Goal: Answer question/provide support: Share knowledge or assist other users

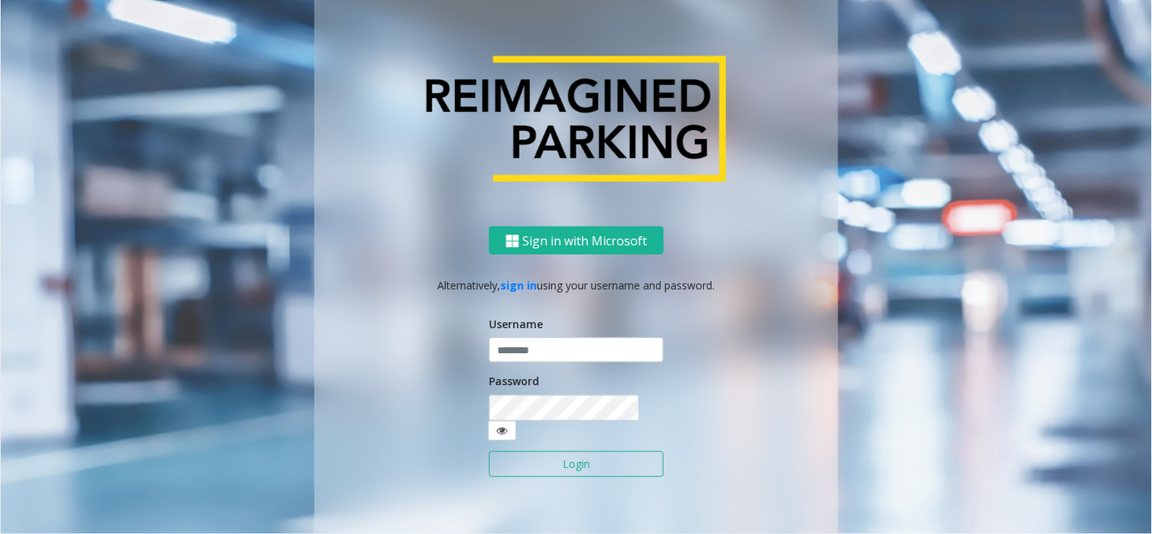
click at [516, 357] on input "text" at bounding box center [576, 351] width 175 height 26
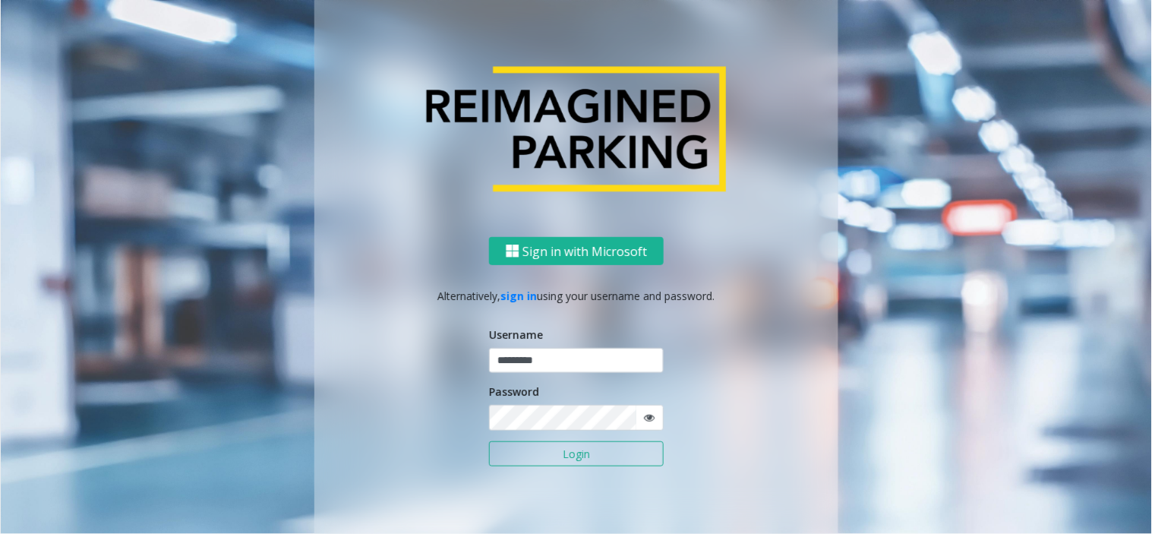
type input "*********"
click at [489, 441] on button "Login" at bounding box center [576, 454] width 175 height 26
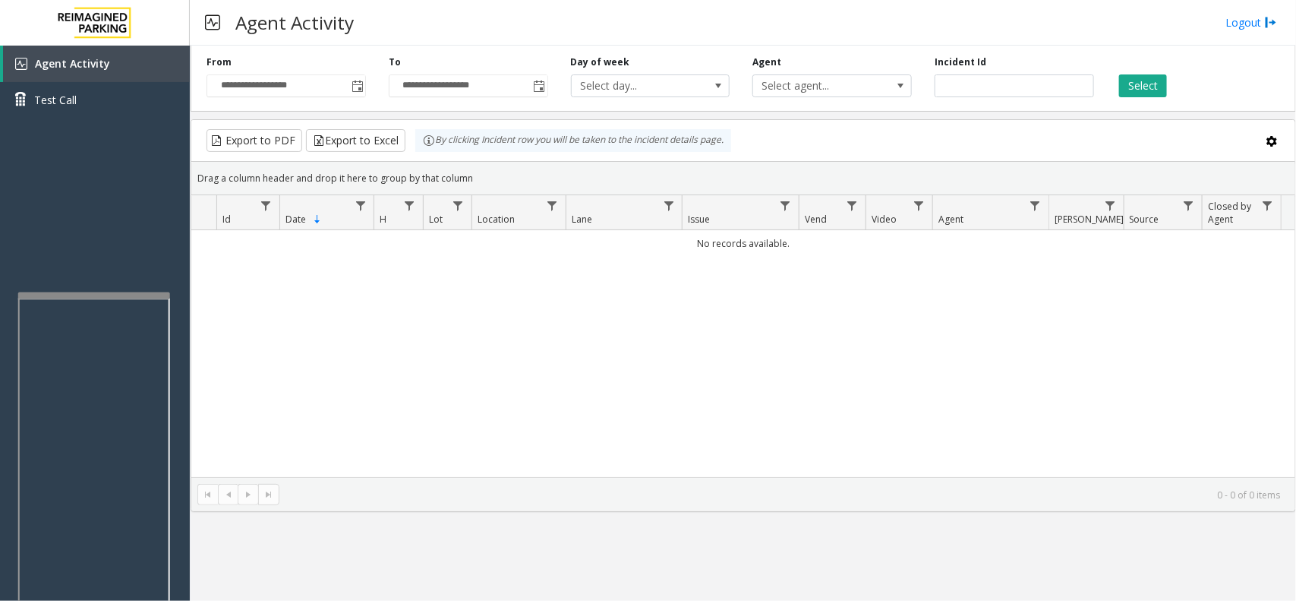
click at [103, 292] on div at bounding box center [94, 295] width 152 height 6
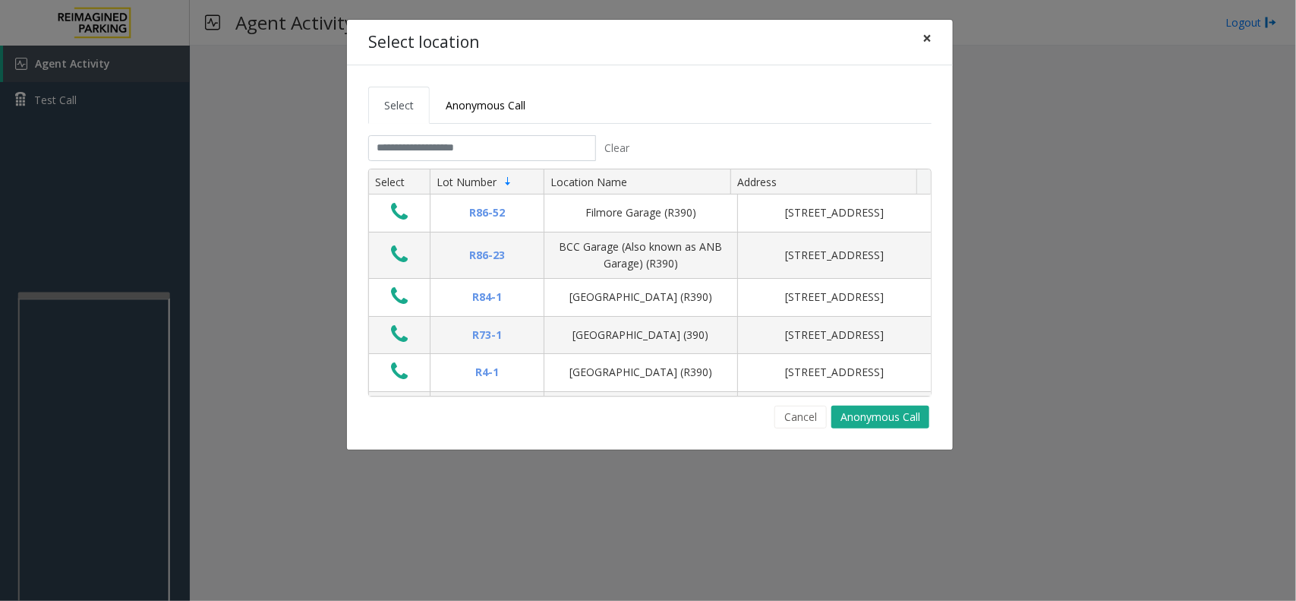
click at [922, 36] on span "×" at bounding box center [926, 37] width 9 height 21
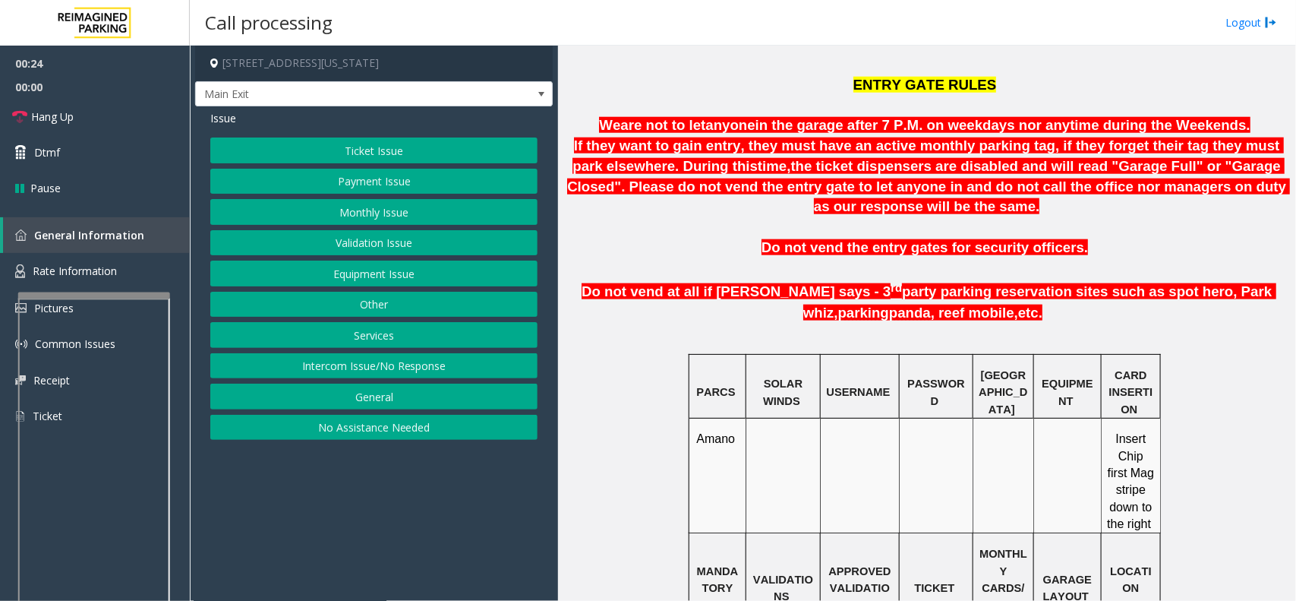
scroll to position [854, 0]
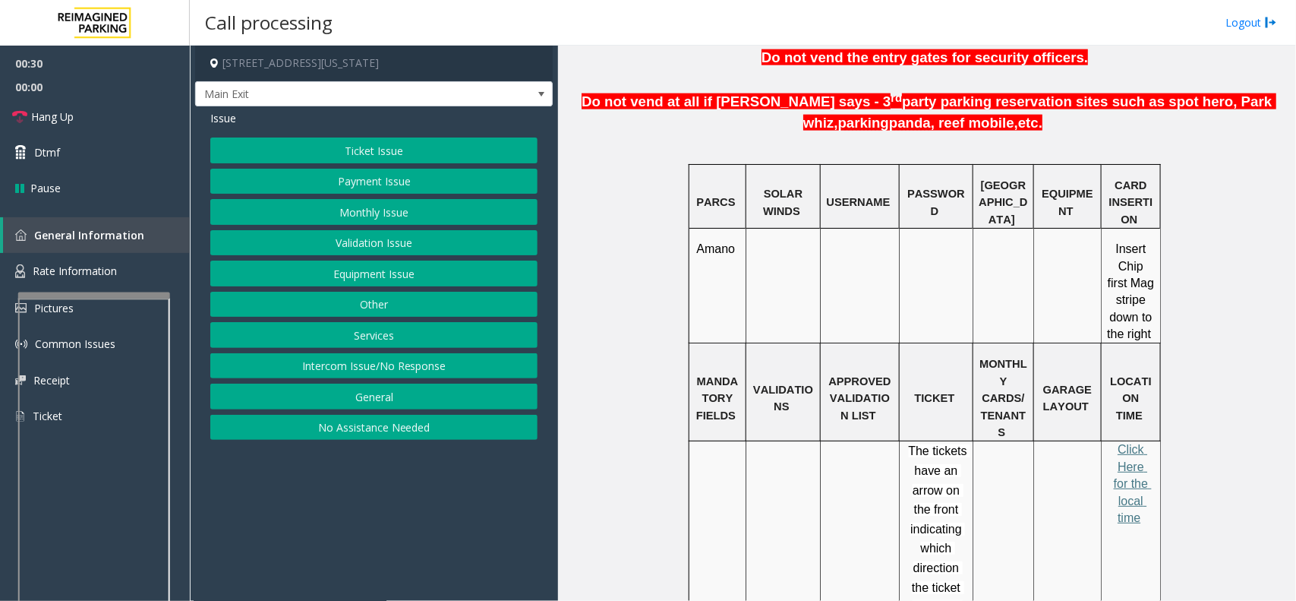
click at [361, 153] on button "Ticket Issue" at bounding box center [373, 150] width 327 height 26
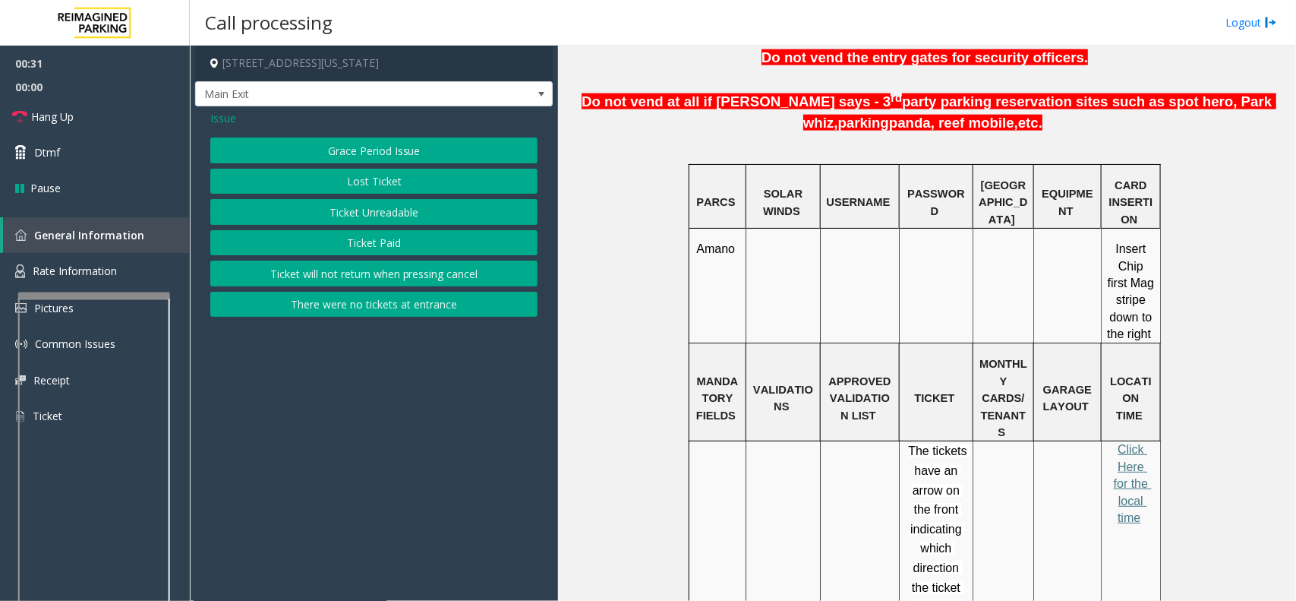
click at [377, 214] on button "Ticket Unreadable" at bounding box center [373, 212] width 327 height 26
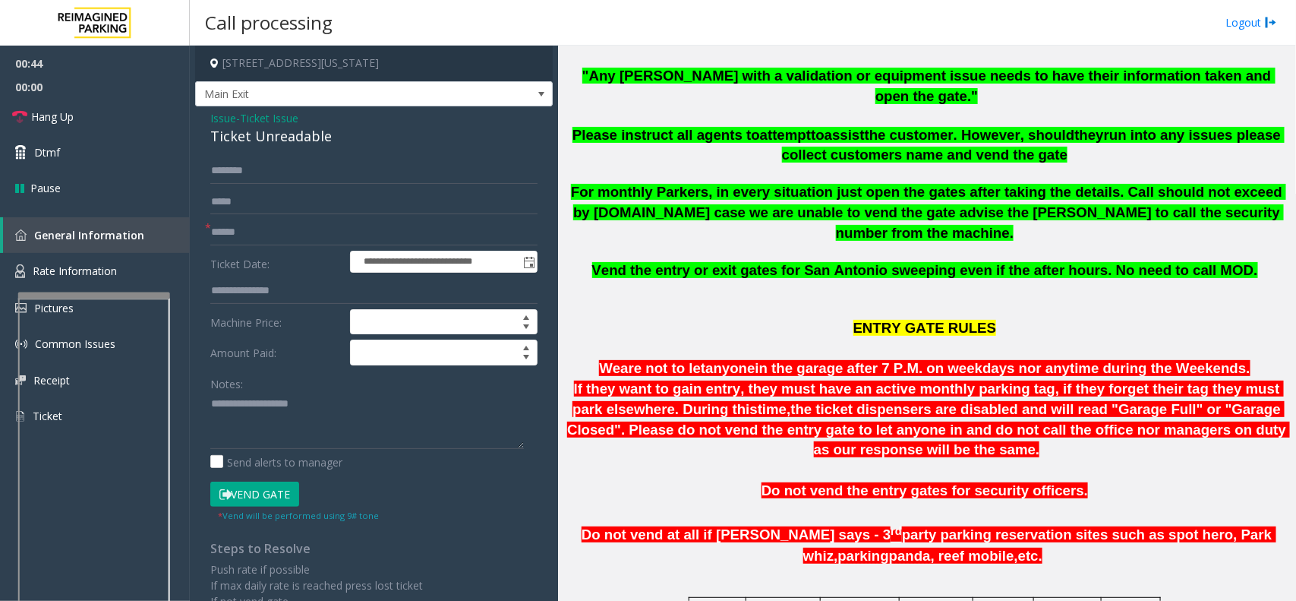
scroll to position [380, 0]
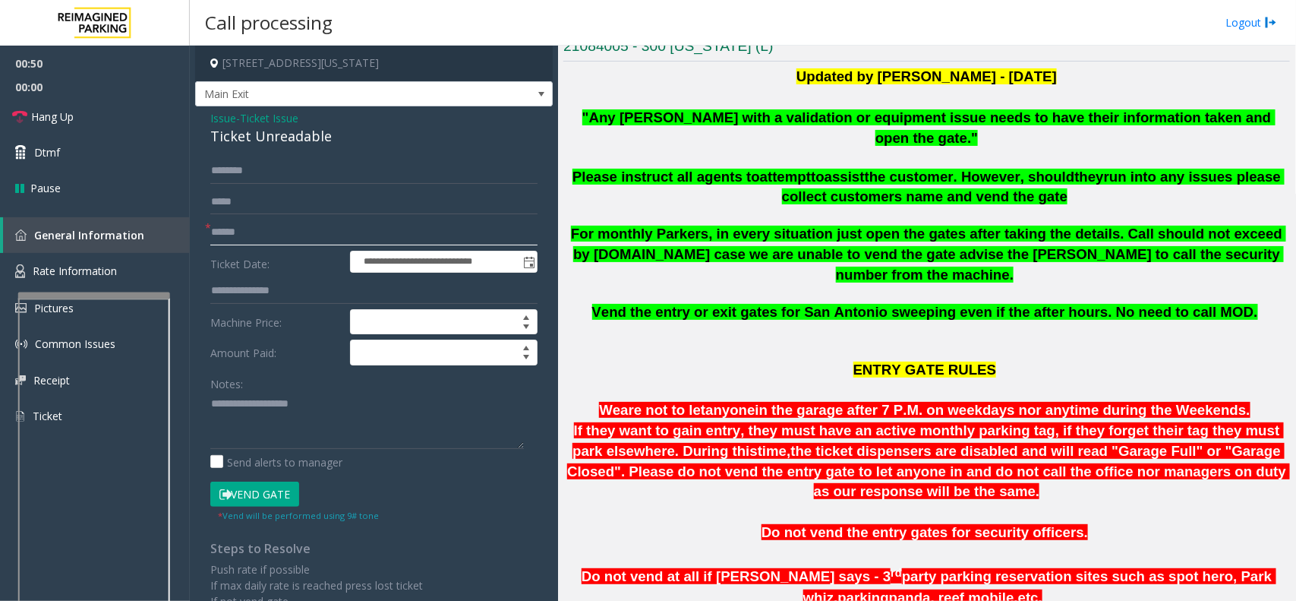
click at [267, 235] on input "text" at bounding box center [373, 232] width 327 height 26
click at [277, 112] on span "Ticket Issue" at bounding box center [269, 118] width 58 height 16
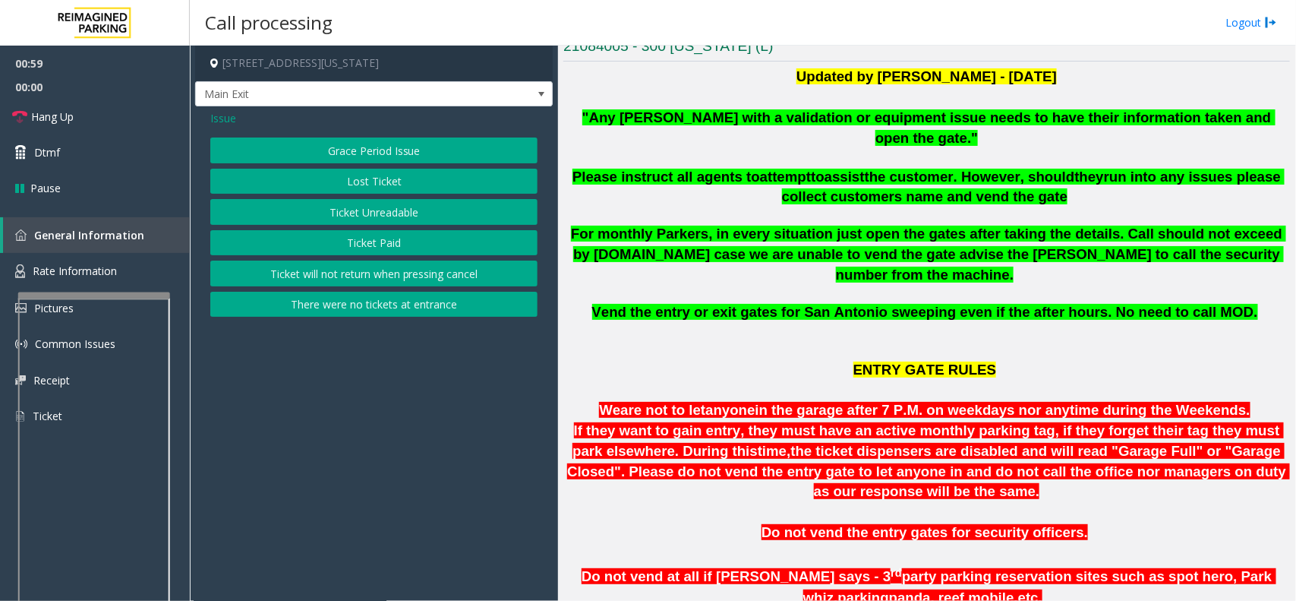
click at [220, 116] on span "Issue" at bounding box center [223, 118] width 26 height 16
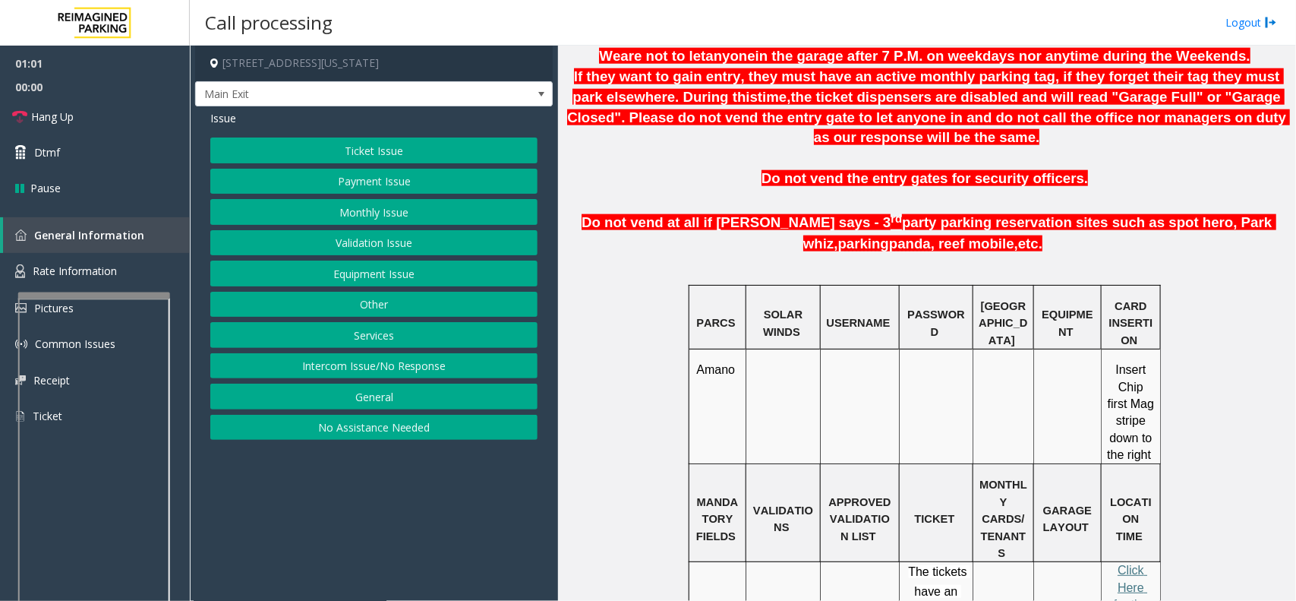
scroll to position [759, 0]
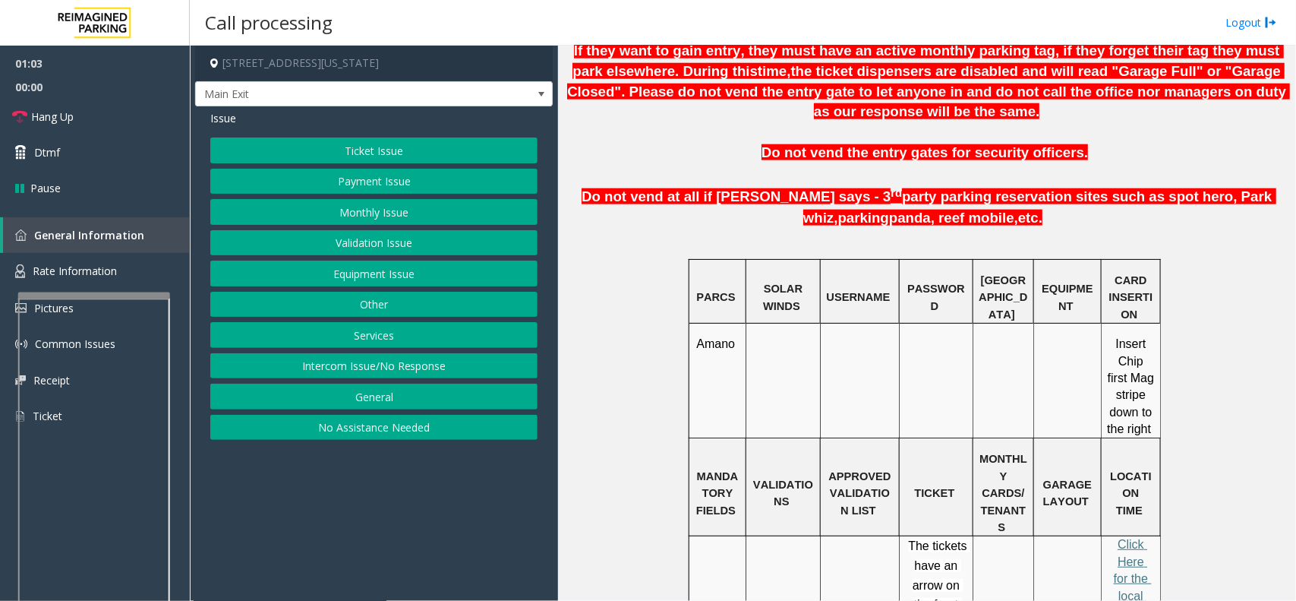
click at [400, 156] on button "Ticket Issue" at bounding box center [373, 150] width 327 height 26
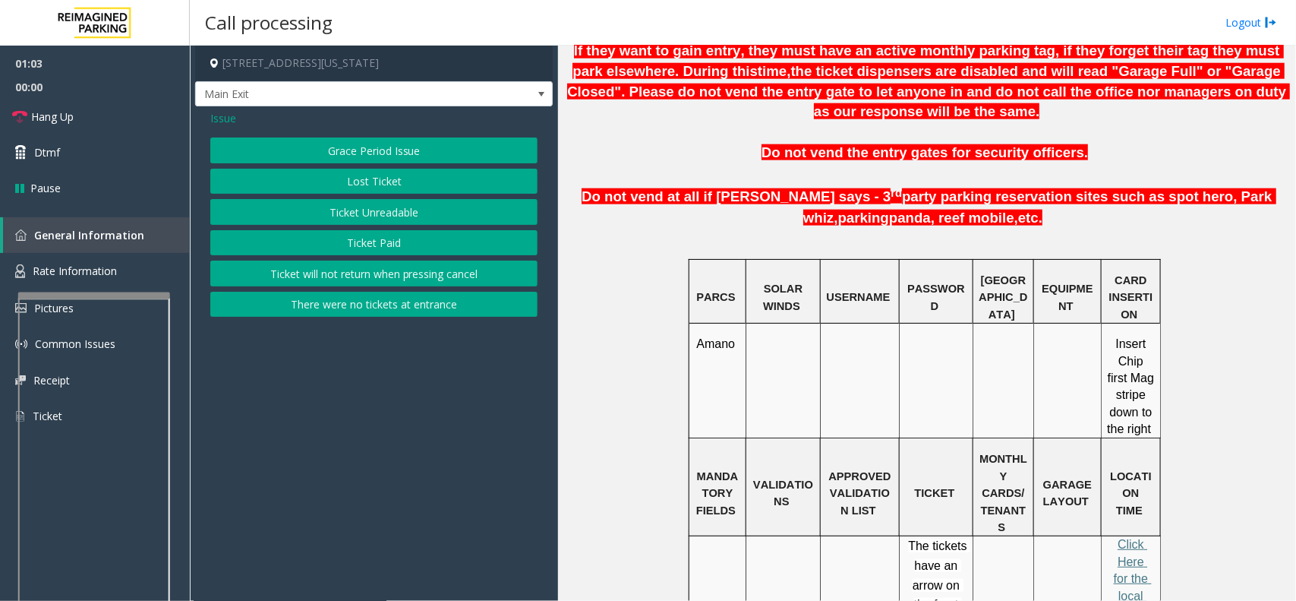
click at [404, 214] on button "Ticket Unreadable" at bounding box center [373, 212] width 327 height 26
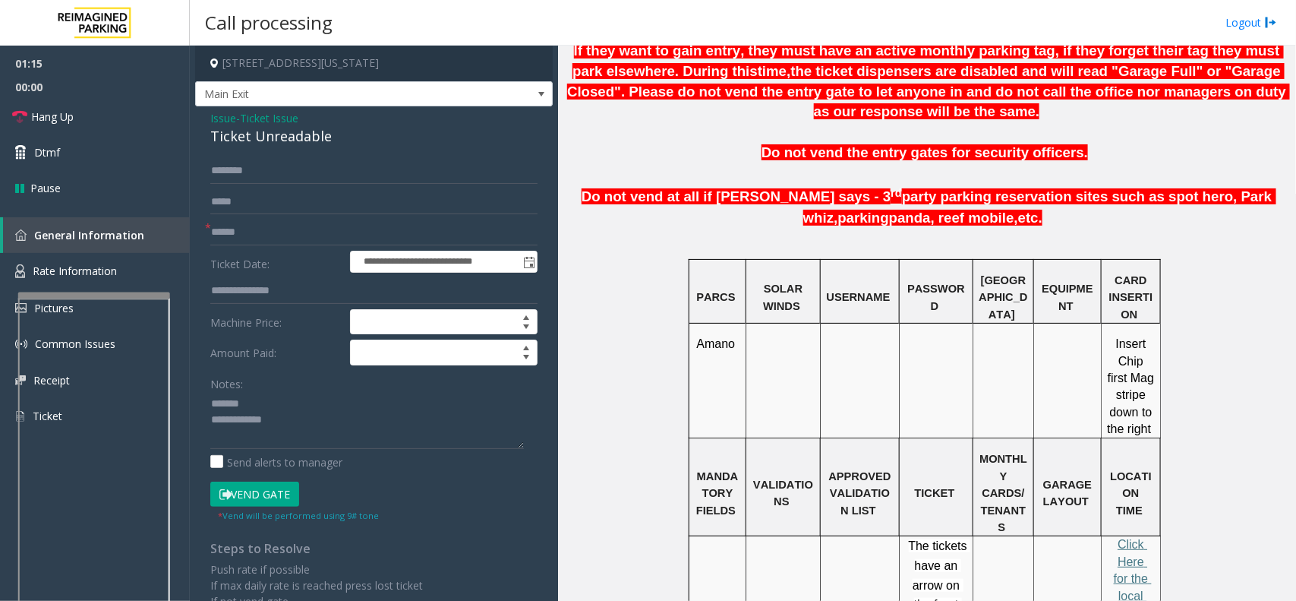
click at [244, 137] on div "Ticket Unreadable" at bounding box center [373, 136] width 327 height 20
type textarea "**********"
click at [256, 228] on input "text" at bounding box center [373, 232] width 327 height 26
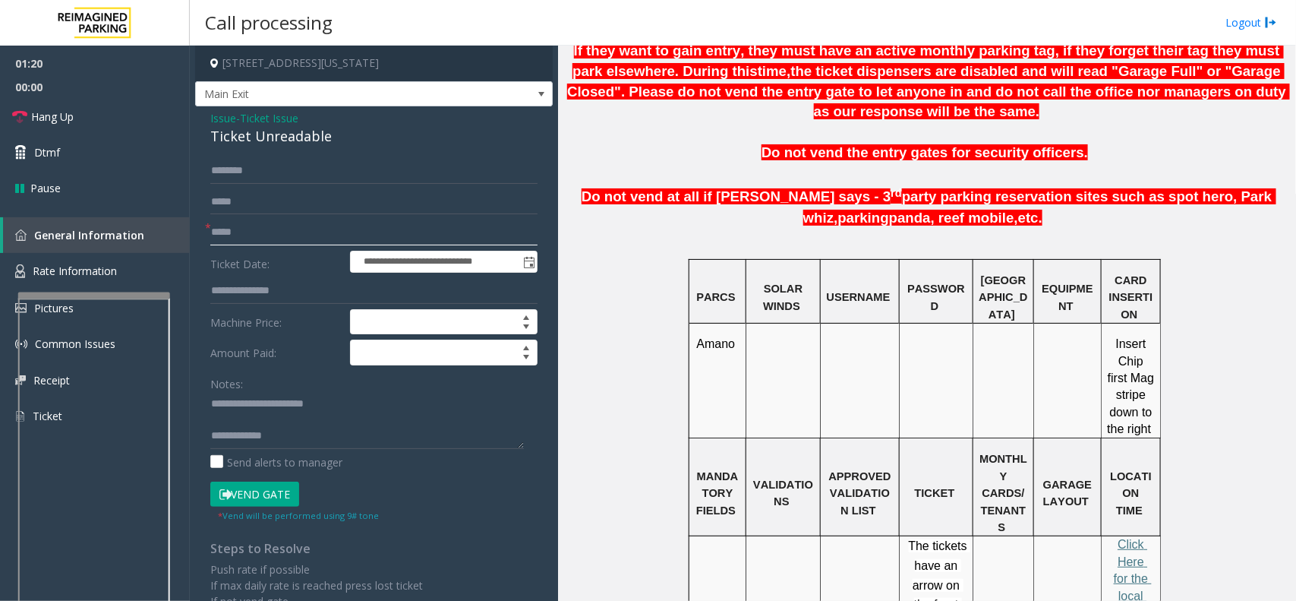
type input "*****"
click at [279, 484] on button "Vend Gate" at bounding box center [254, 494] width 89 height 26
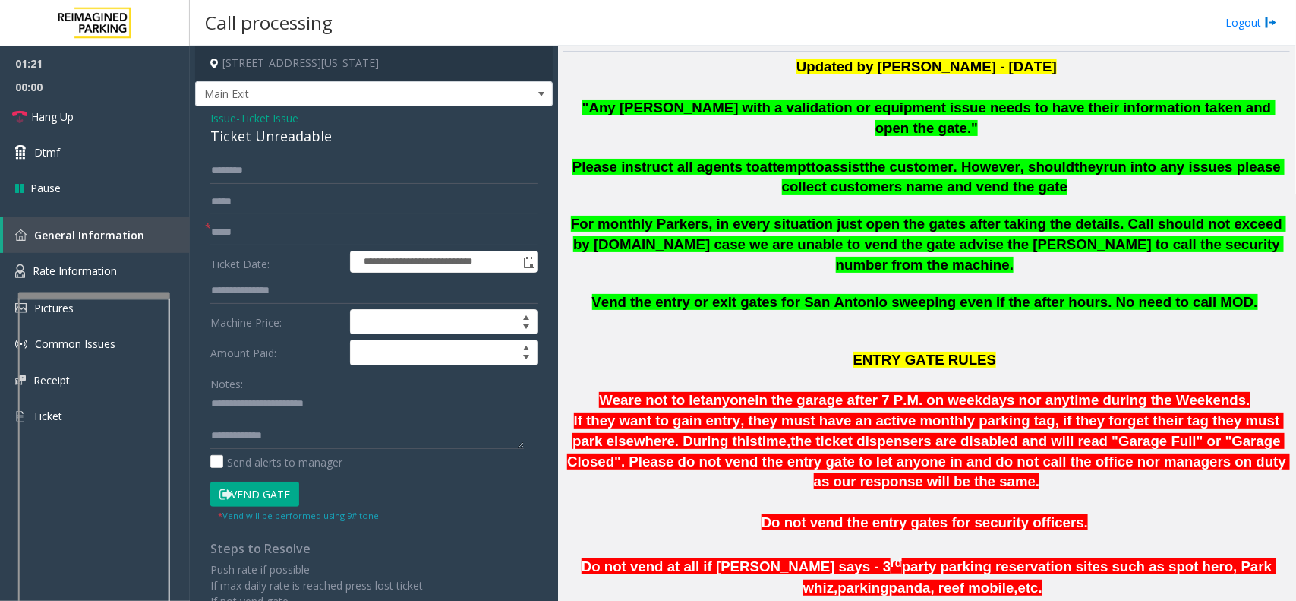
scroll to position [285, 0]
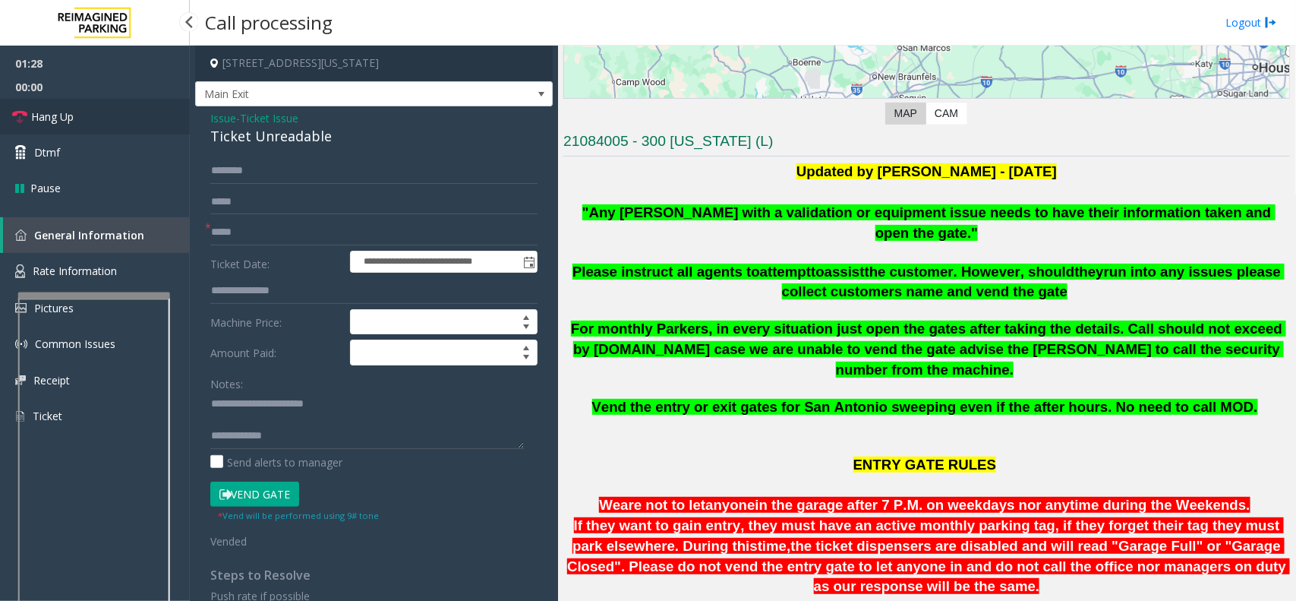
click at [70, 115] on span "Hang Up" at bounding box center [52, 117] width 43 height 16
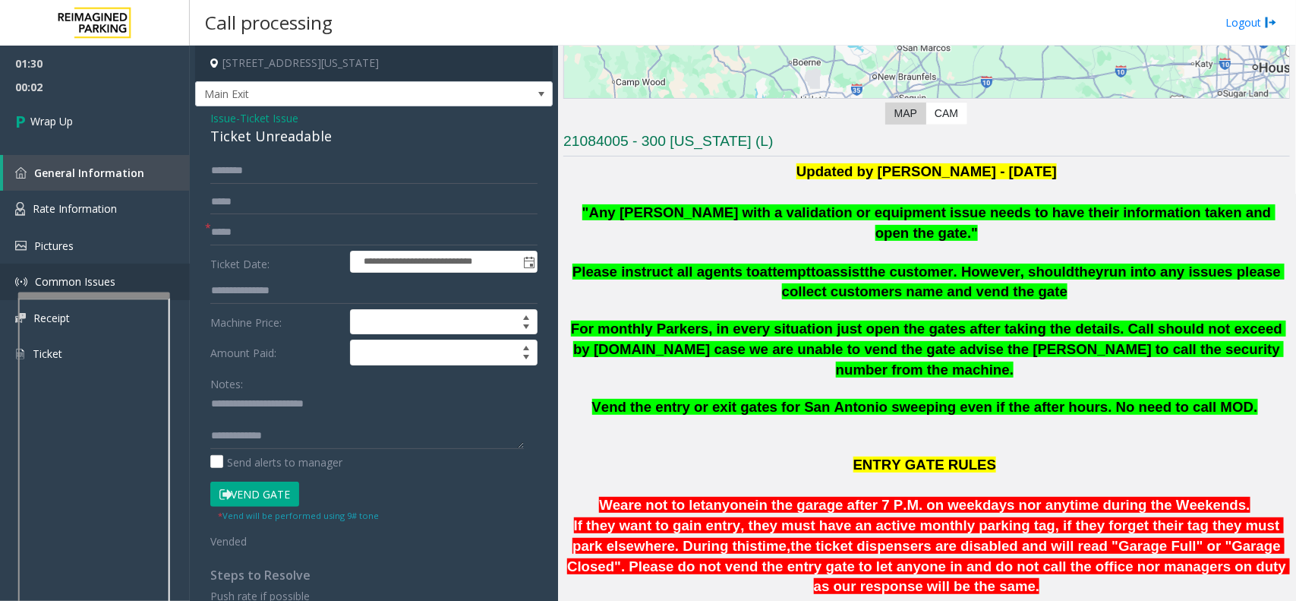
scroll to position [16, 0]
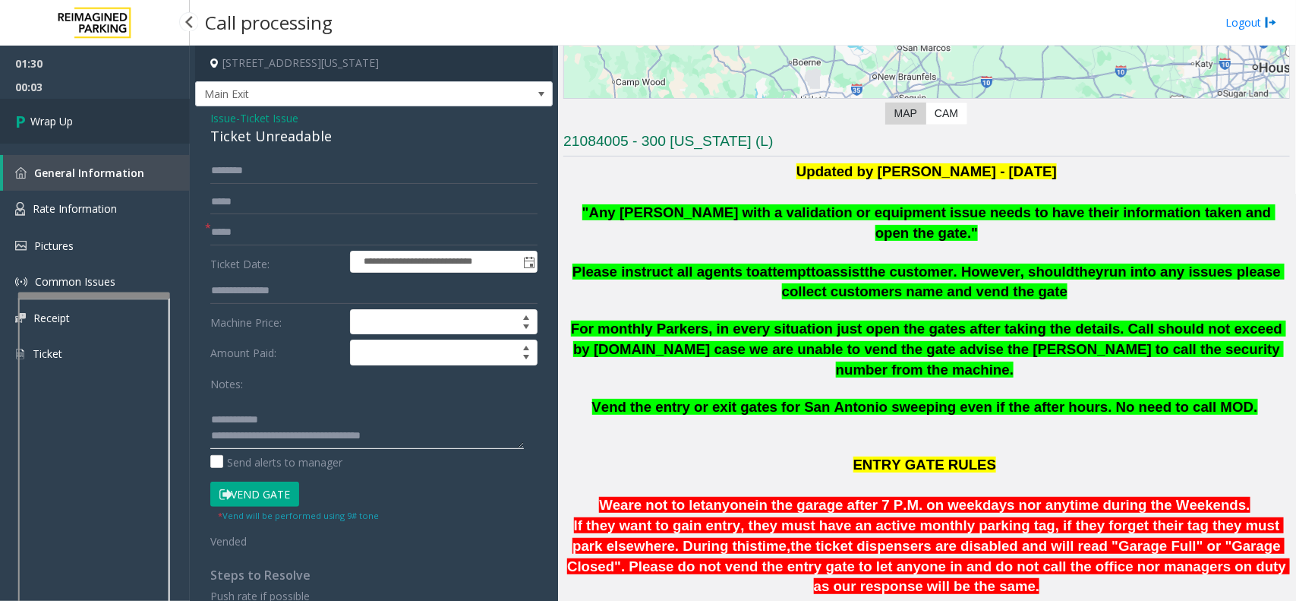
type textarea "**********"
click at [171, 115] on link "Wrap Up" at bounding box center [95, 121] width 190 height 45
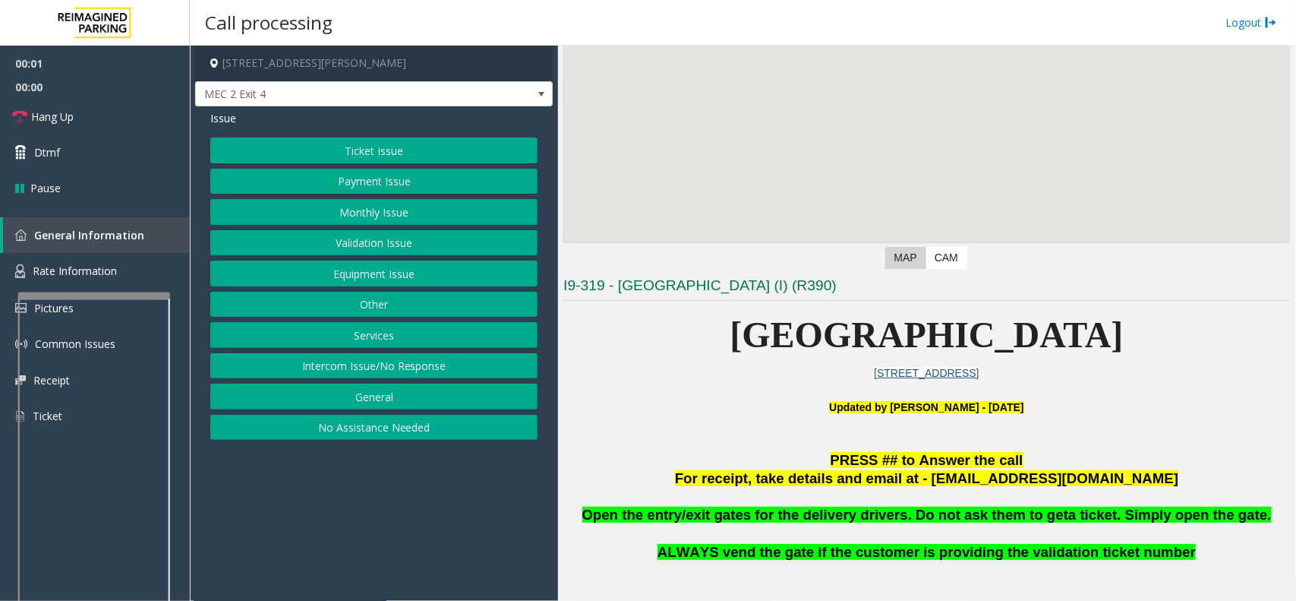
scroll to position [285, 0]
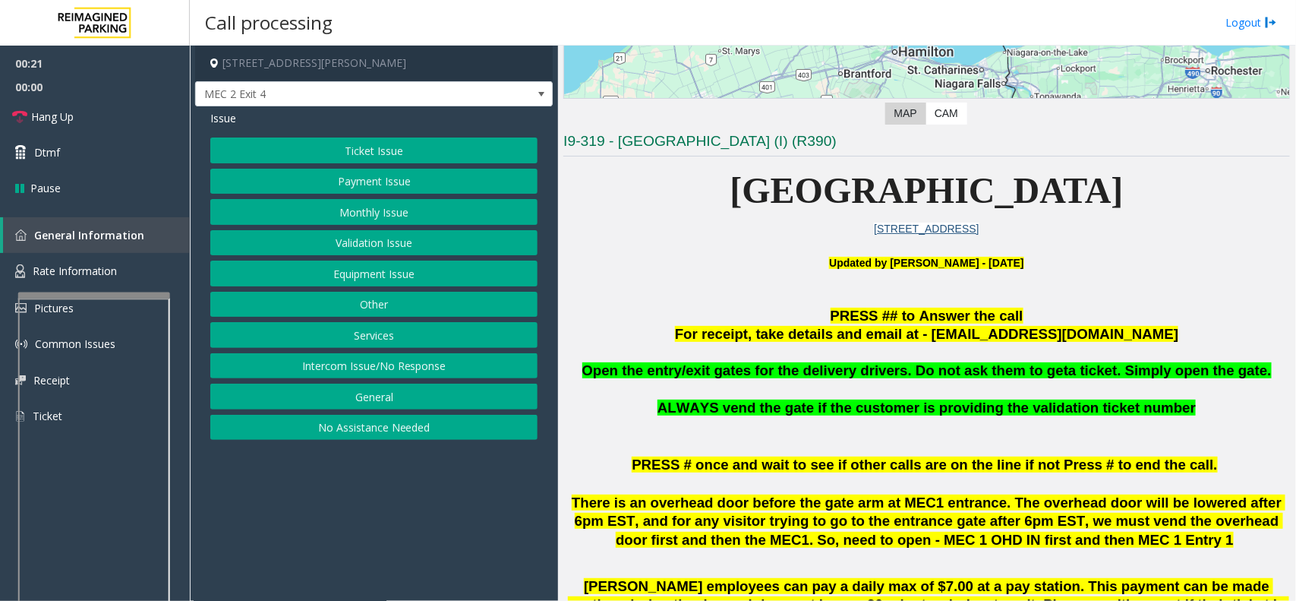
click at [388, 335] on button "Services" at bounding box center [373, 335] width 327 height 26
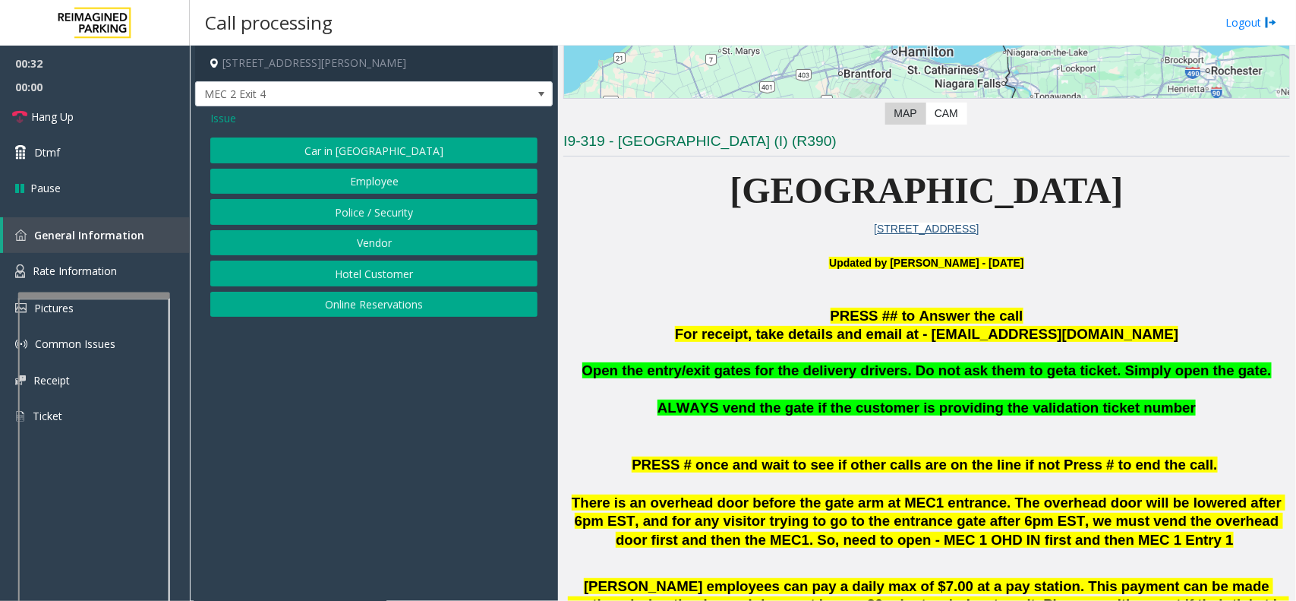
click at [383, 238] on button "Vendor" at bounding box center [373, 243] width 327 height 26
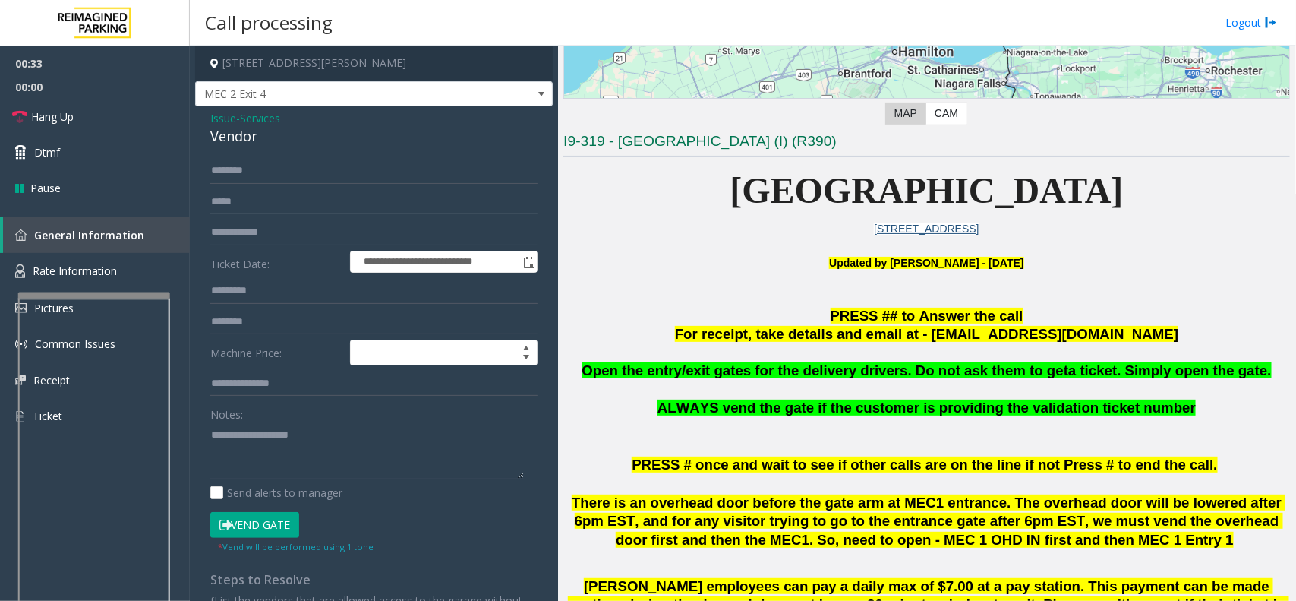
click at [254, 207] on input "text" at bounding box center [373, 202] width 327 height 26
type input "******"
click at [271, 524] on button "Vend Gate" at bounding box center [254, 525] width 89 height 26
drag, startPoint x: 266, startPoint y: 201, endPoint x: 153, endPoint y: 200, distance: 112.4
click at [153, 200] on app-root "**********" at bounding box center [648, 300] width 1296 height 601
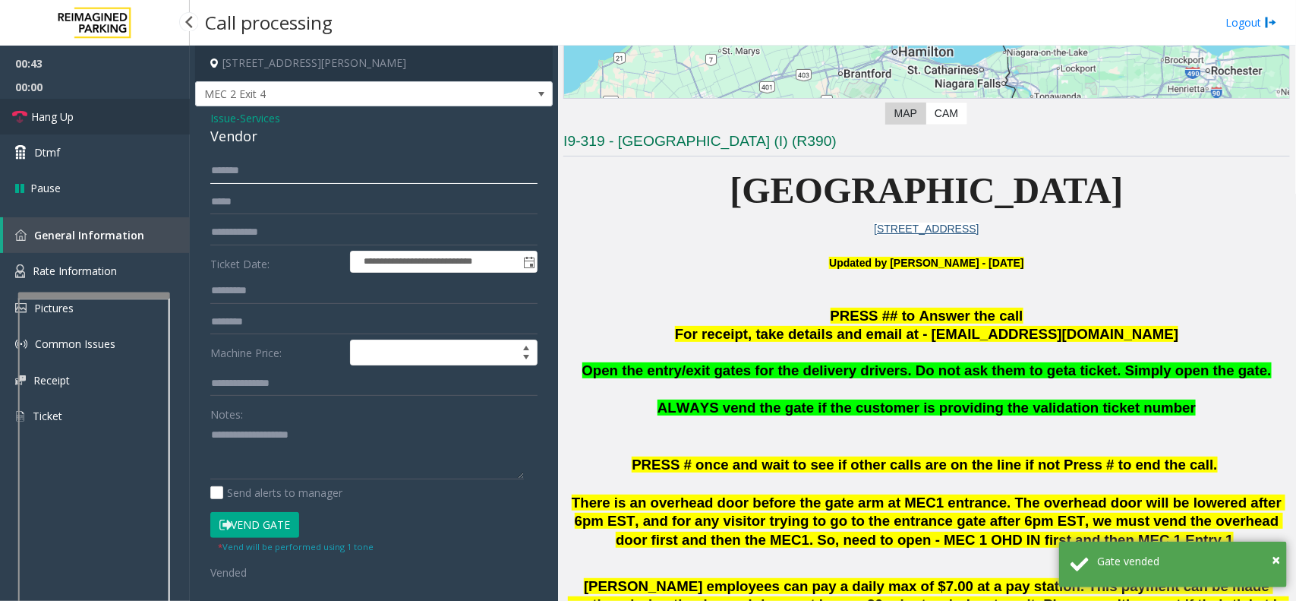
type input "******"
click at [65, 106] on link "Hang Up" at bounding box center [95, 117] width 190 height 36
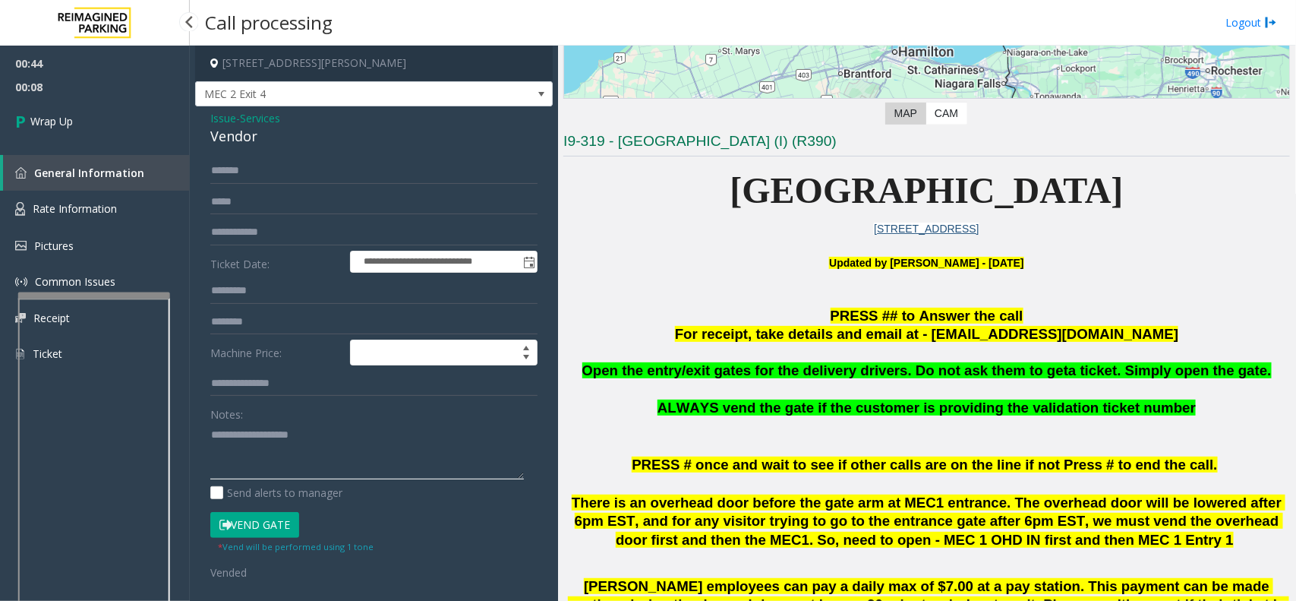
drag, startPoint x: 302, startPoint y: 444, endPoint x: 289, endPoint y: 437, distance: 15.0
click at [302, 444] on textarea at bounding box center [367, 450] width 314 height 57
paste textarea "**********"
click at [234, 138] on div "Vendor" at bounding box center [373, 136] width 327 height 20
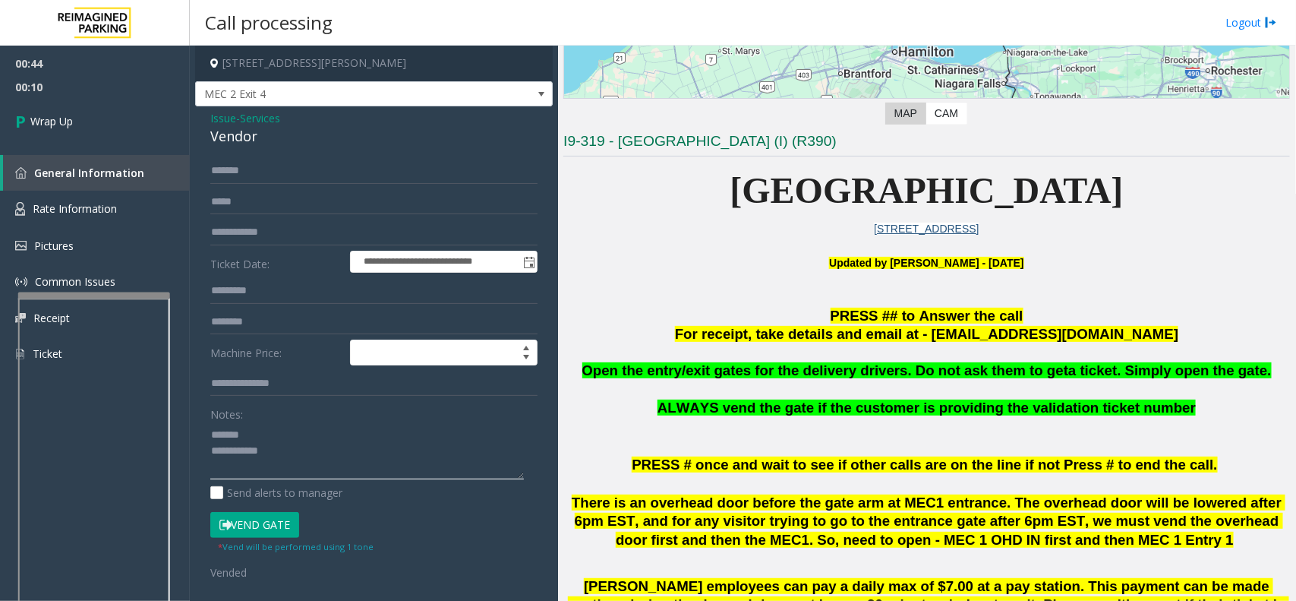
click at [258, 430] on textarea at bounding box center [367, 450] width 314 height 57
click at [350, 449] on textarea at bounding box center [367, 450] width 314 height 57
paste textarea "**********"
type textarea "**********"
click at [71, 112] on link "Wrap Up" at bounding box center [95, 121] width 190 height 45
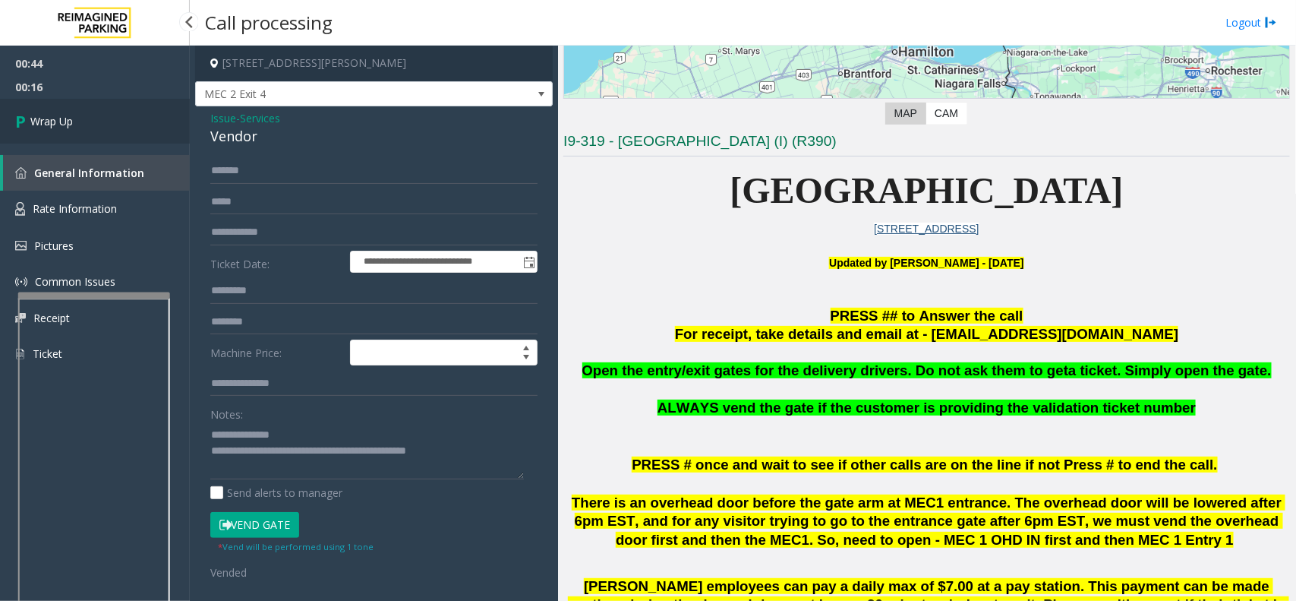
click at [71, 112] on link "Wrap Up" at bounding box center [95, 121] width 190 height 45
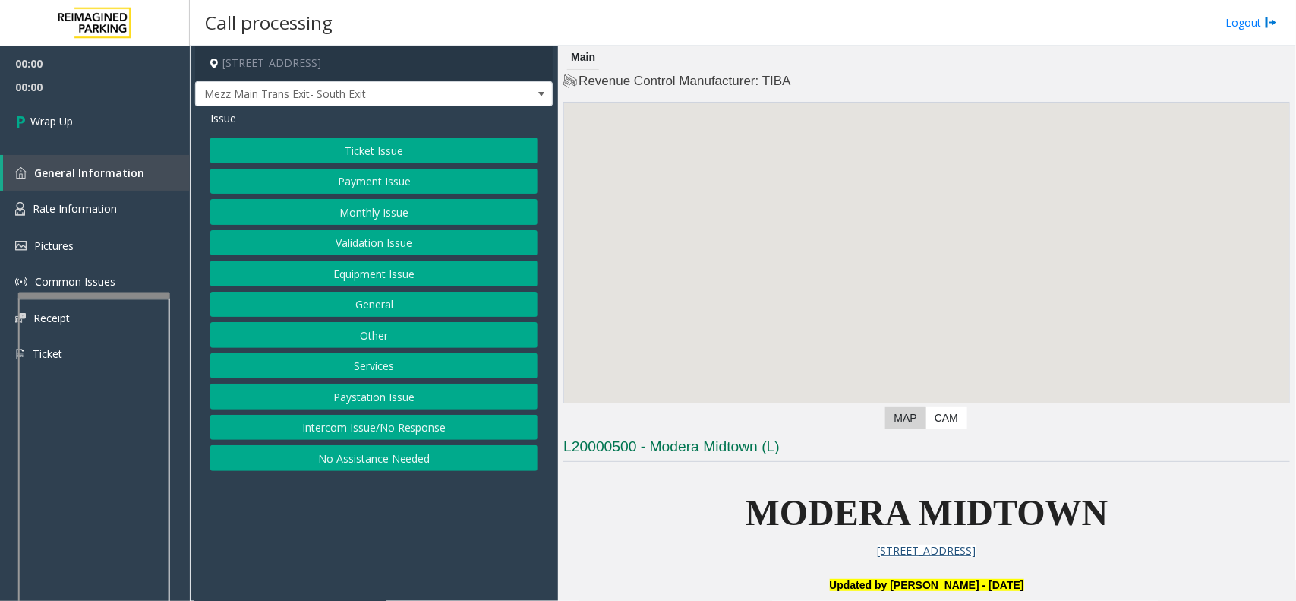
drag, startPoint x: 399, startPoint y: 427, endPoint x: 403, endPoint y: 327, distance: 99.5
click at [400, 427] on button "Intercom Issue/No Response" at bounding box center [373, 428] width 327 height 26
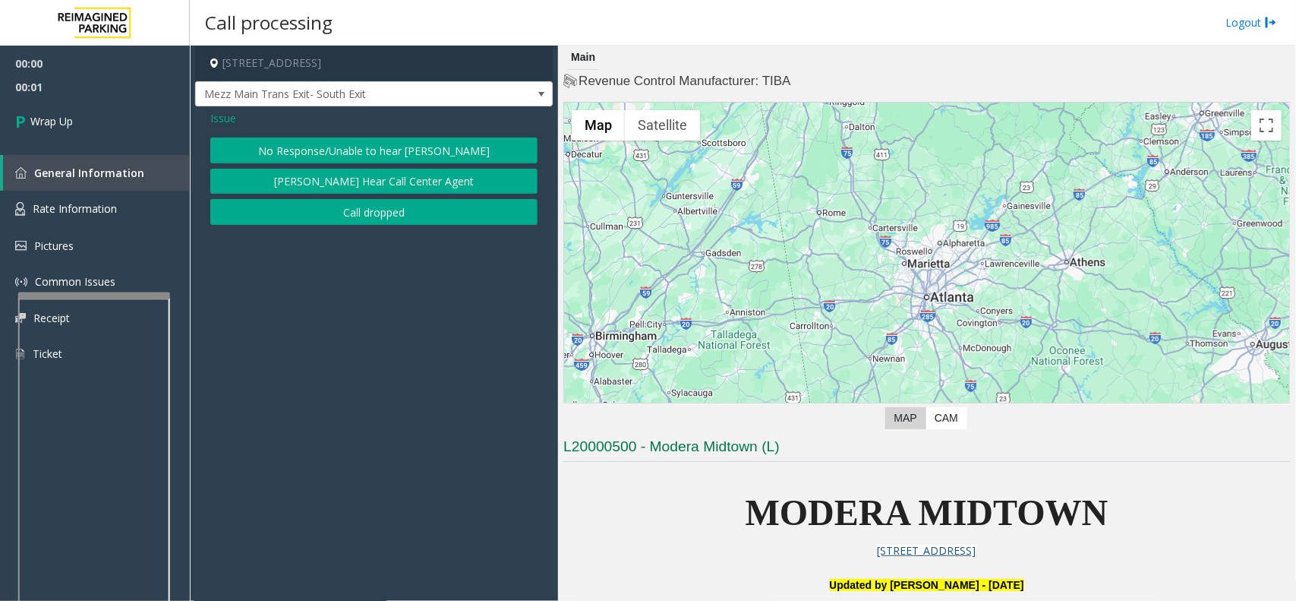
click at [399, 206] on button "Call dropped" at bounding box center [373, 212] width 327 height 26
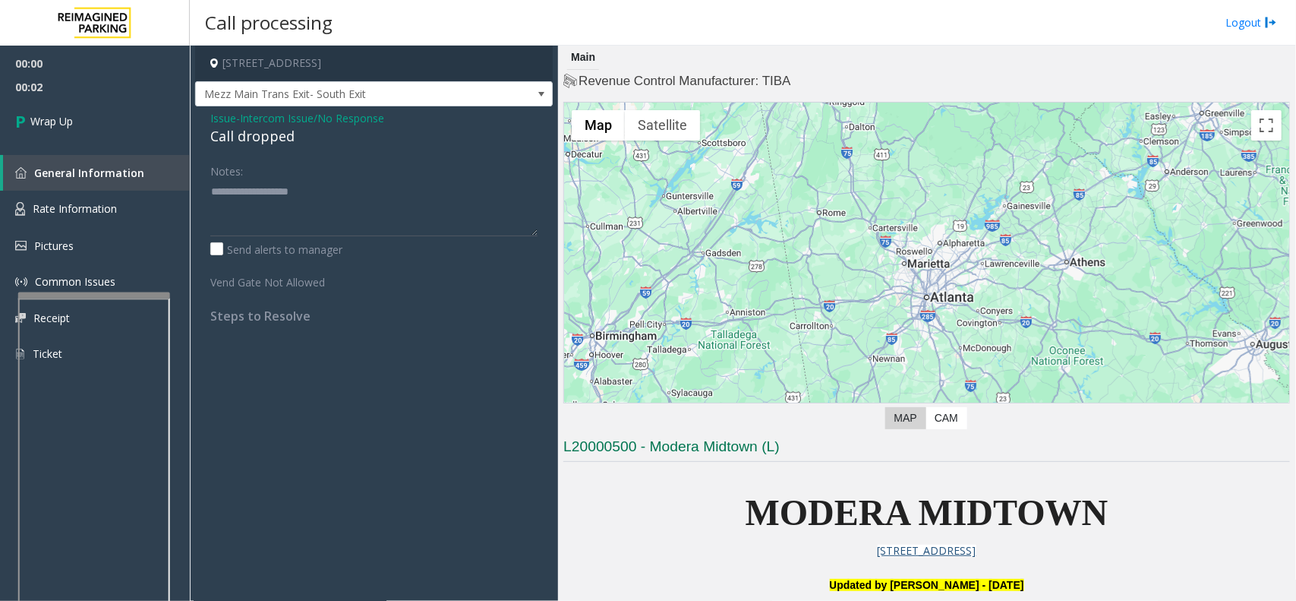
click at [262, 135] on div "Call dropped" at bounding box center [373, 136] width 327 height 20
click at [270, 135] on div "Call dropped" at bounding box center [373, 136] width 327 height 20
type textarea "**********"
click at [131, 121] on link "Wrap Up" at bounding box center [95, 121] width 190 height 45
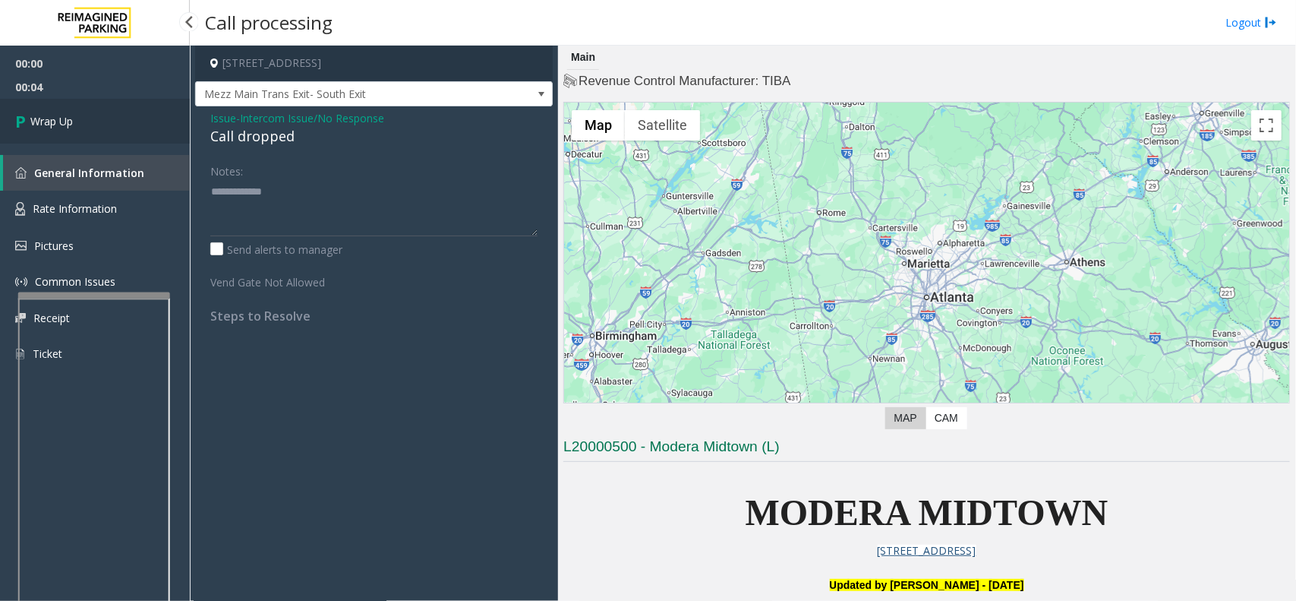
click at [131, 121] on link "Wrap Up" at bounding box center [95, 121] width 190 height 45
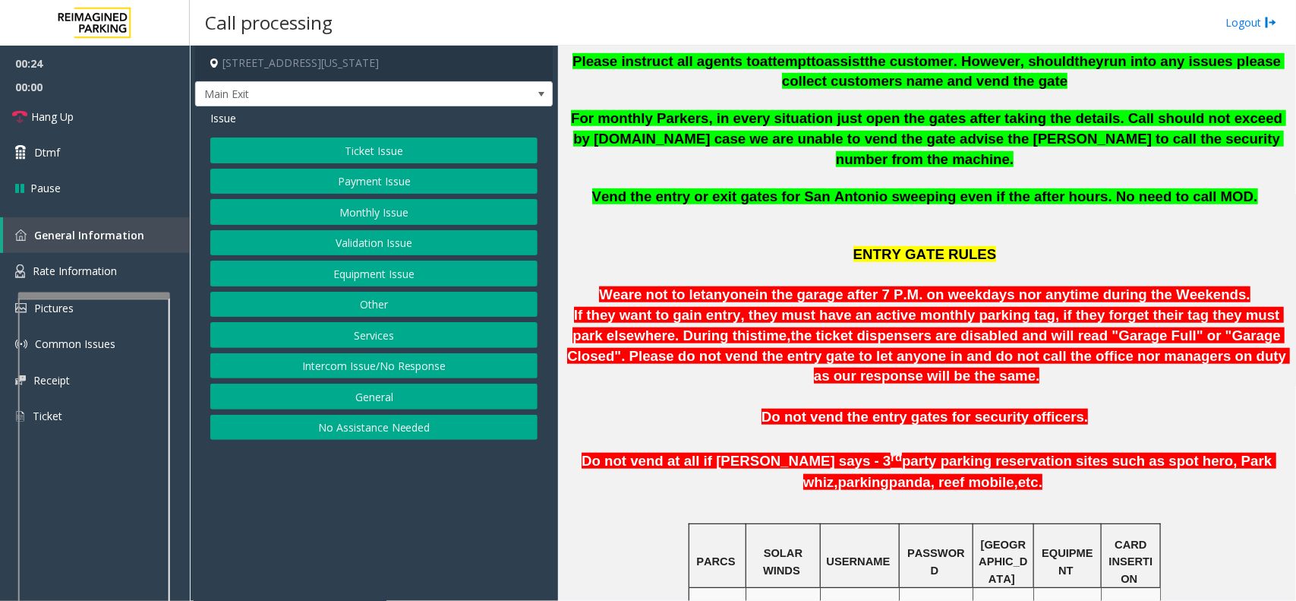
scroll to position [474, 0]
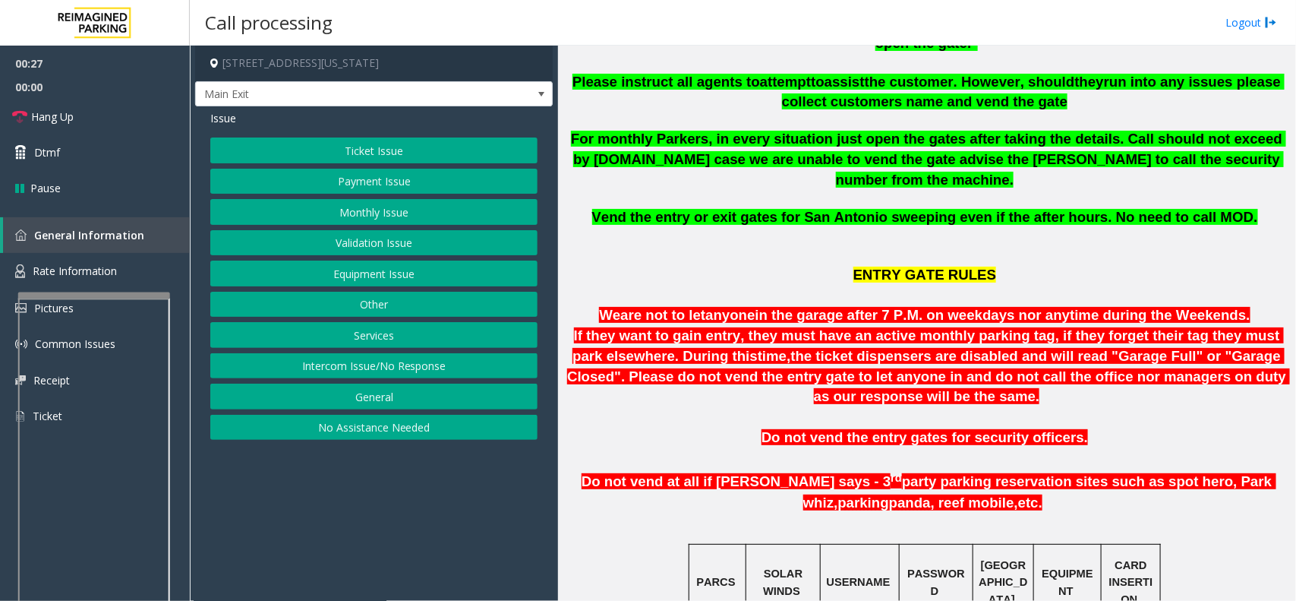
click at [377, 188] on button "Payment Issue" at bounding box center [373, 182] width 327 height 26
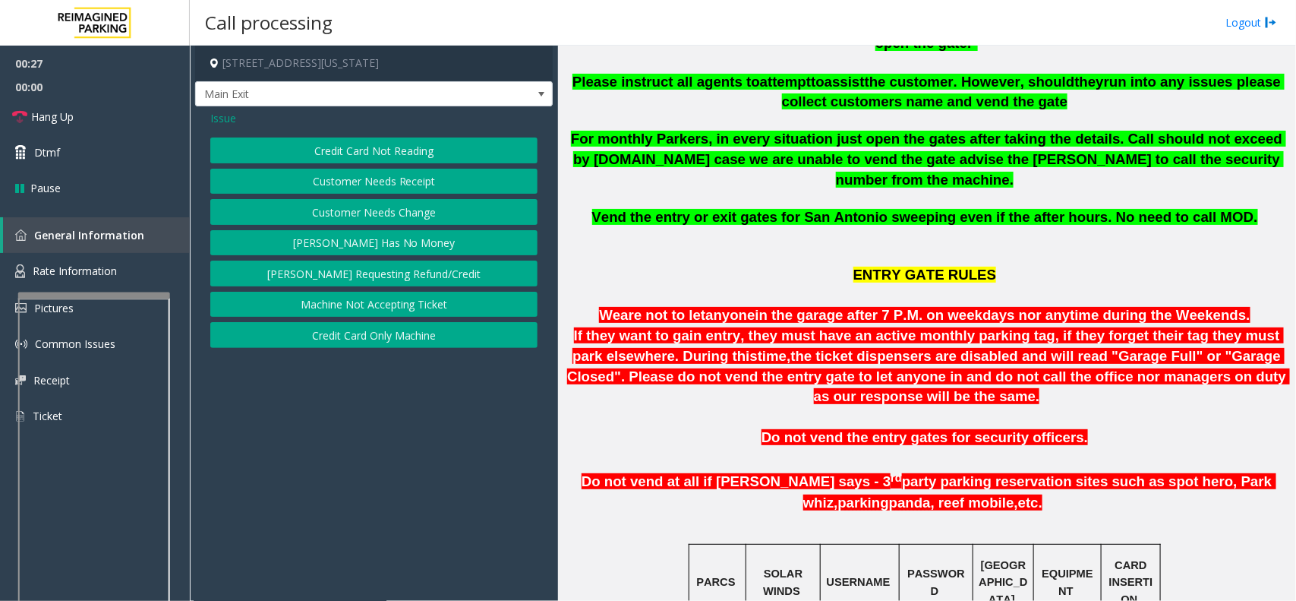
click at [386, 153] on button "Credit Card Not Reading" at bounding box center [373, 150] width 327 height 26
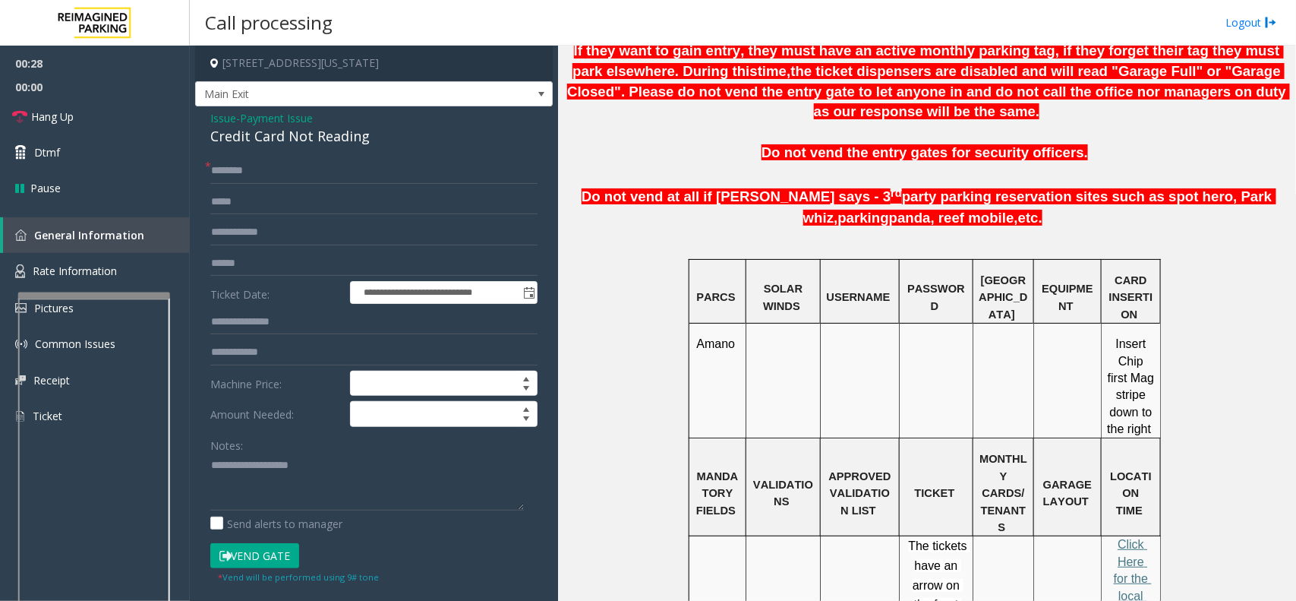
scroll to position [285, 0]
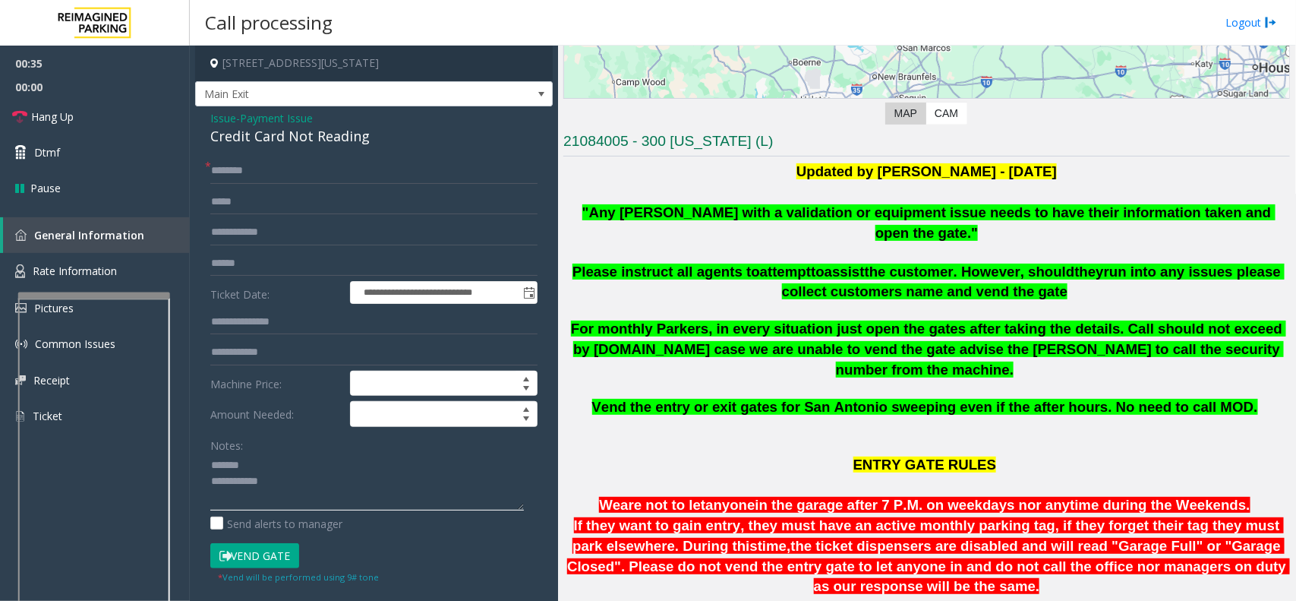
type textarea "**********"
click at [244, 264] on input "text" at bounding box center [373, 264] width 327 height 26
type input "**********"
click at [235, 165] on input "text" at bounding box center [373, 171] width 327 height 26
type input "*****"
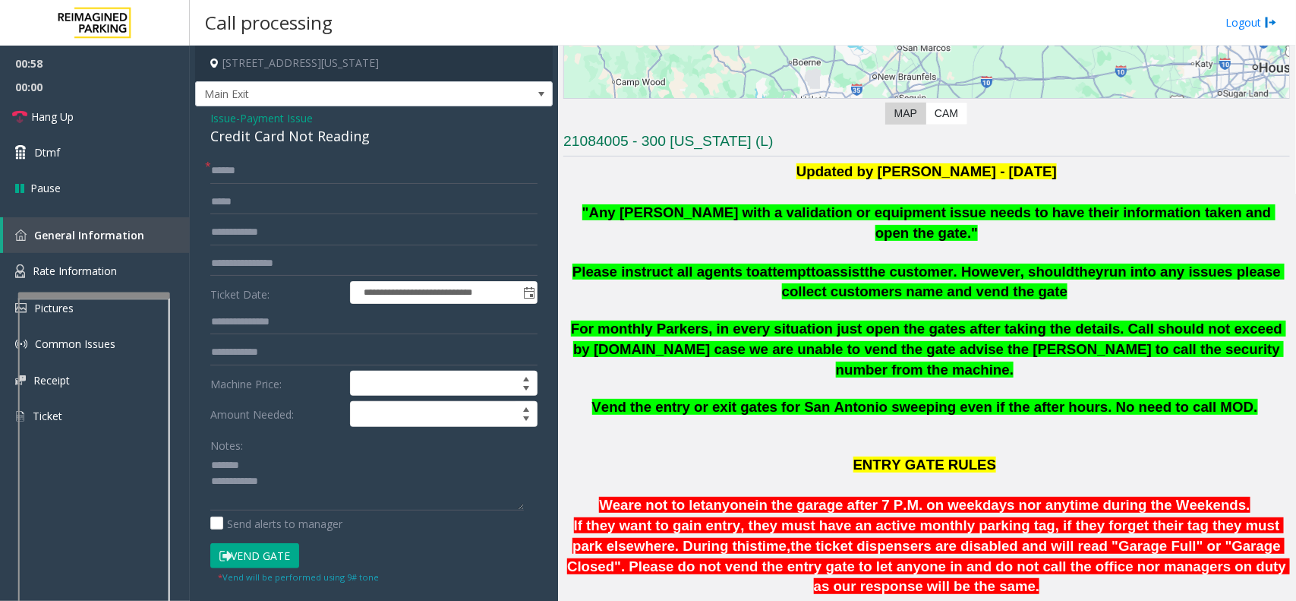
click at [266, 533] on button "Vend Gate" at bounding box center [254, 556] width 89 height 26
click at [295, 138] on div "Credit Card Not Reading" at bounding box center [373, 136] width 327 height 20
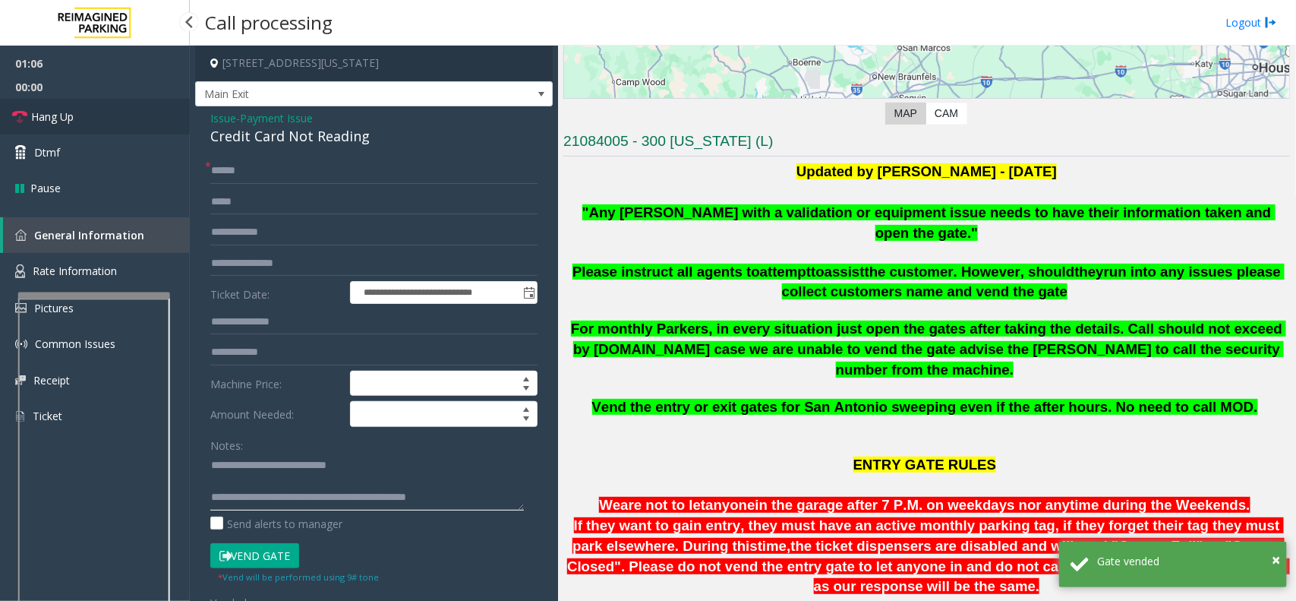
type textarea "**********"
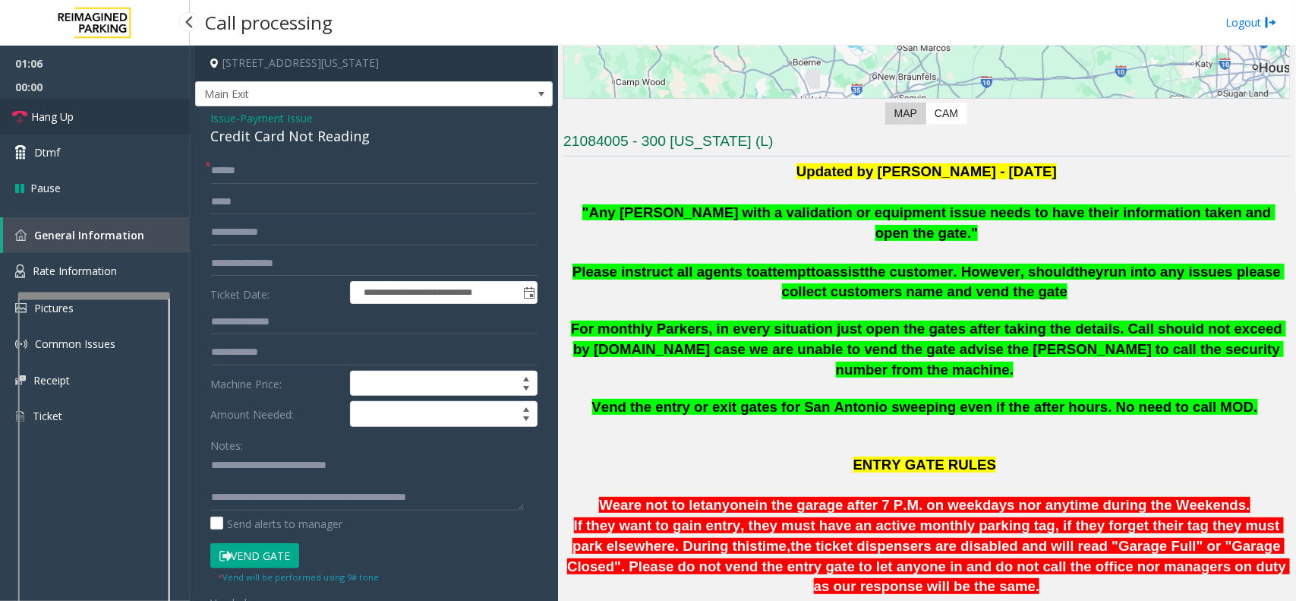
click at [65, 109] on span "Hang Up" at bounding box center [52, 117] width 43 height 16
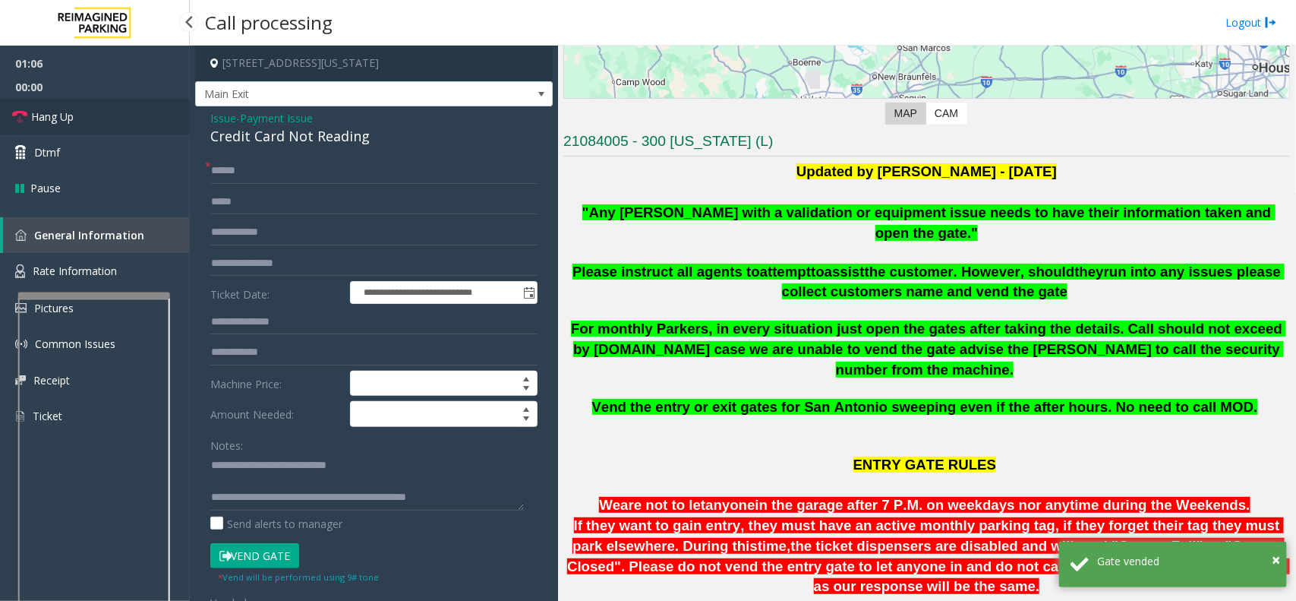
click at [65, 109] on span "Hang Up" at bounding box center [52, 117] width 43 height 16
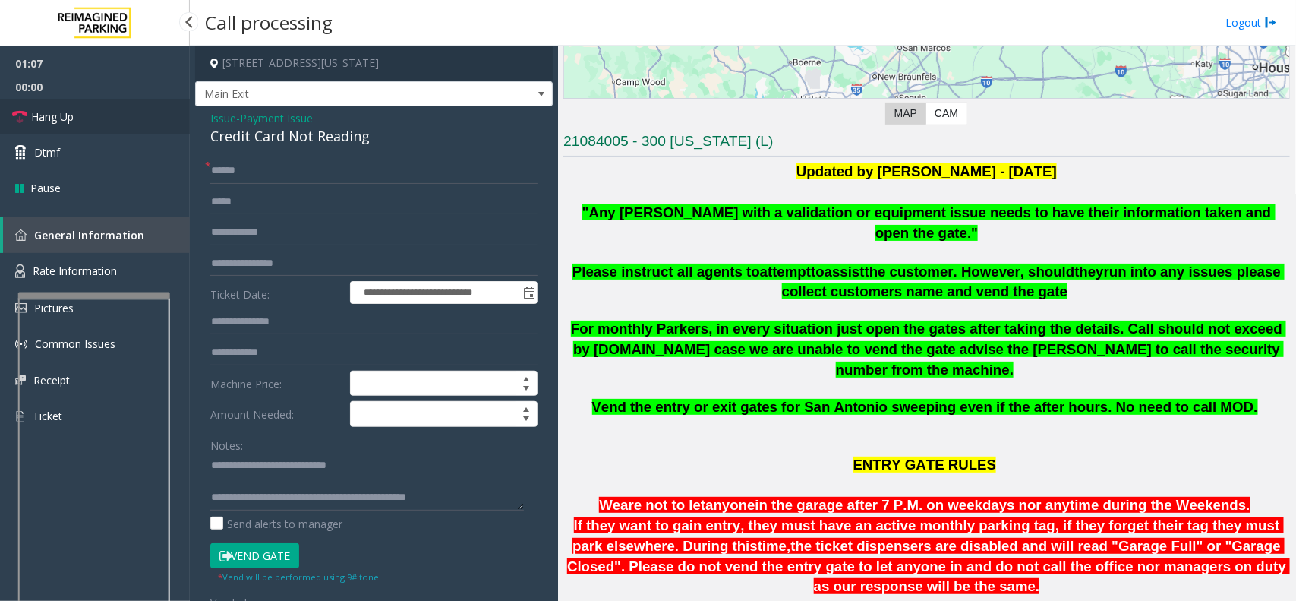
click at [65, 109] on span "Hang Up" at bounding box center [52, 117] width 43 height 16
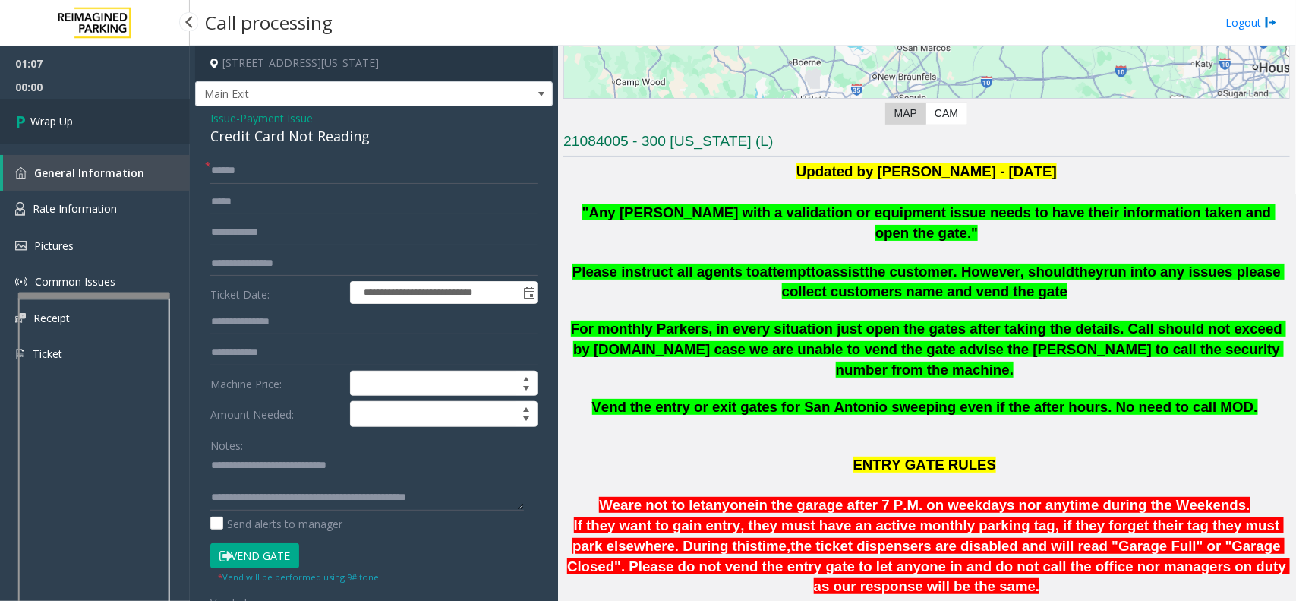
click at [65, 108] on link "Wrap Up" at bounding box center [95, 121] width 190 height 45
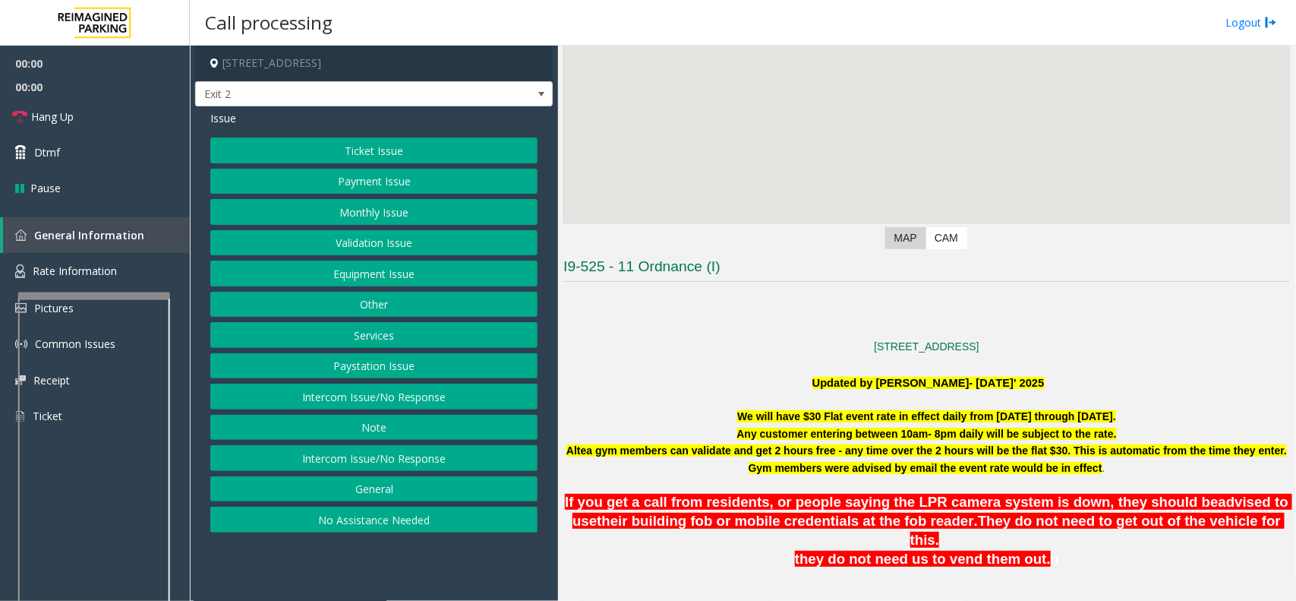
scroll to position [380, 0]
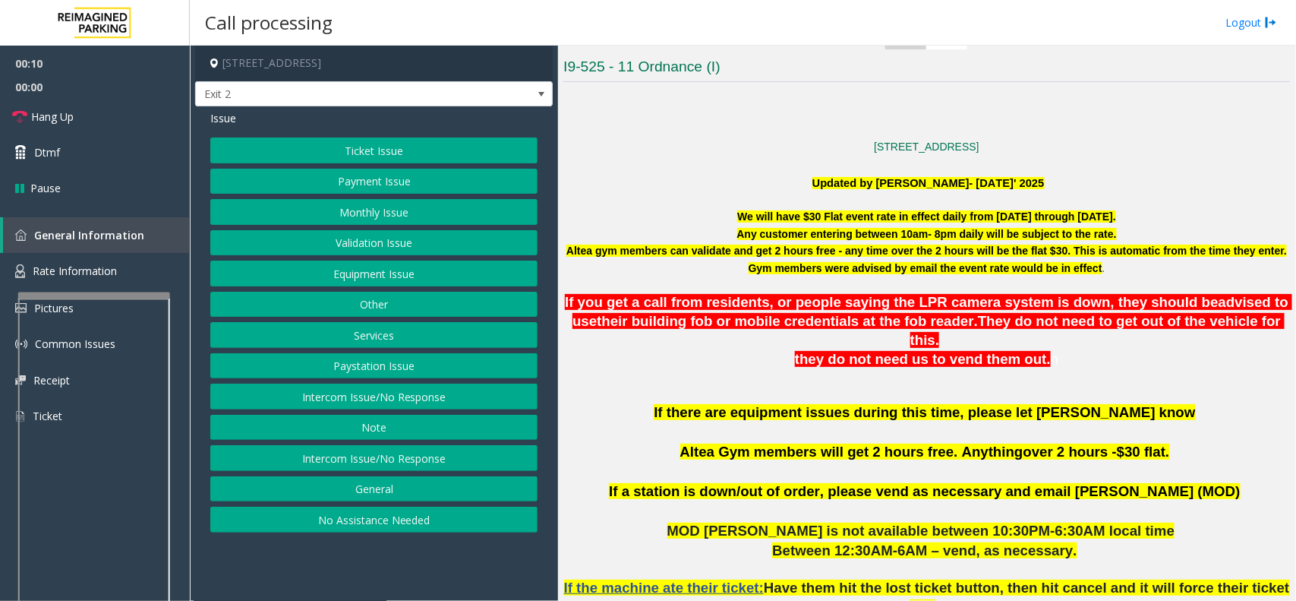
click at [416, 283] on button "Equipment Issue" at bounding box center [373, 273] width 327 height 26
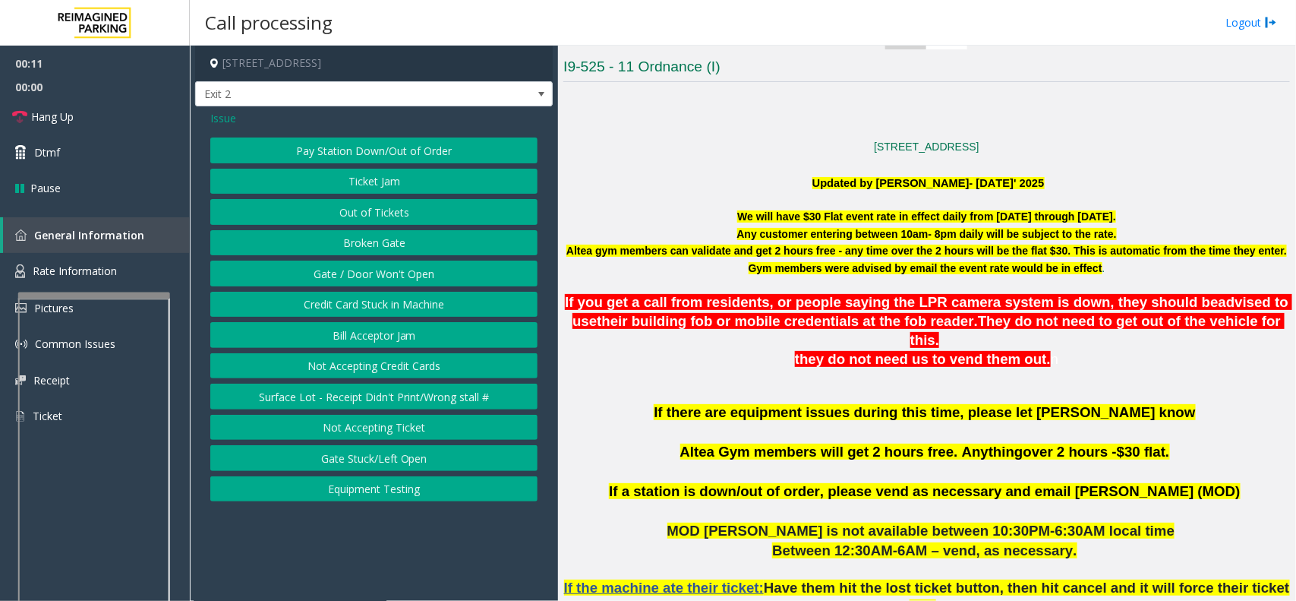
click at [229, 123] on span "Issue" at bounding box center [223, 118] width 26 height 16
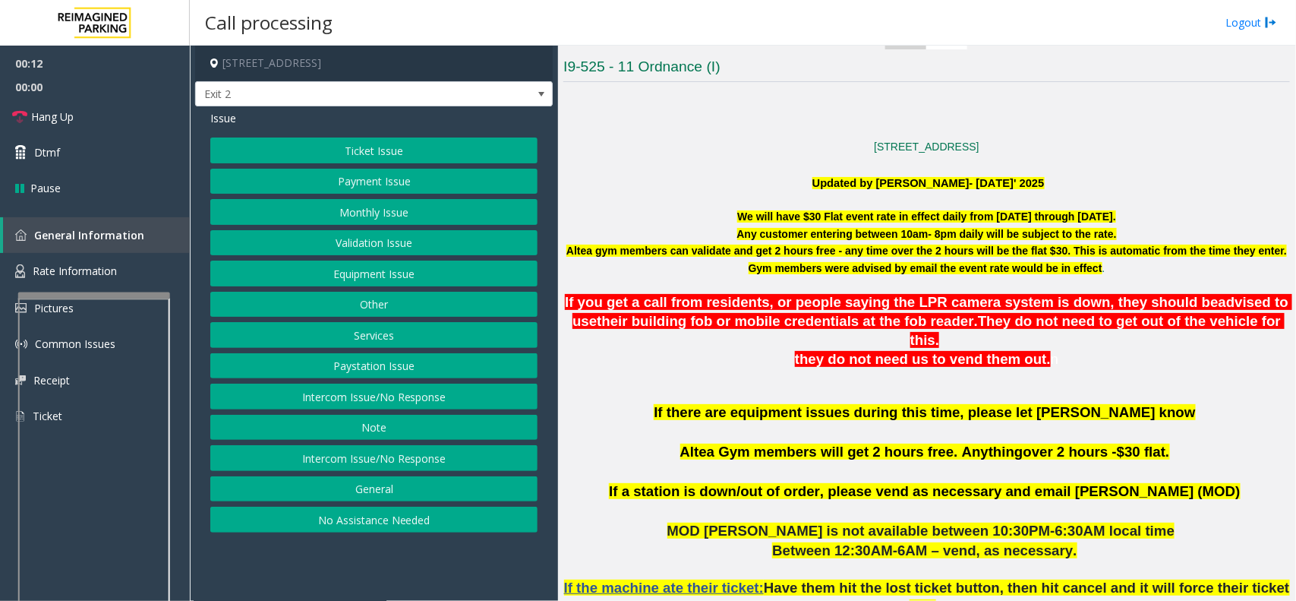
click at [396, 241] on button "Validation Issue" at bounding box center [373, 243] width 327 height 26
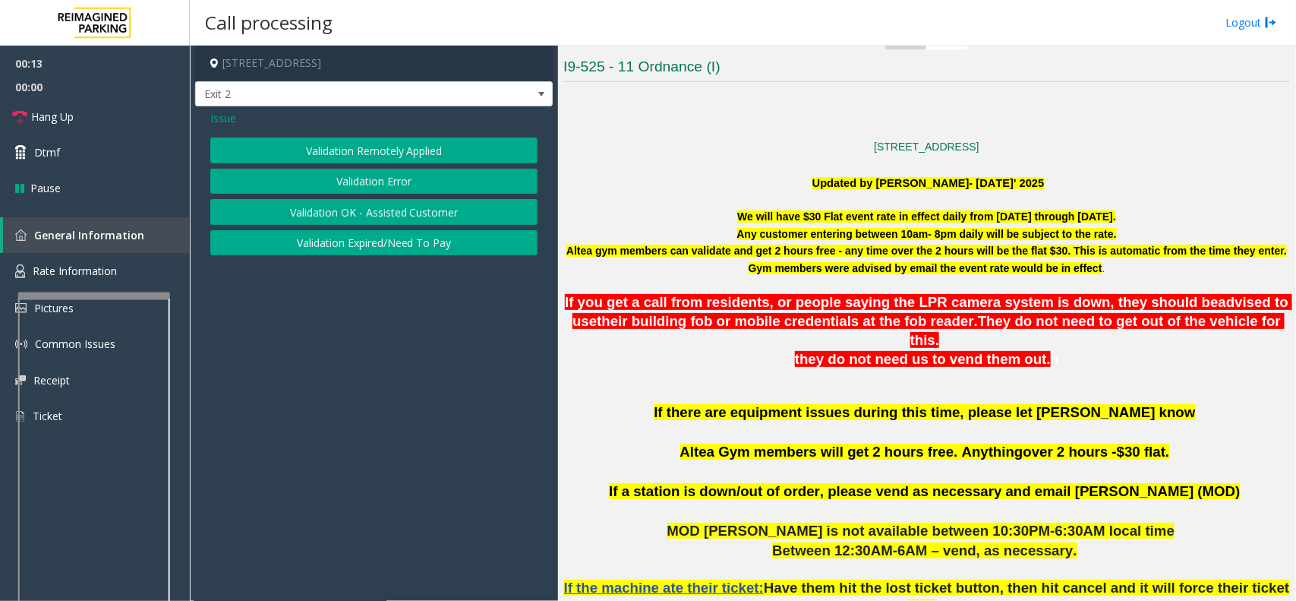
click at [396, 182] on button "Validation Error" at bounding box center [373, 182] width 327 height 26
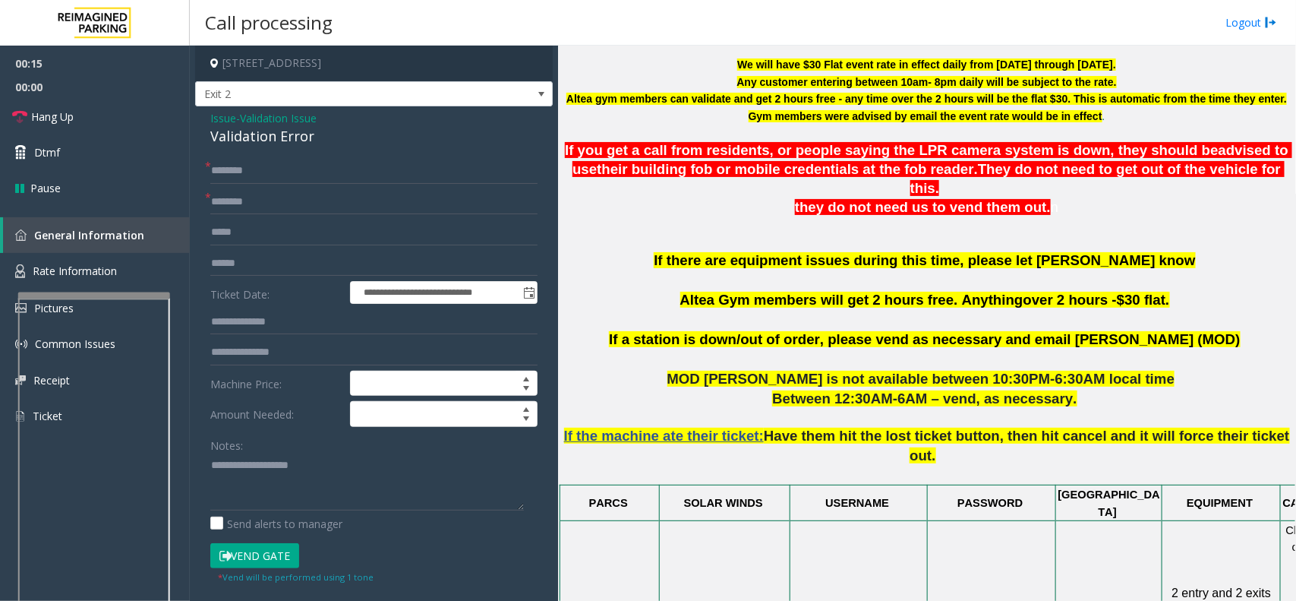
scroll to position [474, 0]
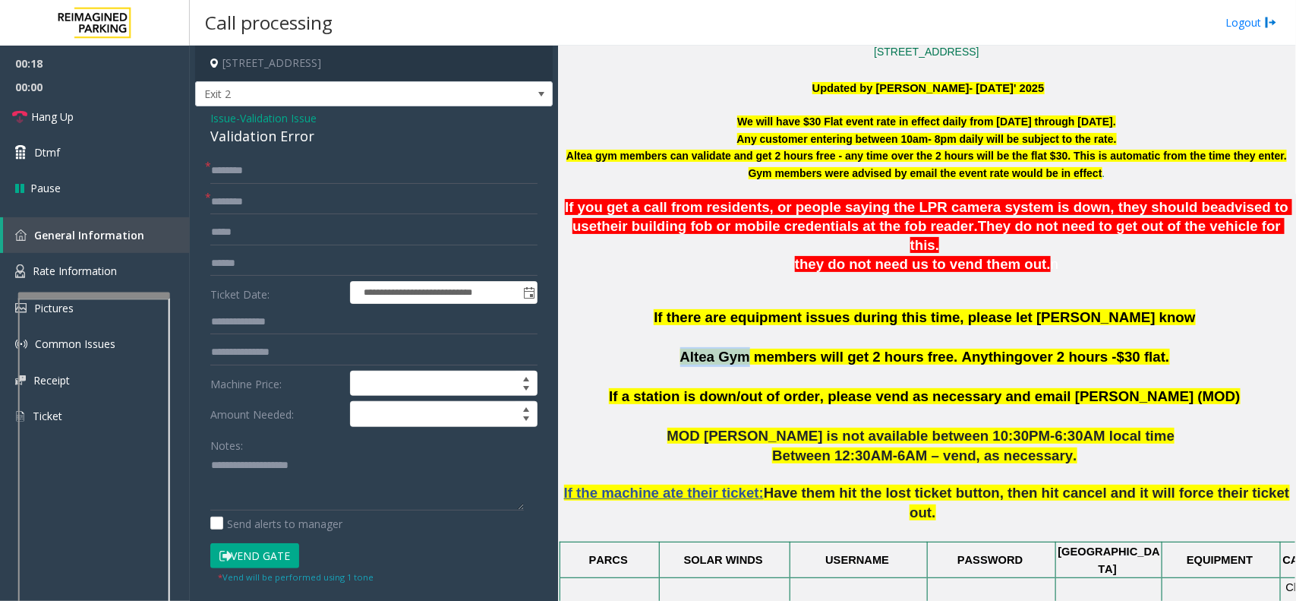
drag, startPoint x: 759, startPoint y: 336, endPoint x: 702, endPoint y: 340, distance: 57.1
click at [702, 348] on span "Altea Gym members will get 2 hours free. Anything" at bounding box center [851, 356] width 343 height 16
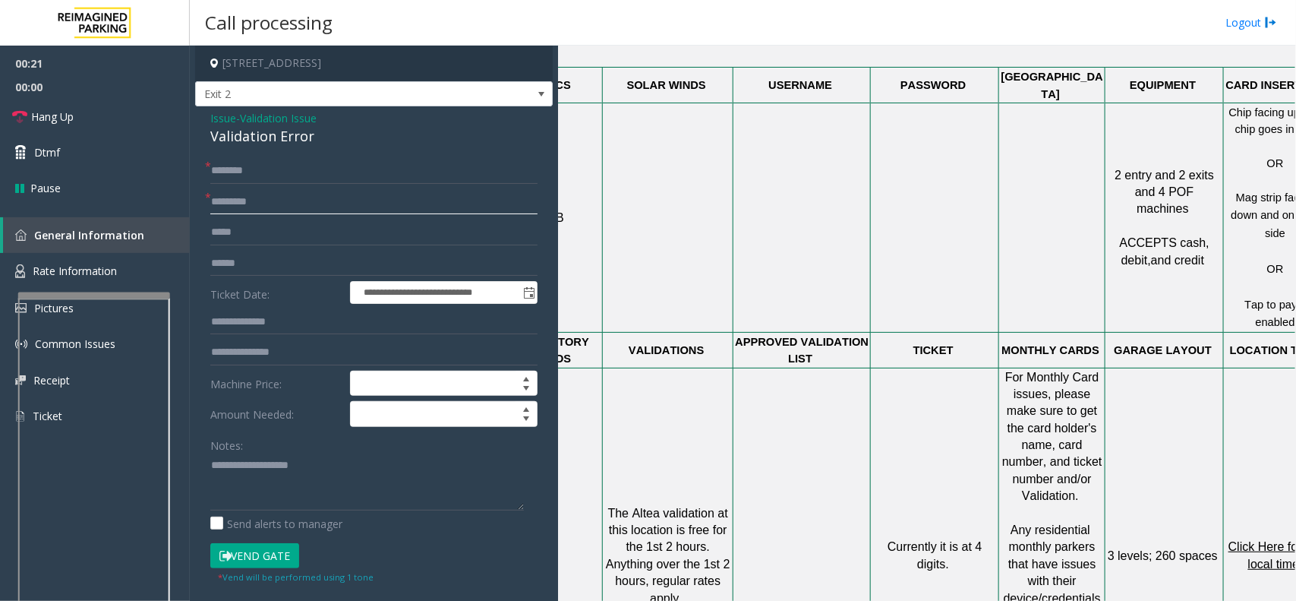
scroll to position [949, 110]
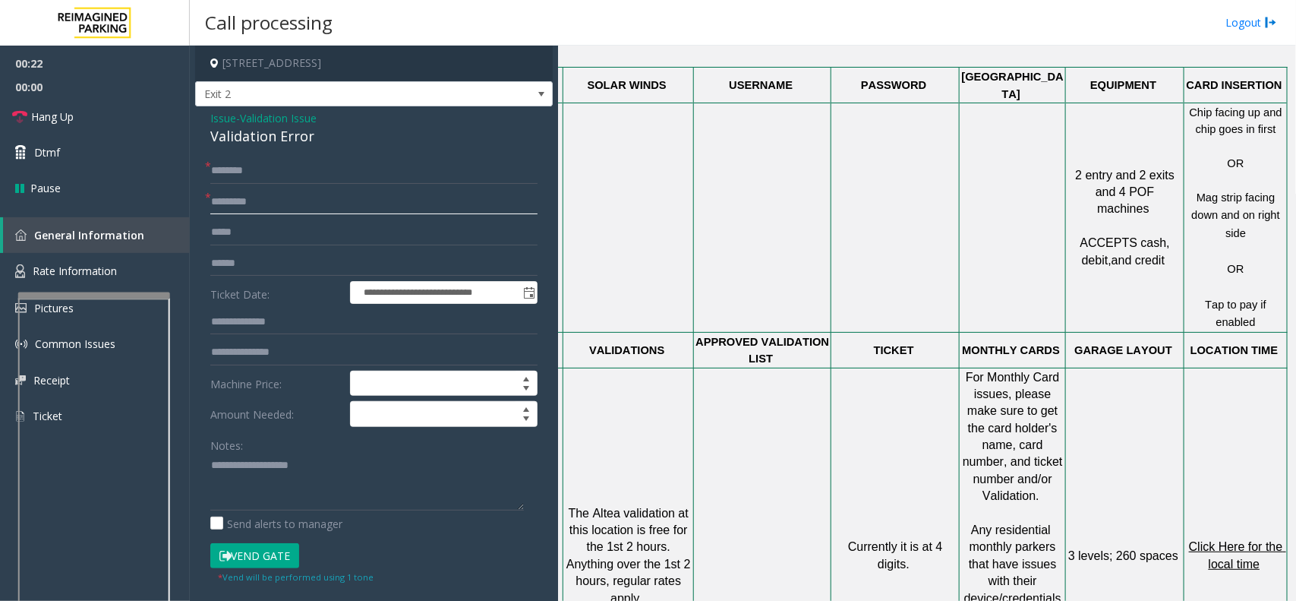
type input "*********"
click at [1151, 533] on p "Click Here for the local time" at bounding box center [1235, 555] width 101 height 34
click at [1151, 533] on span "Click Here for the local time" at bounding box center [1237, 555] width 97 height 30
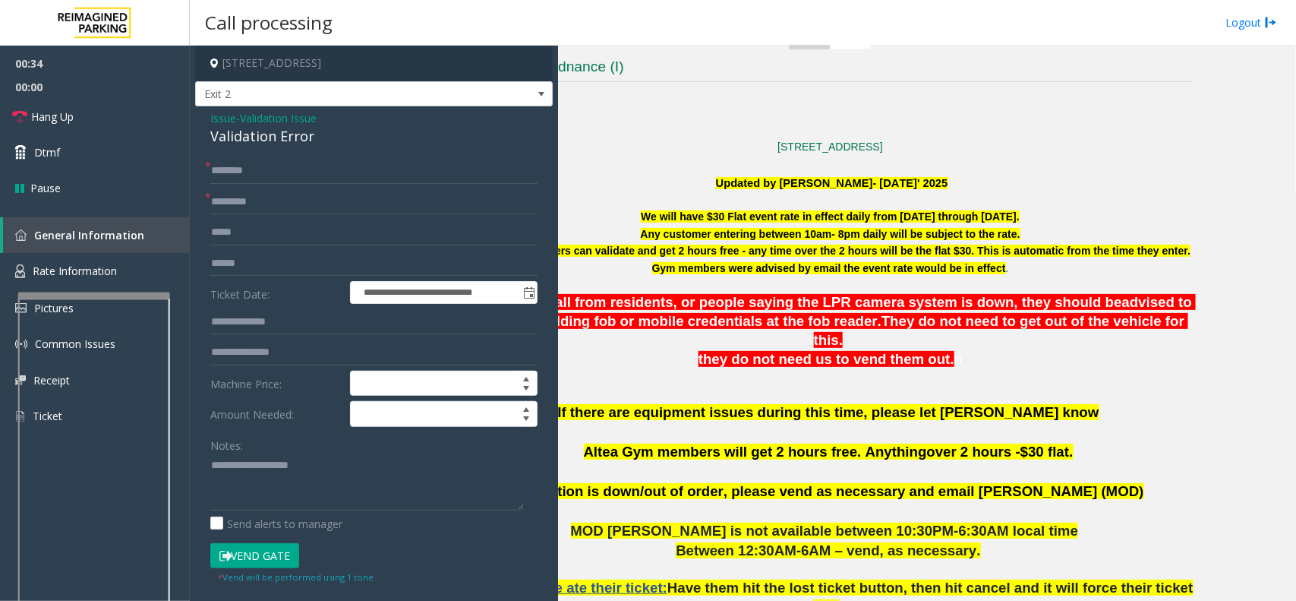
scroll to position [380, 0]
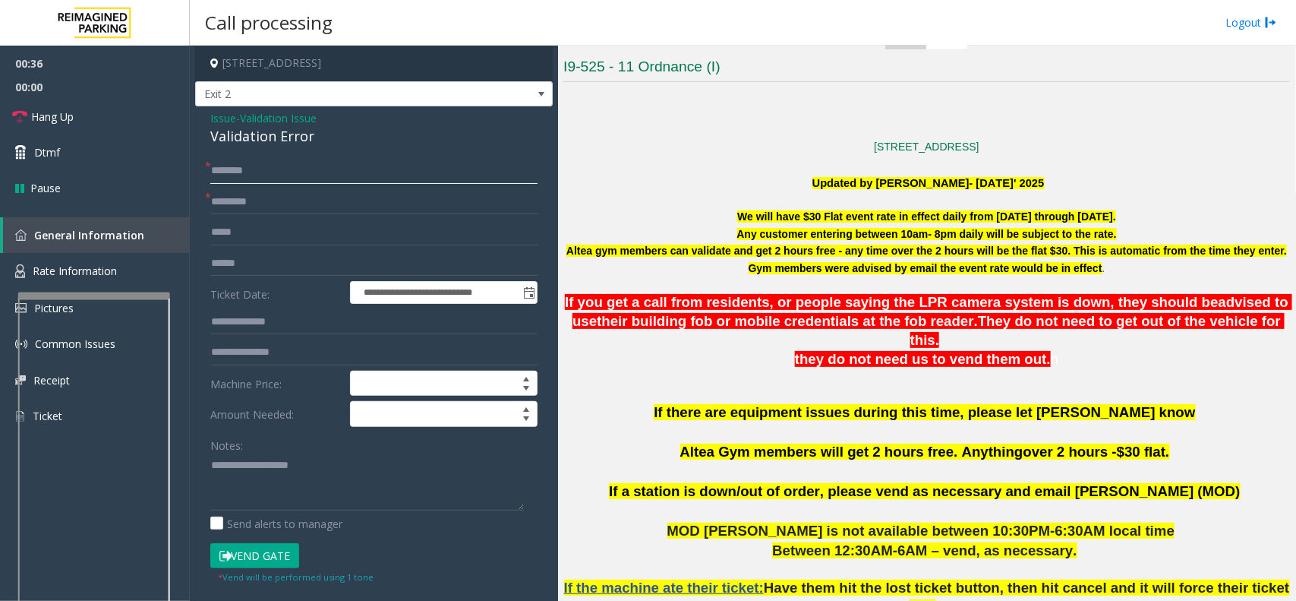
click at [275, 175] on input "text" at bounding box center [373, 171] width 327 height 26
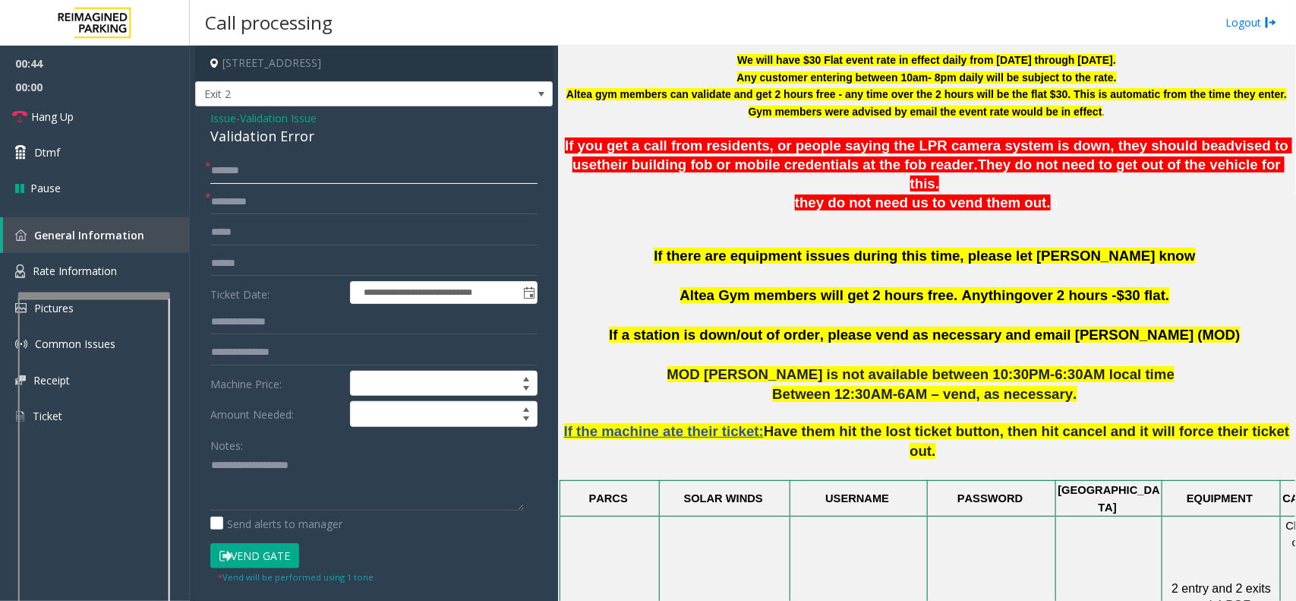
scroll to position [569, 0]
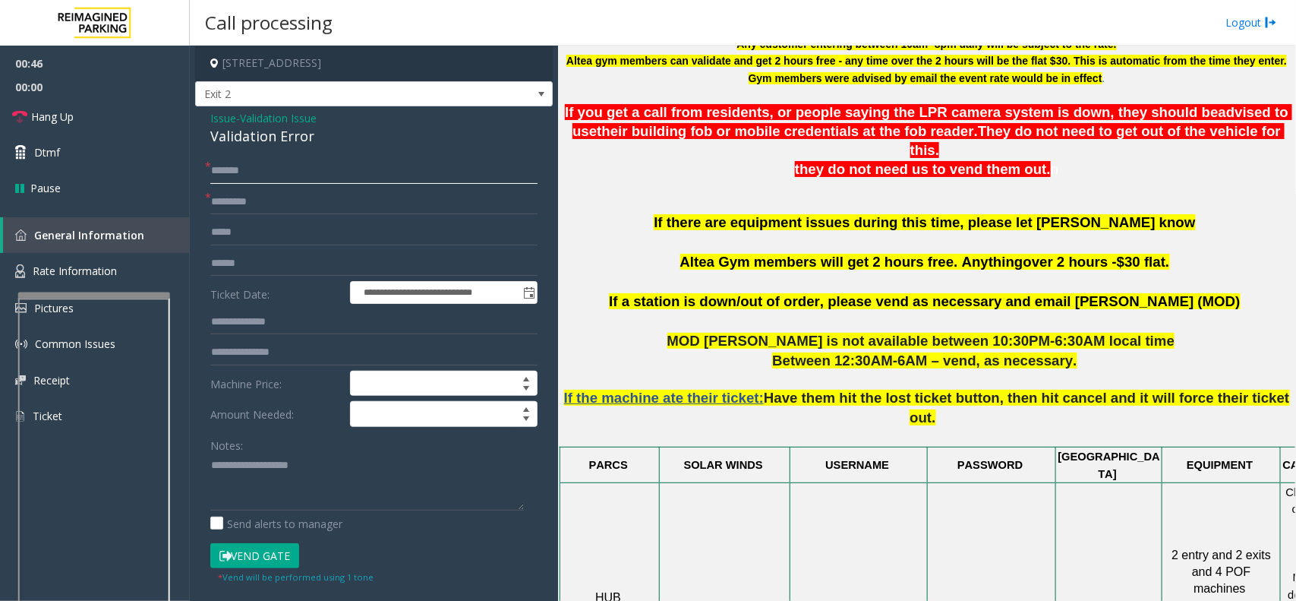
type input "******"
click at [248, 260] on input "text" at bounding box center [373, 264] width 327 height 26
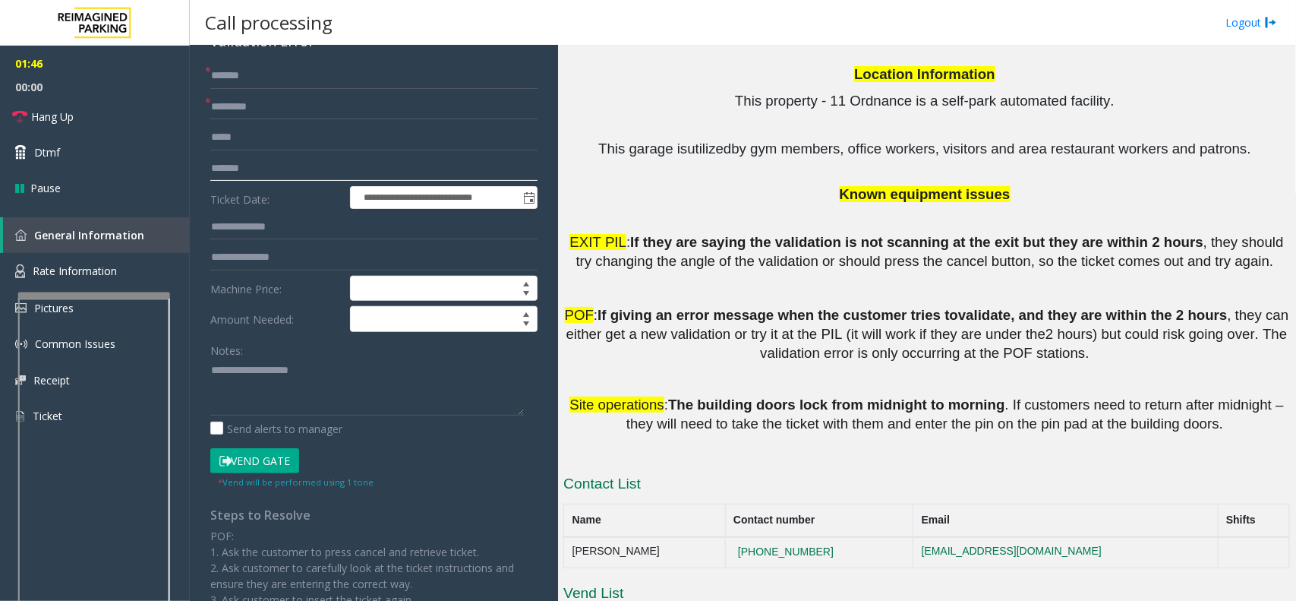
scroll to position [2195, 0]
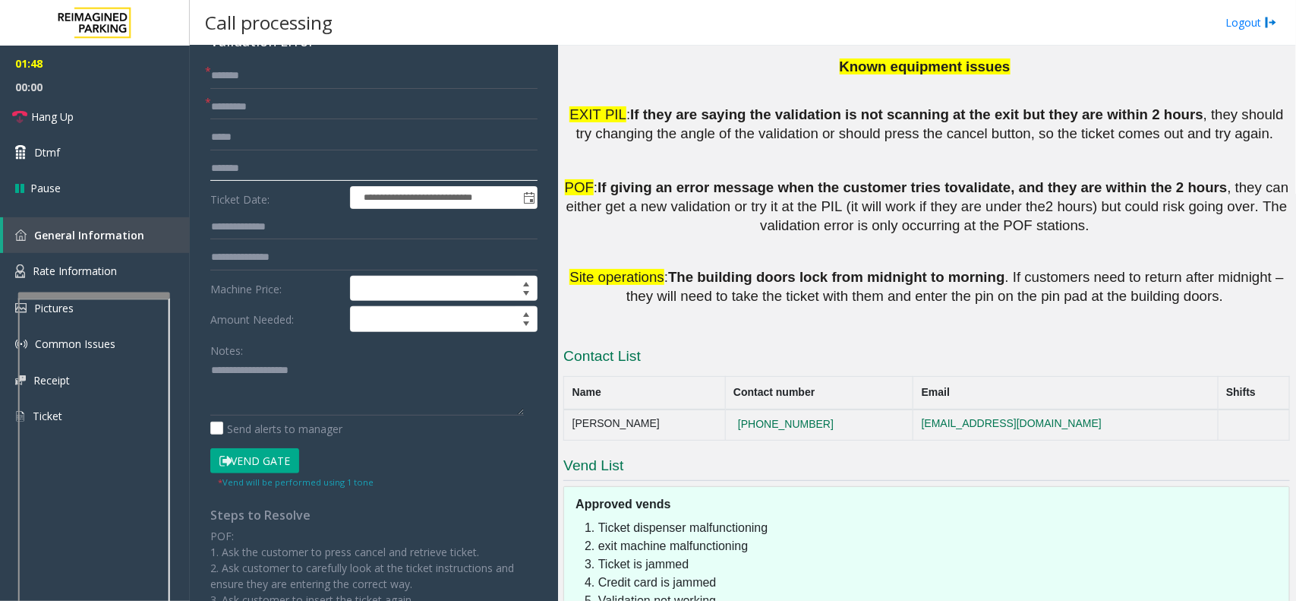
type input "*******"
drag, startPoint x: 796, startPoint y: 259, endPoint x: 715, endPoint y: 259, distance: 80.5
click at [725, 409] on td "[PHONE_NUMBER]" at bounding box center [819, 424] width 188 height 30
copy button "[PHONE_NUMBER]"
click at [266, 368] on textarea at bounding box center [367, 386] width 314 height 57
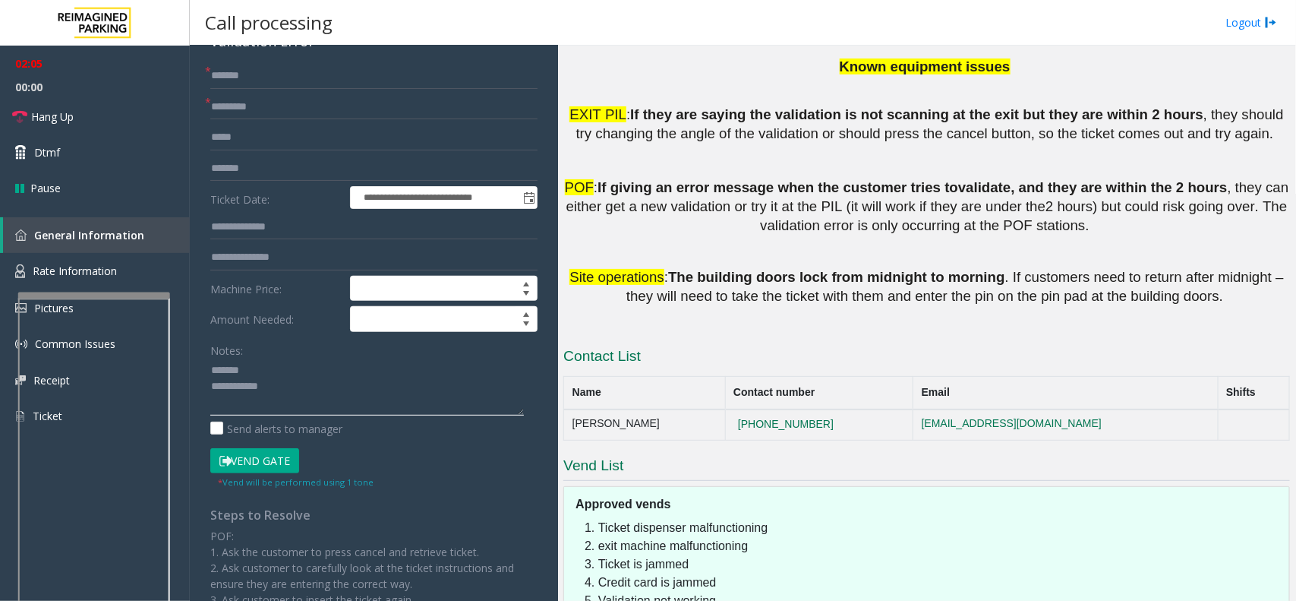
scroll to position [0, 0]
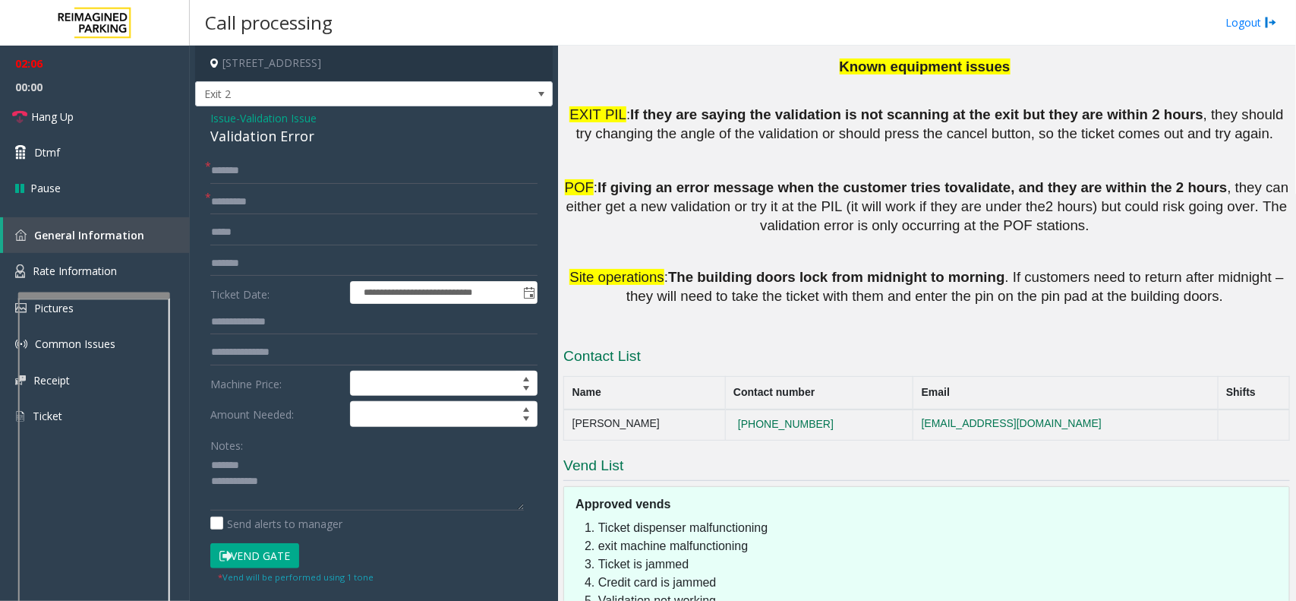
click at [249, 138] on div "Validation Error" at bounding box center [373, 136] width 327 height 20
drag, startPoint x: 249, startPoint y: 138, endPoint x: 258, endPoint y: 137, distance: 9.2
click at [251, 138] on div "Validation Error" at bounding box center [373, 136] width 327 height 20
click at [309, 486] on textarea at bounding box center [367, 481] width 314 height 57
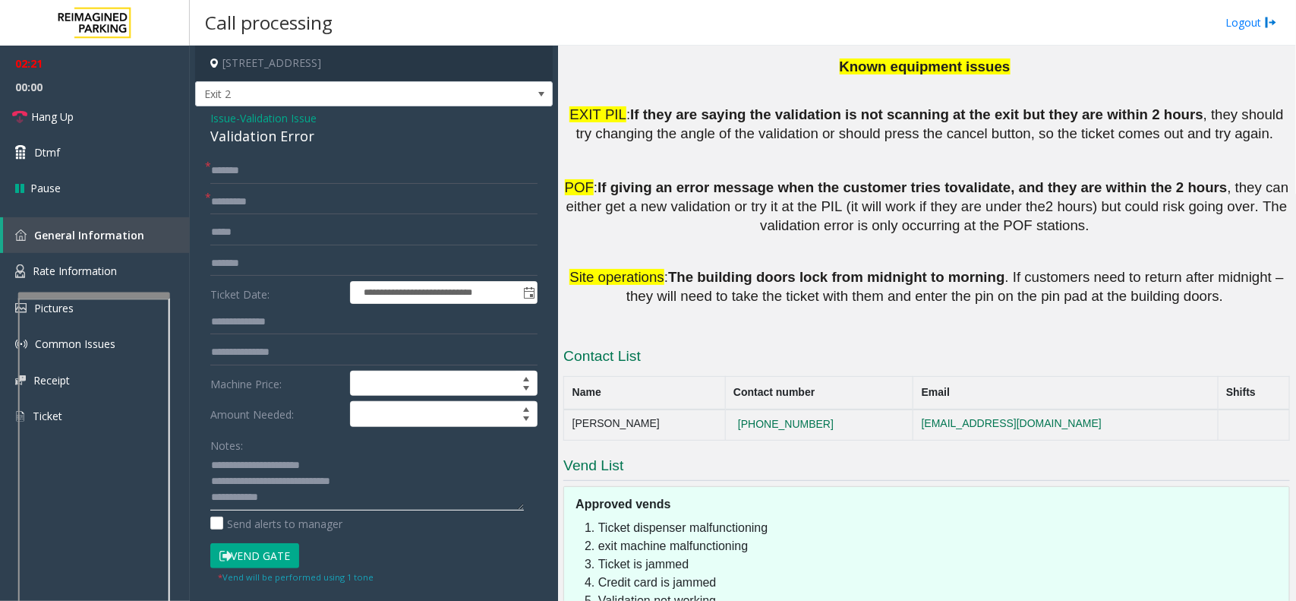
click at [298, 498] on textarea at bounding box center [367, 481] width 314 height 57
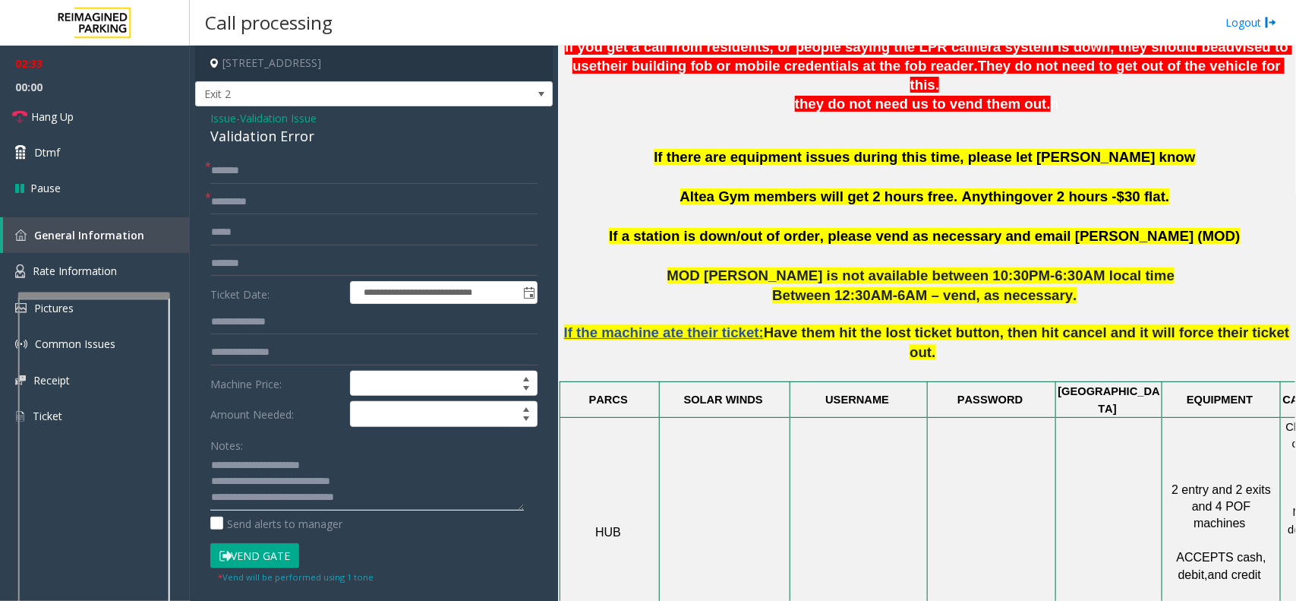
scroll to position [202, 0]
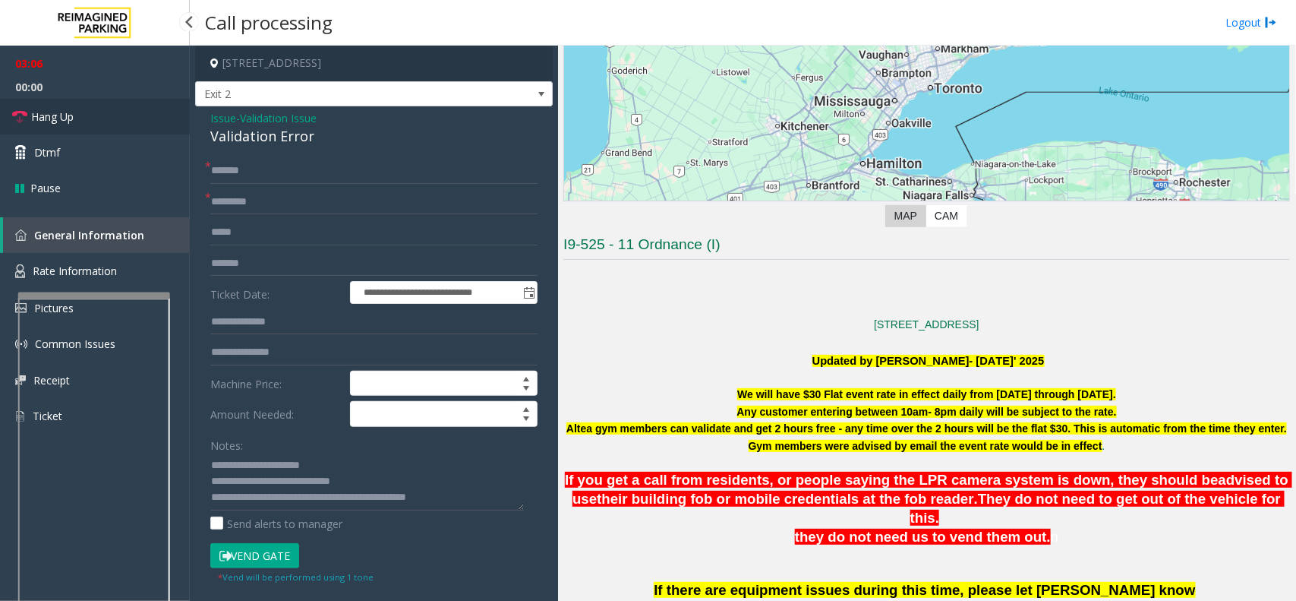
click at [80, 103] on link "Hang Up" at bounding box center [95, 117] width 190 height 36
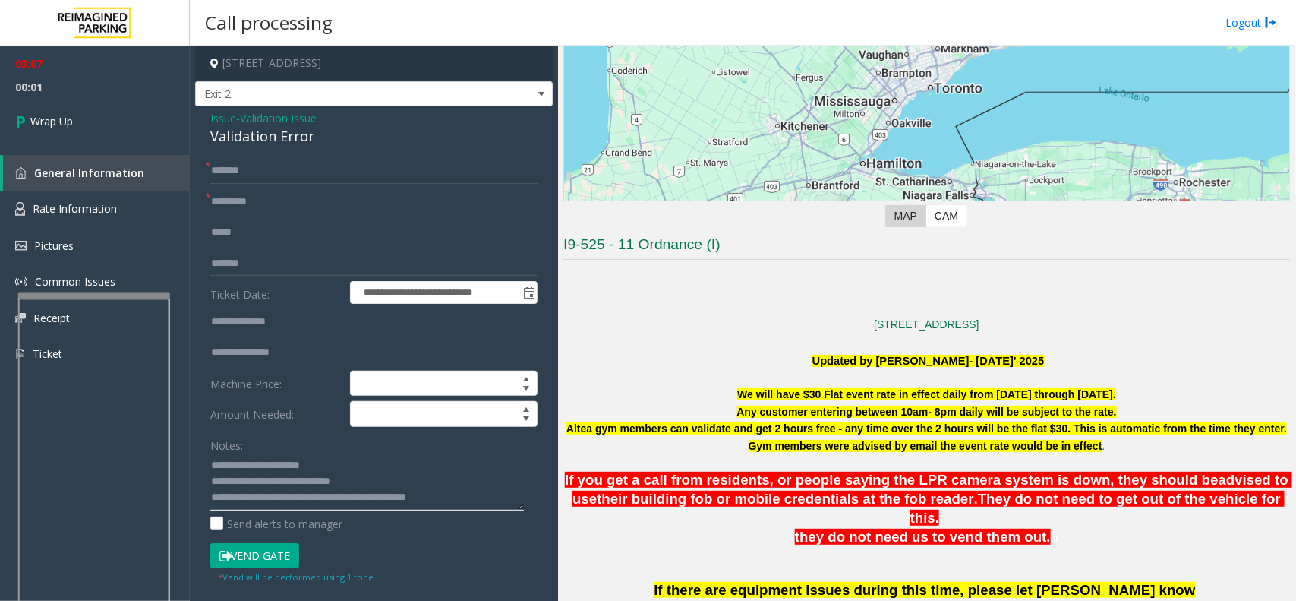
click at [481, 495] on textarea at bounding box center [367, 481] width 314 height 57
type textarea "**********"
click at [104, 108] on link "Wrap Up" at bounding box center [95, 121] width 190 height 45
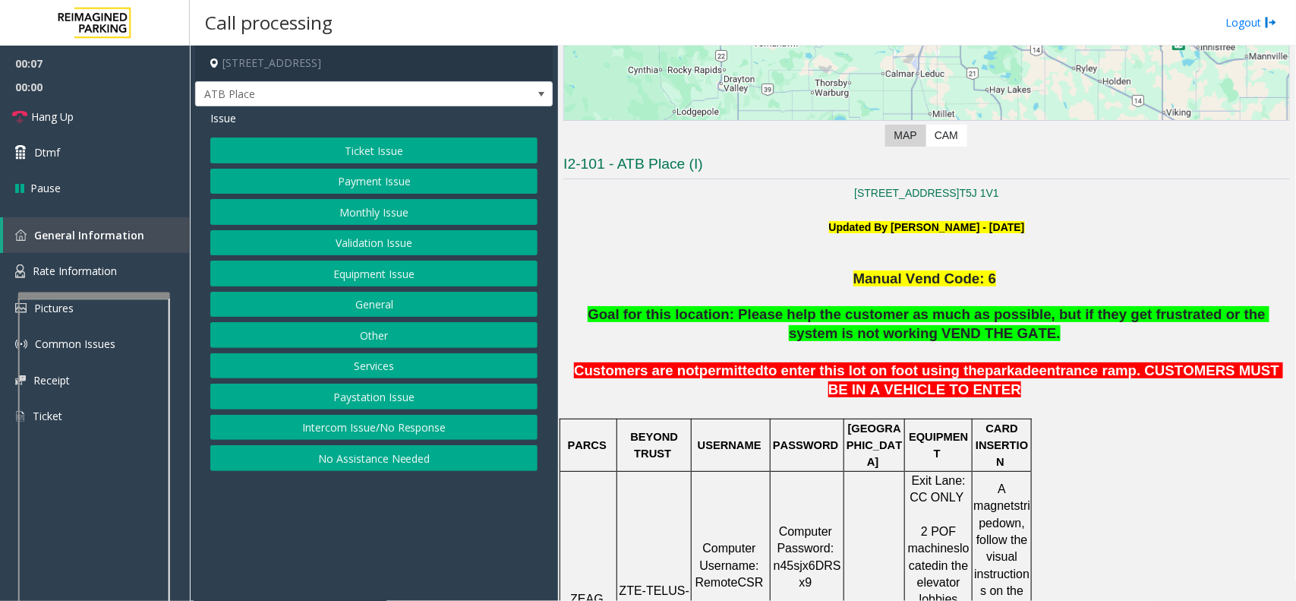
scroll to position [285, 0]
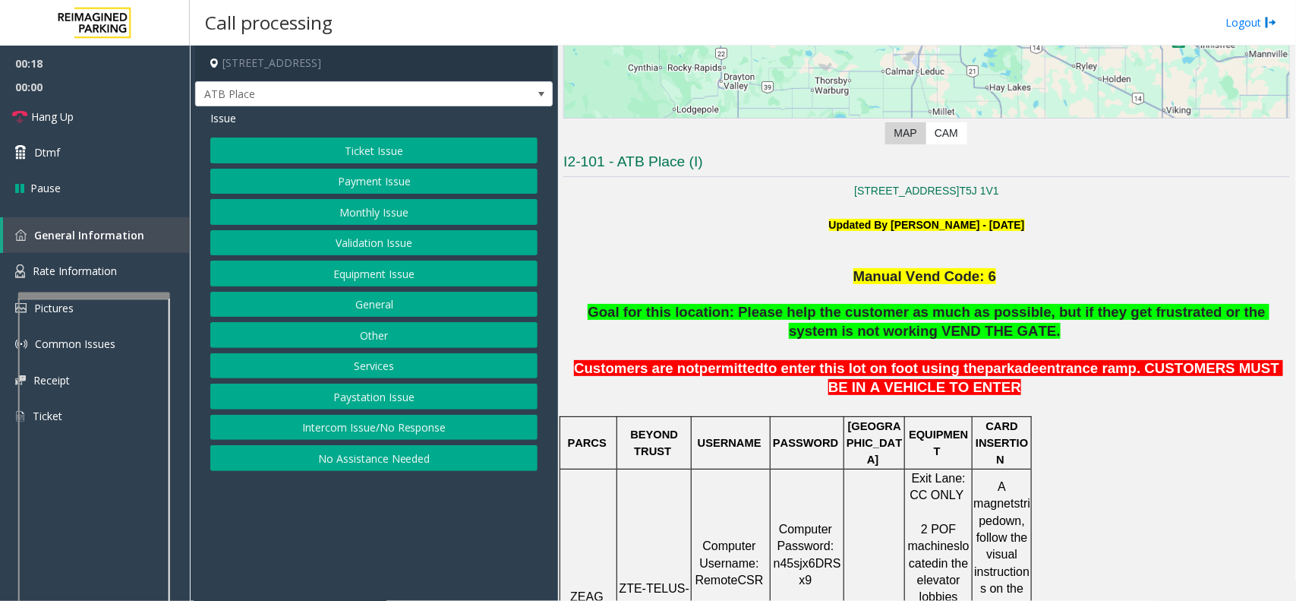
click at [410, 147] on button "Ticket Issue" at bounding box center [373, 150] width 327 height 26
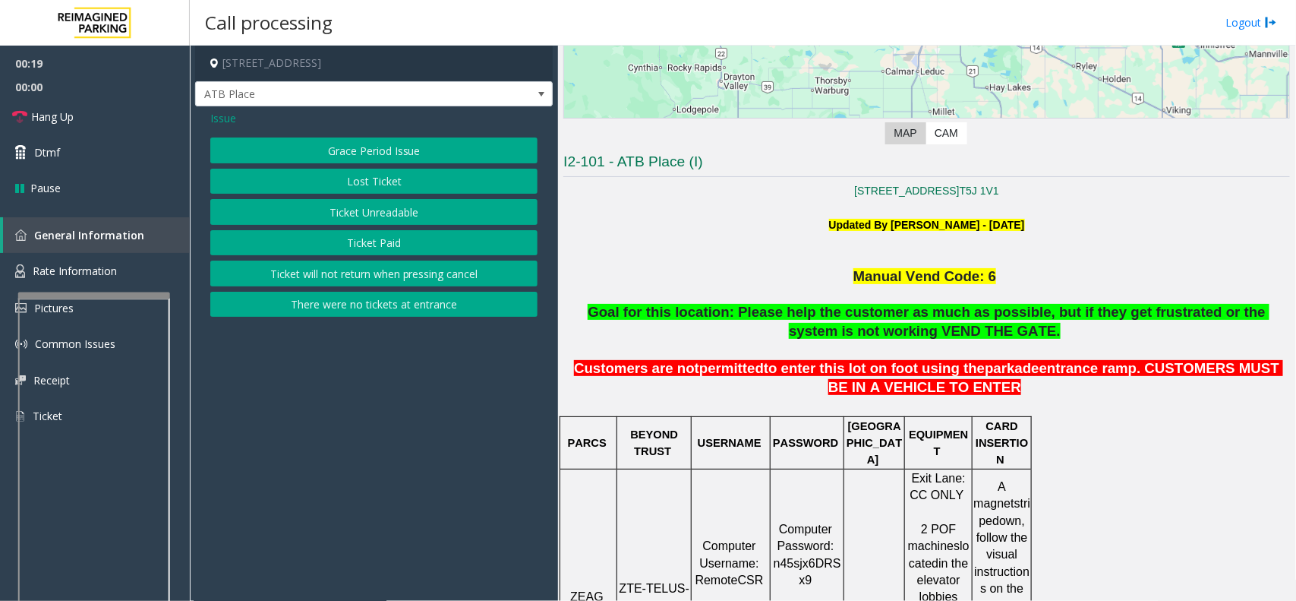
click at [387, 244] on button "Ticket Paid" at bounding box center [373, 243] width 327 height 26
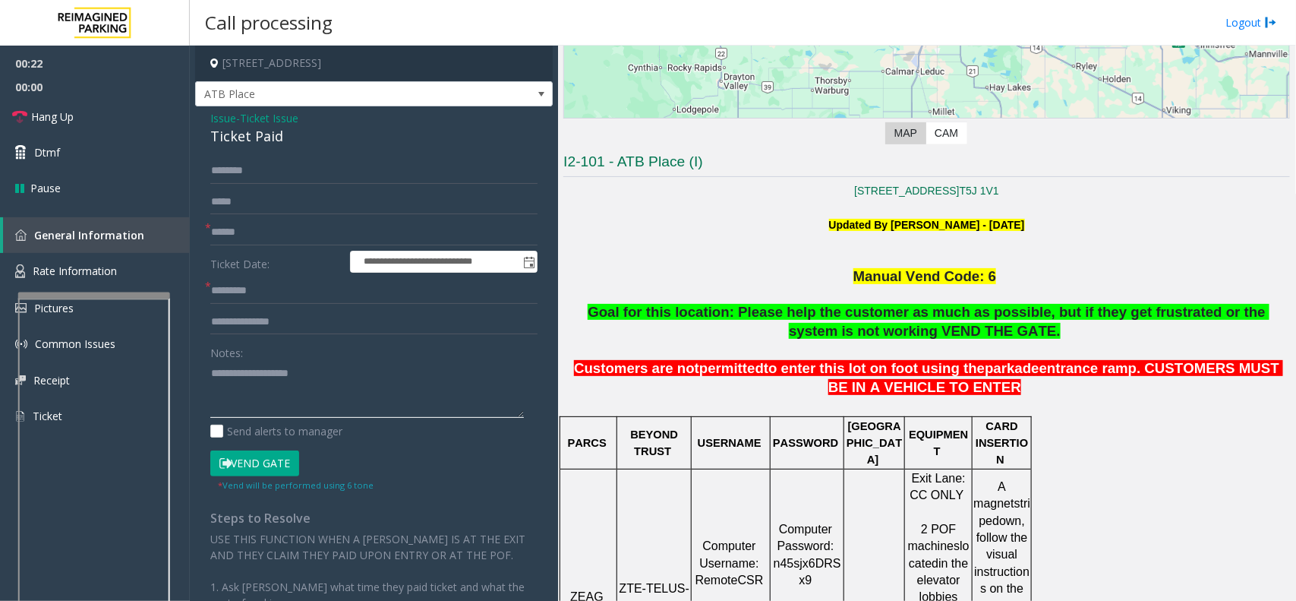
click at [256, 387] on textarea at bounding box center [367, 389] width 314 height 57
click at [248, 391] on textarea at bounding box center [367, 389] width 314 height 57
click at [248, 137] on div "Ticket Paid" at bounding box center [373, 136] width 327 height 20
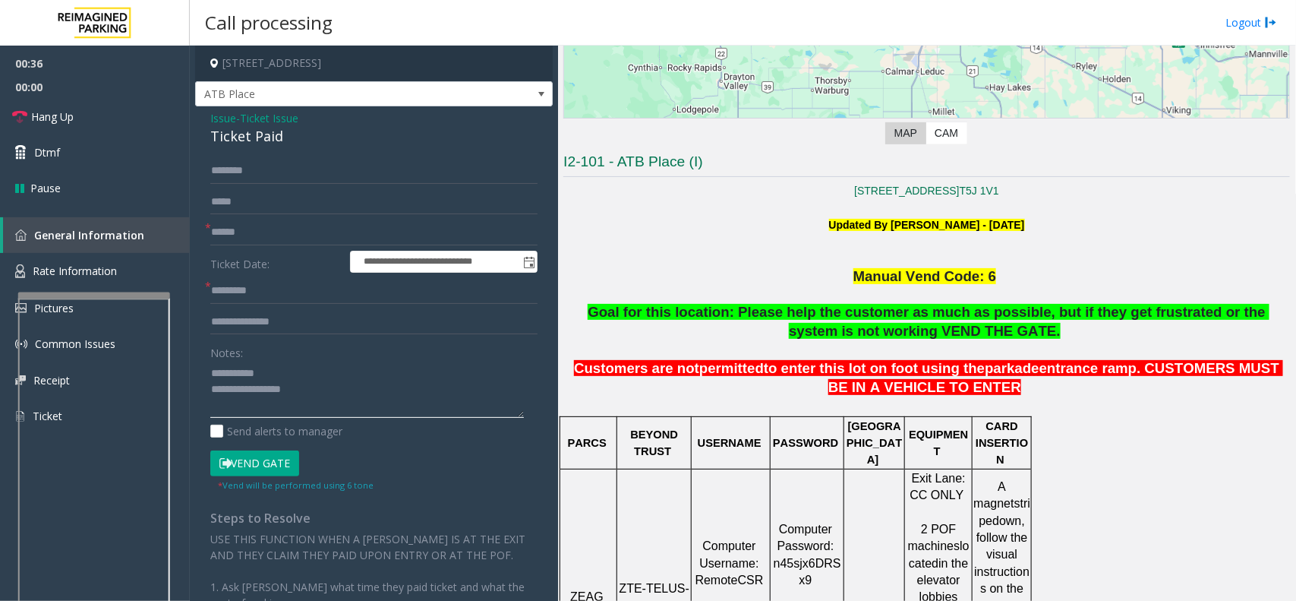
click at [279, 404] on textarea at bounding box center [367, 389] width 314 height 57
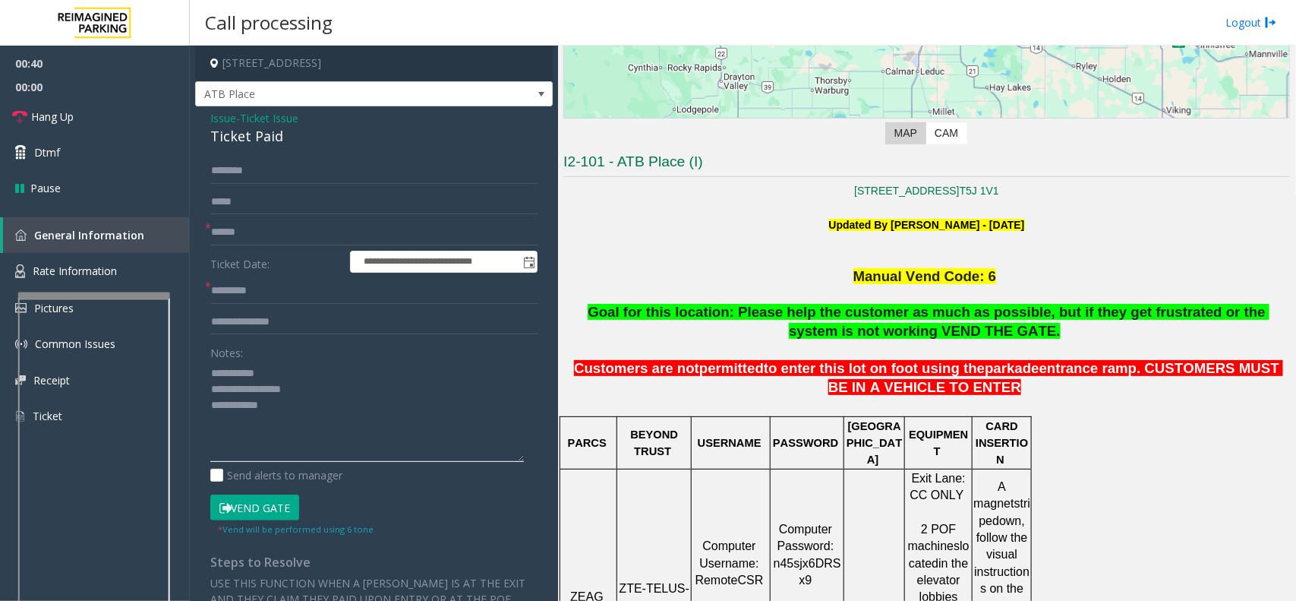
drag, startPoint x: 518, startPoint y: 411, endPoint x: 522, endPoint y: 457, distance: 45.7
click at [522, 457] on textarea at bounding box center [367, 411] width 314 height 101
click at [313, 411] on textarea at bounding box center [367, 412] width 314 height 102
click at [247, 228] on input "text" at bounding box center [373, 232] width 327 height 26
type textarea "**********"
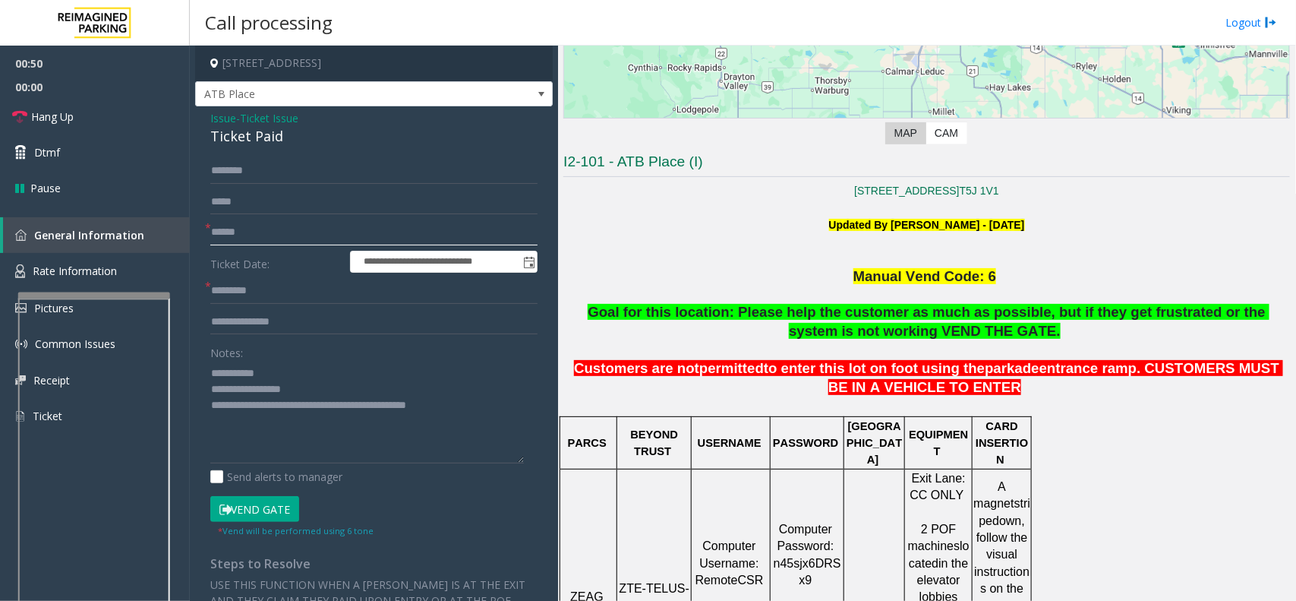
click at [245, 233] on input "text" at bounding box center [373, 232] width 327 height 26
drag, startPoint x: 351, startPoint y: 229, endPoint x: 203, endPoint y: 233, distance: 148.1
click at [203, 233] on div "**********" at bounding box center [374, 486] width 350 height 657
type input "******"
click at [258, 292] on input "text" at bounding box center [373, 291] width 327 height 26
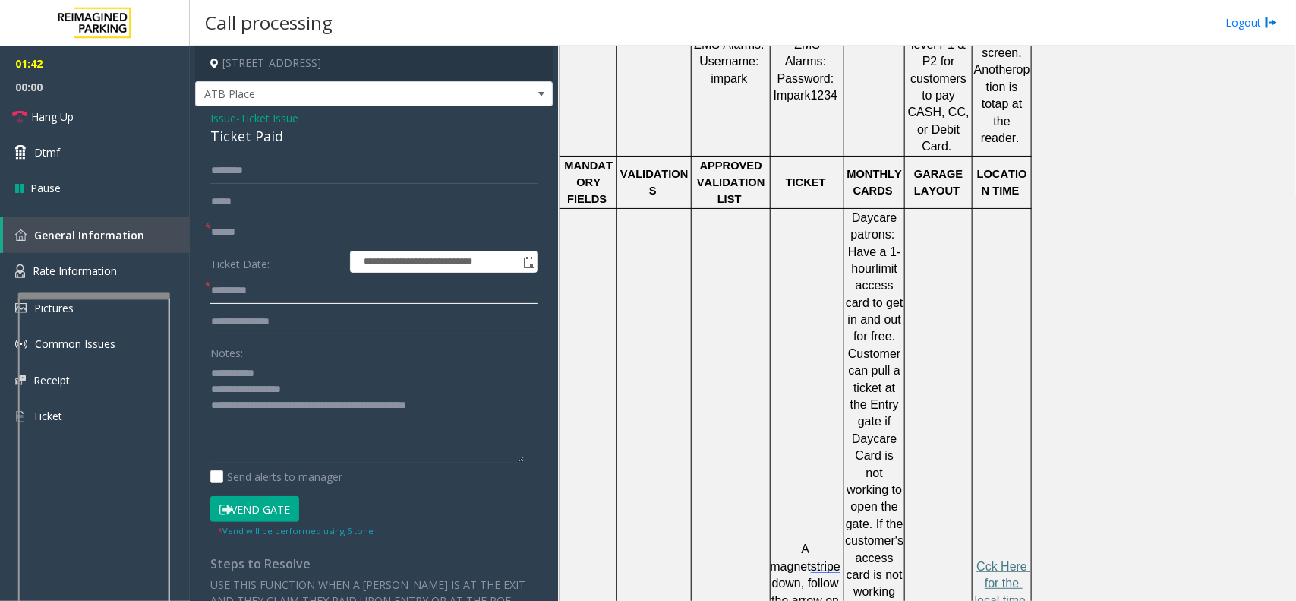
scroll to position [949, 0]
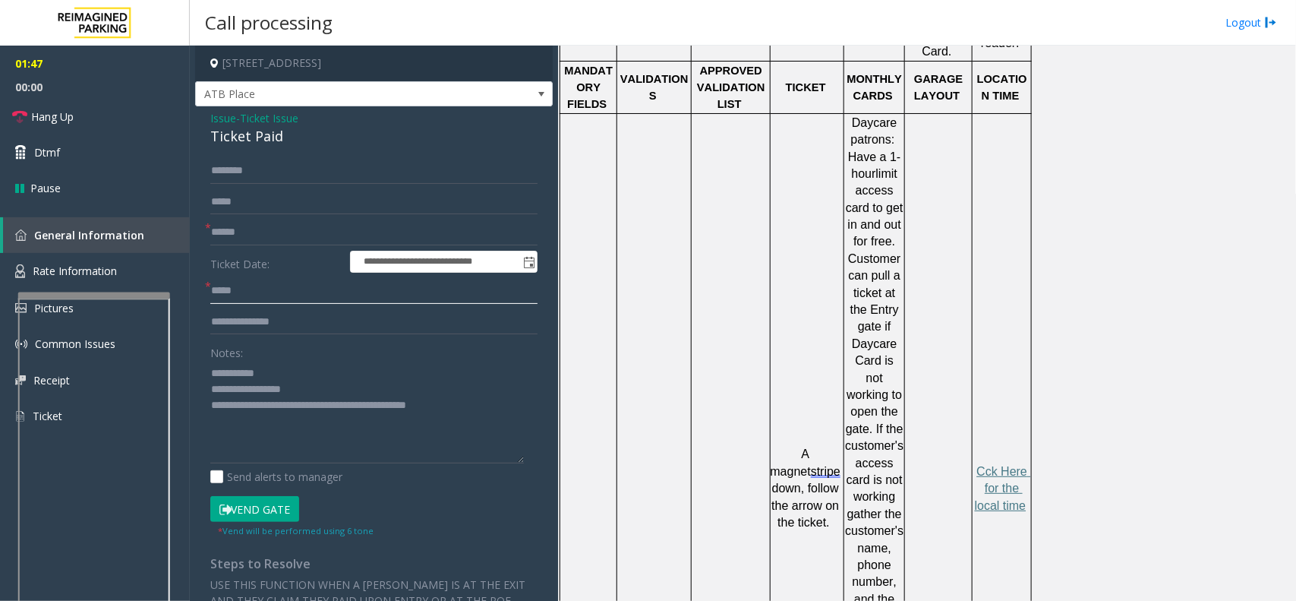
type input "*****"
click at [509, 406] on textarea at bounding box center [367, 412] width 314 height 102
click at [290, 510] on button "Vend Gate" at bounding box center [254, 509] width 89 height 26
click at [266, 423] on textarea at bounding box center [367, 412] width 314 height 102
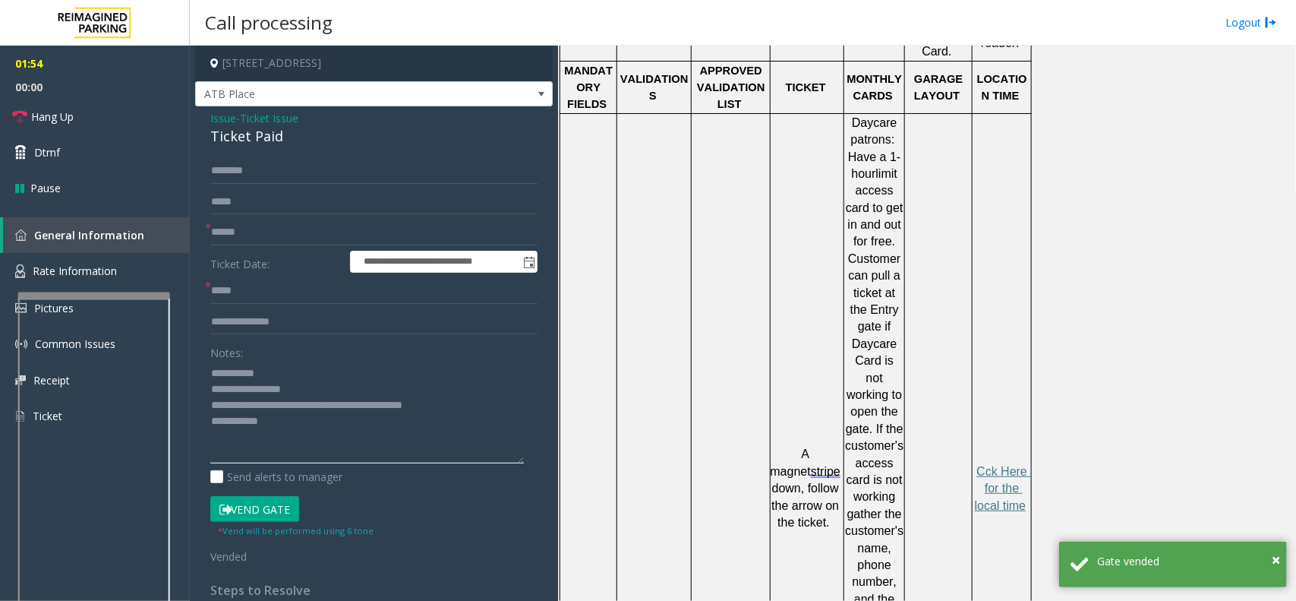
click at [241, 423] on textarea at bounding box center [367, 412] width 314 height 102
click at [123, 89] on span "00:00" at bounding box center [95, 87] width 190 height 24
click at [111, 112] on link "Hang Up" at bounding box center [95, 117] width 190 height 36
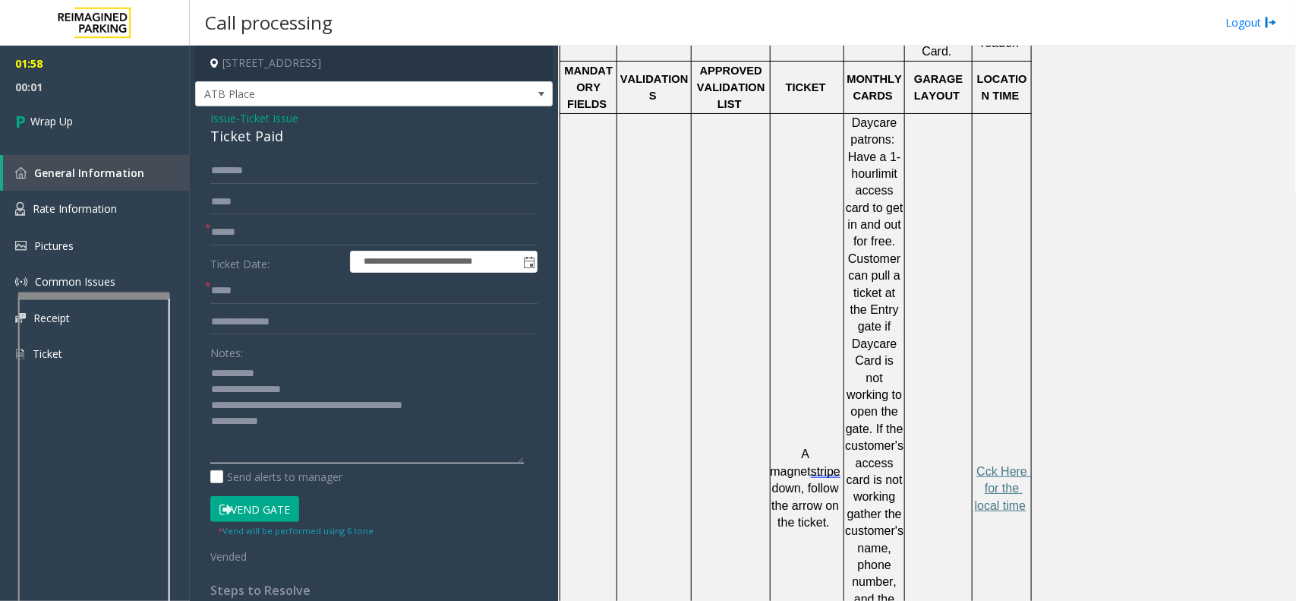
click at [243, 411] on textarea at bounding box center [367, 412] width 314 height 102
click at [243, 422] on textarea at bounding box center [367, 412] width 314 height 102
type textarea "**********"
click at [99, 110] on link "Wrap Up" at bounding box center [95, 121] width 190 height 45
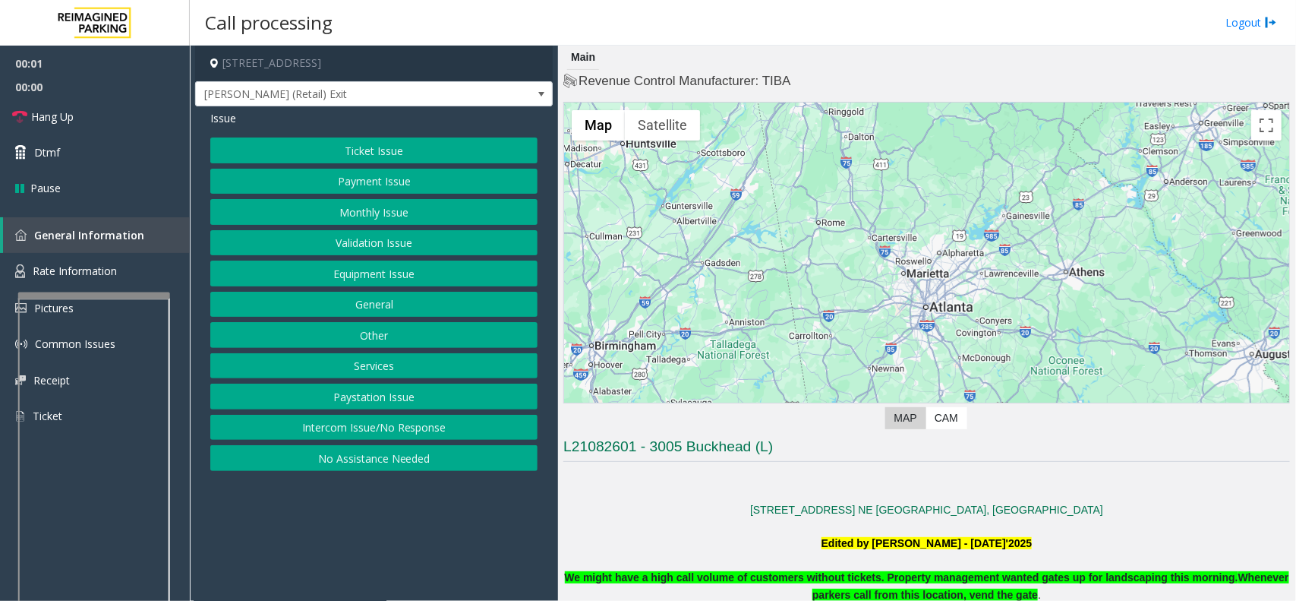
scroll to position [569, 0]
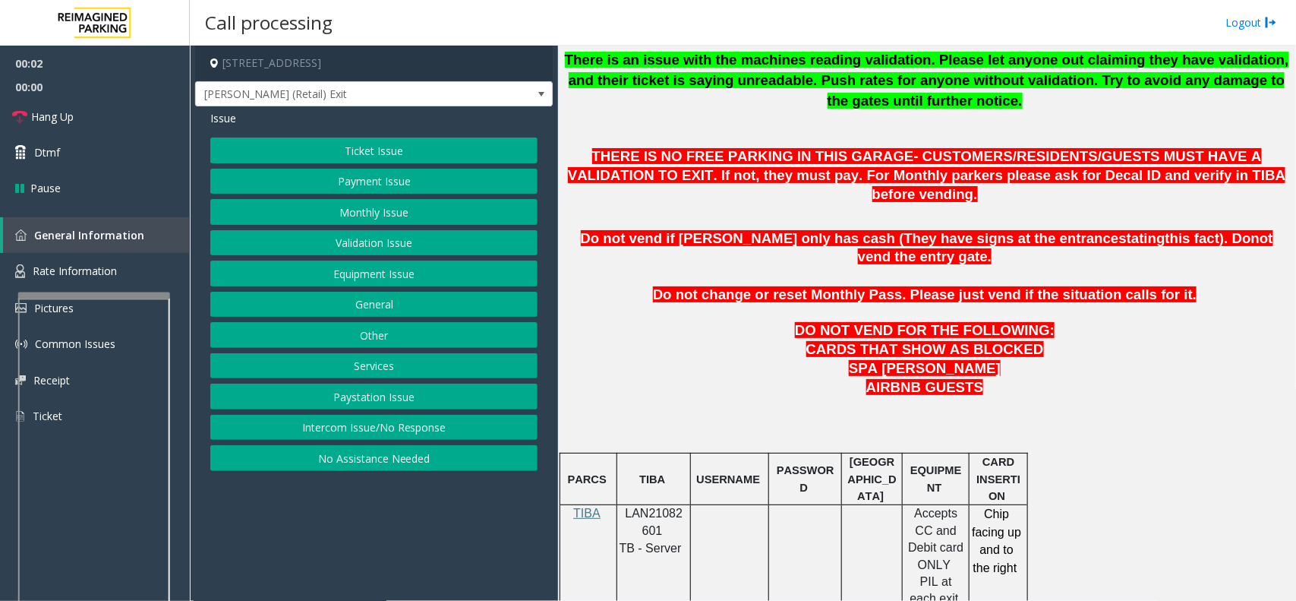
click at [659, 502] on div at bounding box center [654, 504] width 74 height 5
click at [659, 506] on span "LAN21082601" at bounding box center [655, 521] width 58 height 30
copy p "LAN21082601"
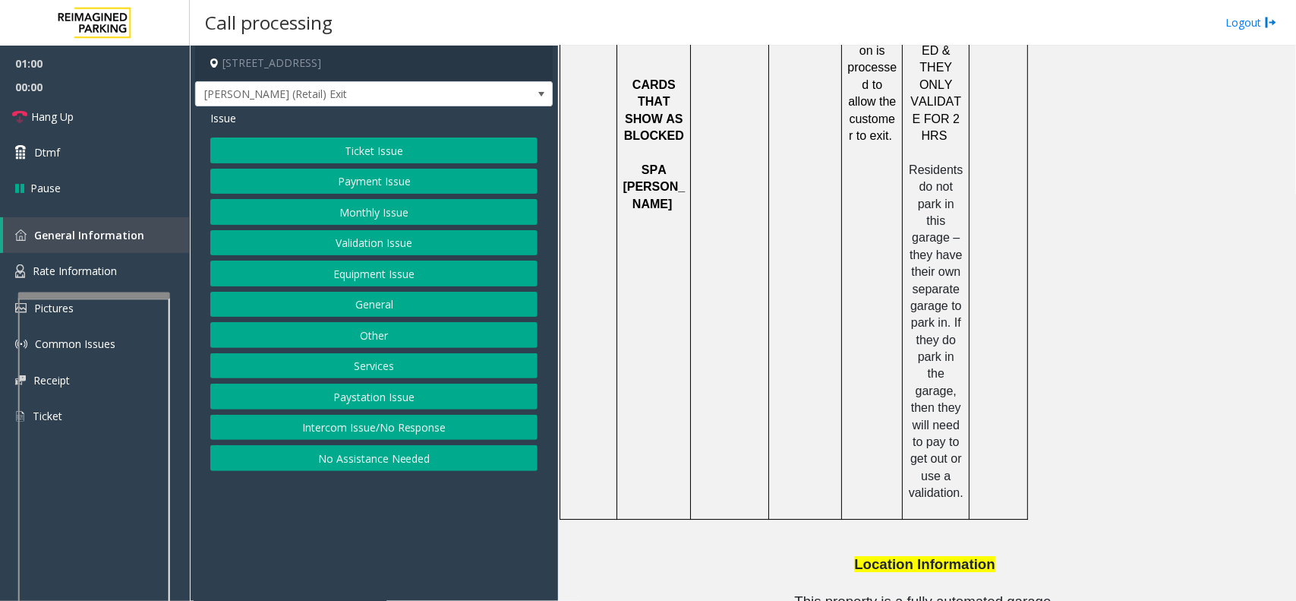
scroll to position [2025, 0]
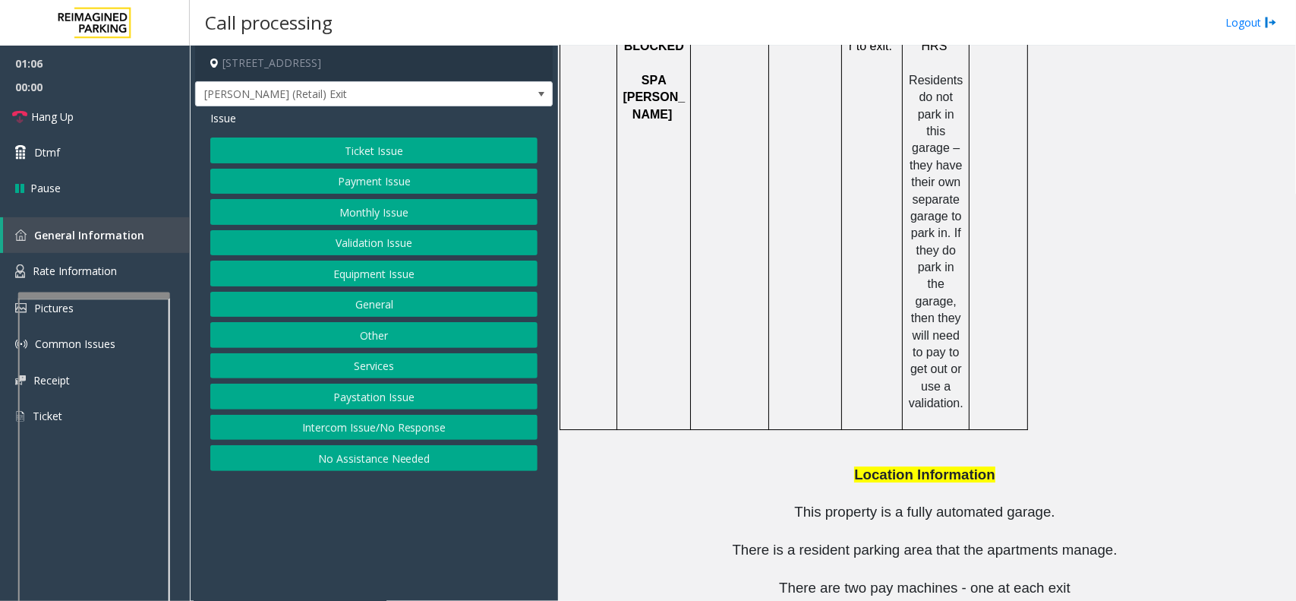
drag, startPoint x: 890, startPoint y: 536, endPoint x: 807, endPoint y: 537, distance: 82.8
copy button "[PHONE_NUMBER]"
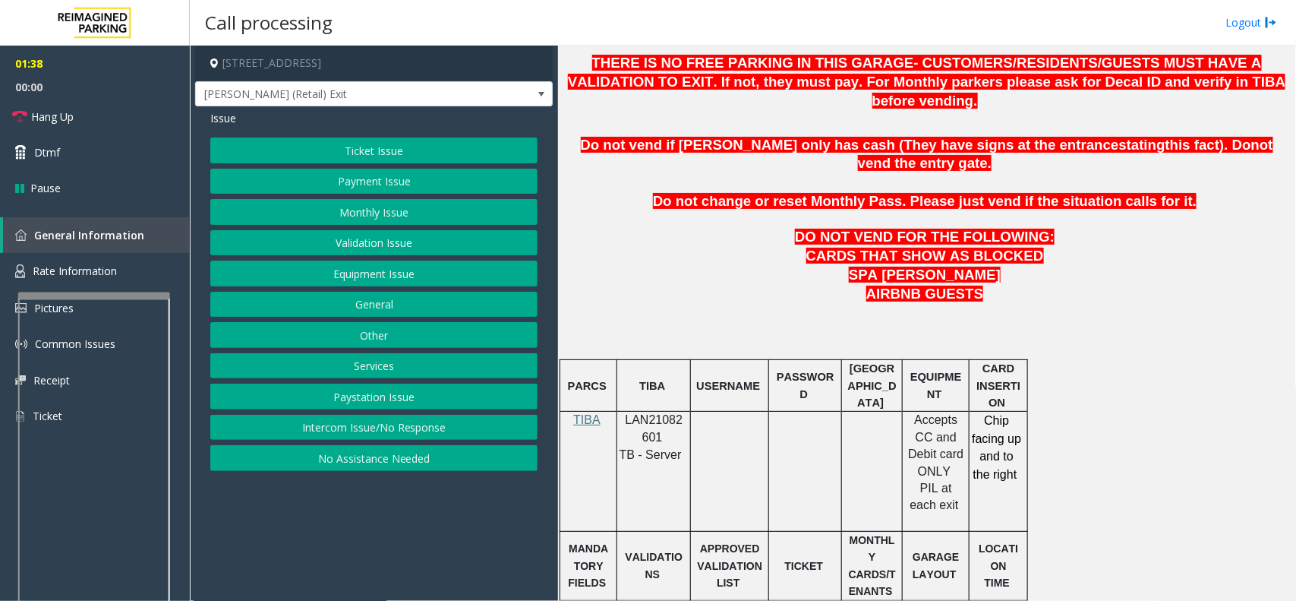
scroll to position [664, 0]
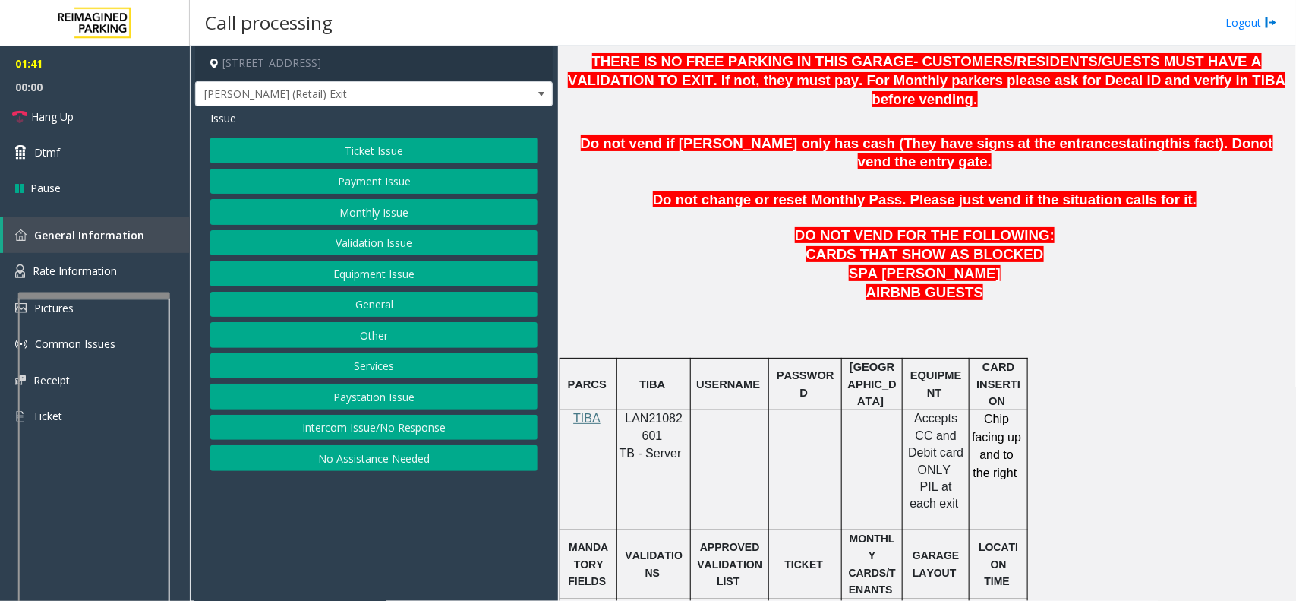
click at [367, 277] on button "Equipment Issue" at bounding box center [373, 273] width 327 height 26
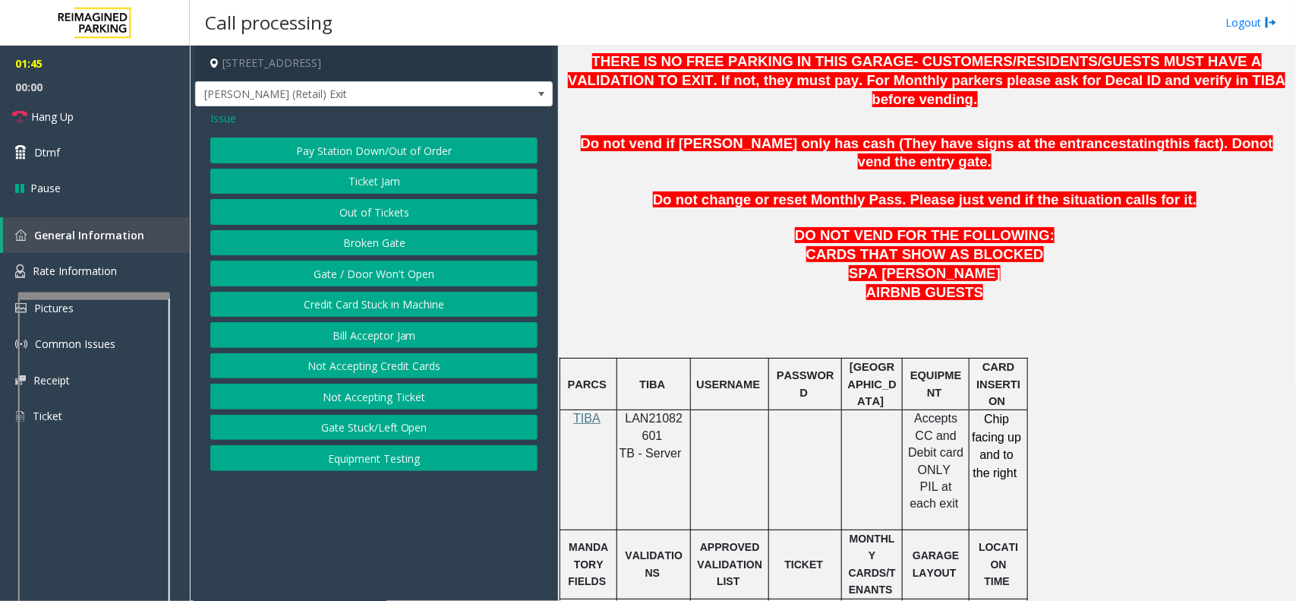
click at [380, 276] on button "Gate / Door Won't Open" at bounding box center [373, 273] width 327 height 26
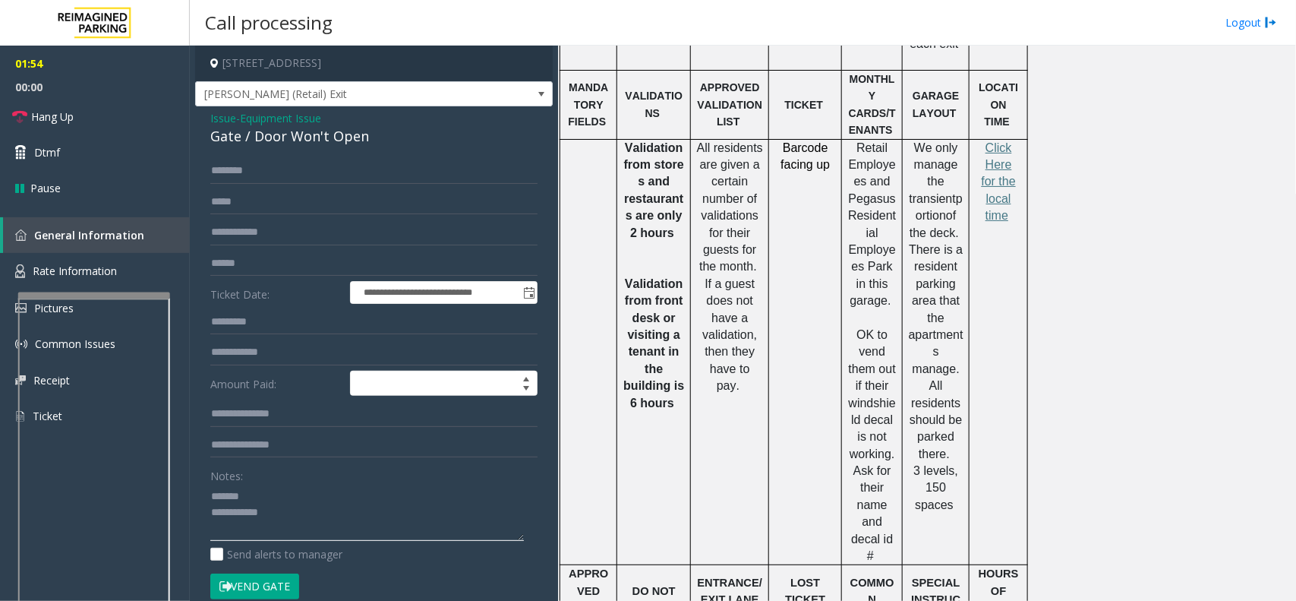
scroll to position [1044, 0]
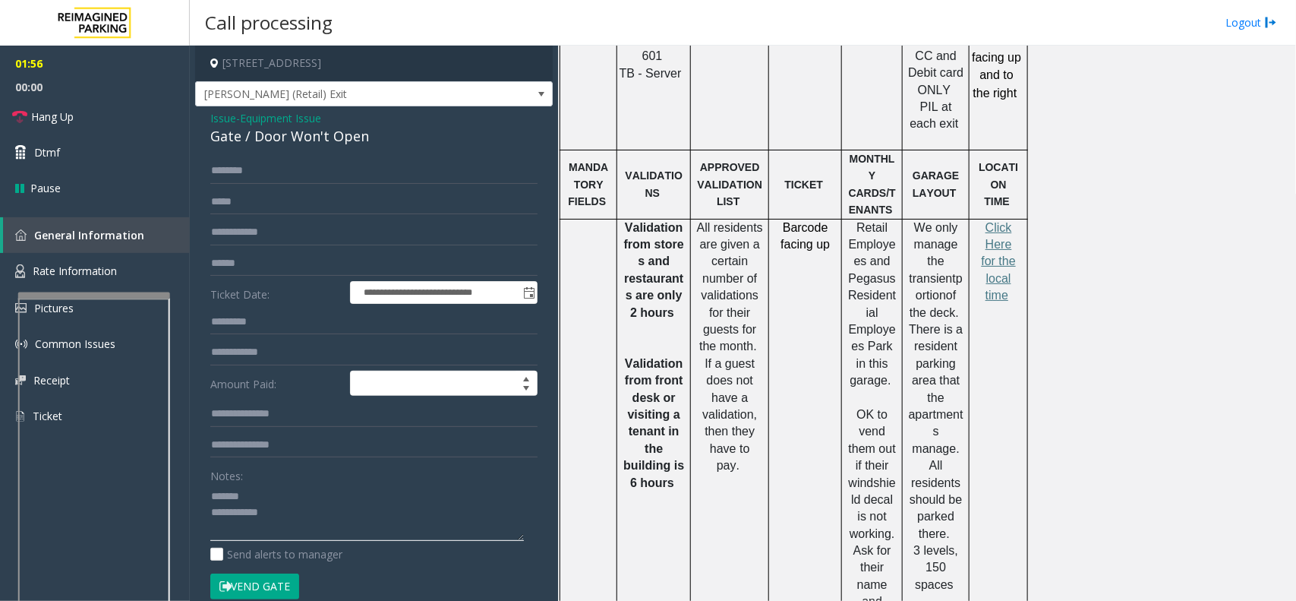
type textarea "**********"
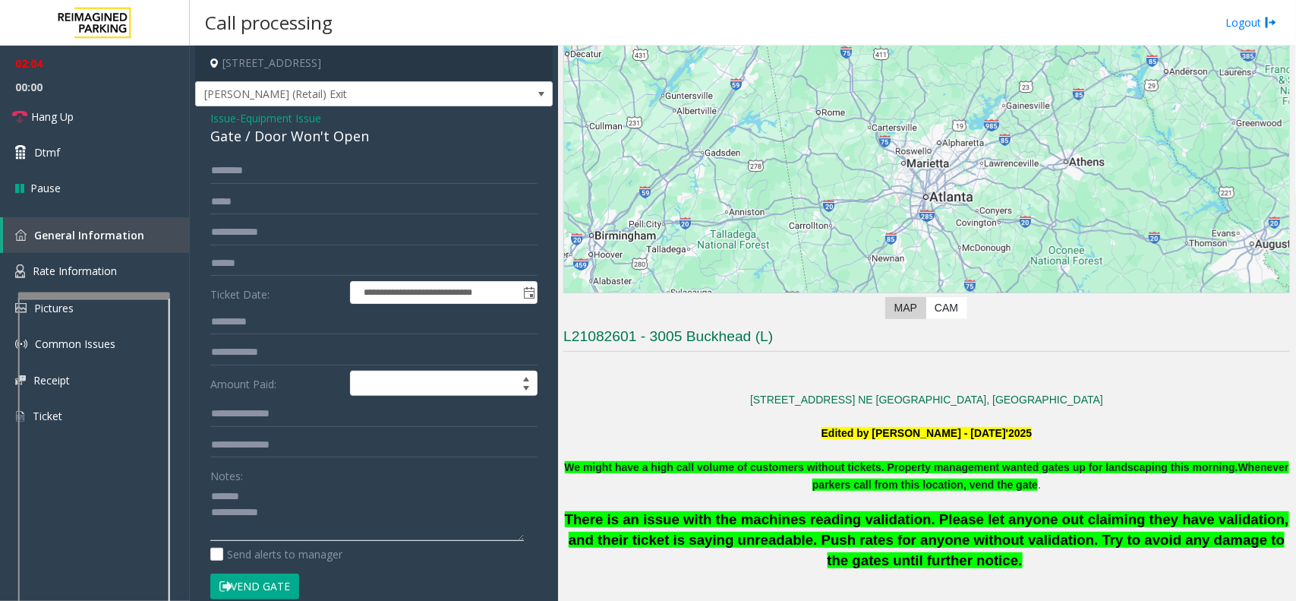
scroll to position [95, 0]
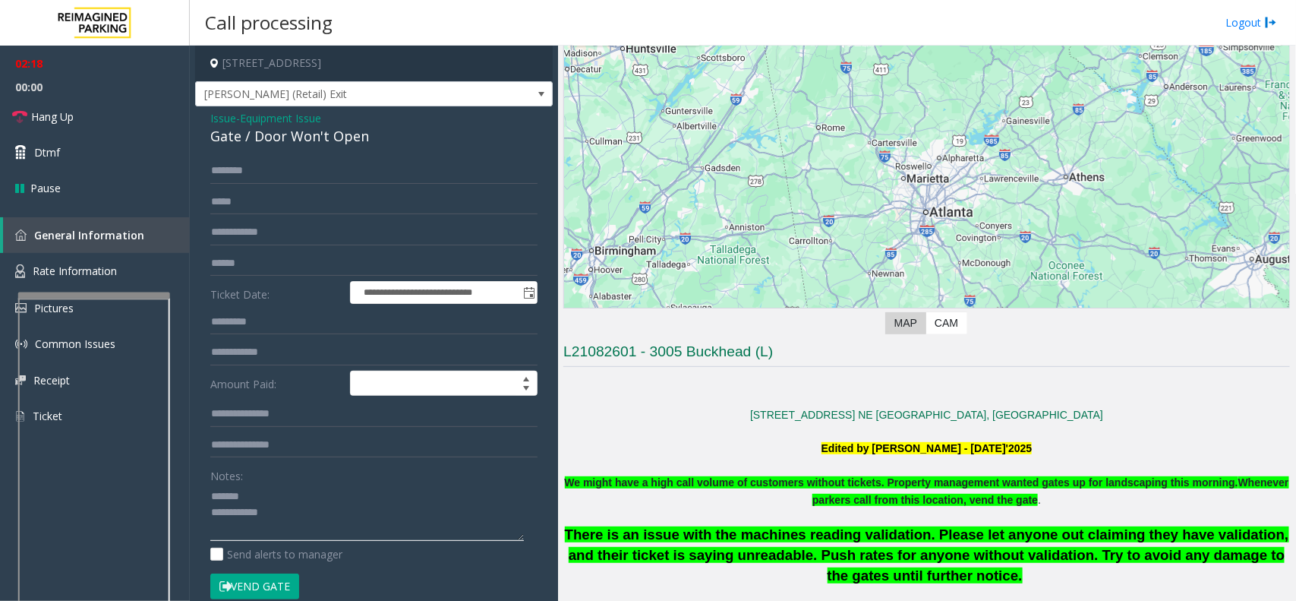
click at [291, 494] on textarea at bounding box center [367, 512] width 314 height 57
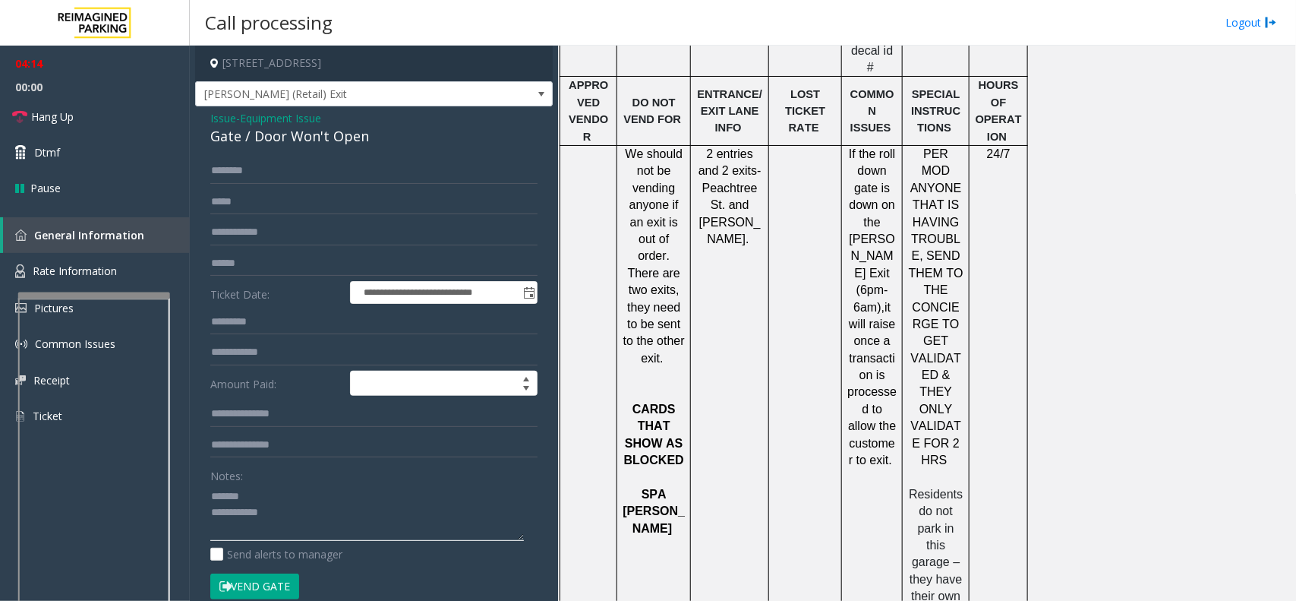
scroll to position [1613, 0]
click at [266, 169] on input "text" at bounding box center [373, 171] width 327 height 26
type input "******"
click at [247, 209] on input "text" at bounding box center [373, 202] width 327 height 26
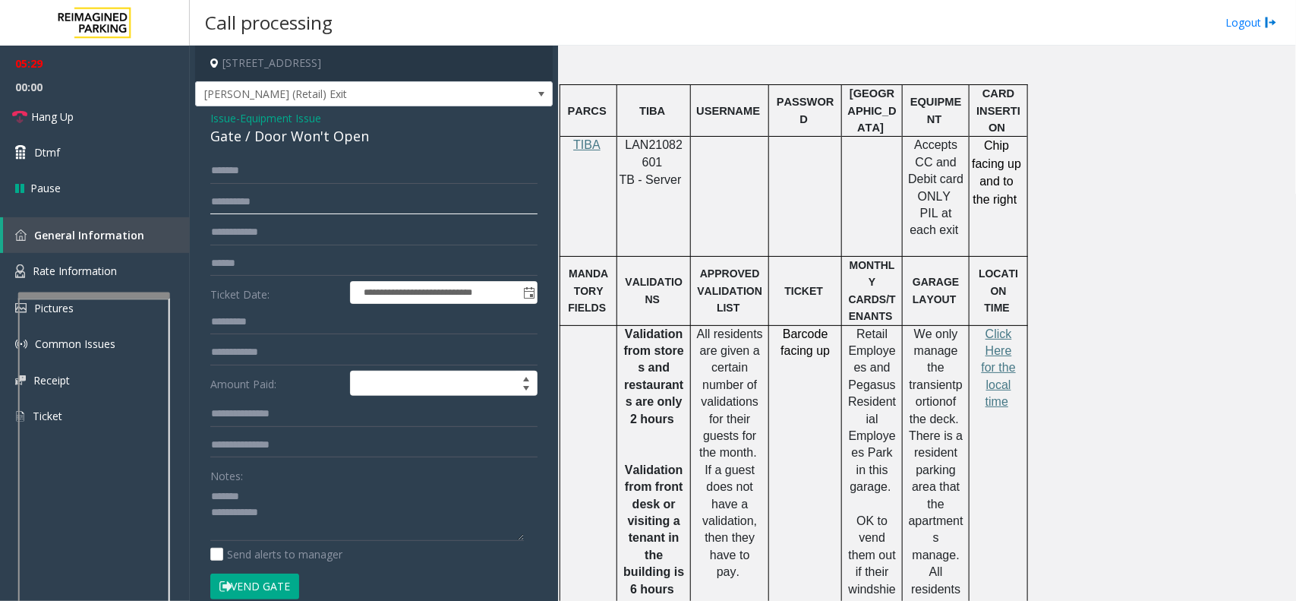
scroll to position [949, 0]
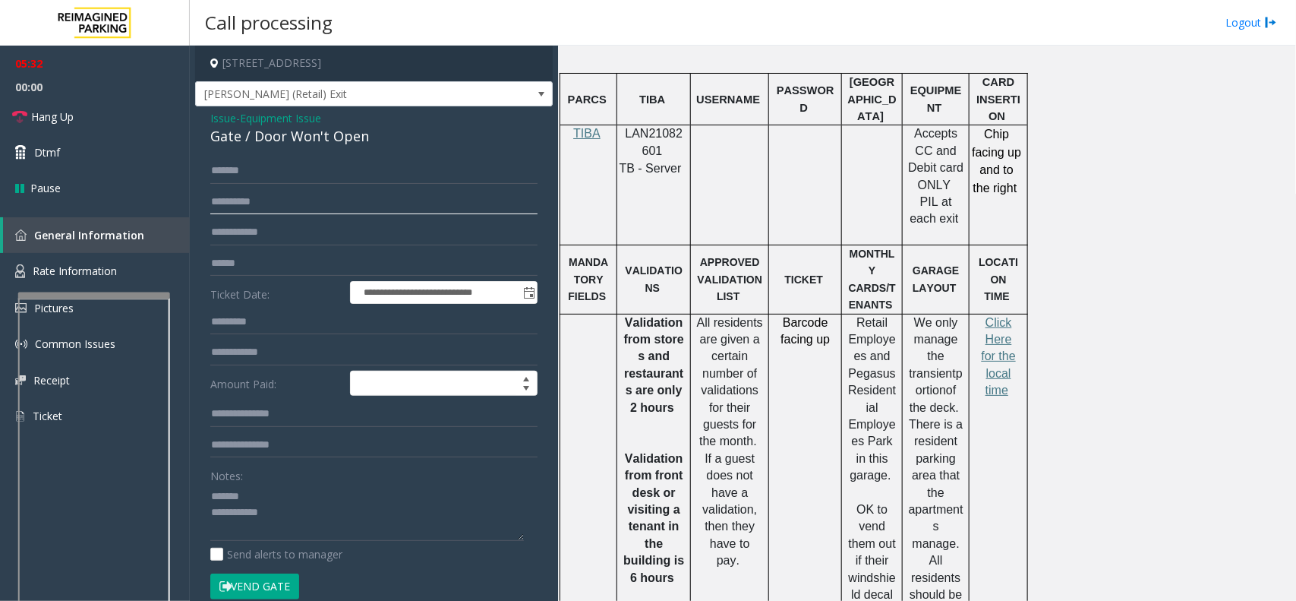
type input "**********"
click at [273, 490] on textarea at bounding box center [367, 512] width 314 height 57
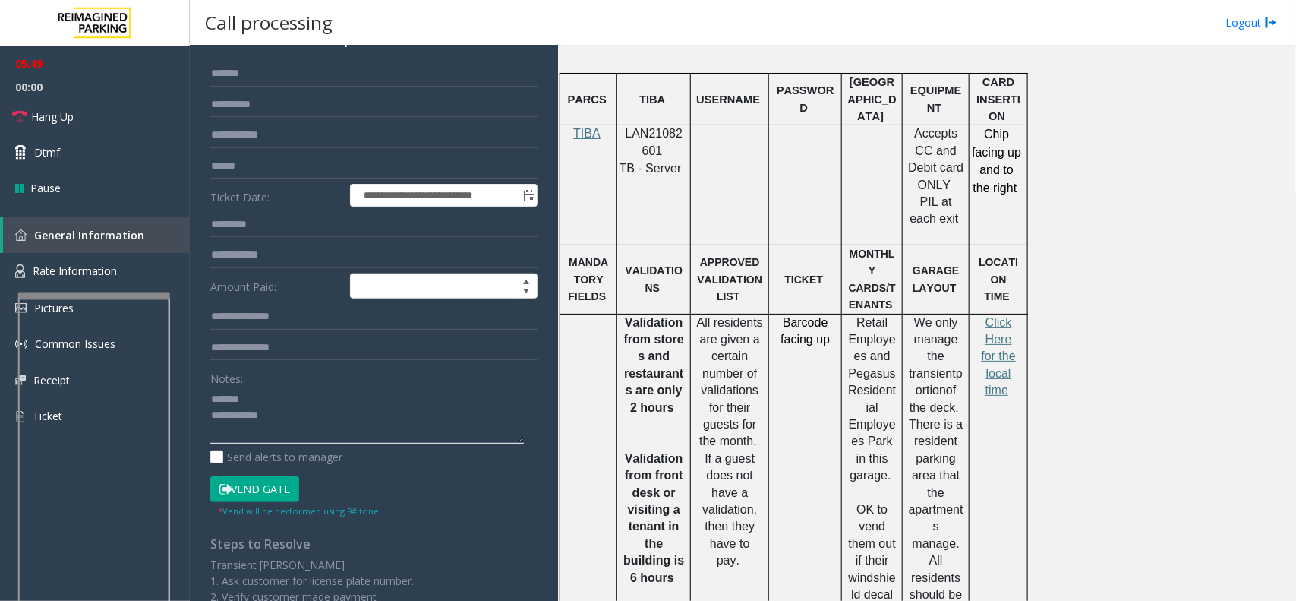
scroll to position [0, 0]
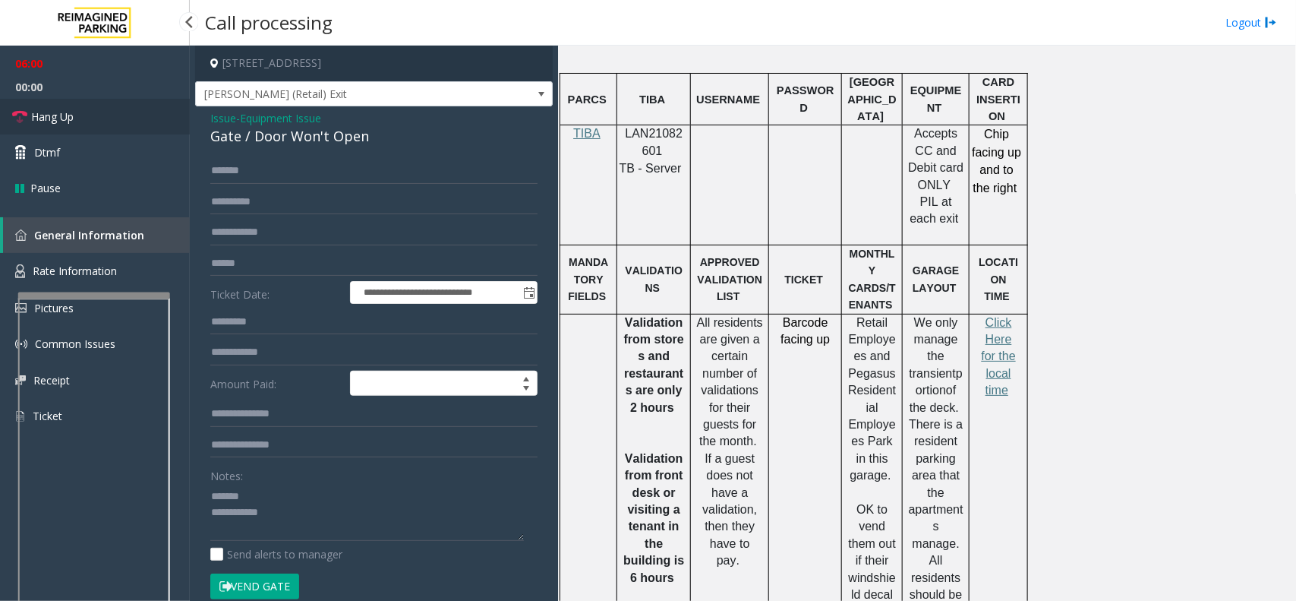
click at [91, 112] on link "Hang Up" at bounding box center [95, 117] width 190 height 36
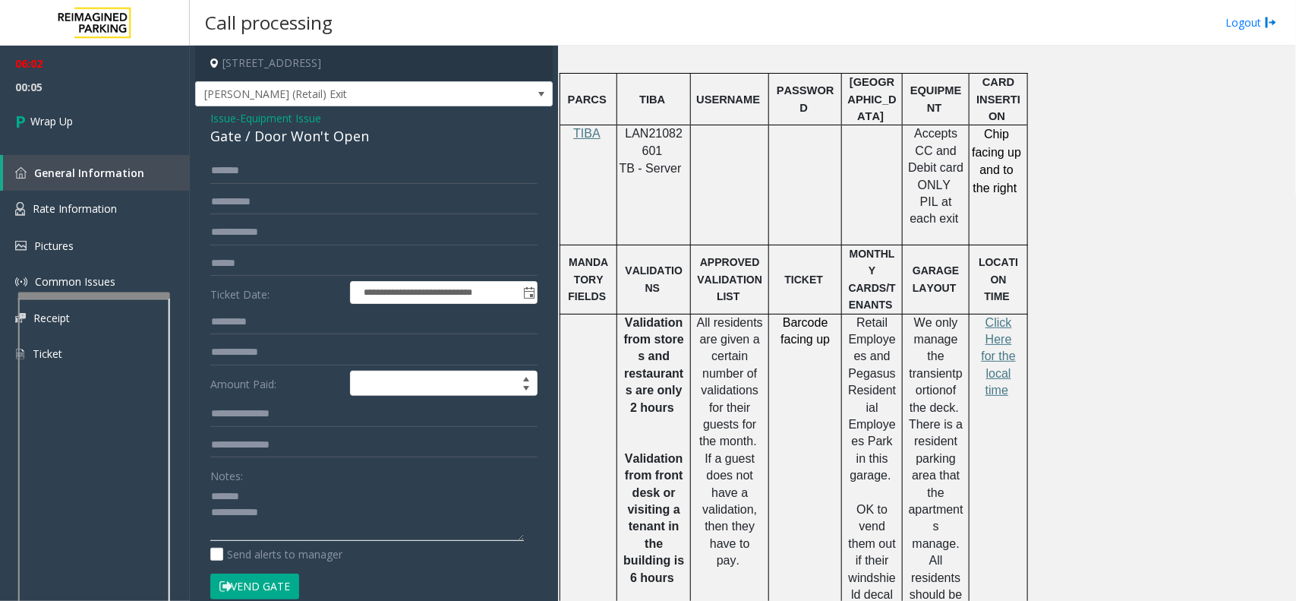
click at [327, 497] on textarea at bounding box center [367, 512] width 314 height 57
click at [319, 509] on textarea at bounding box center [367, 512] width 314 height 57
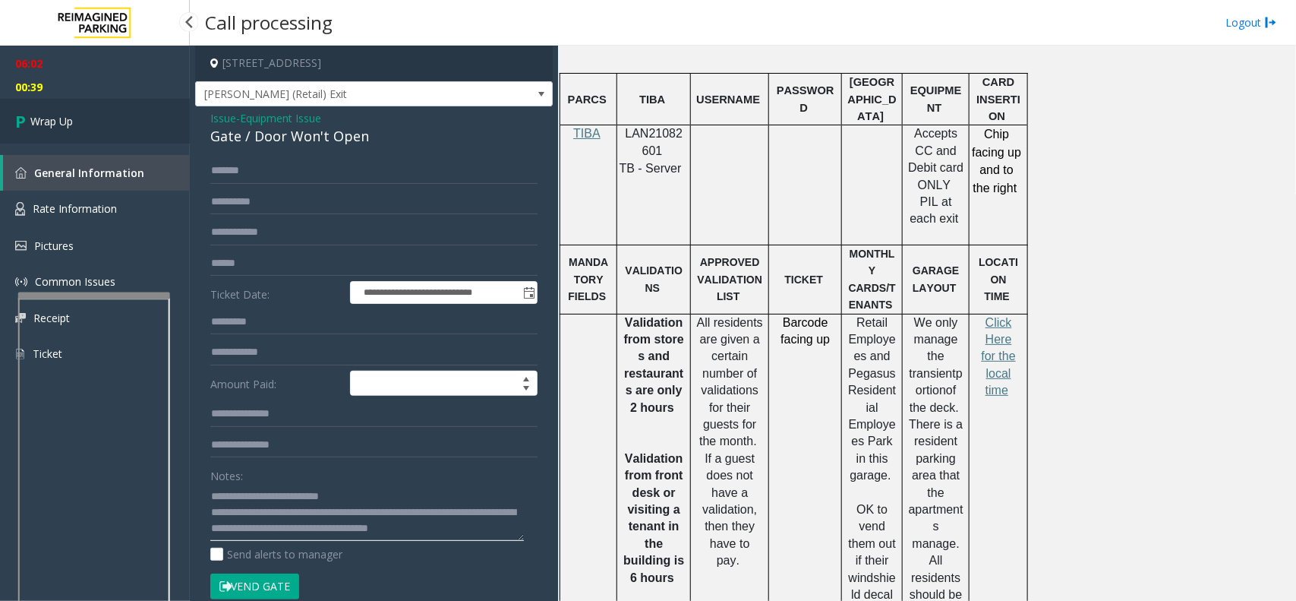
type textarea "**********"
click at [84, 127] on link "Wrap Up" at bounding box center [95, 121] width 190 height 45
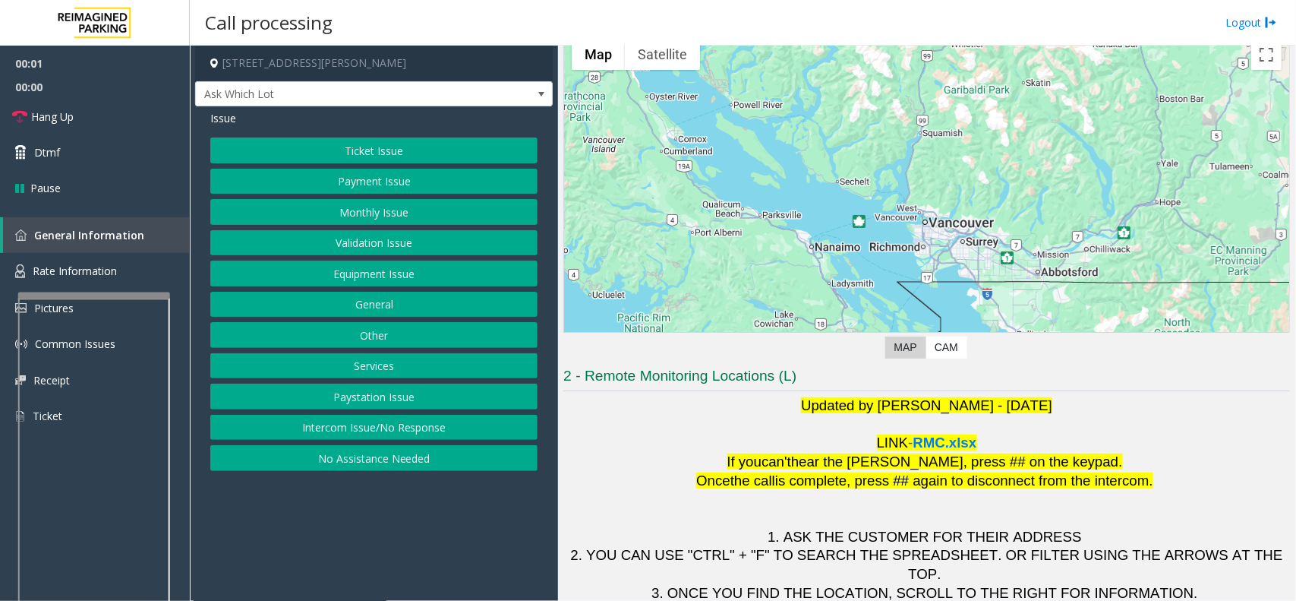
scroll to position [126, 0]
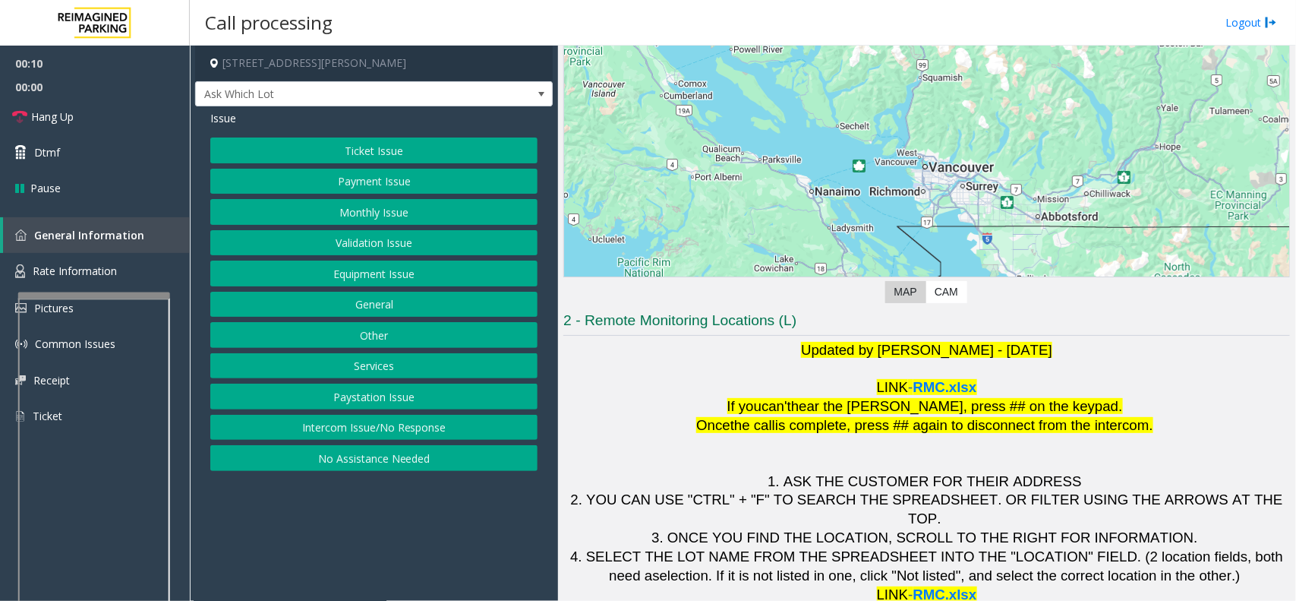
click at [389, 364] on button "Services" at bounding box center [373, 366] width 327 height 26
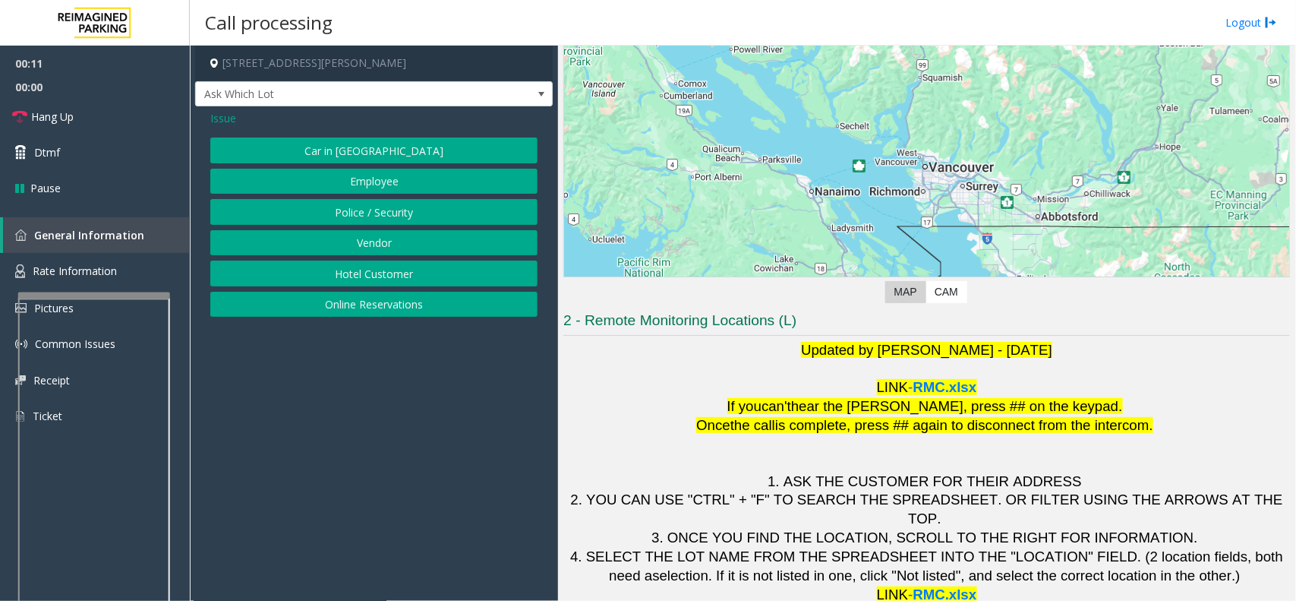
click at [230, 115] on span "Issue" at bounding box center [223, 118] width 26 height 16
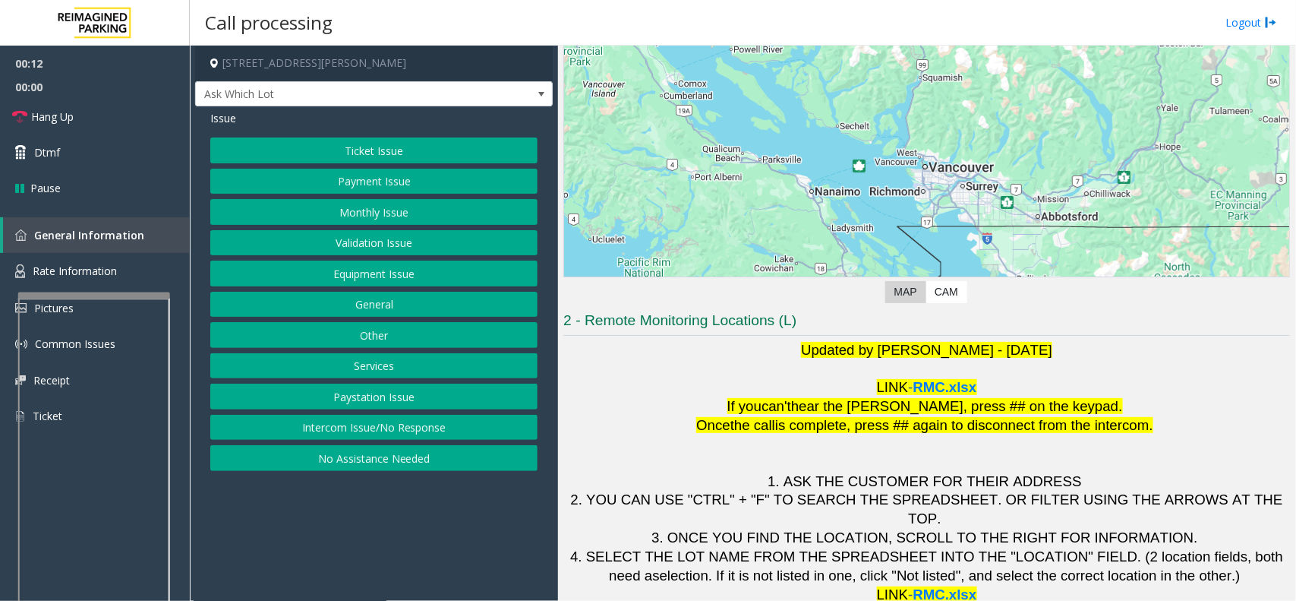
click at [362, 244] on button "Validation Issue" at bounding box center [373, 243] width 327 height 26
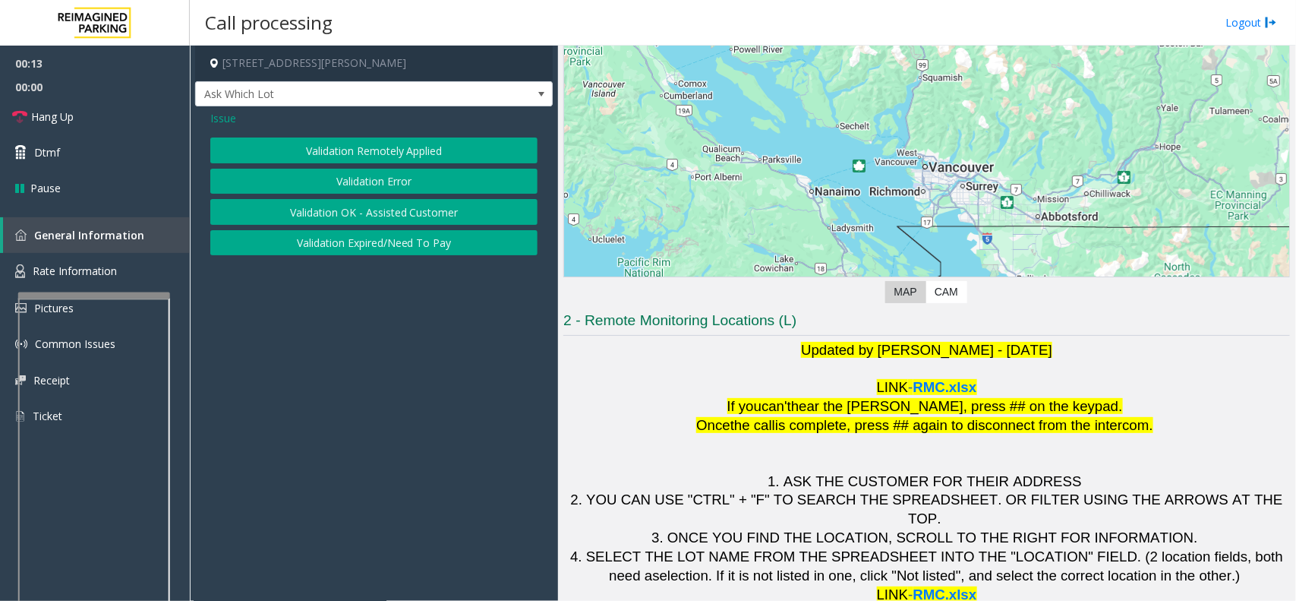
click at [368, 182] on button "Validation Error" at bounding box center [373, 182] width 327 height 26
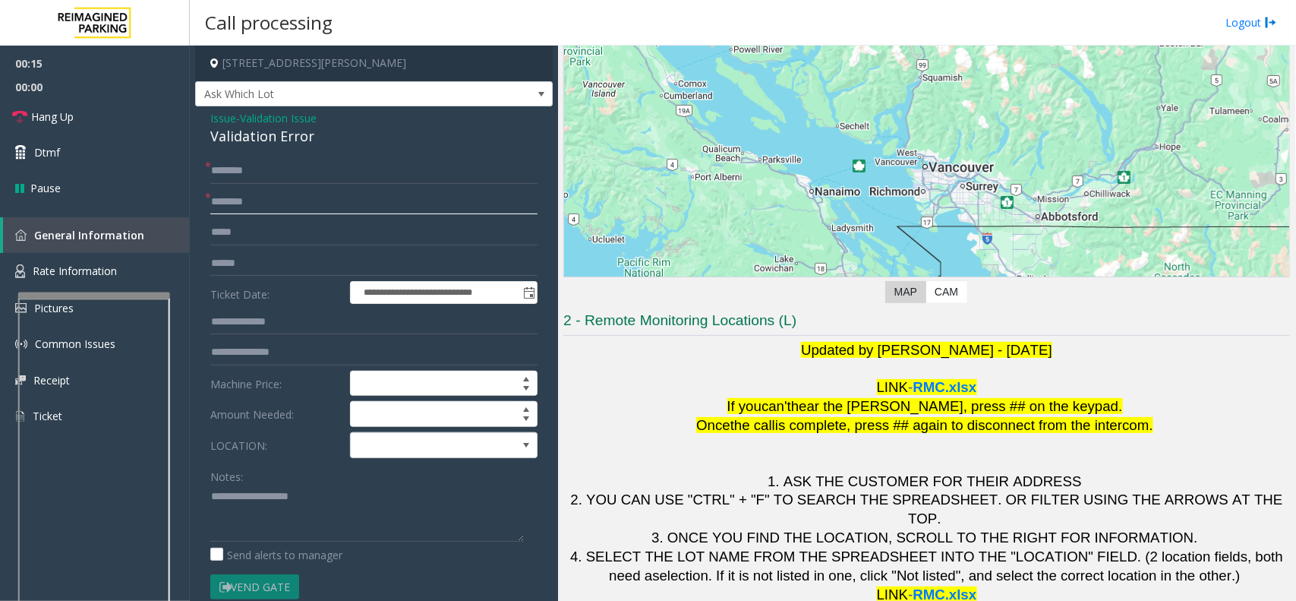
click at [268, 198] on input "text" at bounding box center [373, 202] width 327 height 26
type input "*********"
click at [268, 167] on input "text" at bounding box center [373, 171] width 327 height 26
click at [393, 452] on span at bounding box center [425, 445] width 149 height 24
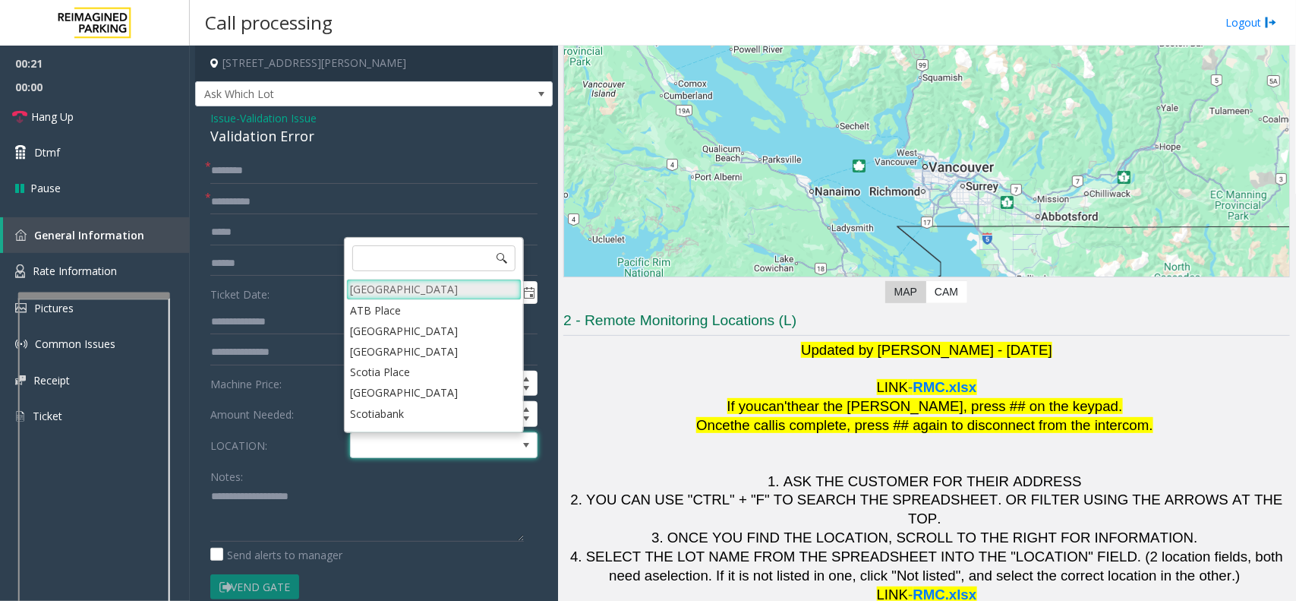
click at [381, 293] on Village "[GEOGRAPHIC_DATA]" at bounding box center [433, 289] width 175 height 20
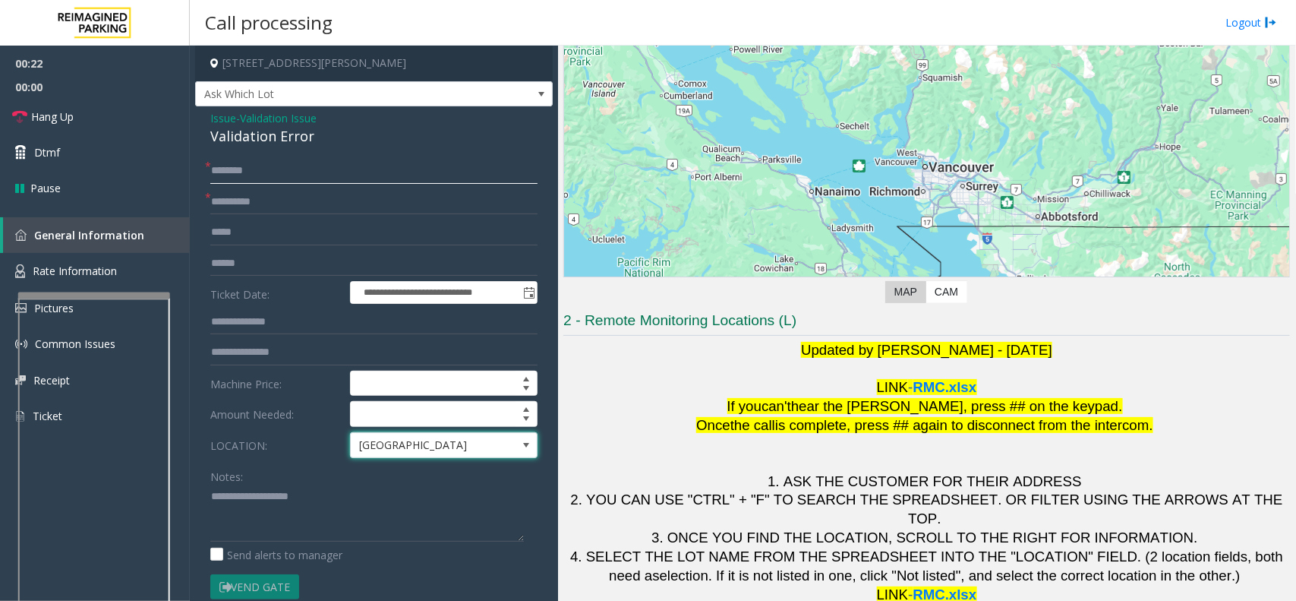
click at [270, 168] on input "text" at bounding box center [373, 171] width 327 height 26
type input "****"
click at [257, 266] on input "text" at bounding box center [373, 264] width 327 height 26
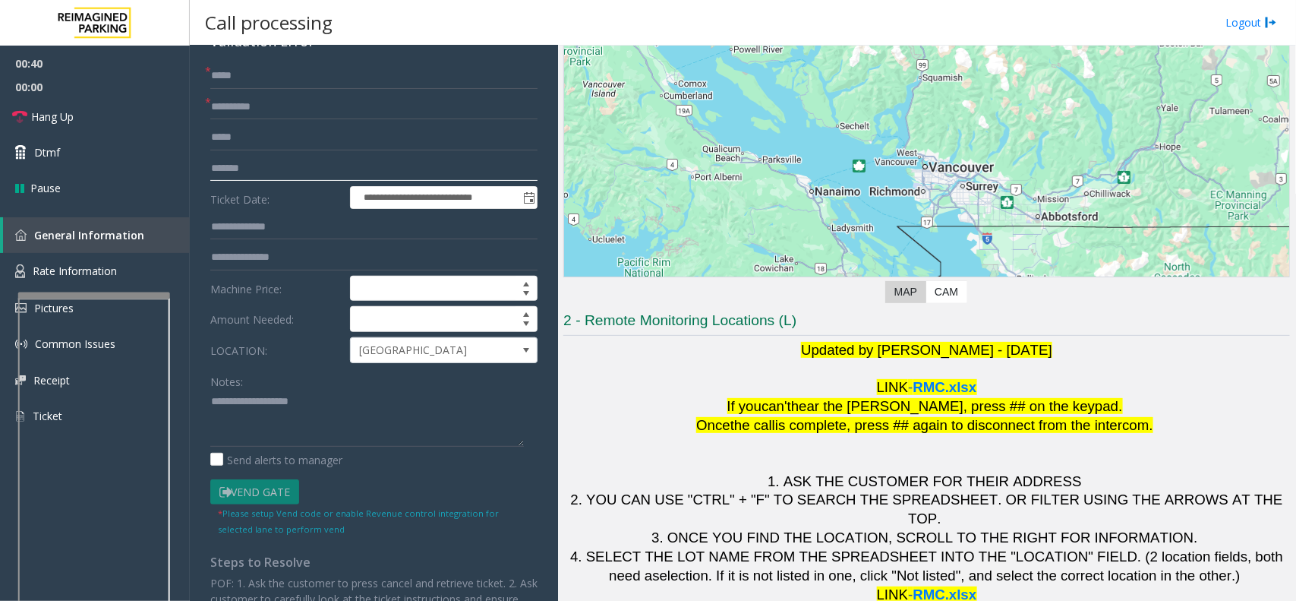
type input "*******"
click at [84, 114] on link "Hang Up" at bounding box center [95, 117] width 190 height 36
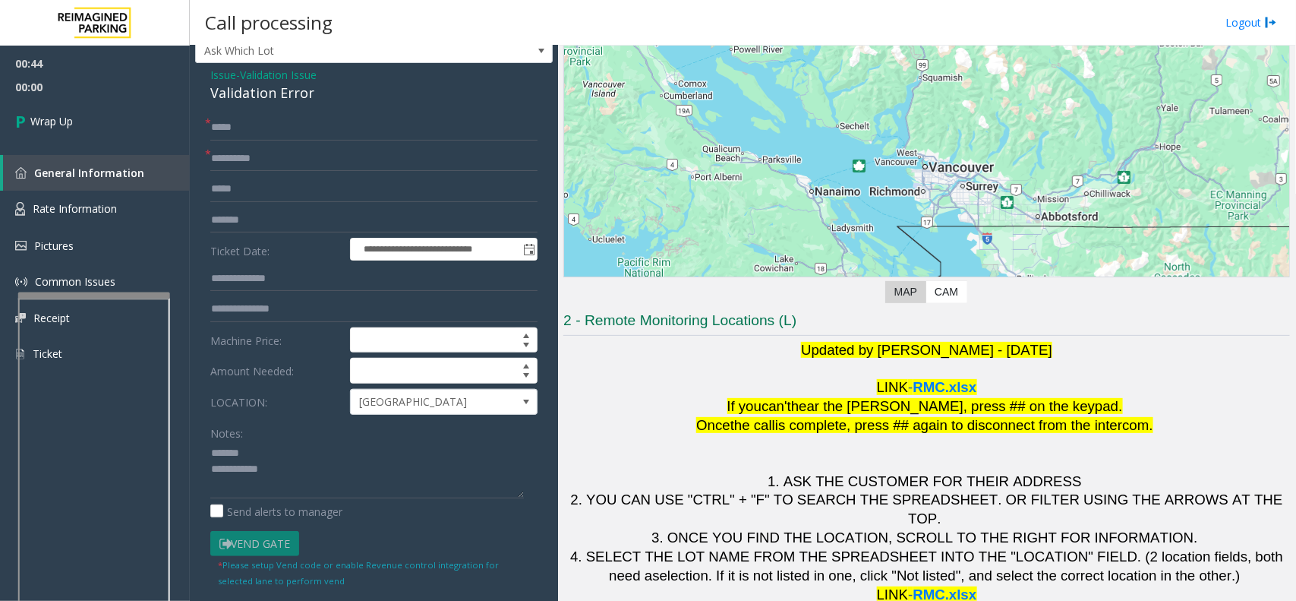
scroll to position [0, 0]
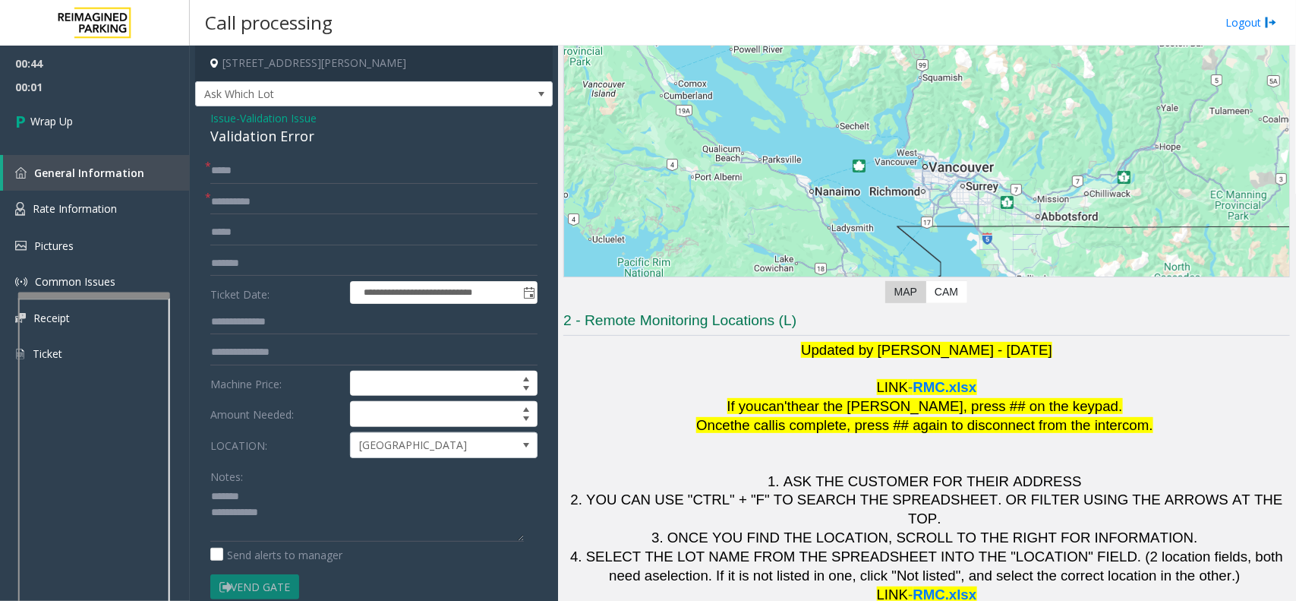
click at [264, 140] on div "Validation Error" at bounding box center [373, 136] width 327 height 20
copy div "Validation Error"
paste textarea "**********"
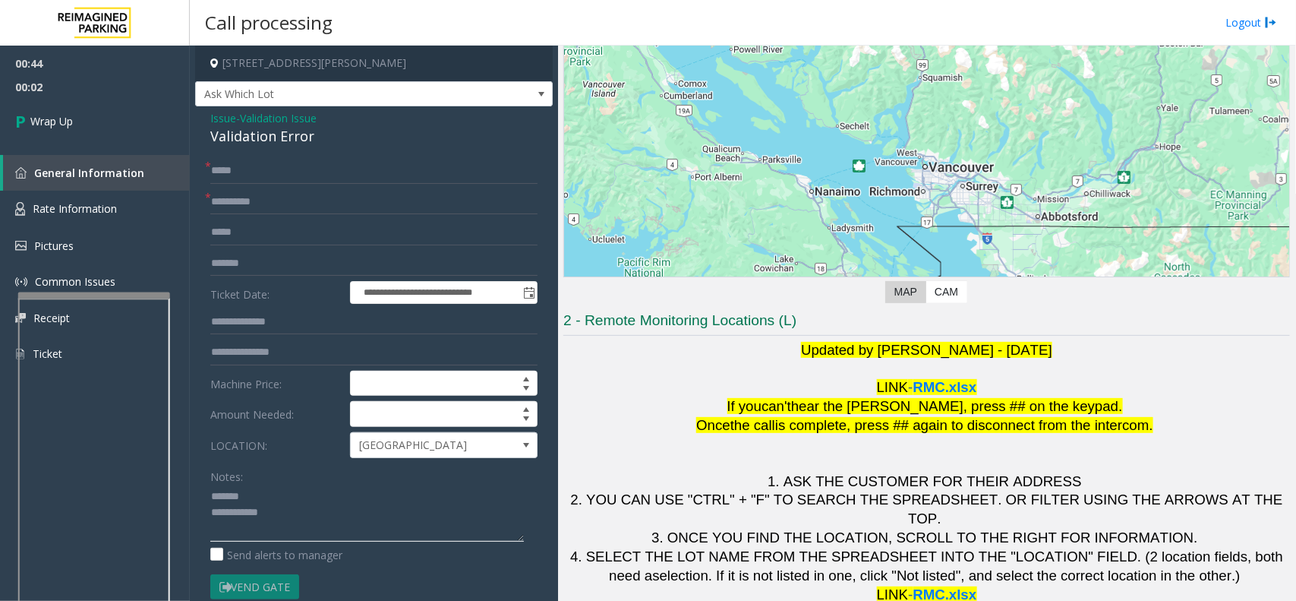
click at [256, 495] on textarea at bounding box center [367, 512] width 314 height 57
click at [282, 533] on textarea at bounding box center [367, 512] width 314 height 57
type textarea "**********"
click at [74, 126] on link "Wrap Up" at bounding box center [95, 121] width 190 height 45
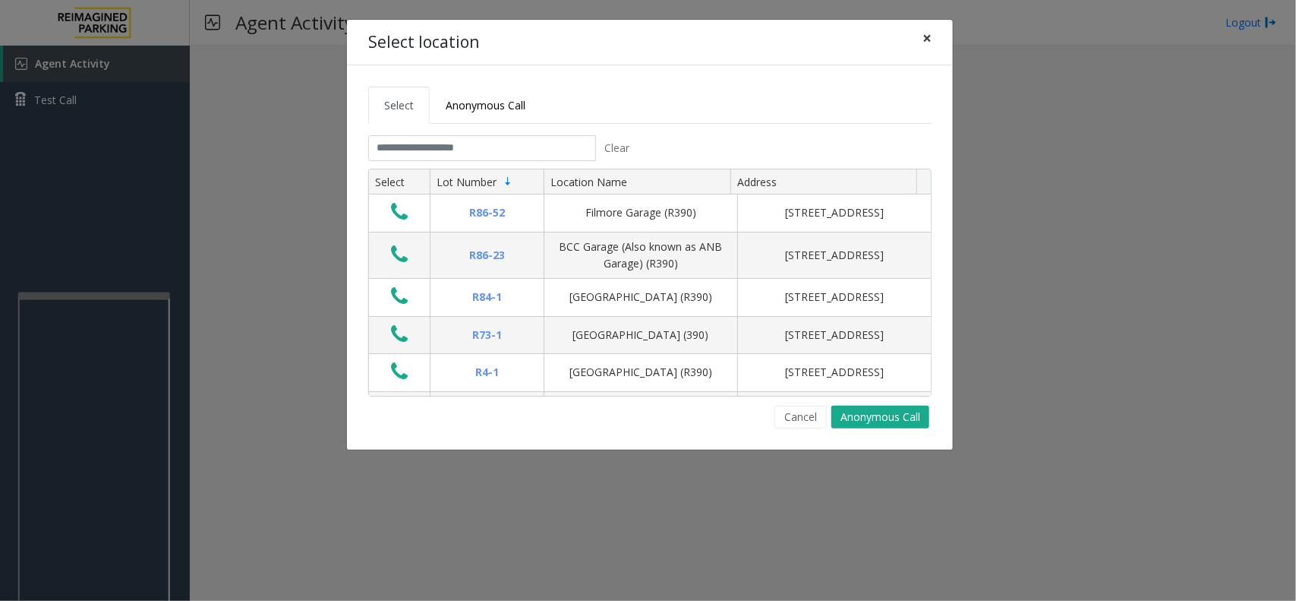
click at [926, 44] on span "×" at bounding box center [926, 37] width 9 height 21
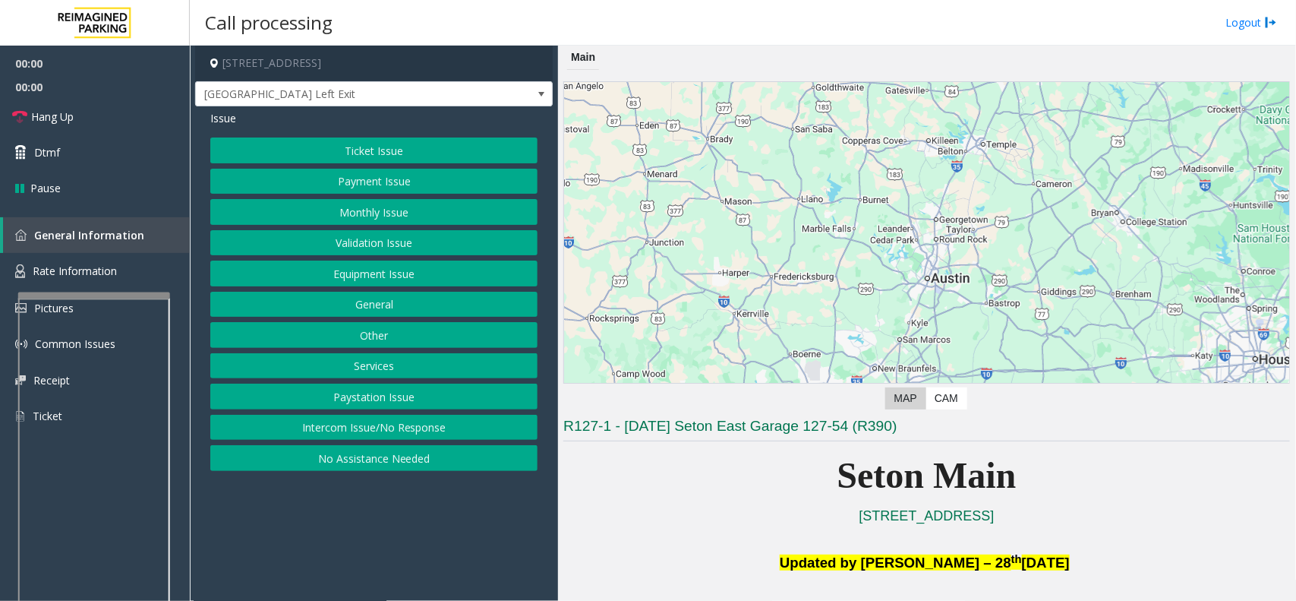
click at [408, 268] on button "Equipment Issue" at bounding box center [373, 273] width 327 height 26
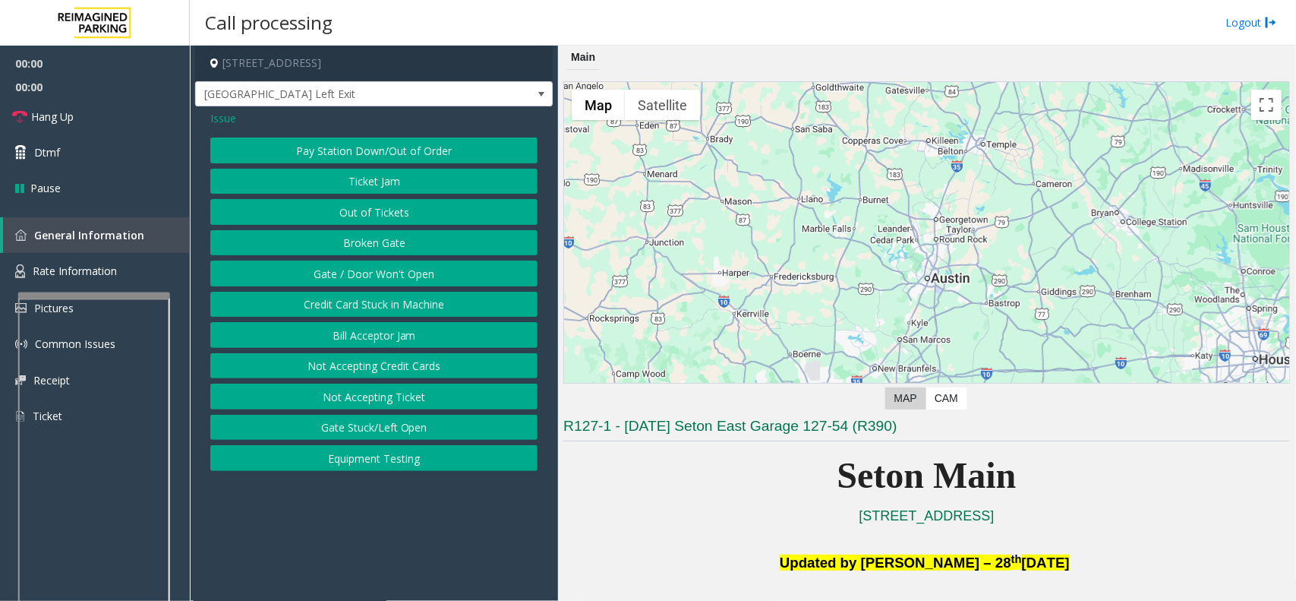
click at [408, 268] on button "Gate / Door Won't Open" at bounding box center [373, 273] width 327 height 26
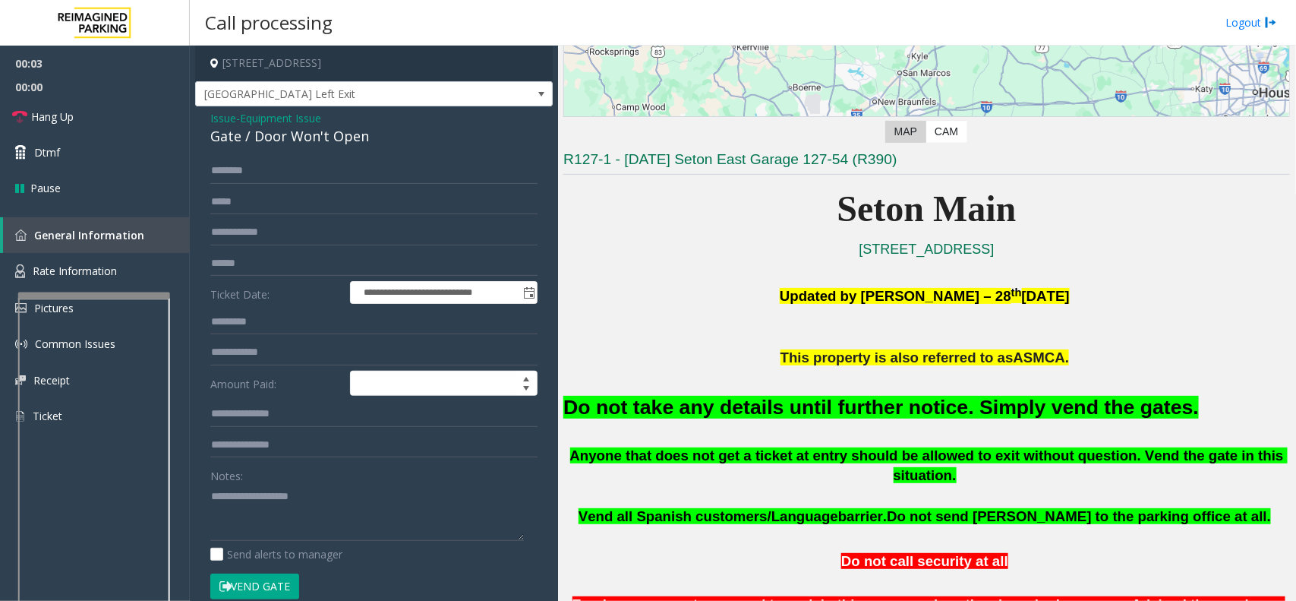
scroll to position [285, 0]
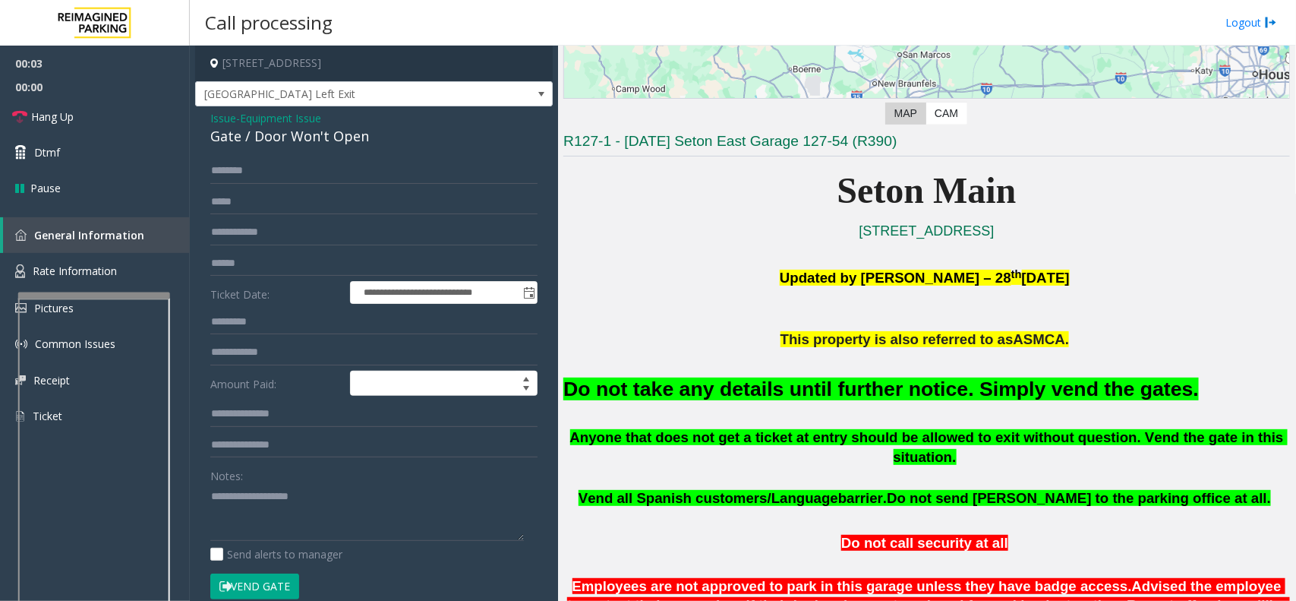
click at [257, 533] on button "Vend Gate" at bounding box center [254, 586] width 89 height 26
click at [673, 380] on font "Do not take any details until further notice. Simply vend the gates." at bounding box center [880, 388] width 635 height 23
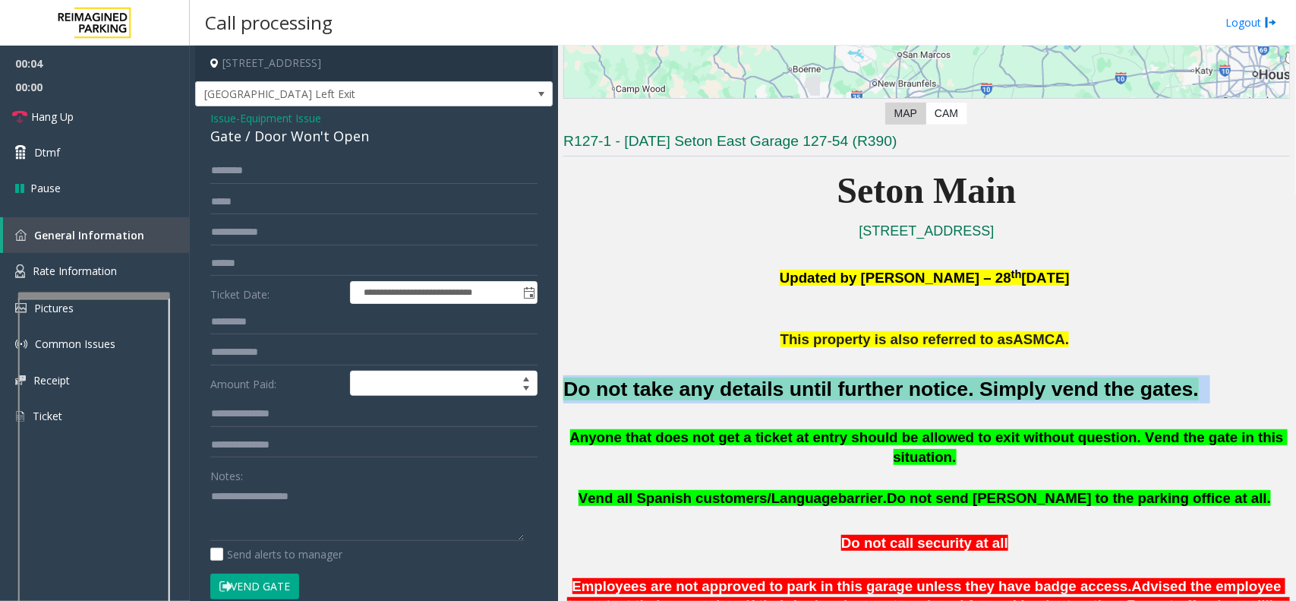
drag, startPoint x: 673, startPoint y: 380, endPoint x: 705, endPoint y: 387, distance: 32.0
click at [682, 384] on font "Do not take any details until further notice. Simply vend the gates." at bounding box center [880, 388] width 635 height 23
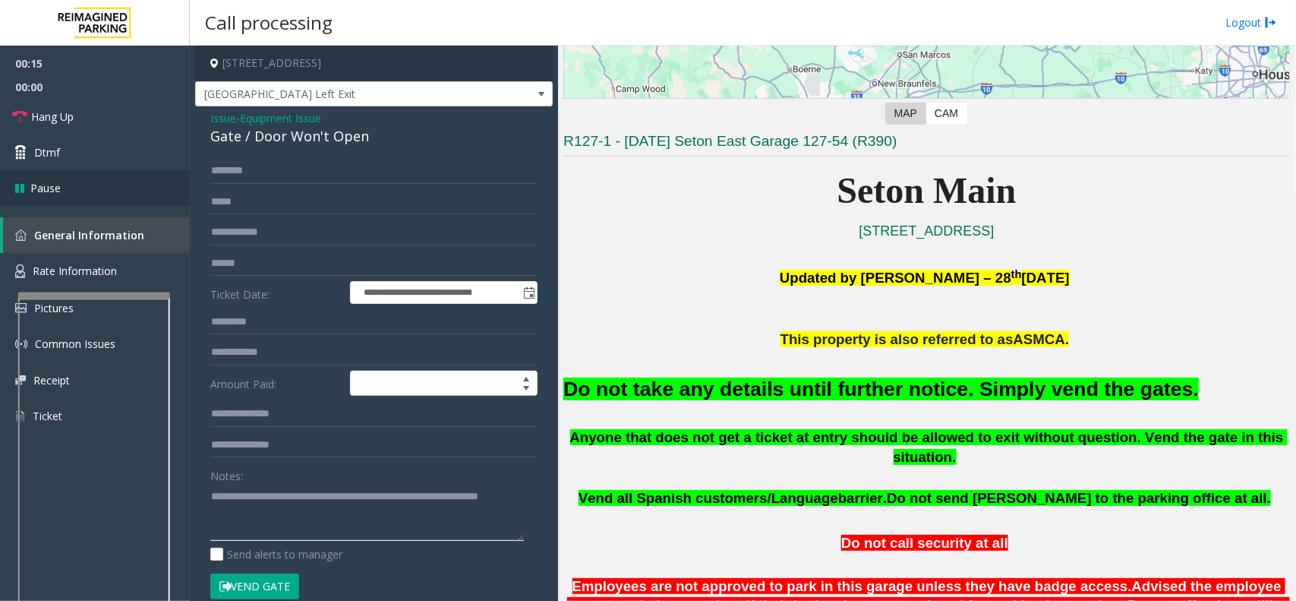
type textarea "**********"
click at [109, 108] on link "Hang Up" at bounding box center [95, 117] width 190 height 36
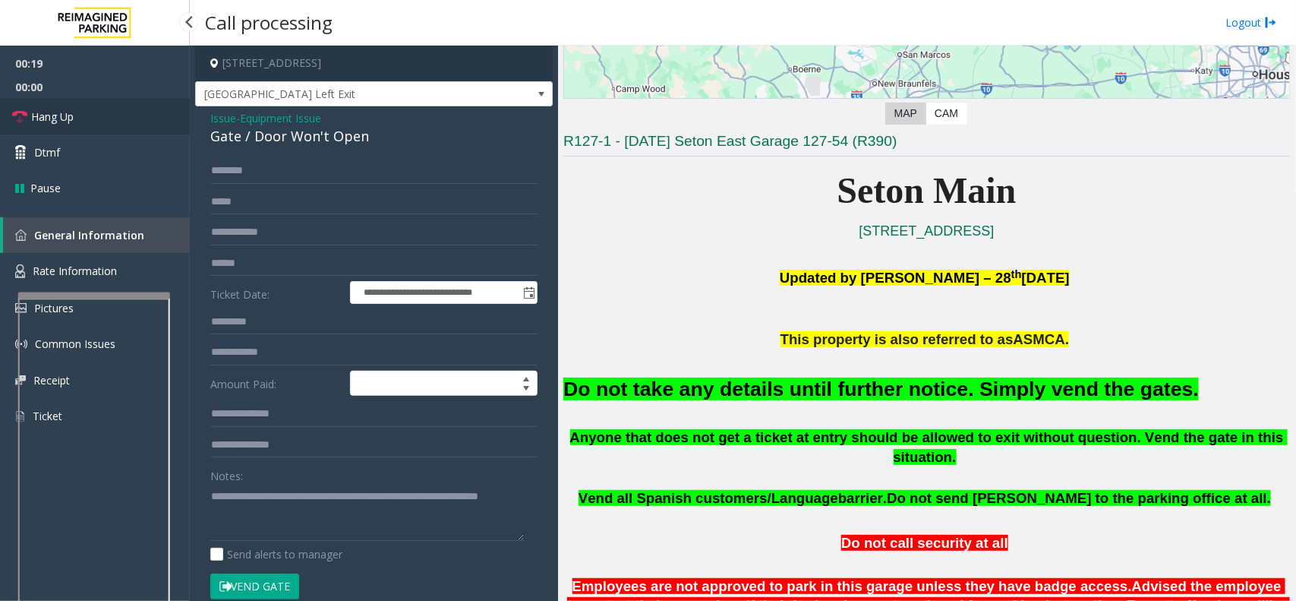
click at [109, 108] on link "Hang Up" at bounding box center [95, 117] width 190 height 36
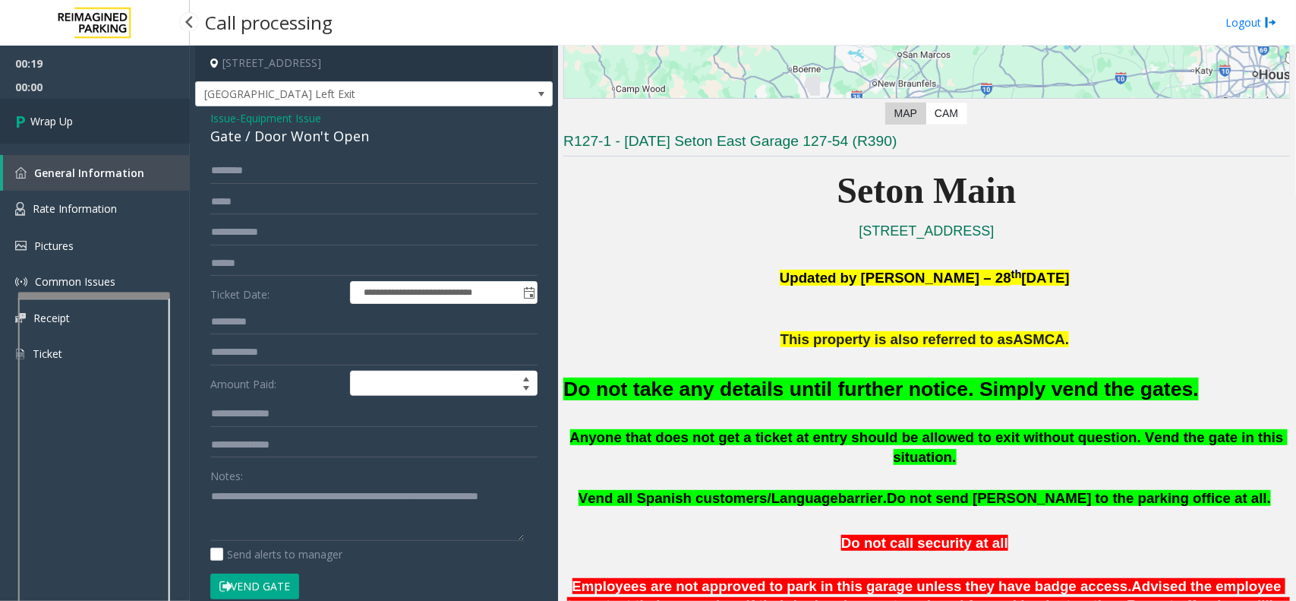
click at [109, 108] on link "Wrap Up" at bounding box center [95, 121] width 190 height 45
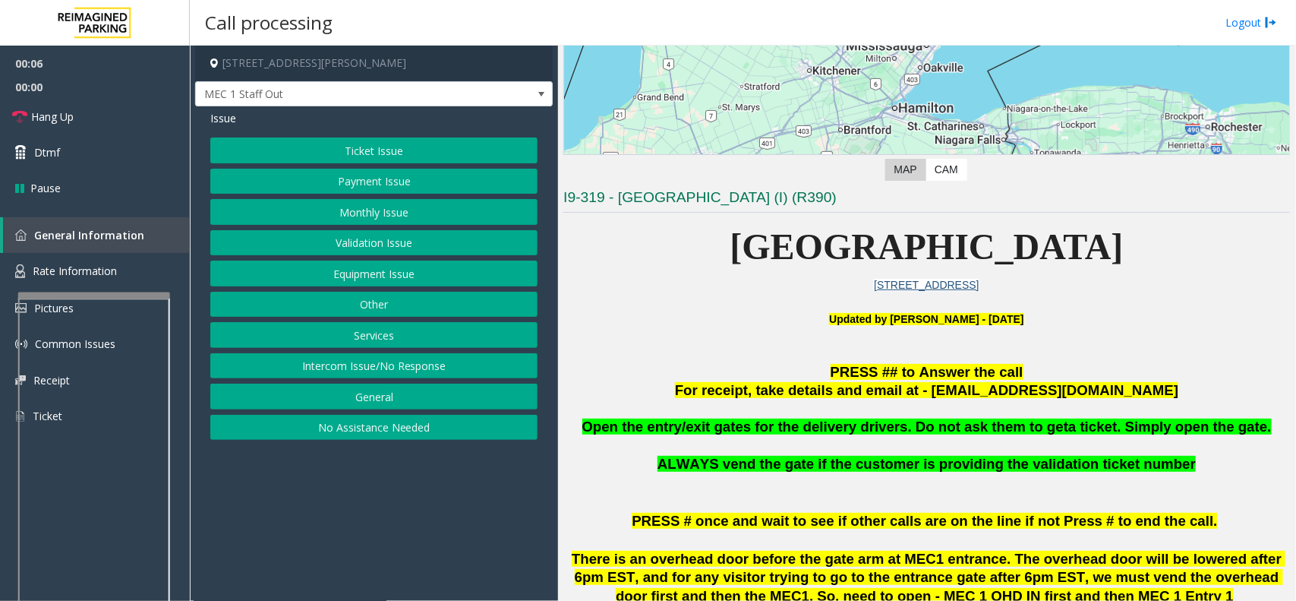
scroll to position [285, 0]
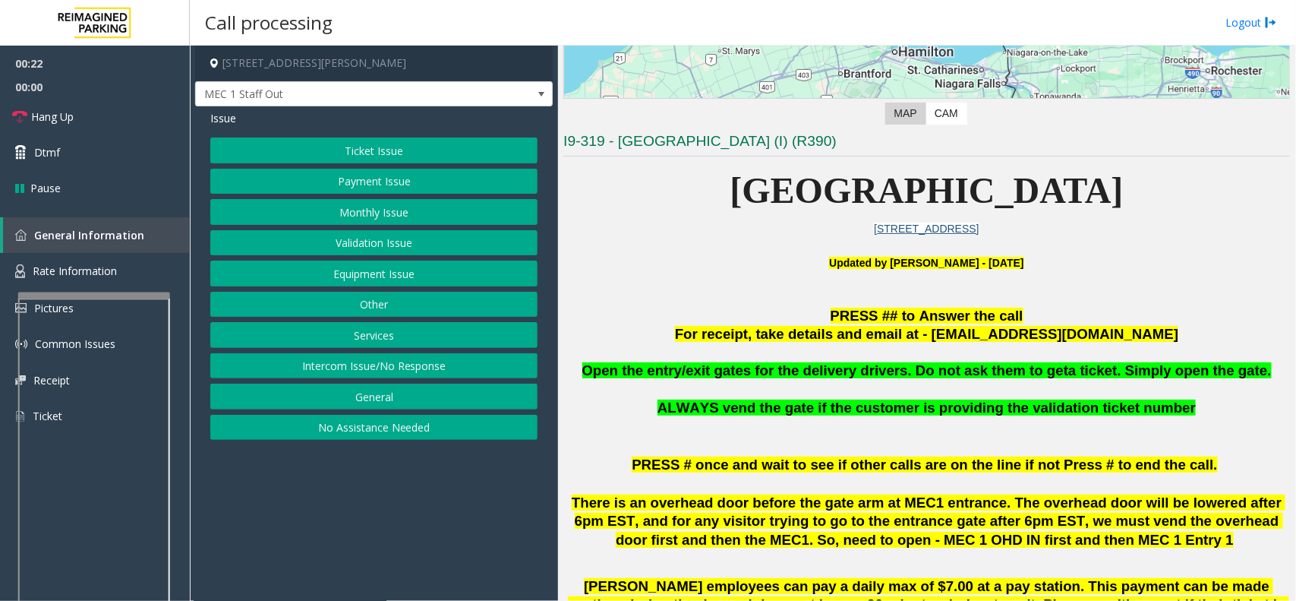
click at [362, 334] on button "Services" at bounding box center [373, 335] width 327 height 26
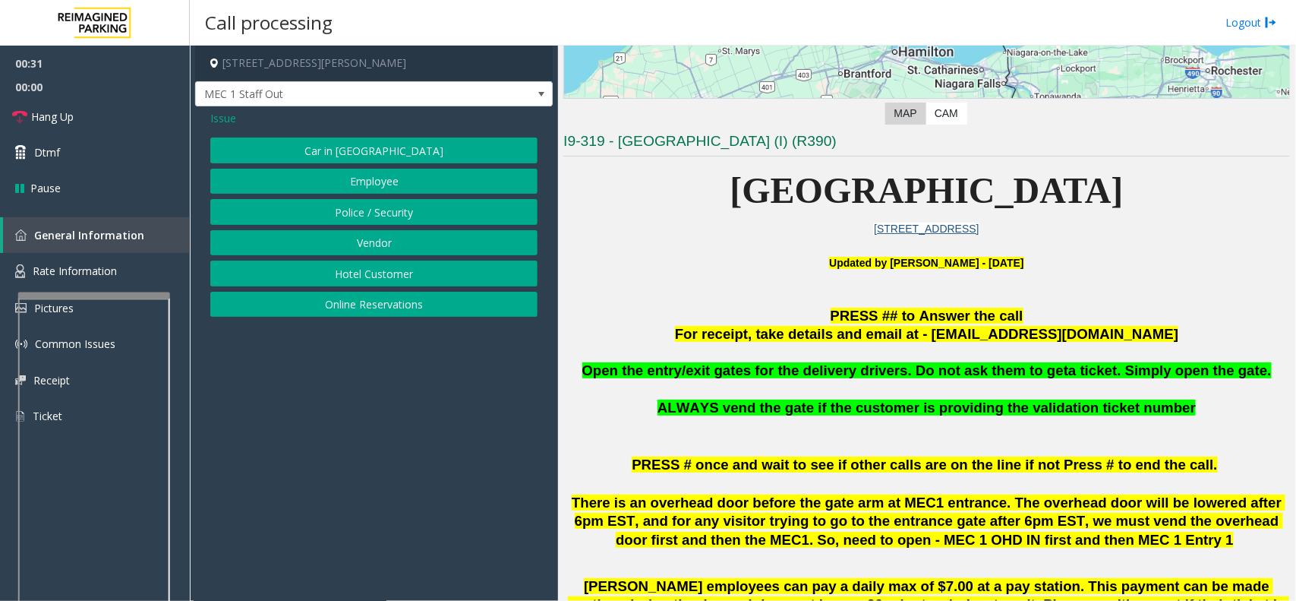
click at [370, 244] on button "Vendor" at bounding box center [373, 243] width 327 height 26
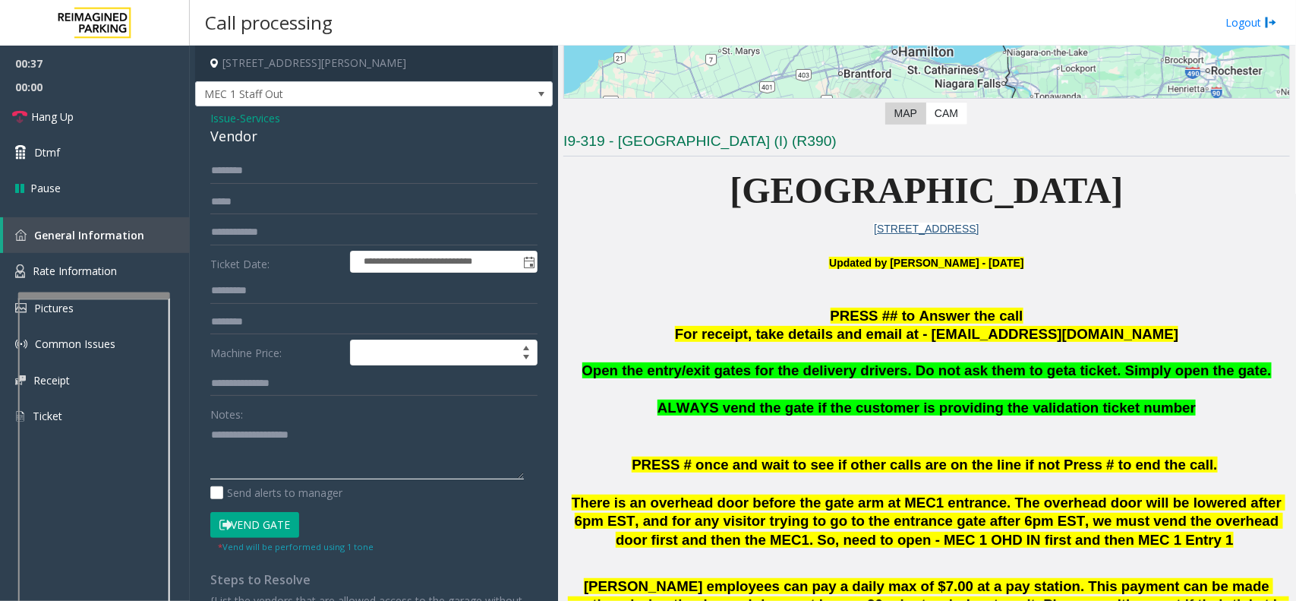
click at [251, 430] on textarea at bounding box center [367, 450] width 314 height 57
drag, startPoint x: 263, startPoint y: 437, endPoint x: 288, endPoint y: 464, distance: 36.5
click at [288, 464] on textarea at bounding box center [367, 450] width 314 height 57
click at [268, 437] on textarea at bounding box center [367, 450] width 314 height 57
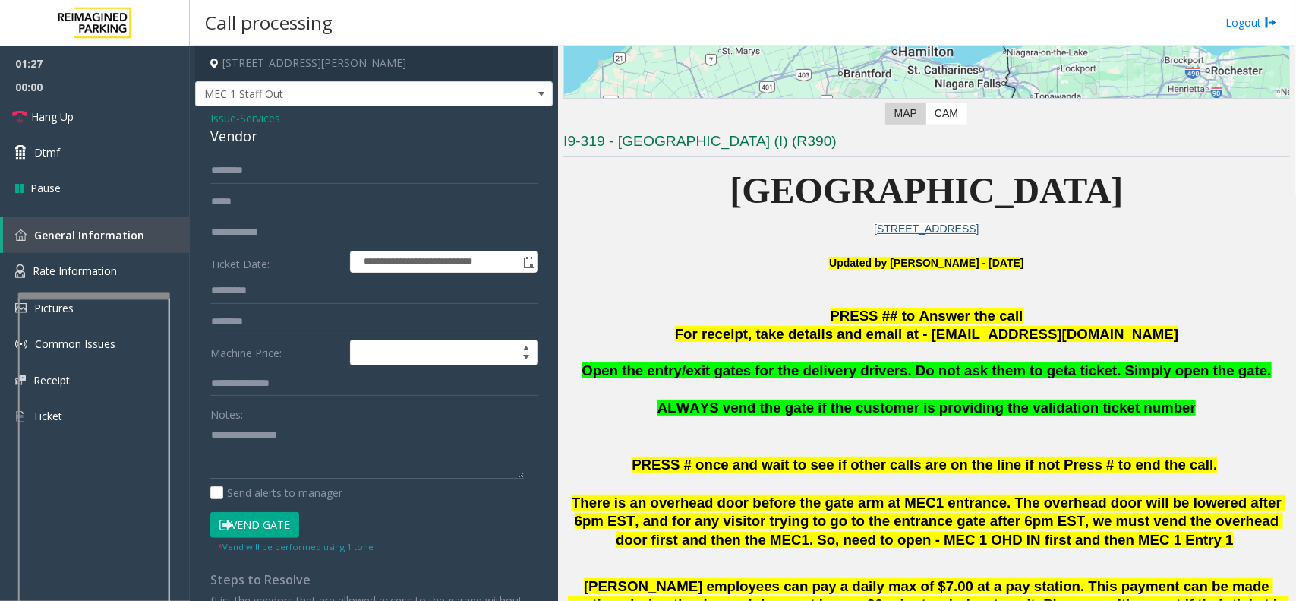
type textarea "**********"
click at [254, 171] on input "text" at bounding box center [373, 171] width 327 height 26
type input "*********"
click at [266, 520] on button "Vend Gate" at bounding box center [254, 525] width 89 height 26
paste textarea
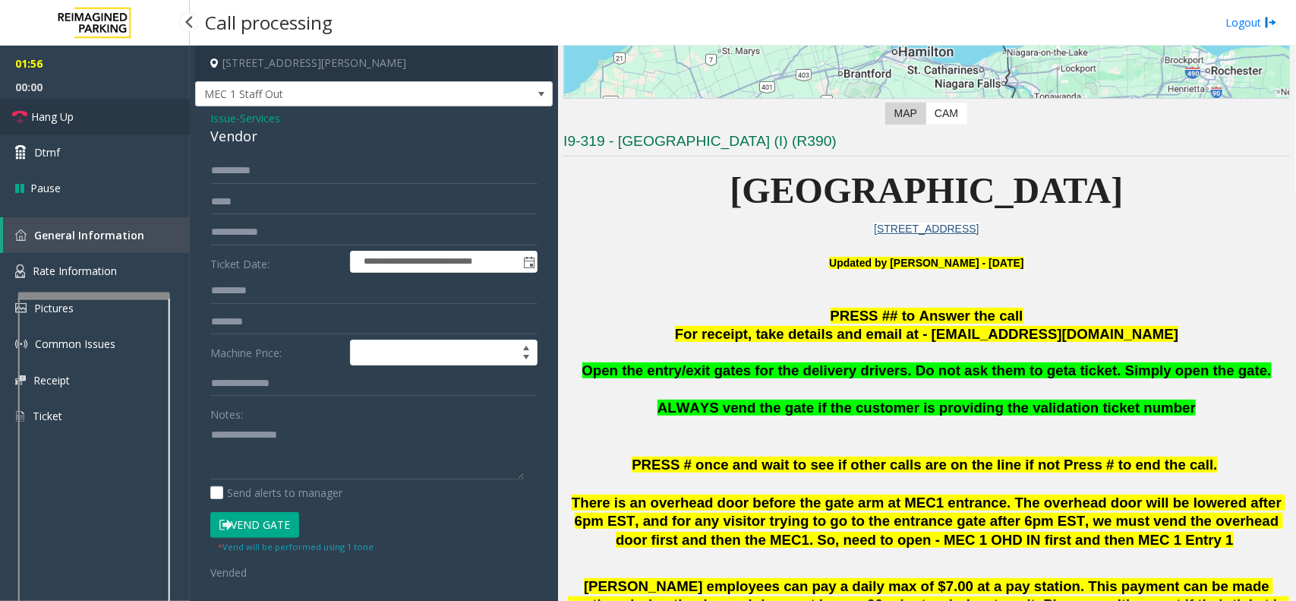
click at [118, 109] on link "Hang Up" at bounding box center [95, 117] width 190 height 36
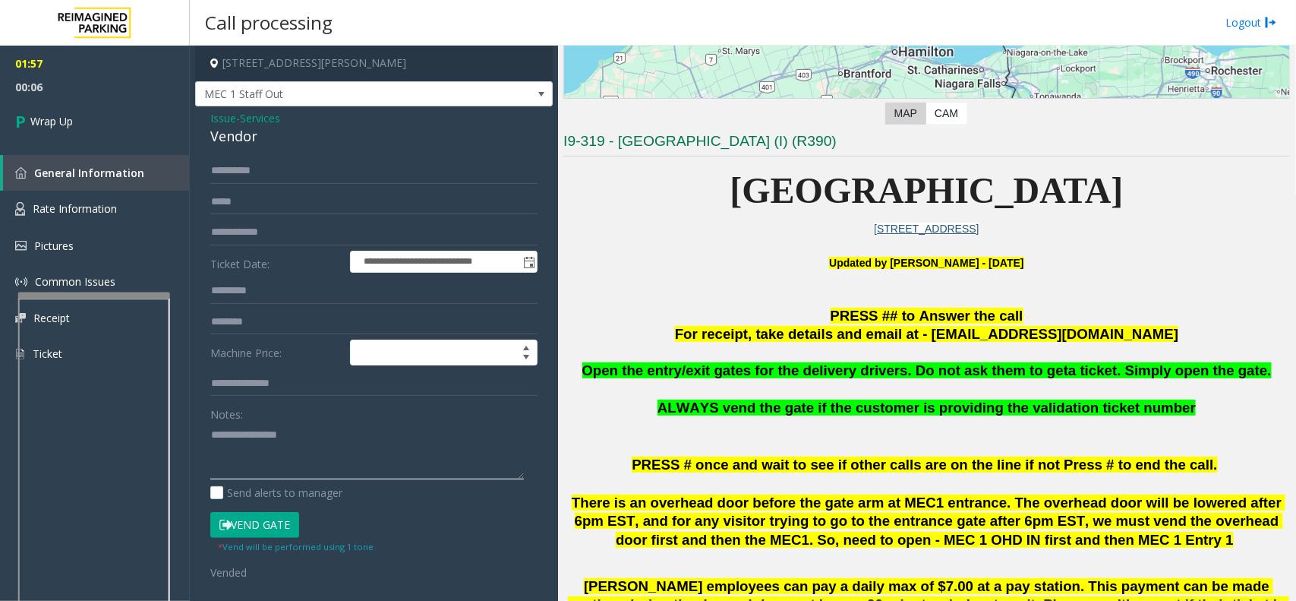
click at [339, 430] on textarea at bounding box center [367, 450] width 314 height 57
click at [268, 131] on div "Vendor" at bounding box center [373, 136] width 327 height 20
drag, startPoint x: 268, startPoint y: 131, endPoint x: 234, endPoint y: 115, distance: 38.0
click at [234, 115] on div "Issue - Services Vendor" at bounding box center [373, 128] width 327 height 36
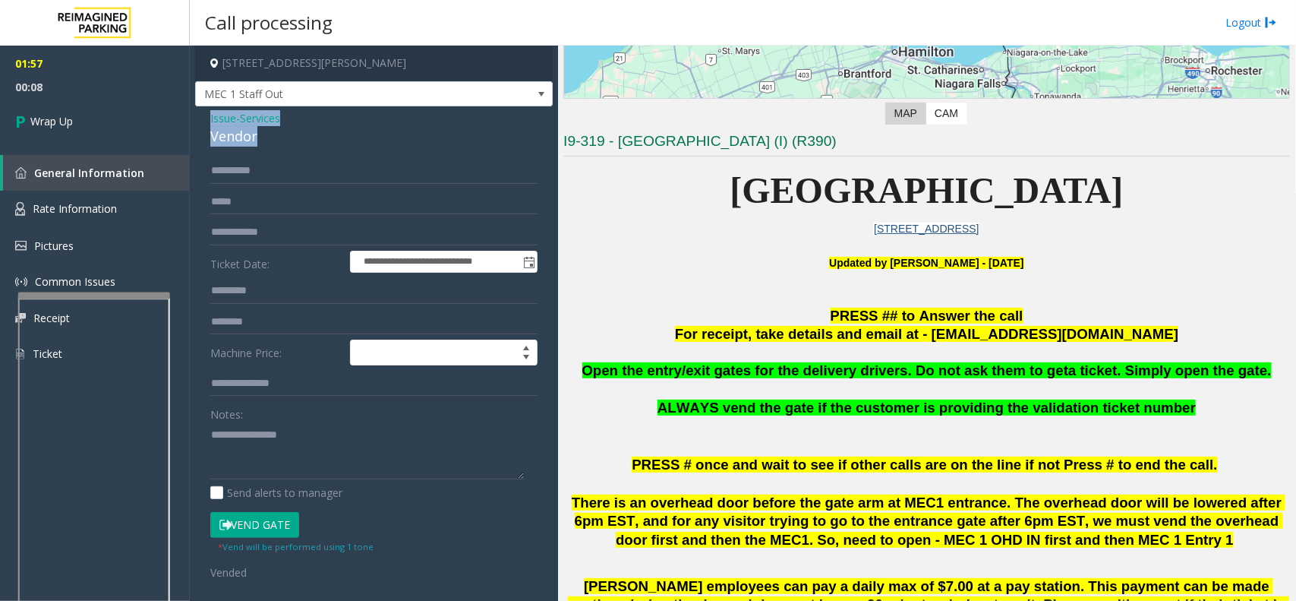
copy div "Issue - Services Vendor"
click at [286, 449] on textarea at bounding box center [367, 450] width 314 height 57
paste textarea "**********"
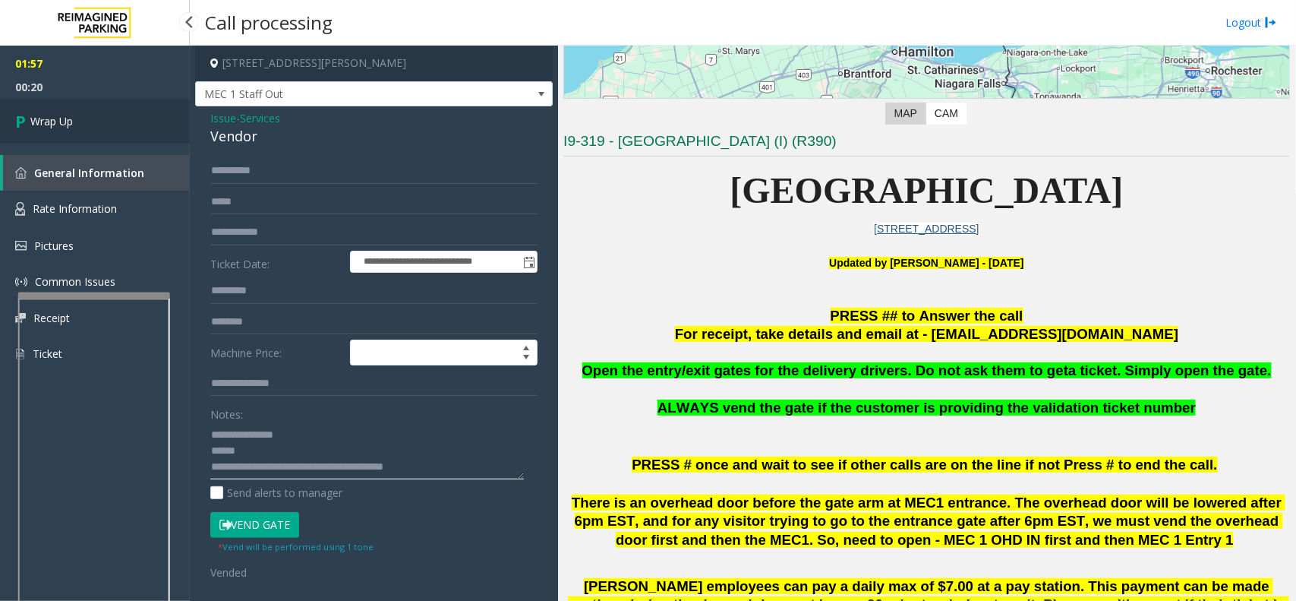
type textarea "**********"
click at [119, 125] on link "Wrap Up" at bounding box center [95, 121] width 190 height 45
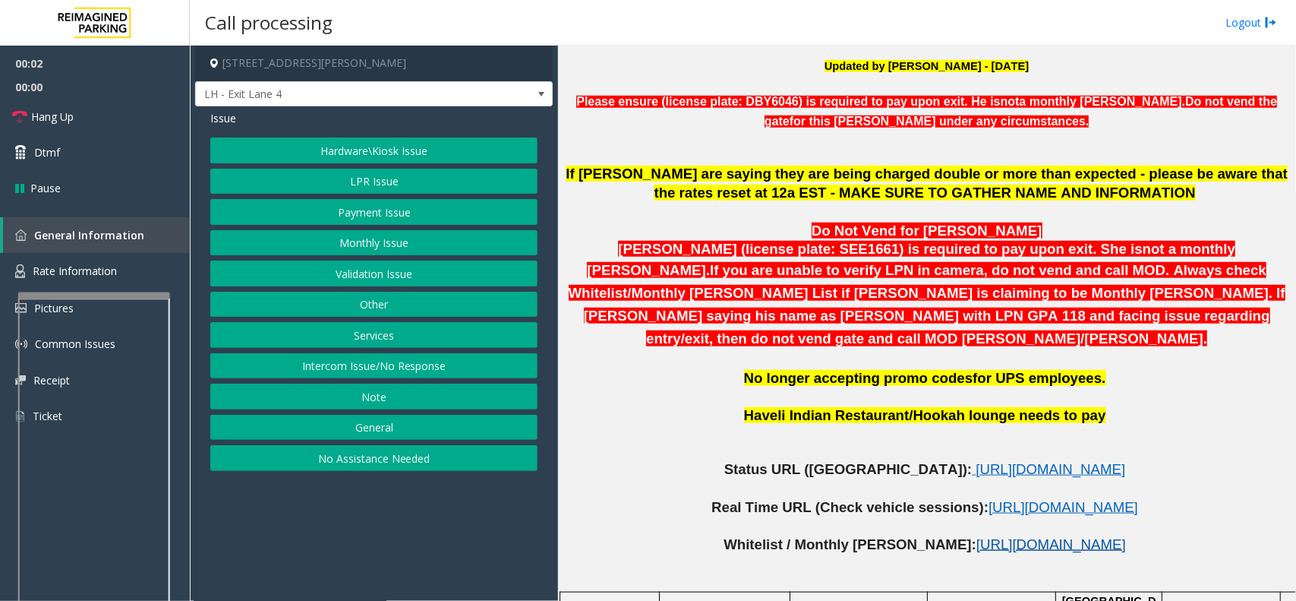
scroll to position [569, 0]
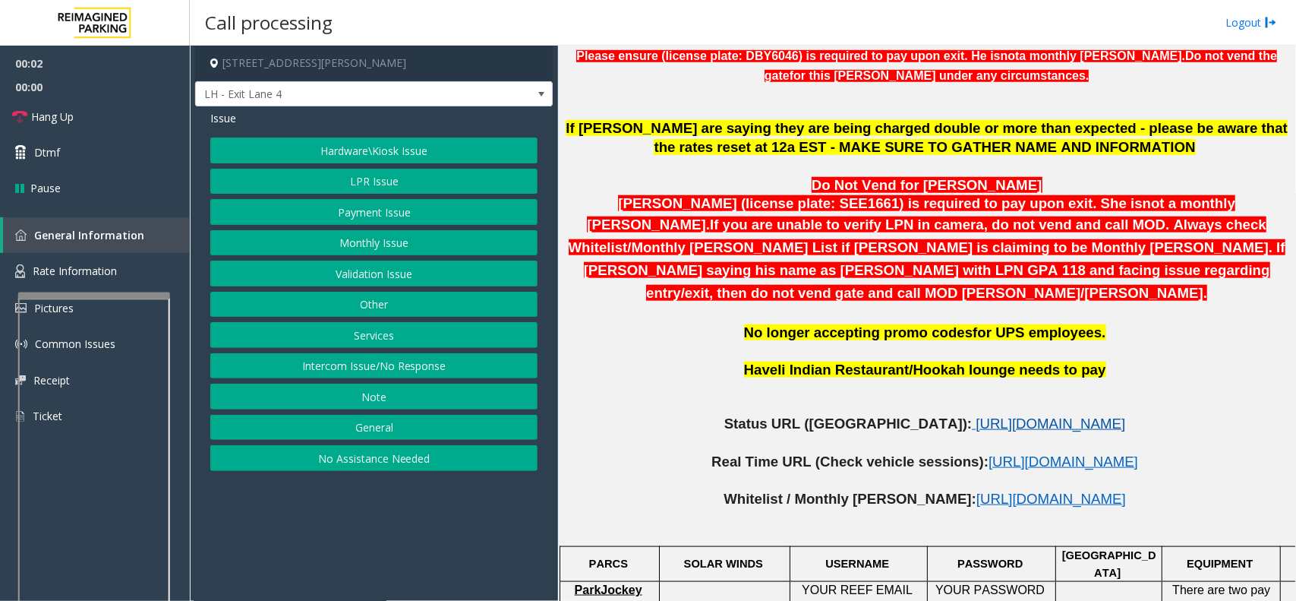
click at [976, 415] on span "[URL][DOMAIN_NAME]" at bounding box center [1051, 423] width 150 height 16
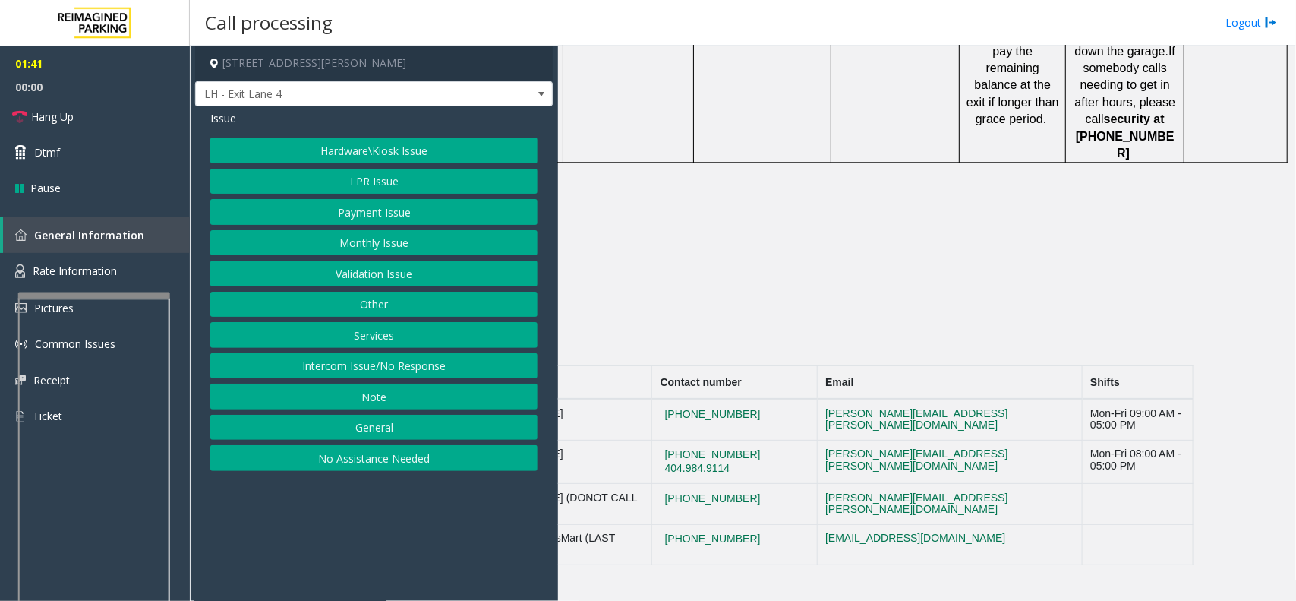
scroll to position [1655, 0]
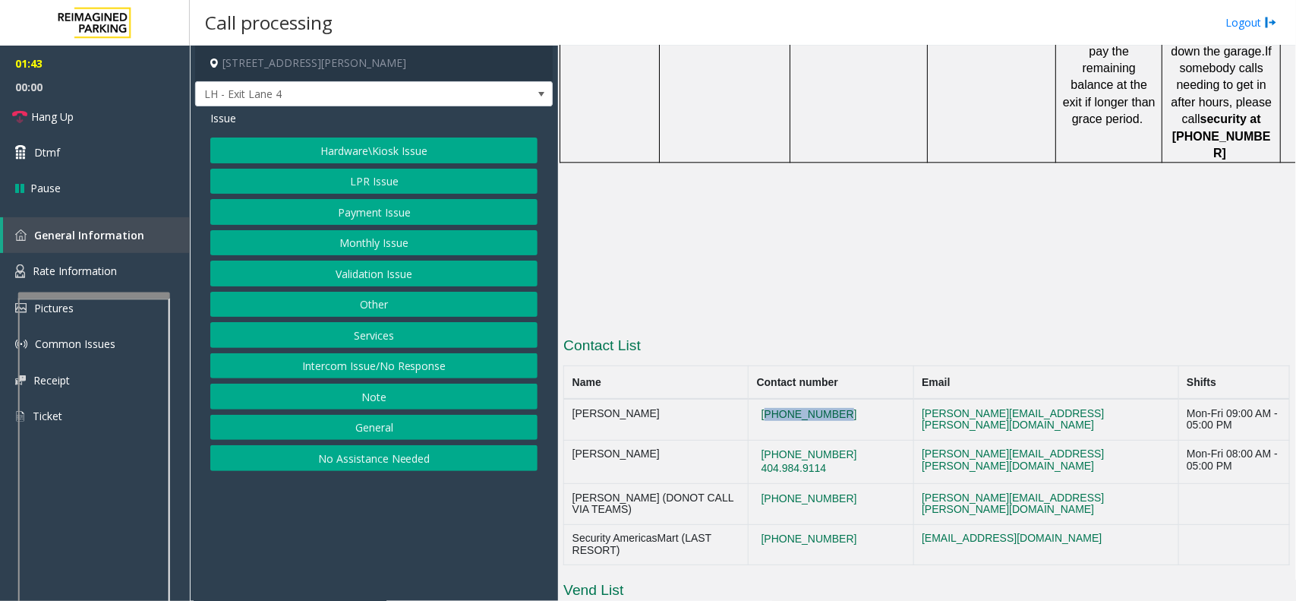
drag, startPoint x: 864, startPoint y: 271, endPoint x: 772, endPoint y: 271, distance: 91.9
click at [772, 399] on td "[PHONE_NUMBER]" at bounding box center [831, 419] width 165 height 41
copy button "[PHONE_NUMBER]"
click at [133, 260] on link "Rate Information" at bounding box center [95, 271] width 190 height 37
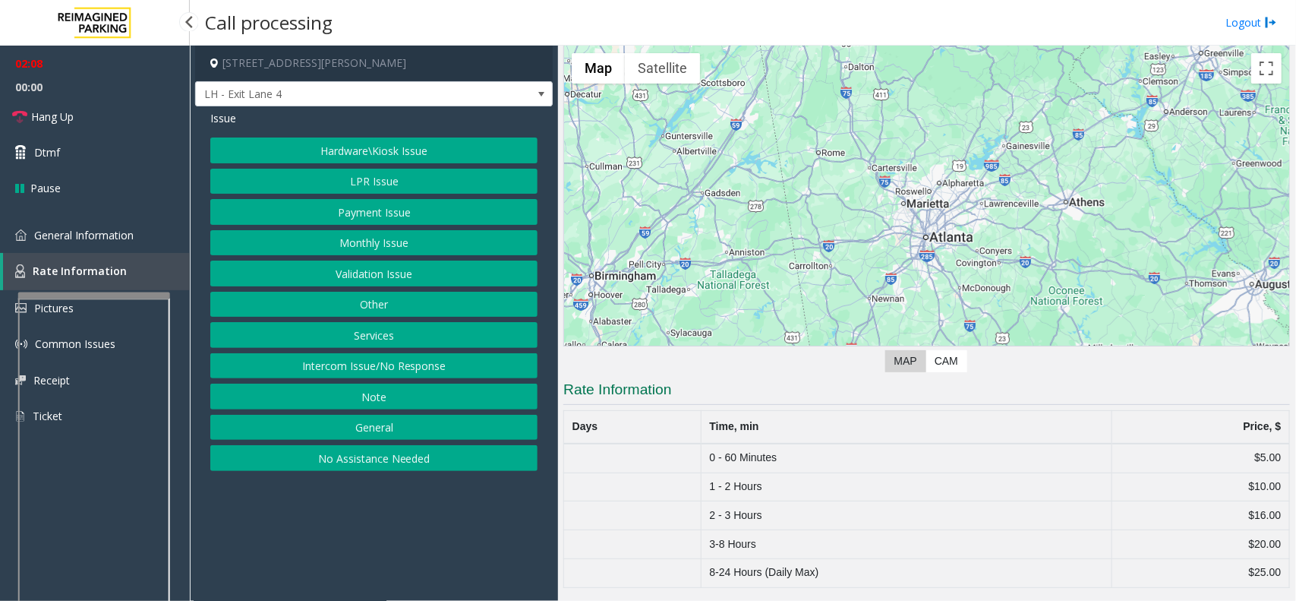
scroll to position [58, 0]
click at [93, 237] on span "General Information" at bounding box center [83, 235] width 99 height 14
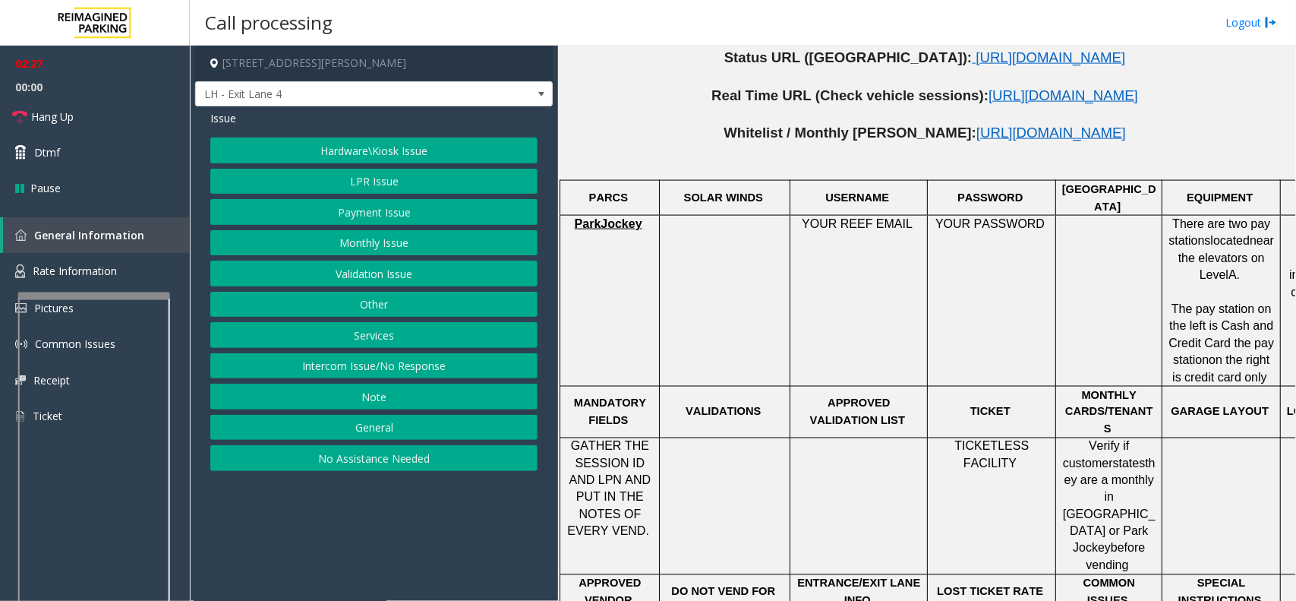
scroll to position [1505, 0]
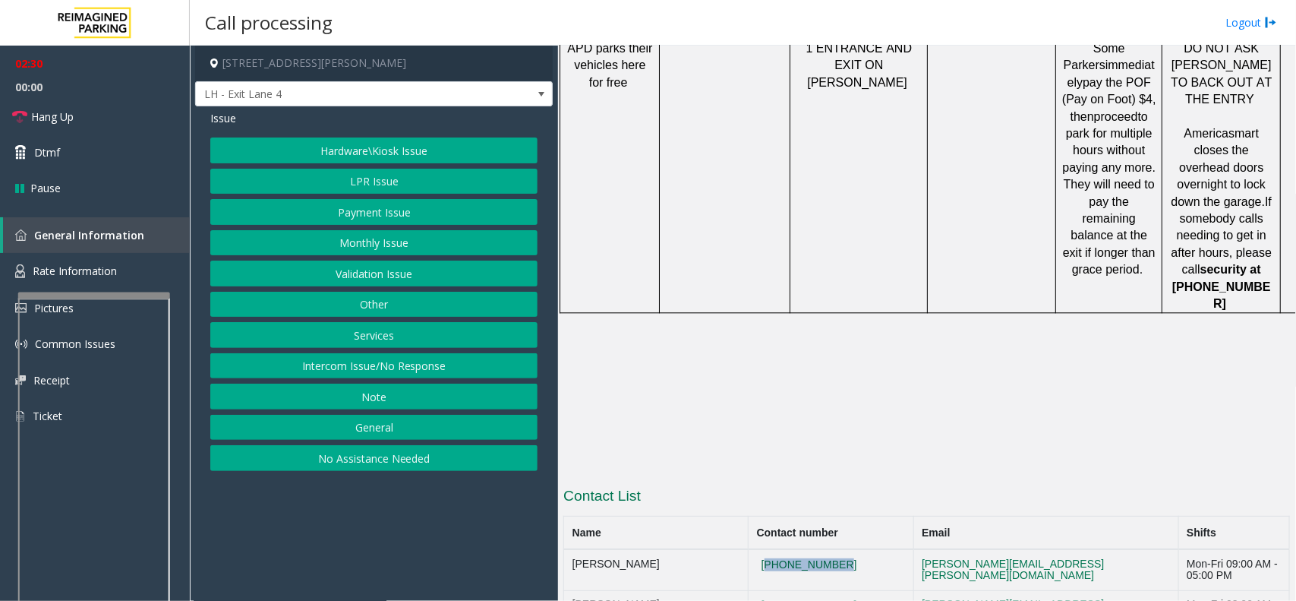
drag, startPoint x: 866, startPoint y: 423, endPoint x: 773, endPoint y: 422, distance: 93.4
click at [773, 533] on td "[PHONE_NUMBER]" at bounding box center [831, 569] width 165 height 41
copy button "[PHONE_NUMBER]"
click at [401, 240] on button "Monthly Issue" at bounding box center [373, 243] width 327 height 26
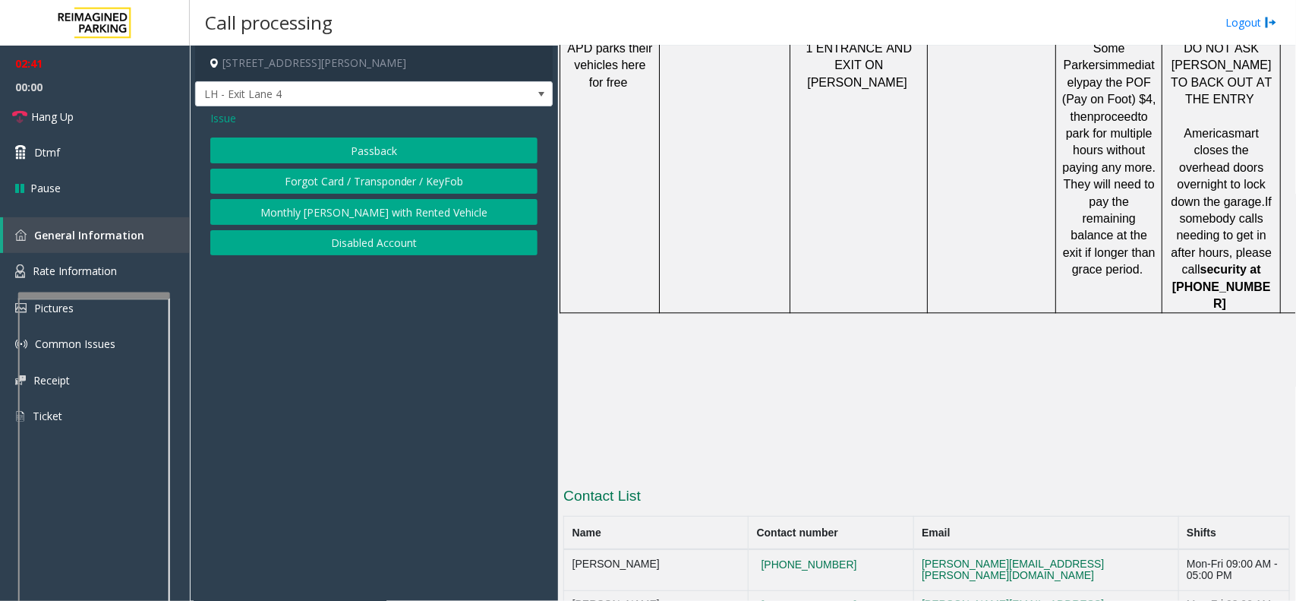
click at [232, 118] on span "Issue" at bounding box center [223, 118] width 26 height 16
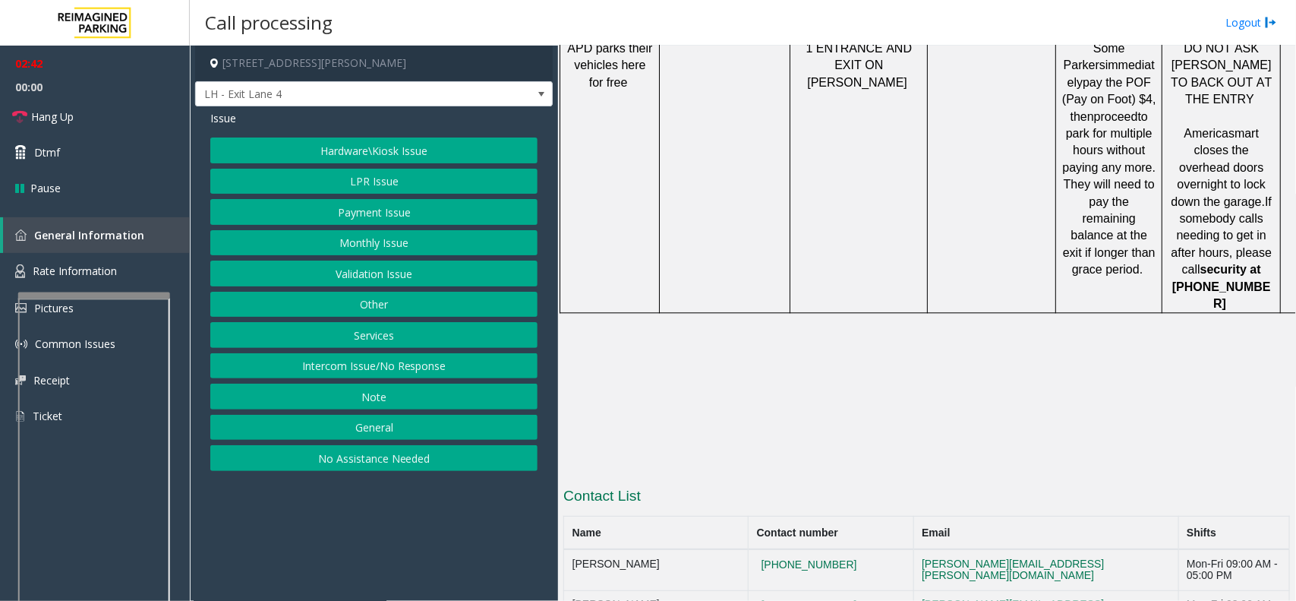
click at [399, 216] on button "Payment Issue" at bounding box center [373, 212] width 327 height 26
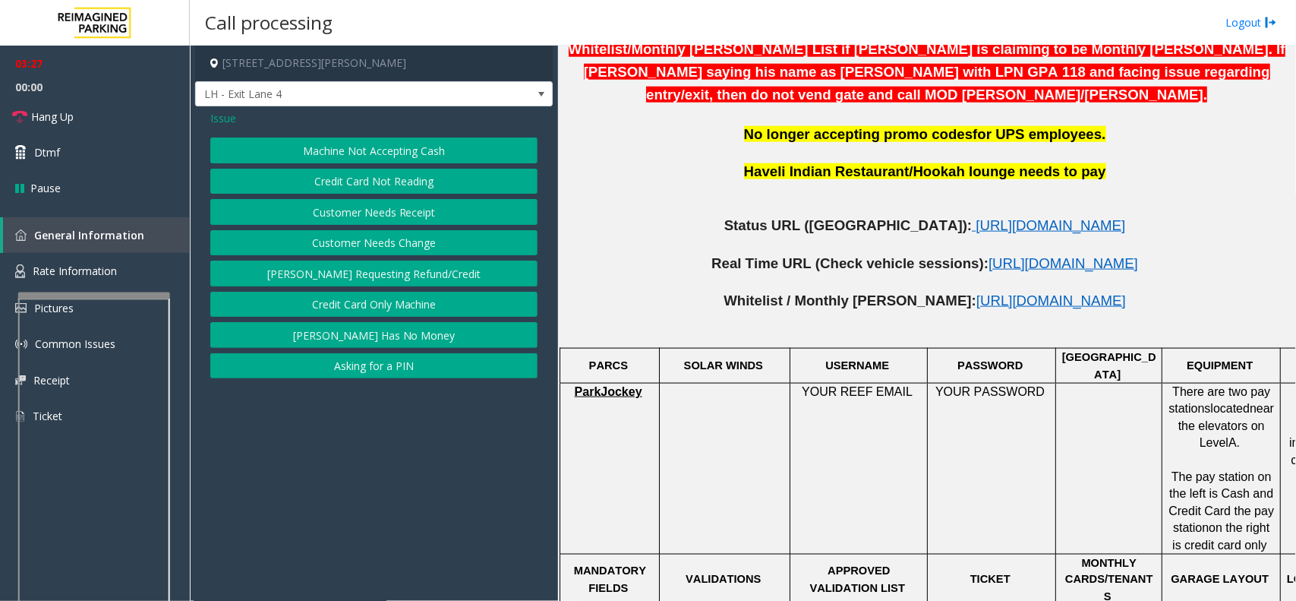
scroll to position [801, 0]
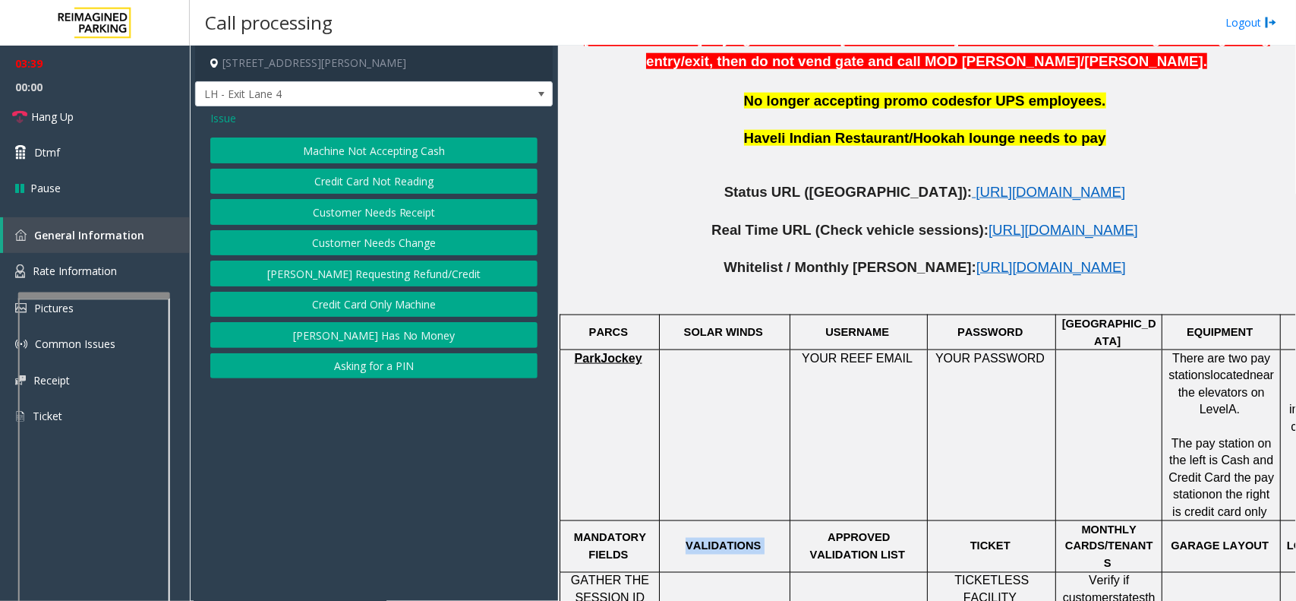
drag, startPoint x: 692, startPoint y: 513, endPoint x: 769, endPoint y: 518, distance: 77.6
click at [769, 533] on p "VALIDATIONS" at bounding box center [724, 545] width 119 height 17
click at [221, 116] on span "Issue" at bounding box center [223, 118] width 26 height 16
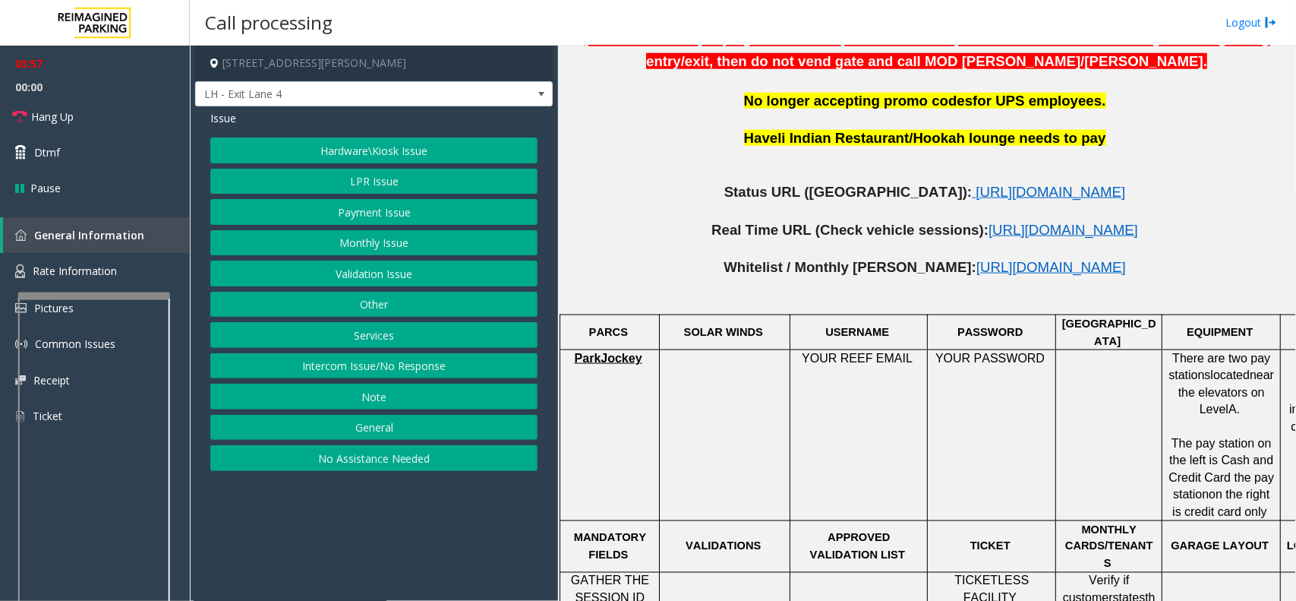
click at [317, 148] on button "Hardware\Kiosk Issue" at bounding box center [373, 150] width 327 height 26
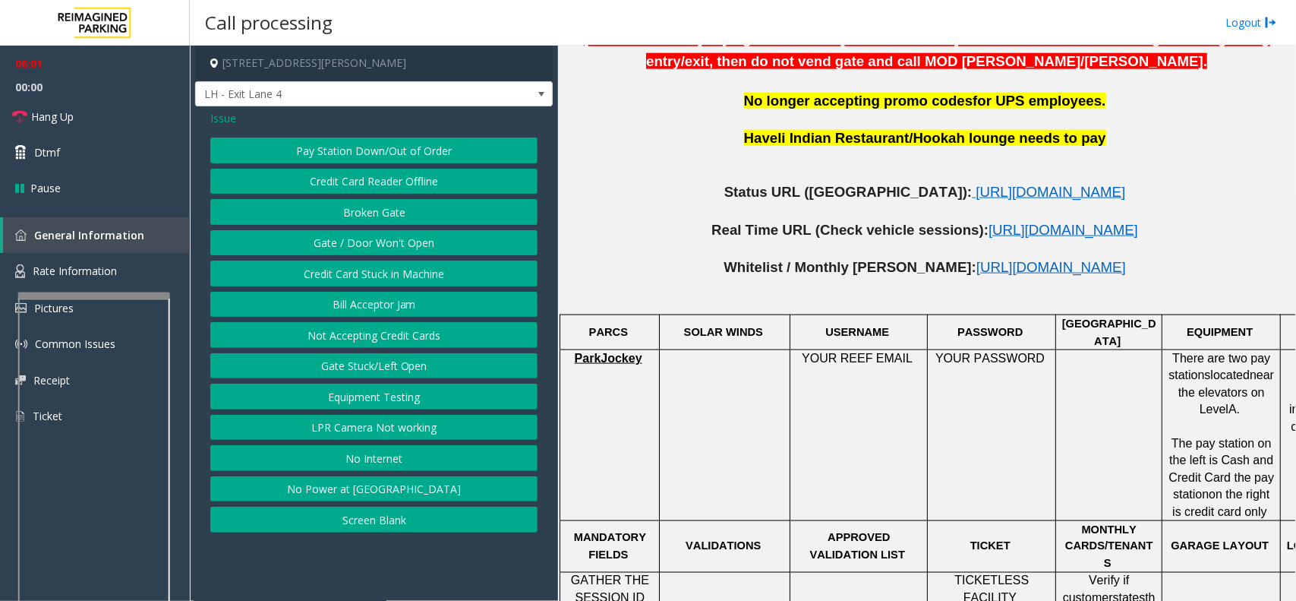
click at [226, 124] on span "Issue" at bounding box center [223, 118] width 26 height 16
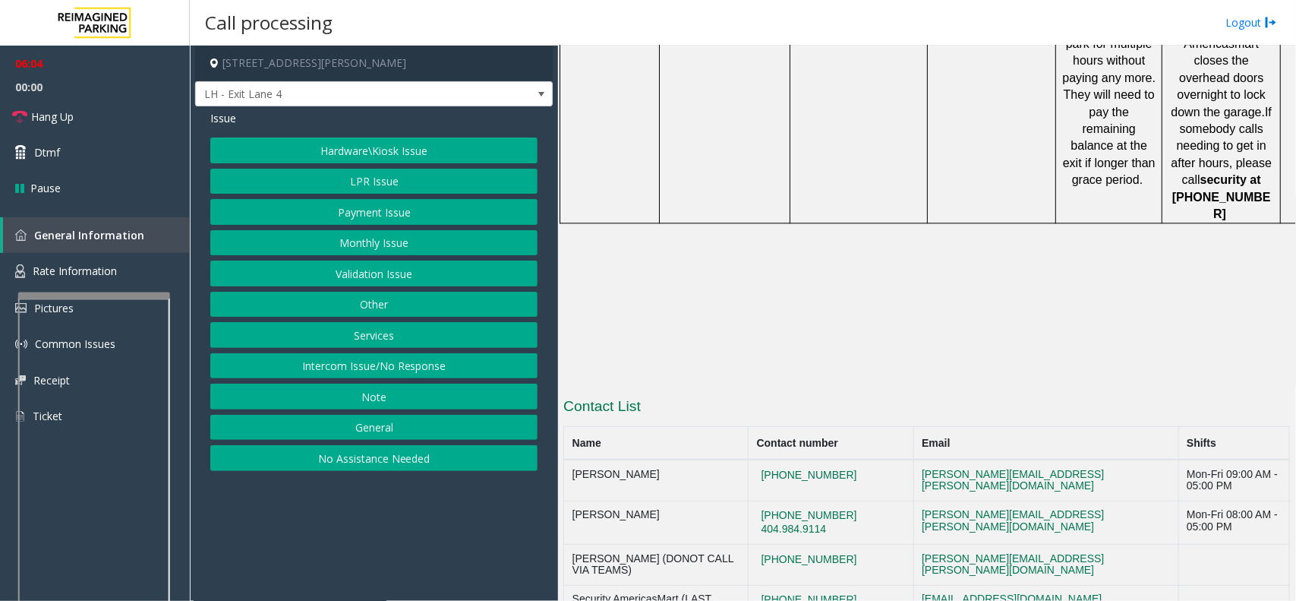
scroll to position [1655, 0]
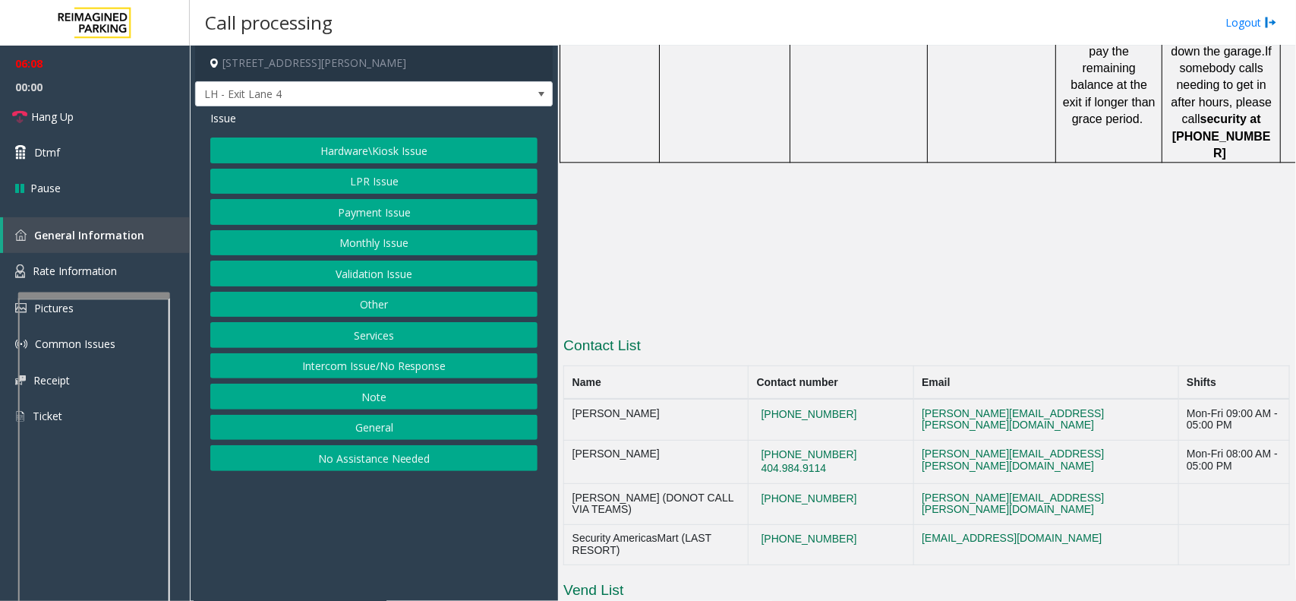
drag, startPoint x: 852, startPoint y: 307, endPoint x: 758, endPoint y: 310, distance: 94.2
click at [758, 440] on tr "[PERSON_NAME] [PHONE_NUMBER] [PHONE_NUMBER] [PERSON_NAME][EMAIL_ADDRESS][PERSON…" at bounding box center [927, 462] width 726 height 44
copy tr "[PHONE_NUMBER]"
click at [358, 150] on button "Hardware\Kiosk Issue" at bounding box center [373, 150] width 327 height 26
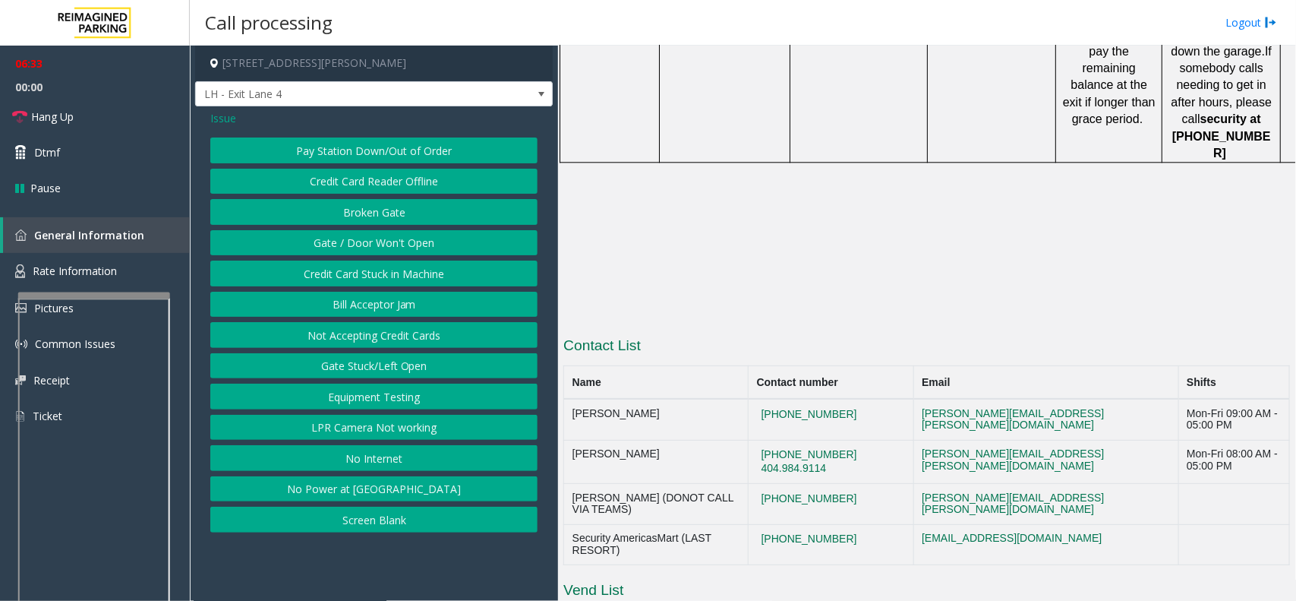
click at [407, 244] on button "Gate / Door Won't Open" at bounding box center [373, 243] width 327 height 26
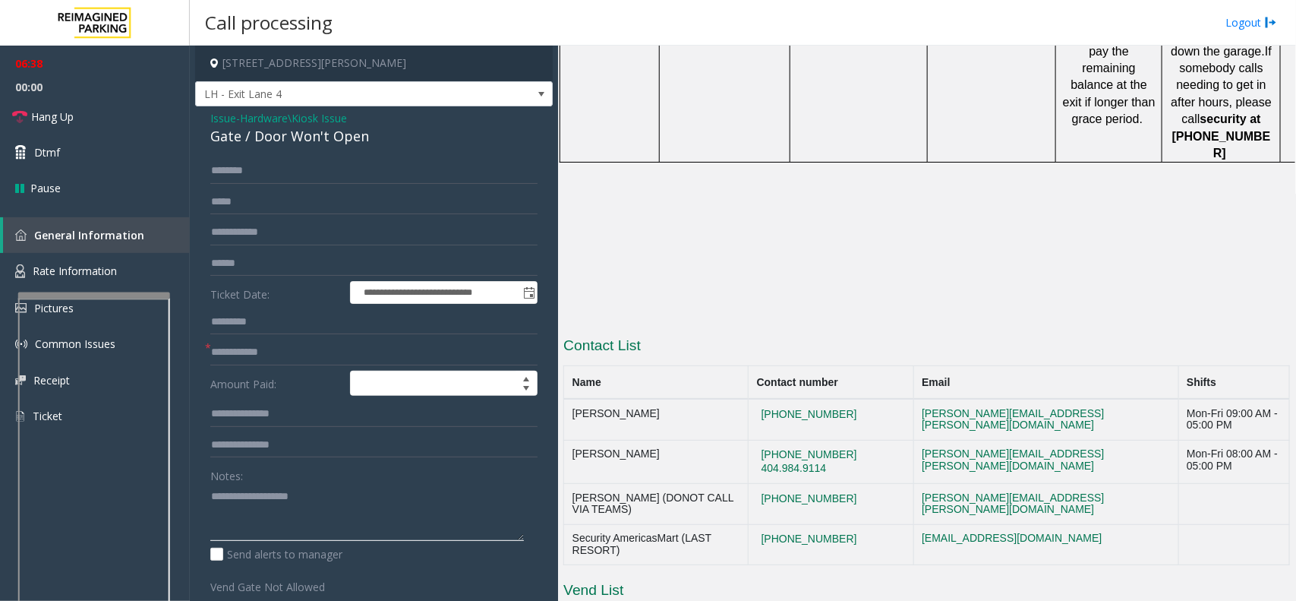
drag, startPoint x: 219, startPoint y: 500, endPoint x: 248, endPoint y: 509, distance: 31.2
click at [222, 503] on textarea at bounding box center [367, 512] width 314 height 57
paste textarea "**********"
click at [243, 137] on div "Gate / Door Won't Open" at bounding box center [373, 136] width 327 height 20
drag, startPoint x: 862, startPoint y: 271, endPoint x: 780, endPoint y: 267, distance: 82.8
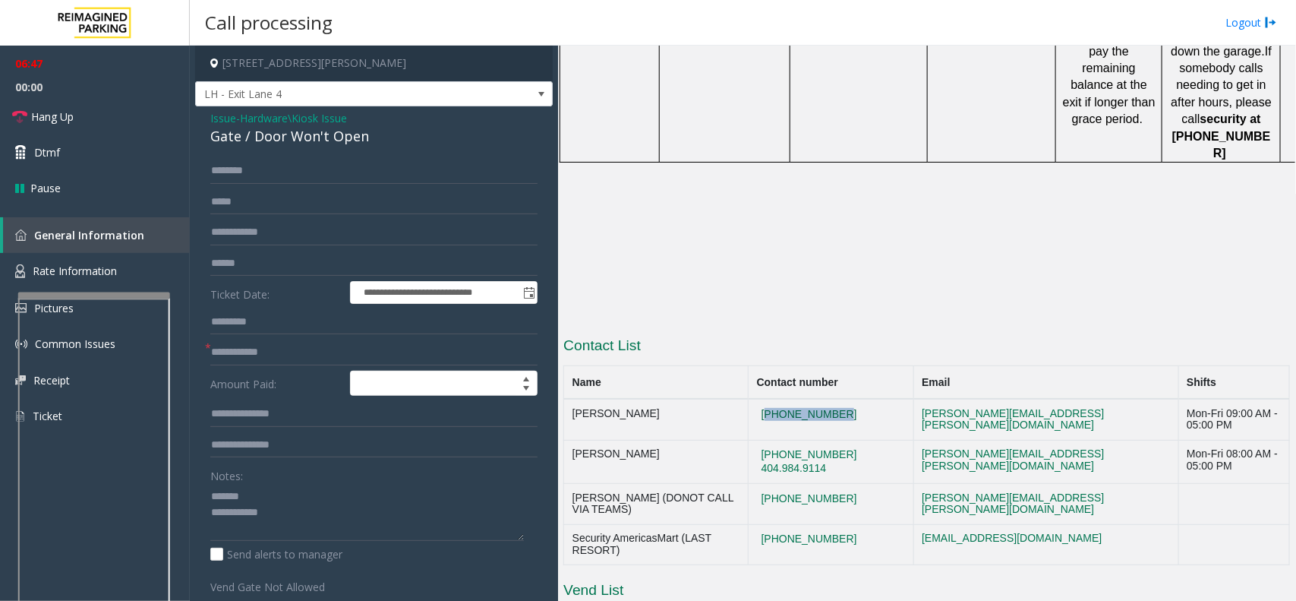
click at [780, 399] on td "[PHONE_NUMBER]" at bounding box center [831, 419] width 165 height 41
copy button "[PHONE_NUMBER]"
drag, startPoint x: 845, startPoint y: 401, endPoint x: 757, endPoint y: 391, distance: 88.6
click at [757, 524] on tr "Security AmericasMart (LAST RESORT) [PHONE_NUMBER] [EMAIL_ADDRESS][DOMAIN_NAME]" at bounding box center [927, 544] width 726 height 41
drag, startPoint x: 901, startPoint y: 427, endPoint x: 906, endPoint y: 411, distance: 15.9
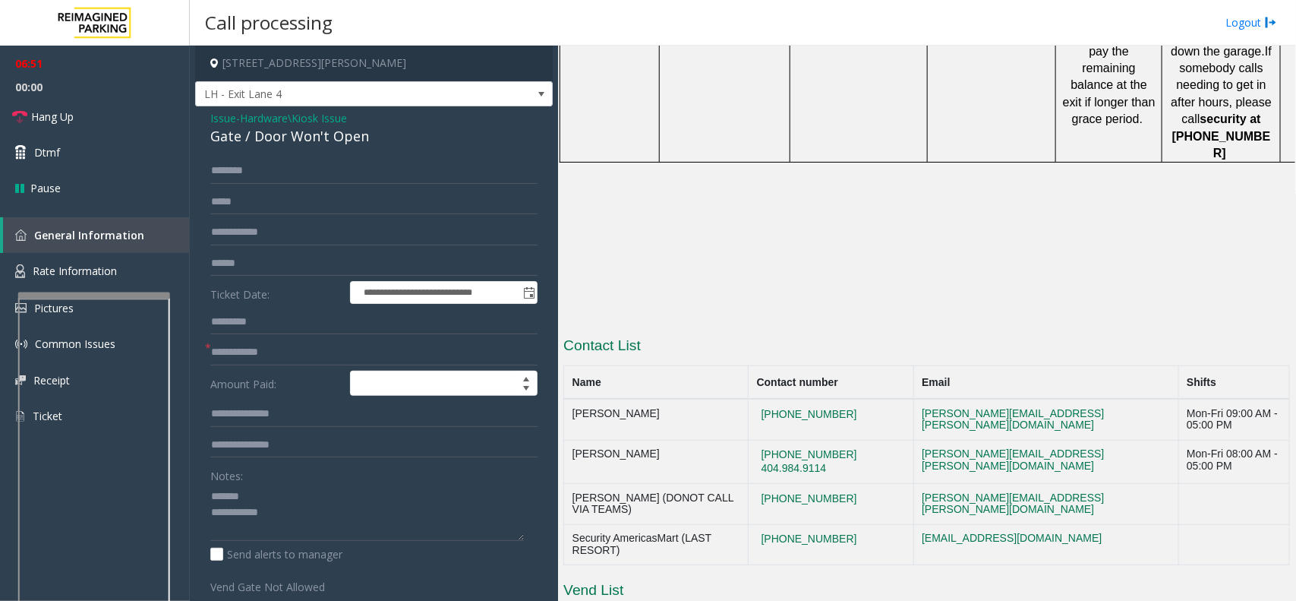
drag, startPoint x: 866, startPoint y: 404, endPoint x: 783, endPoint y: 392, distance: 84.4
click at [783, 524] on td "[PHONE_NUMBER]" at bounding box center [831, 544] width 165 height 41
copy button "[PHONE_NUMBER]"
click at [172, 335] on link "Common Issues" at bounding box center [95, 344] width 190 height 36
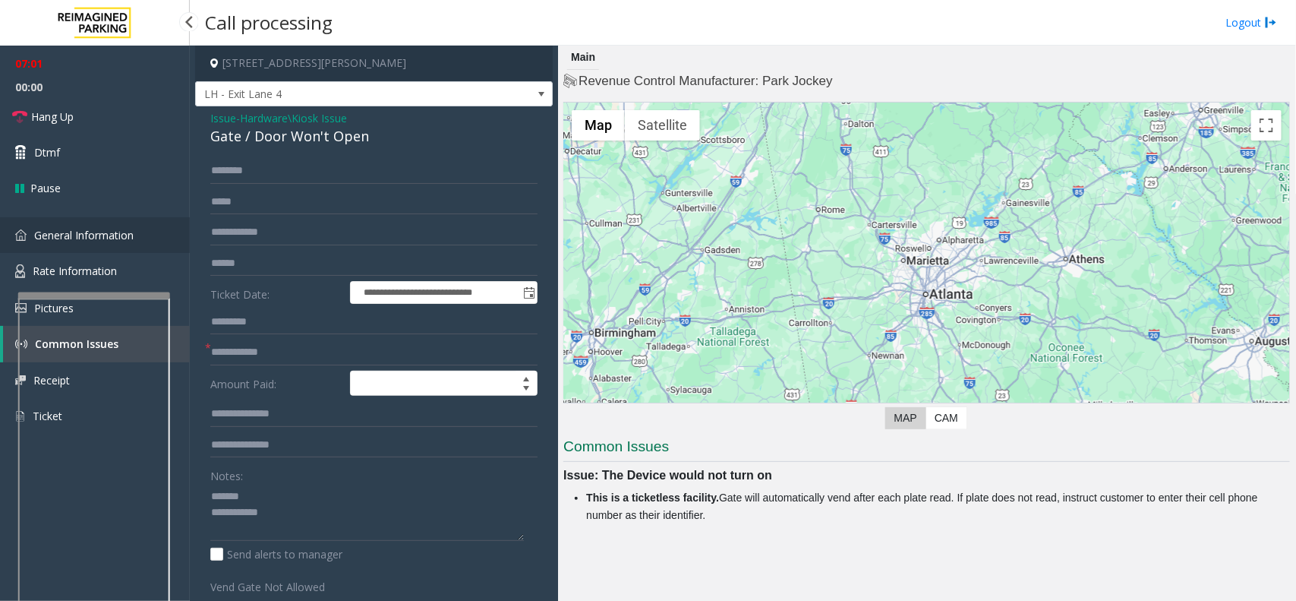
click at [118, 244] on link "General Information" at bounding box center [95, 235] width 190 height 36
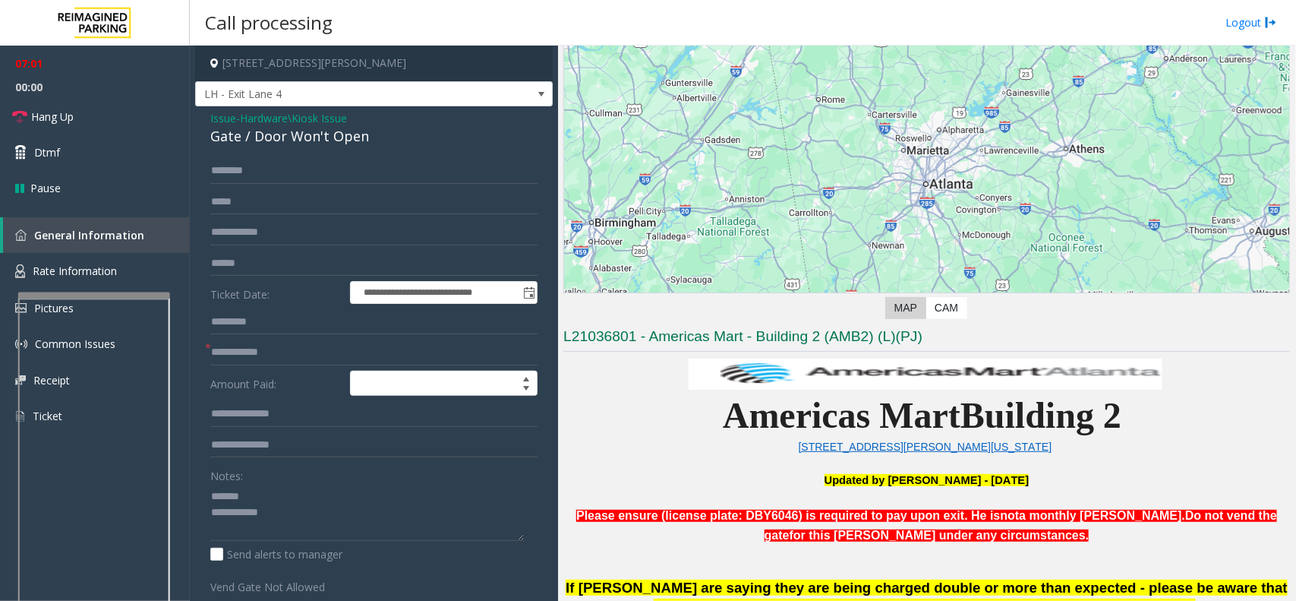
scroll to position [285, 0]
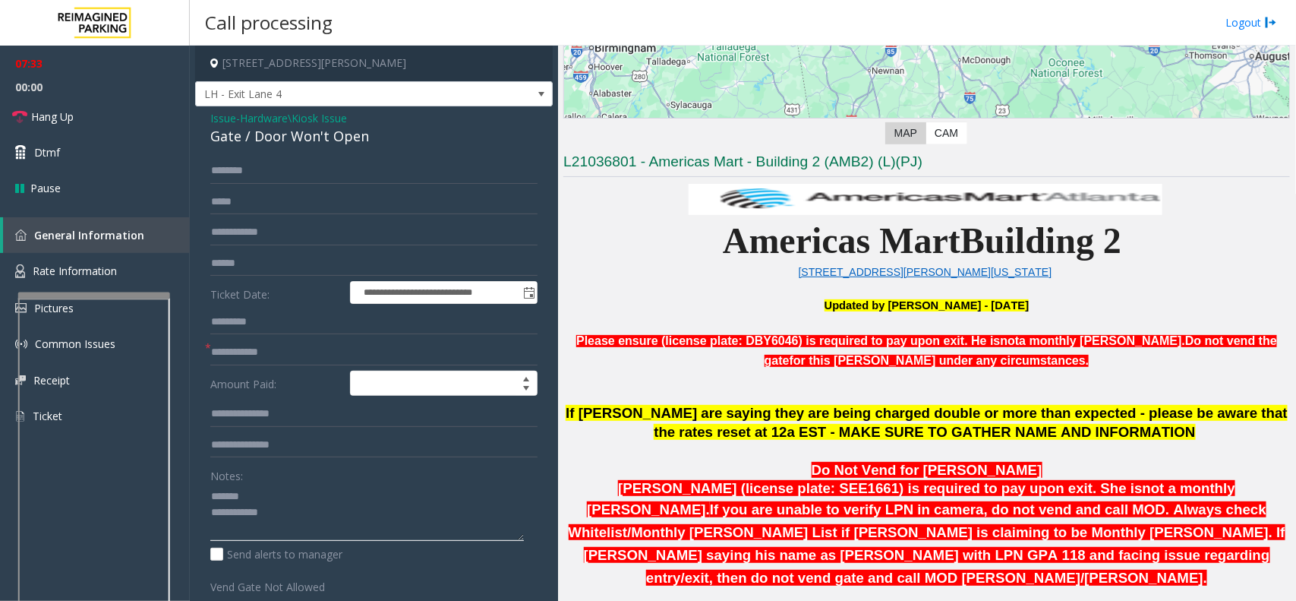
click at [263, 490] on textarea at bounding box center [367, 512] width 314 height 57
click at [244, 500] on textarea at bounding box center [367, 512] width 314 height 57
click at [326, 499] on textarea at bounding box center [367, 512] width 314 height 57
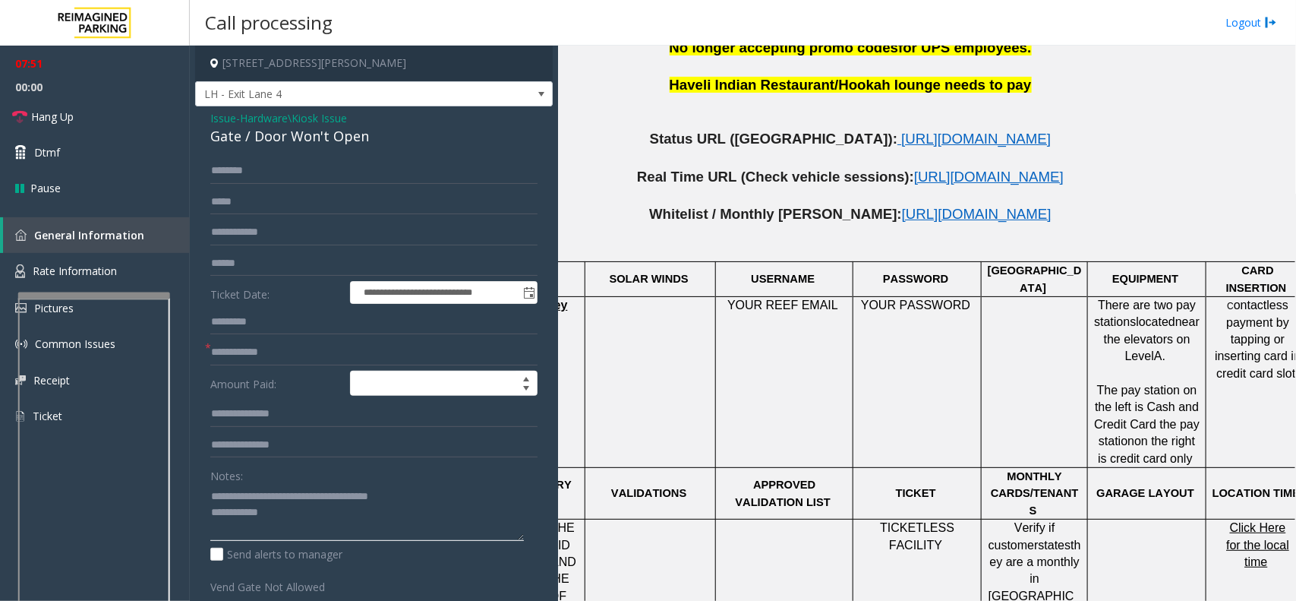
scroll to position [854, 110]
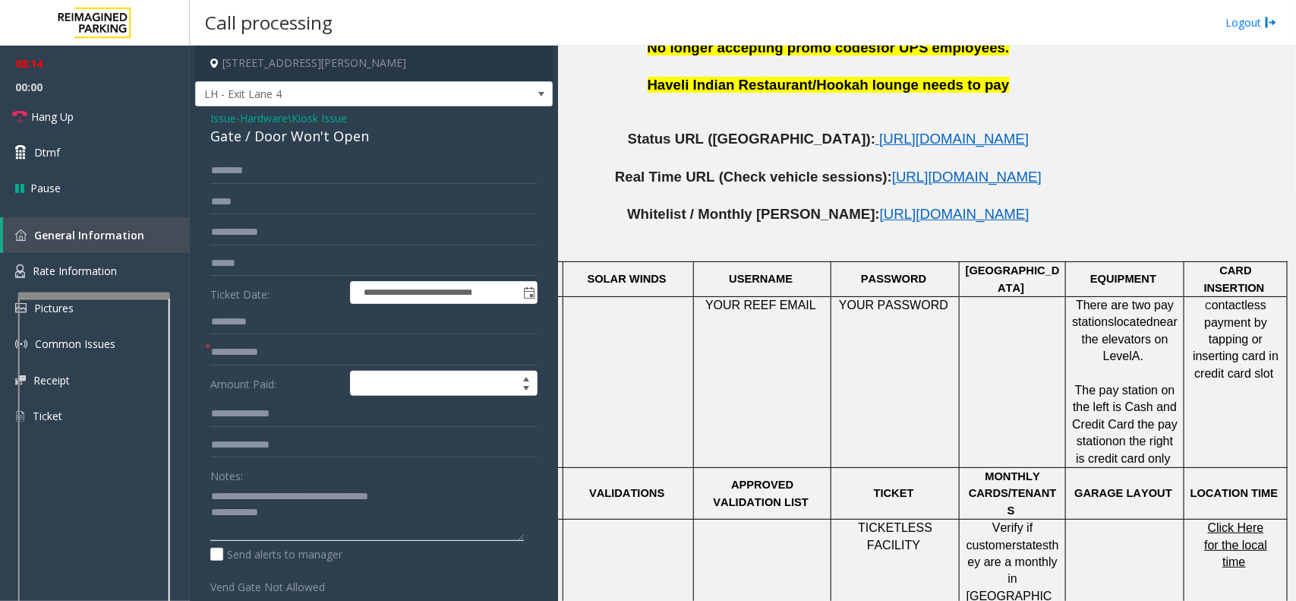
click at [306, 518] on textarea at bounding box center [367, 512] width 314 height 57
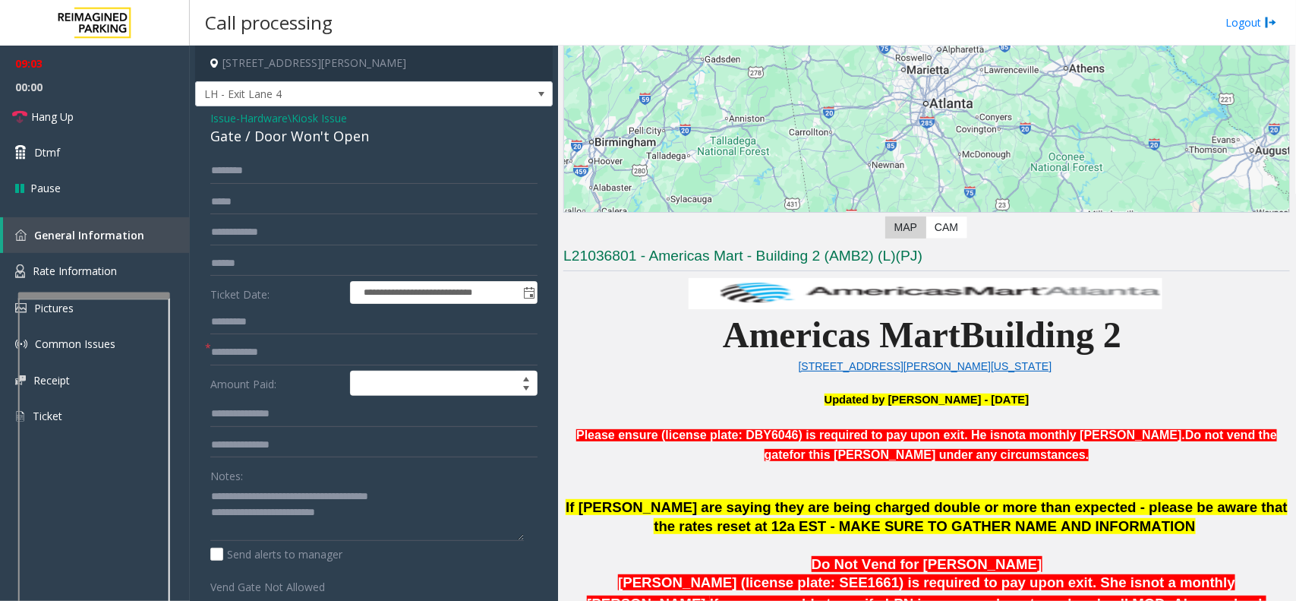
scroll to position [190, 0]
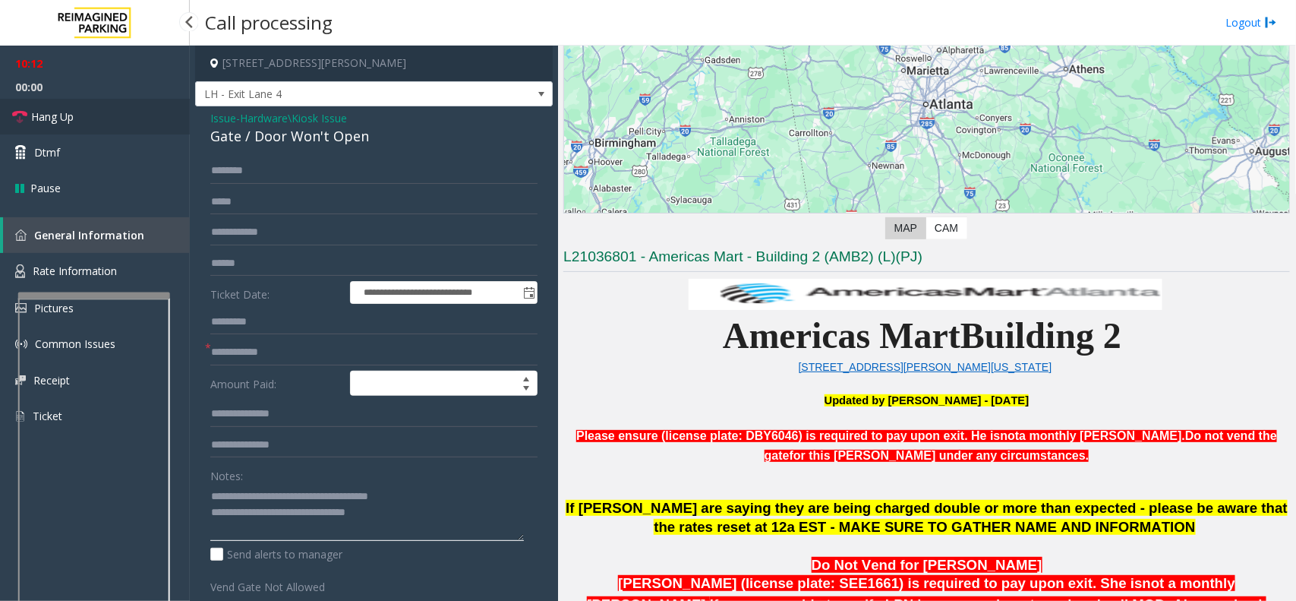
type textarea "**********"
click at [58, 111] on span "Hang Up" at bounding box center [52, 117] width 43 height 16
click at [259, 342] on input "text" at bounding box center [373, 352] width 327 height 26
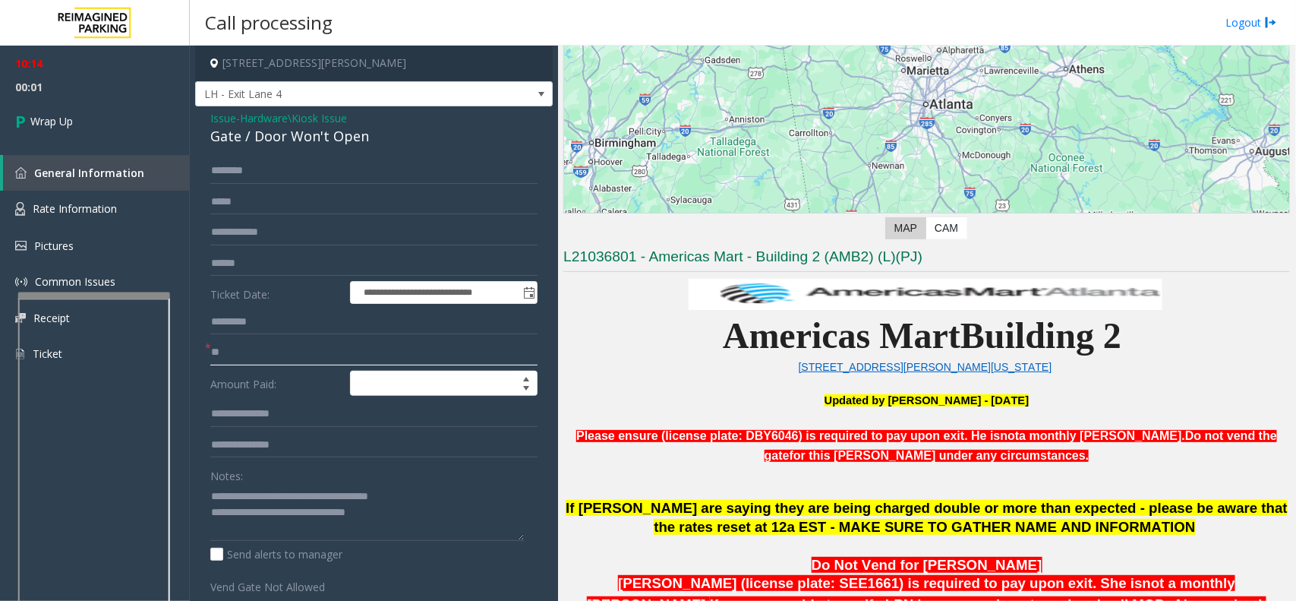
type input "**"
click at [392, 517] on textarea at bounding box center [367, 512] width 314 height 57
type textarea "**********"
click at [111, 126] on link "Wrap Up" at bounding box center [95, 121] width 190 height 45
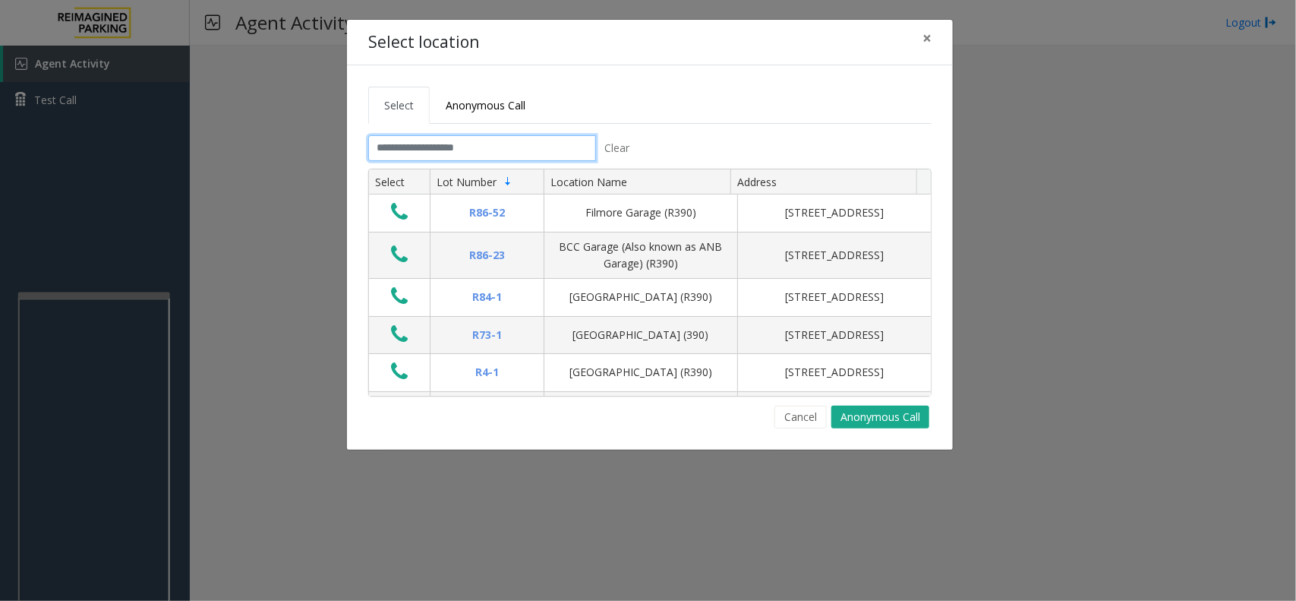
click at [443, 149] on input "text" at bounding box center [482, 148] width 228 height 26
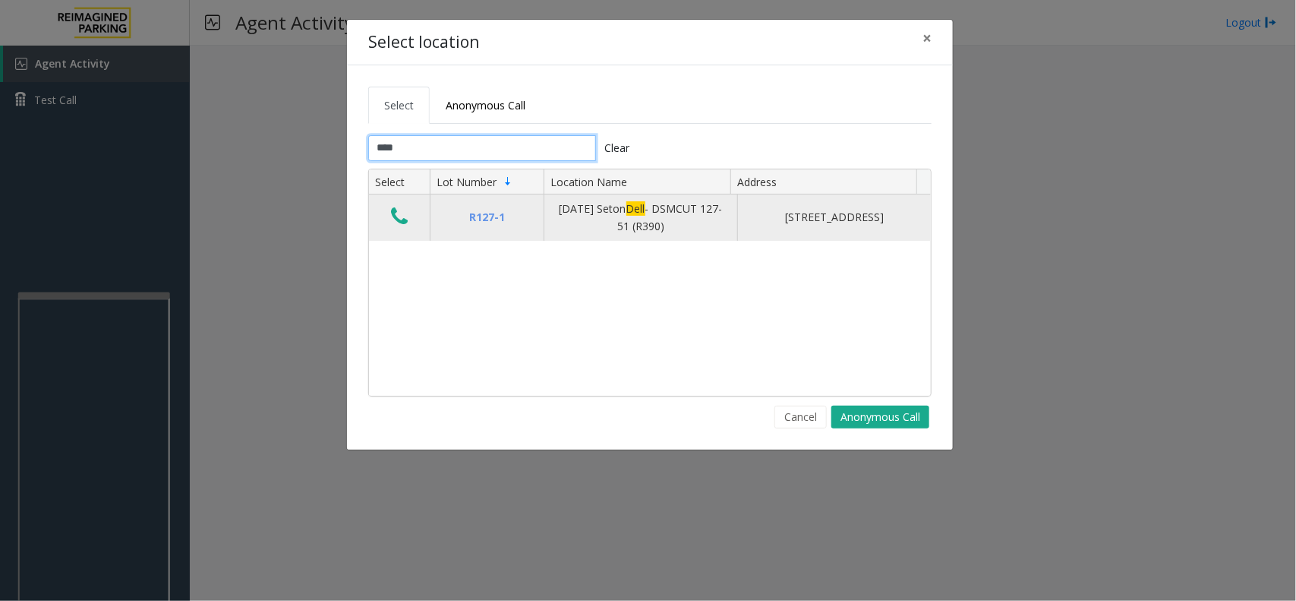
type input "****"
click at [403, 221] on icon "Data table" at bounding box center [399, 216] width 17 height 21
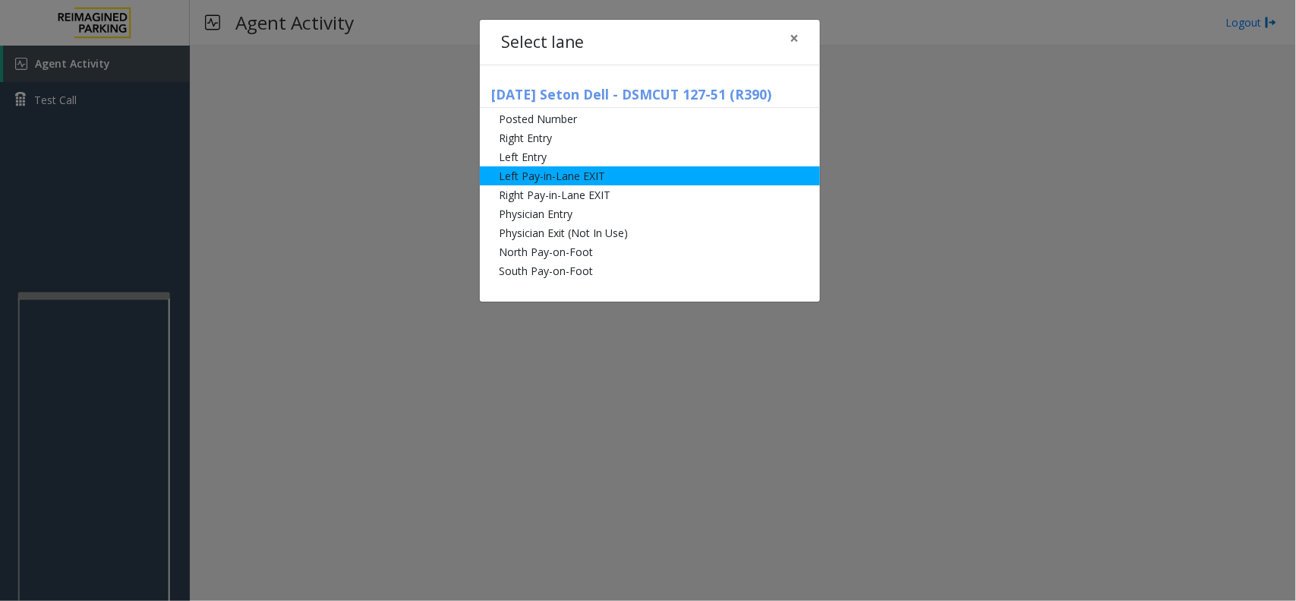
click at [563, 175] on li "Left Pay-in-Lane EXIT" at bounding box center [650, 175] width 340 height 19
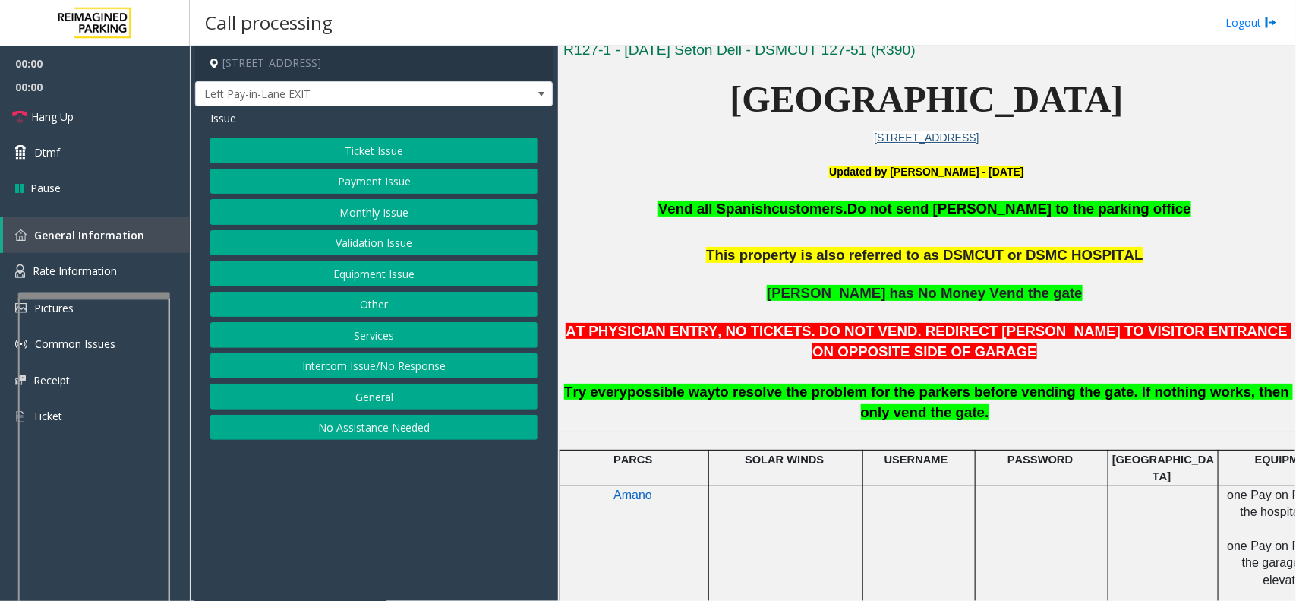
scroll to position [380, 0]
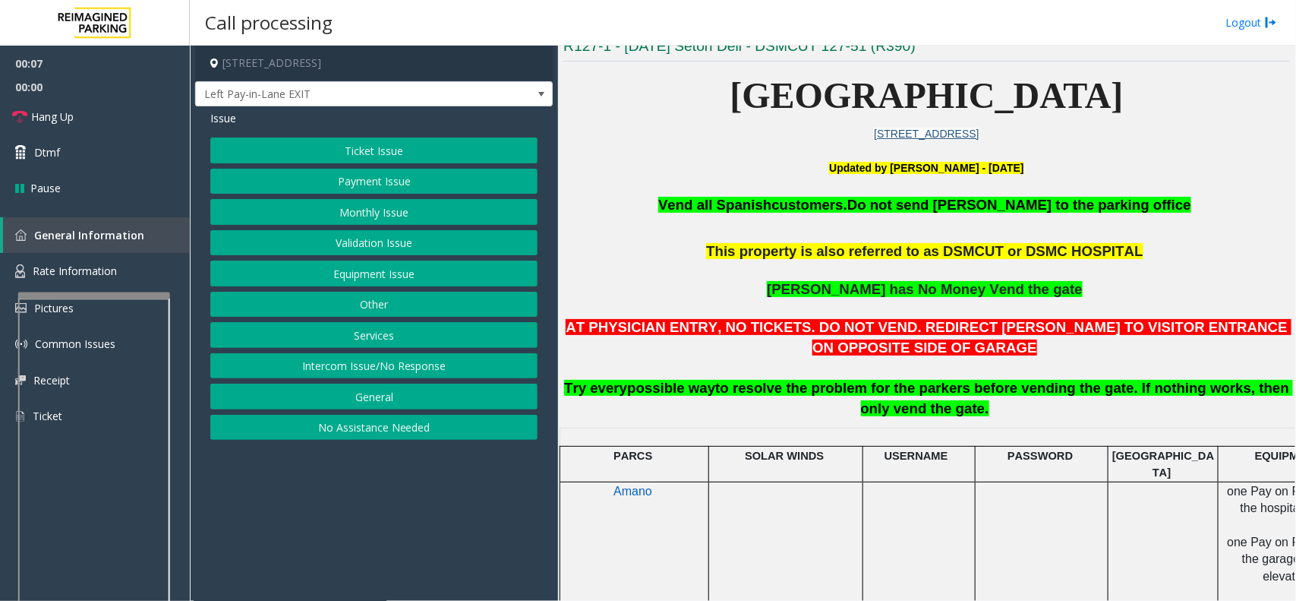
click at [380, 249] on button "Validation Issue" at bounding box center [373, 243] width 327 height 26
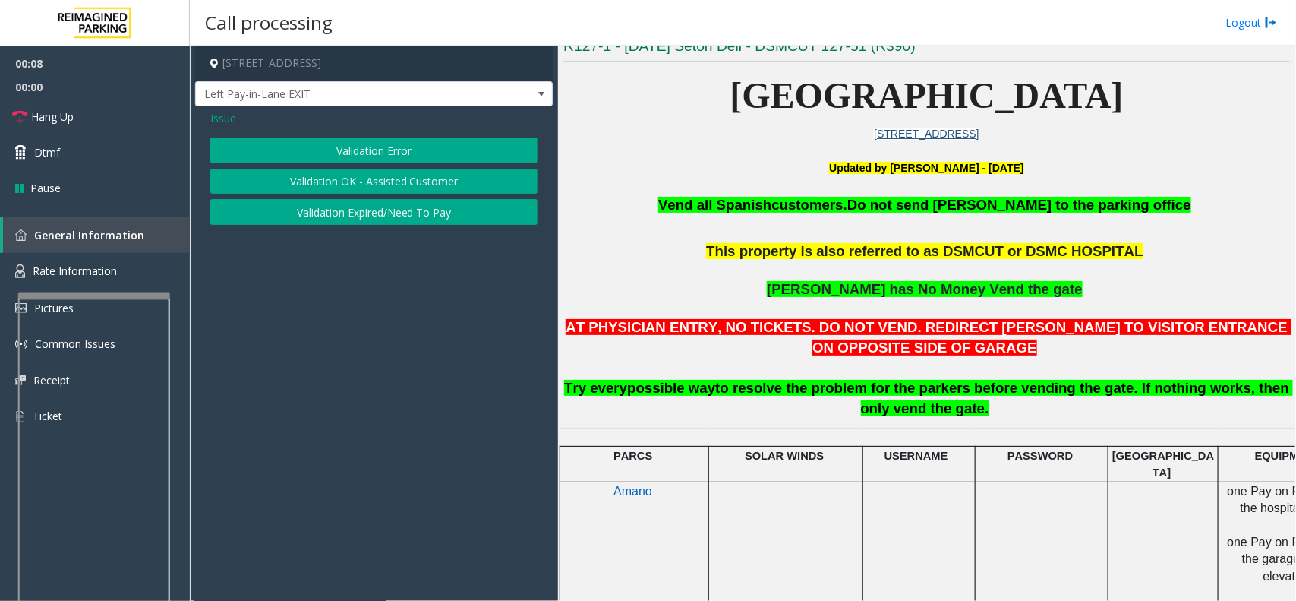
click at [361, 152] on button "Validation Error" at bounding box center [373, 150] width 327 height 26
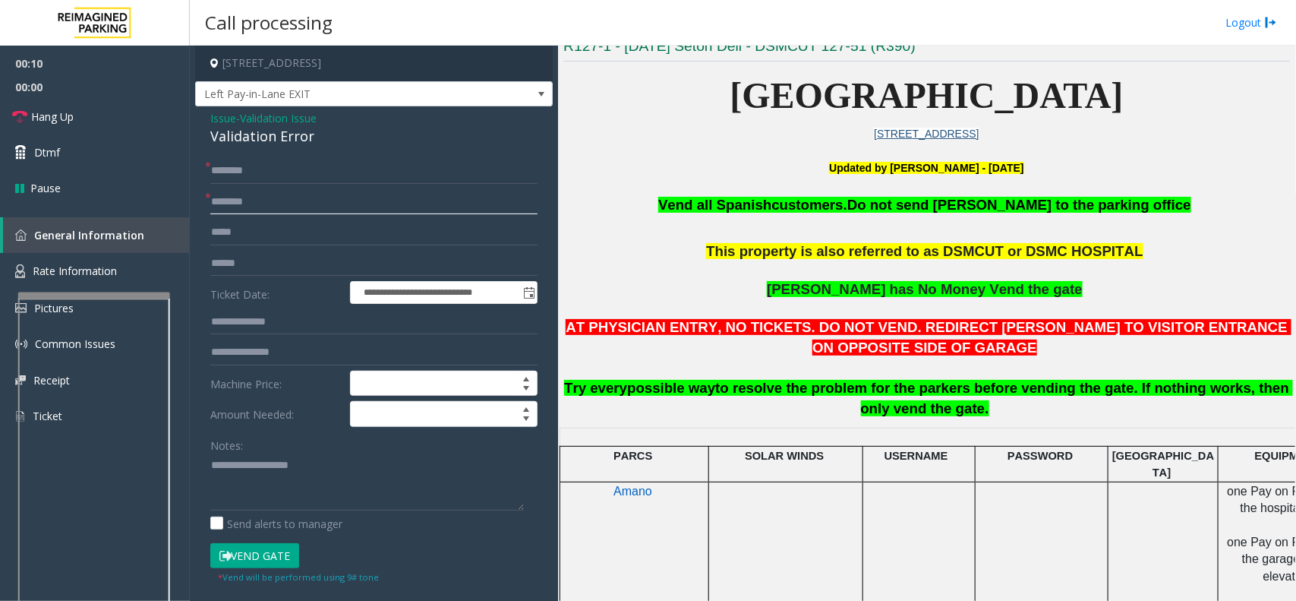
click at [266, 205] on input "text" at bounding box center [373, 202] width 327 height 26
type input "**"
click at [249, 135] on div "Validation Error" at bounding box center [373, 136] width 327 height 20
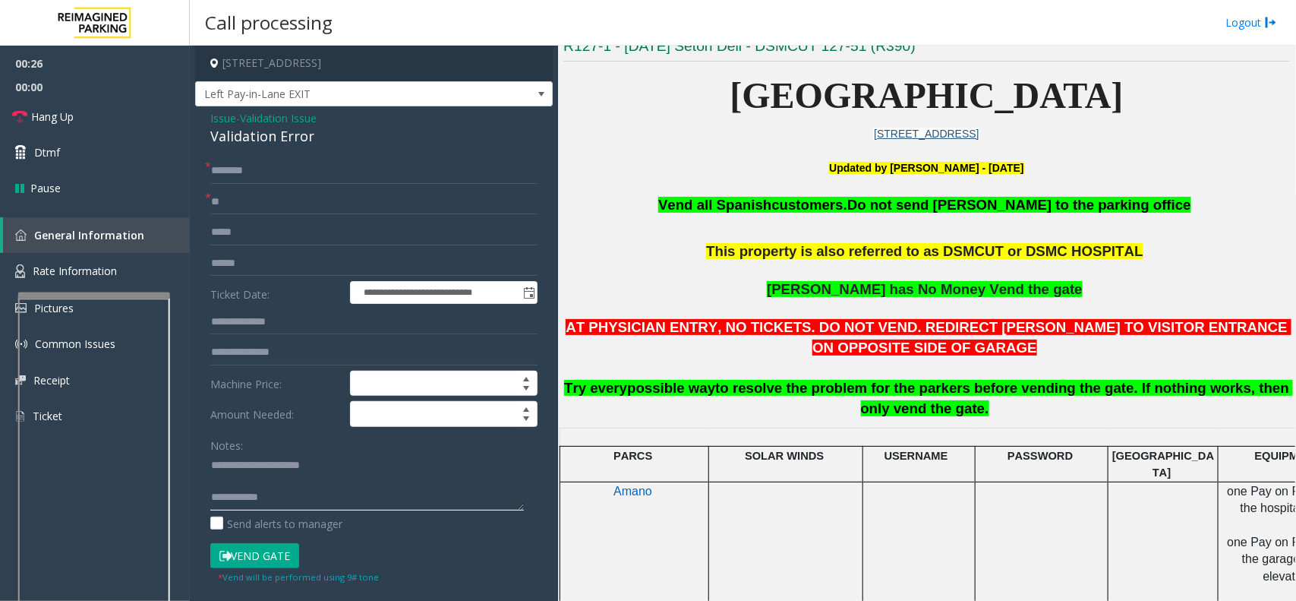
click at [296, 484] on textarea at bounding box center [367, 481] width 314 height 57
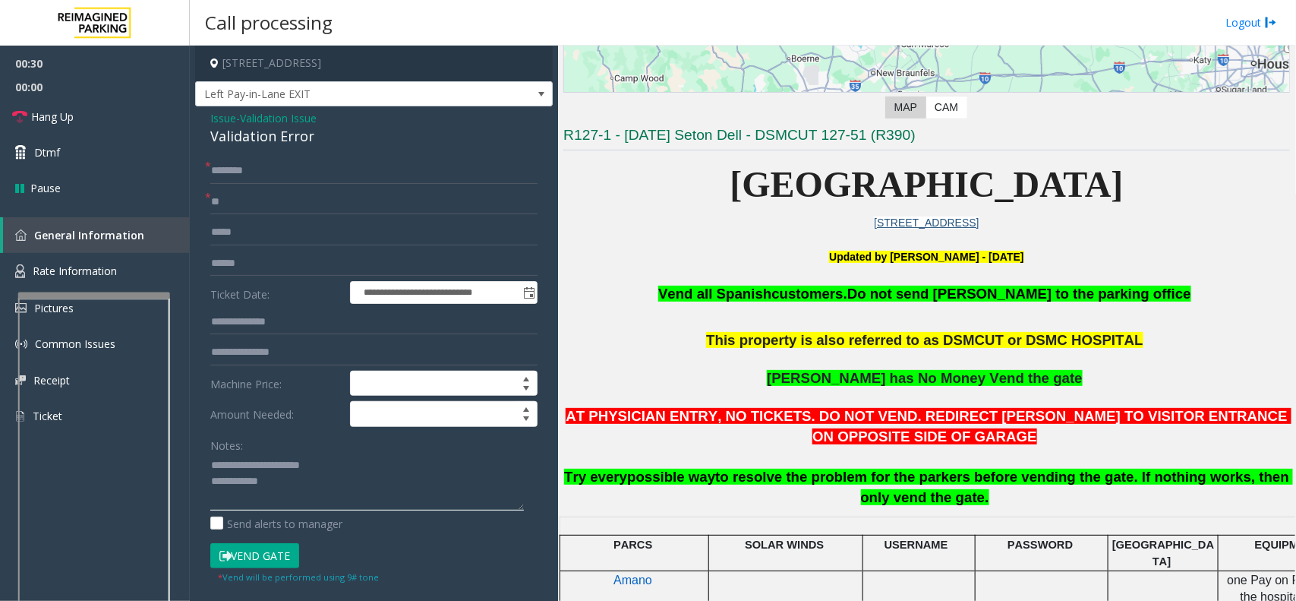
scroll to position [285, 0]
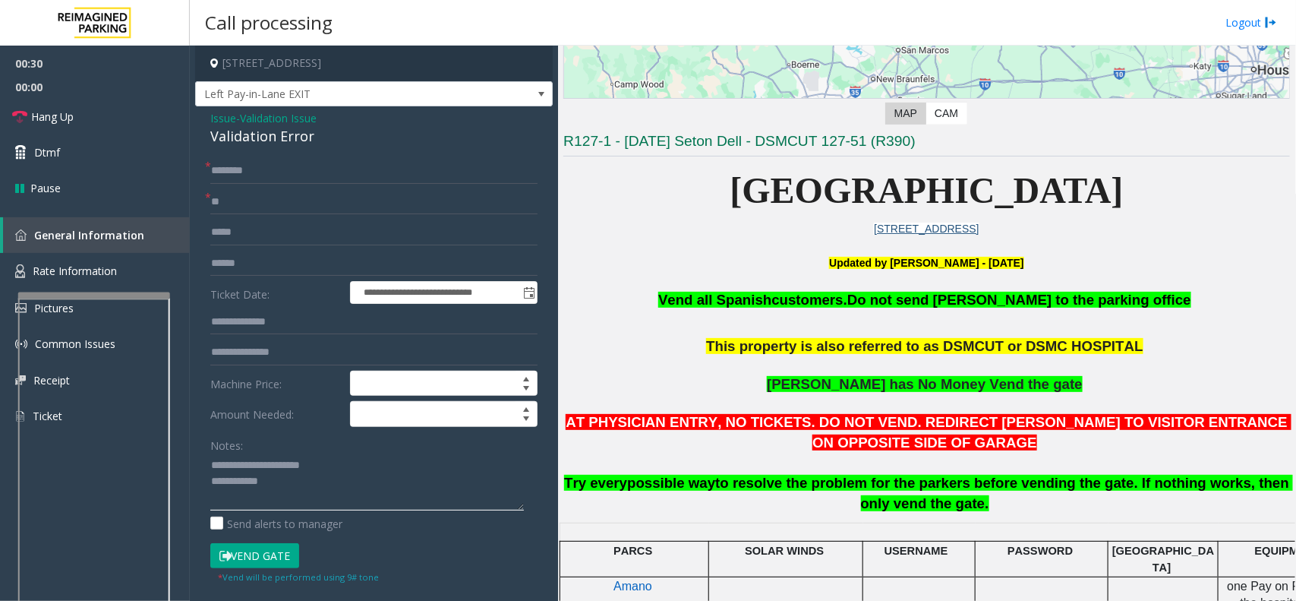
type textarea "**********"
drag, startPoint x: 271, startPoint y: 203, endPoint x: 156, endPoint y: 203, distance: 114.6
click at [156, 203] on app-root "**********" at bounding box center [648, 300] width 1296 height 601
type input "********"
click at [283, 175] on input "text" at bounding box center [373, 171] width 327 height 26
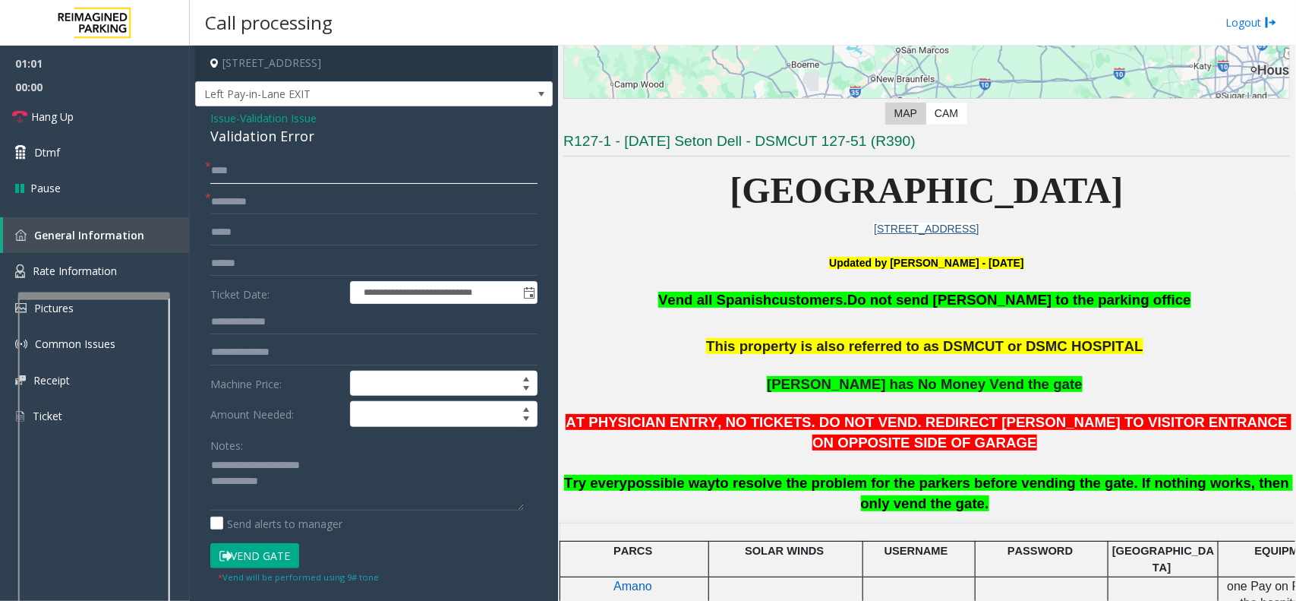
type input "***"
click at [291, 263] on input "text" at bounding box center [373, 264] width 327 height 26
click at [275, 533] on button "Vend Gate" at bounding box center [254, 556] width 89 height 26
click at [247, 317] on input "text" at bounding box center [373, 322] width 327 height 26
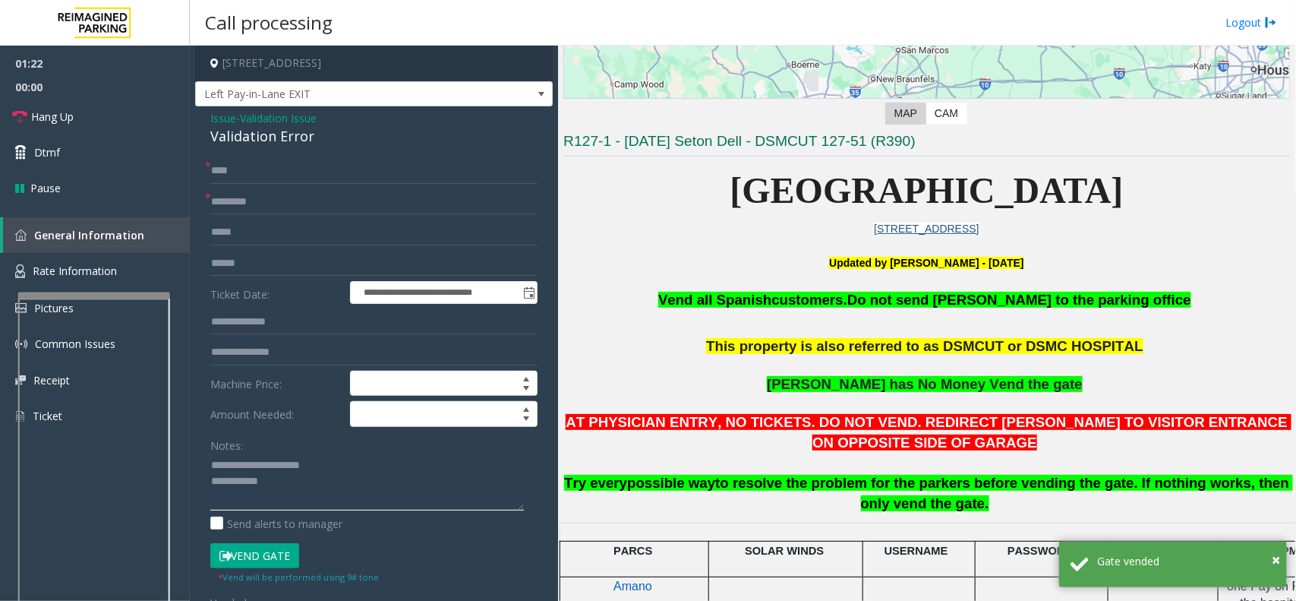
click at [279, 488] on textarea at bounding box center [367, 481] width 314 height 57
click at [77, 106] on link "Hang Up" at bounding box center [95, 117] width 190 height 36
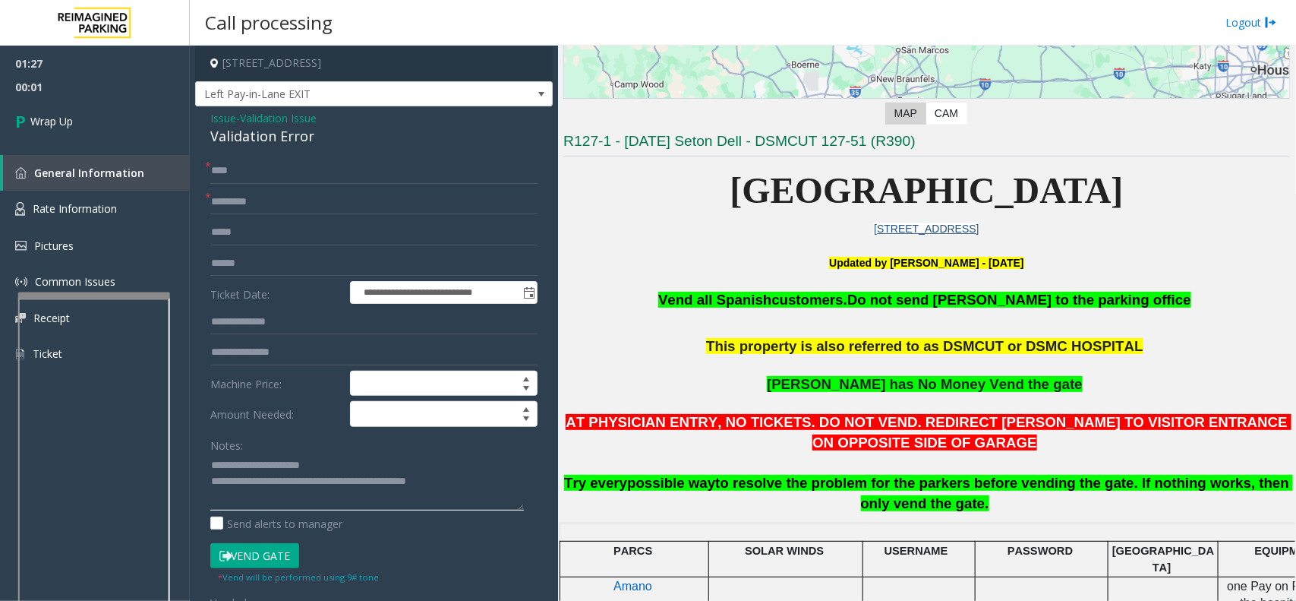
click at [469, 483] on textarea at bounding box center [367, 481] width 314 height 57
click at [481, 484] on textarea at bounding box center [367, 481] width 314 height 57
type textarea "**********"
click at [127, 122] on link "Wrap Up" at bounding box center [95, 121] width 190 height 45
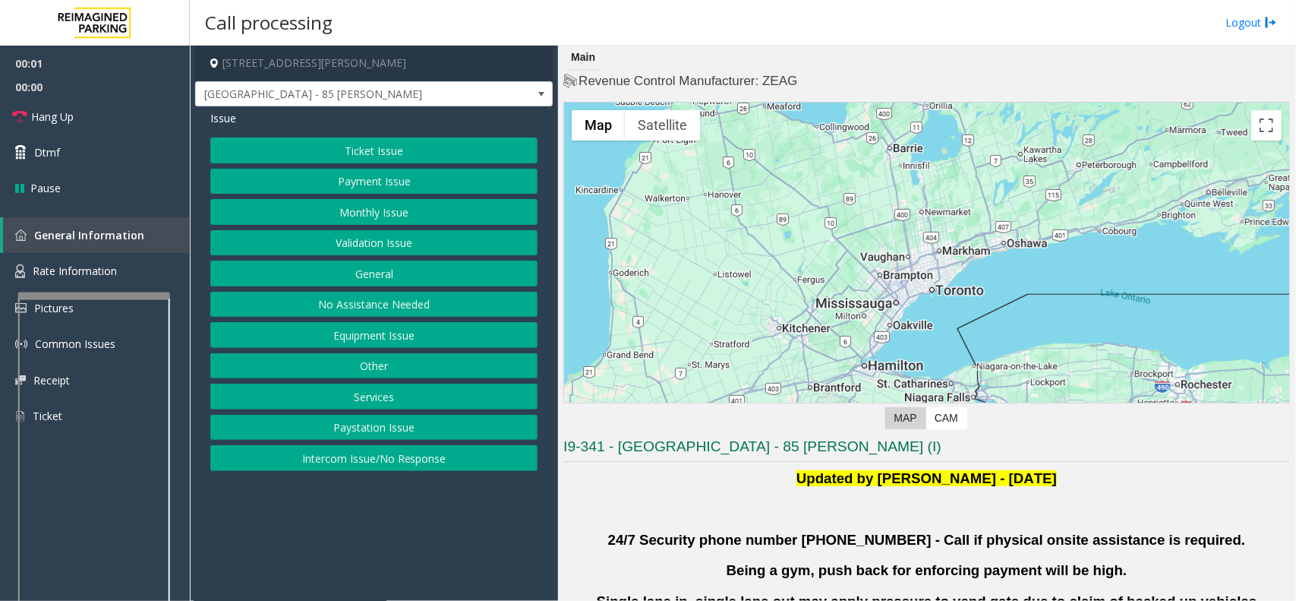
click at [368, 251] on button "Validation Issue" at bounding box center [373, 243] width 327 height 26
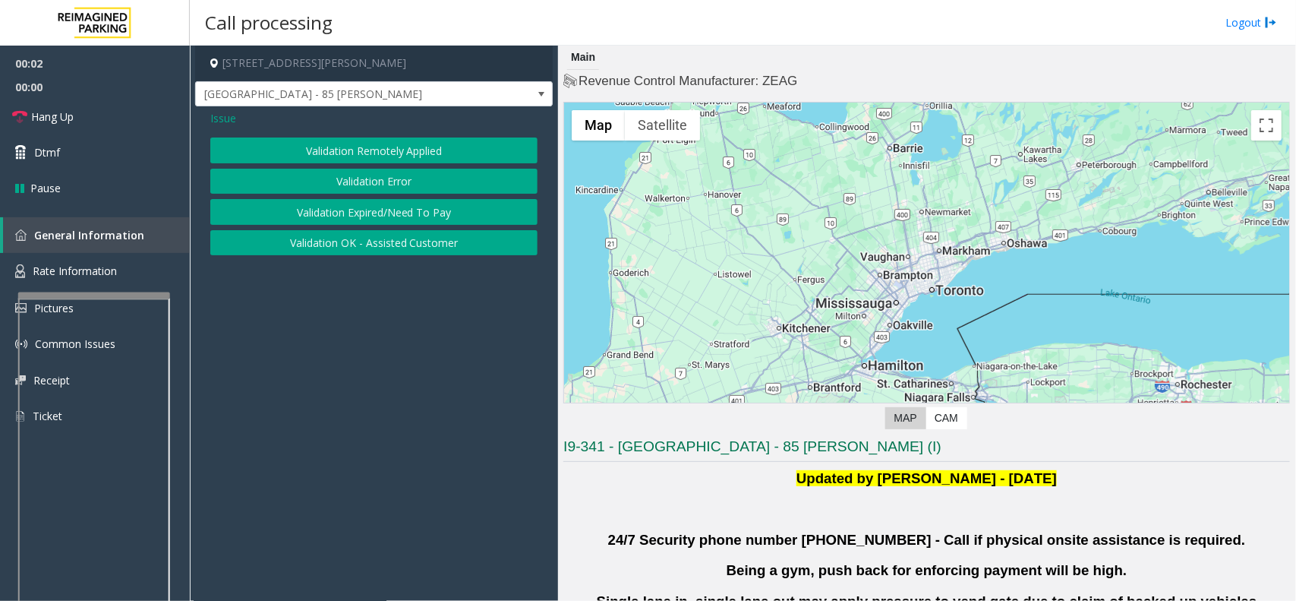
click at [377, 182] on button "Validation Error" at bounding box center [373, 182] width 327 height 26
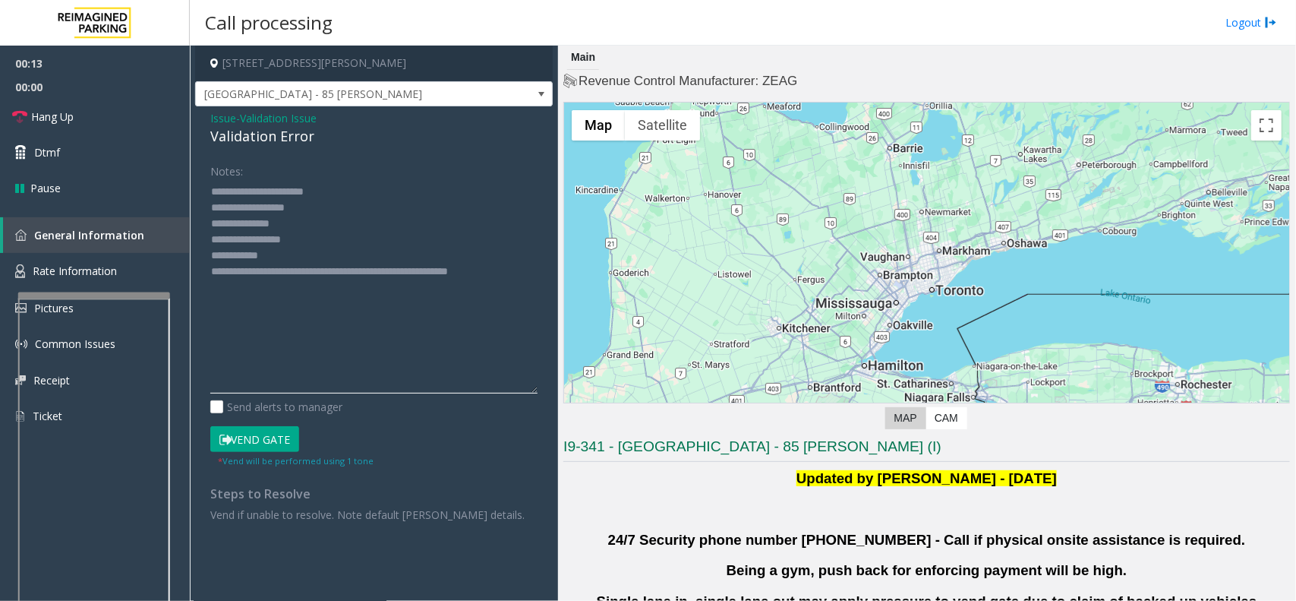
drag, startPoint x: 532, startPoint y: 234, endPoint x: 531, endPoint y: 392, distance: 158.7
click at [531, 392] on textarea at bounding box center [373, 286] width 327 height 214
click at [262, 220] on textarea at bounding box center [373, 286] width 327 height 214
click at [336, 244] on textarea at bounding box center [373, 286] width 327 height 214
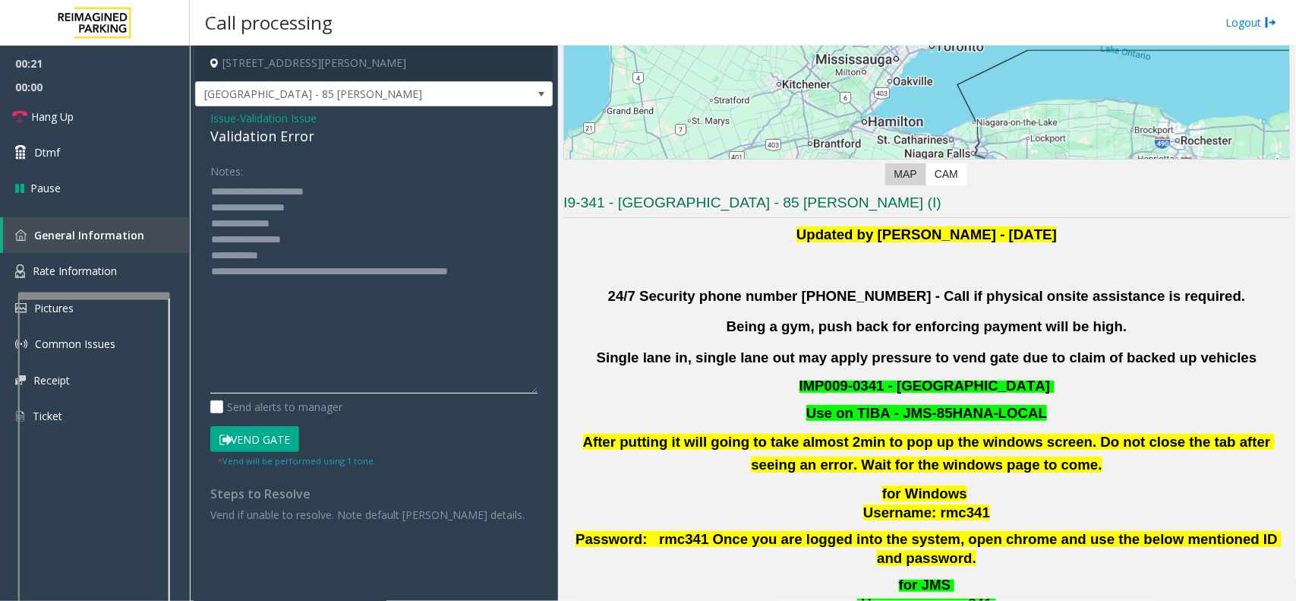
scroll to position [664, 0]
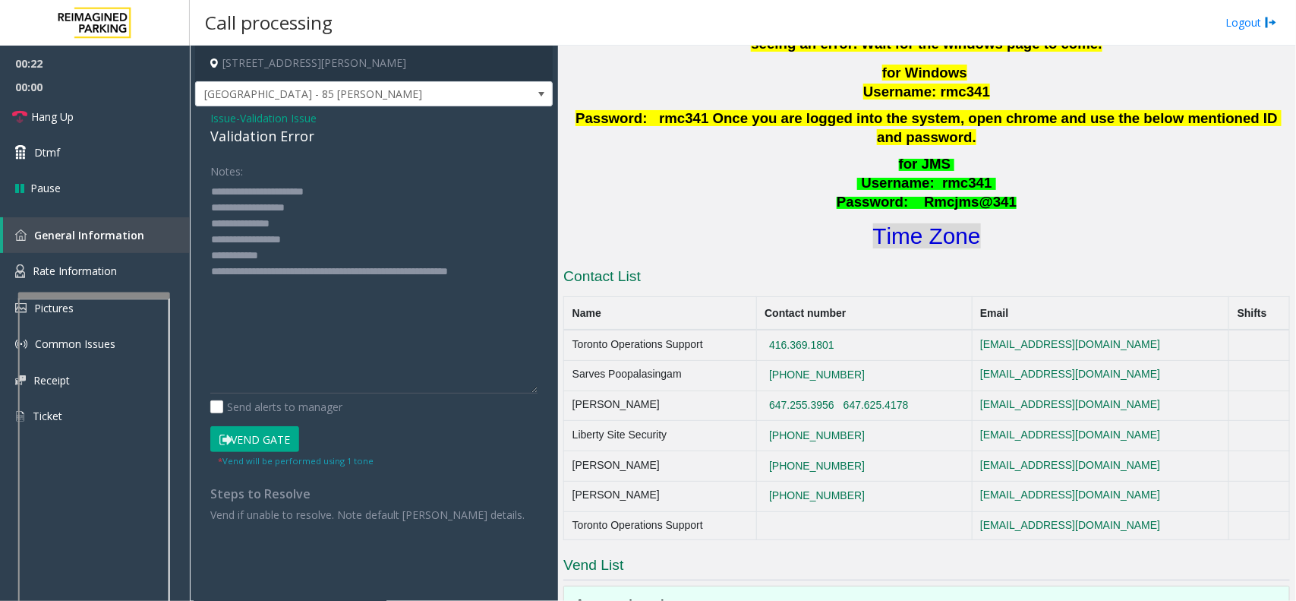
click at [894, 223] on font "Time Zone" at bounding box center [927, 235] width 108 height 25
drag, startPoint x: 323, startPoint y: 240, endPoint x: 273, endPoint y: 244, distance: 50.2
click at [273, 244] on textarea at bounding box center [373, 286] width 327 height 214
click at [260, 255] on textarea at bounding box center [373, 286] width 327 height 214
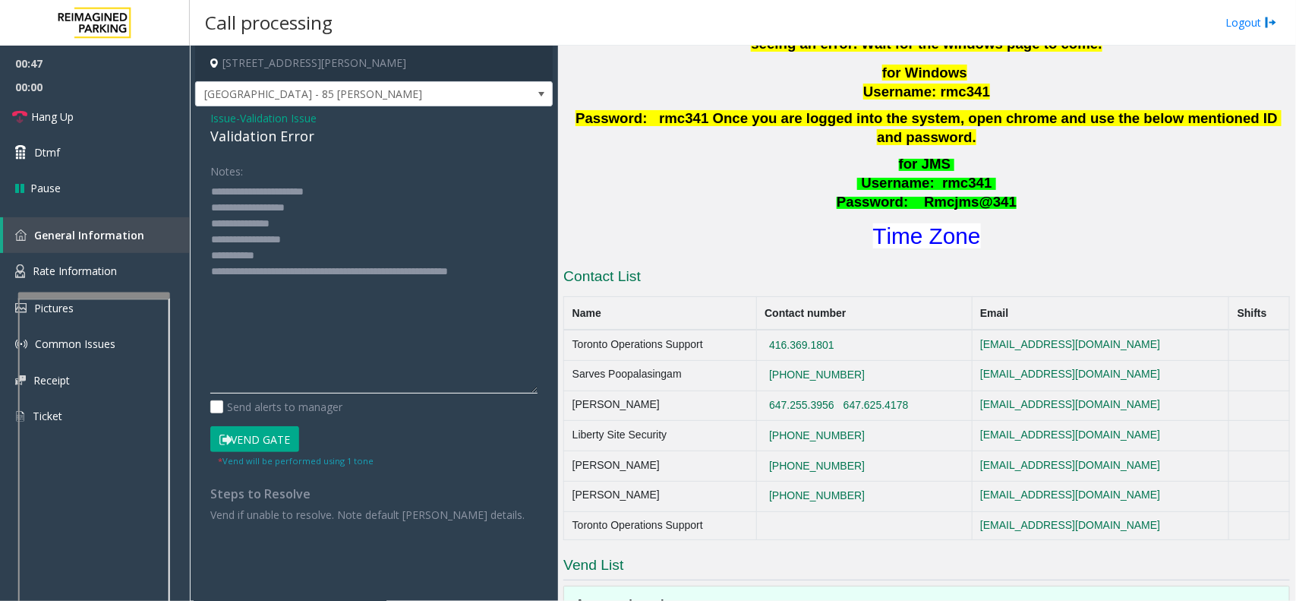
type textarea "**********"
click at [285, 437] on button "Vend Gate" at bounding box center [254, 439] width 89 height 26
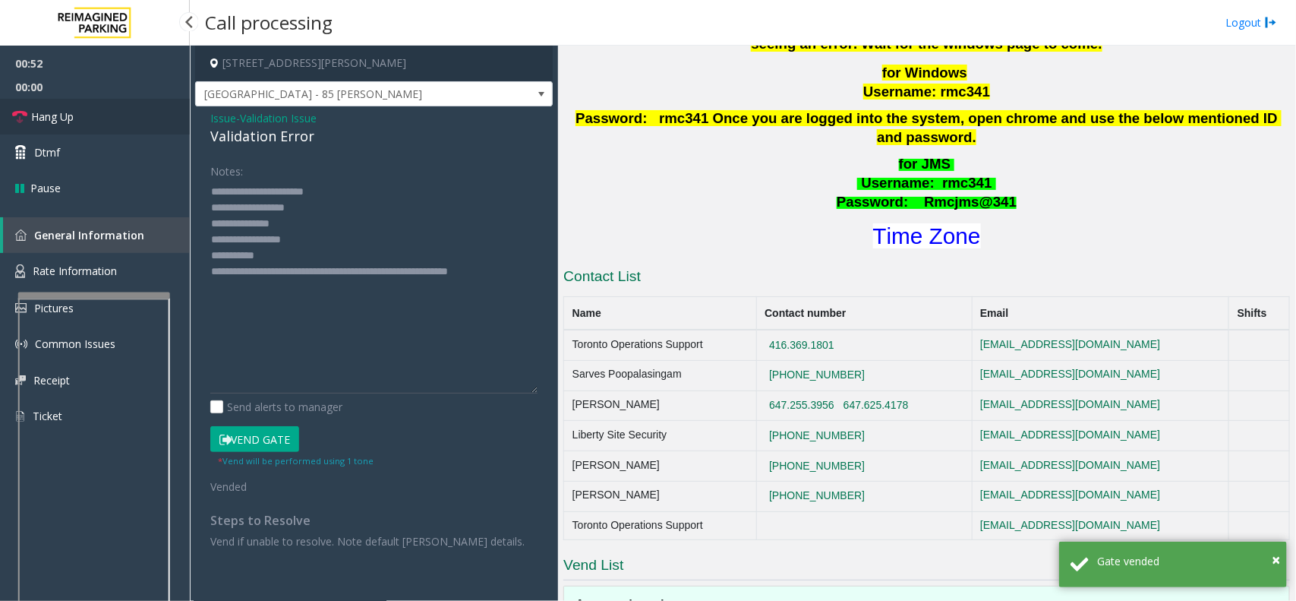
click at [101, 118] on link "Hang Up" at bounding box center [95, 117] width 190 height 36
click at [103, 115] on link "Hang Up" at bounding box center [95, 117] width 190 height 36
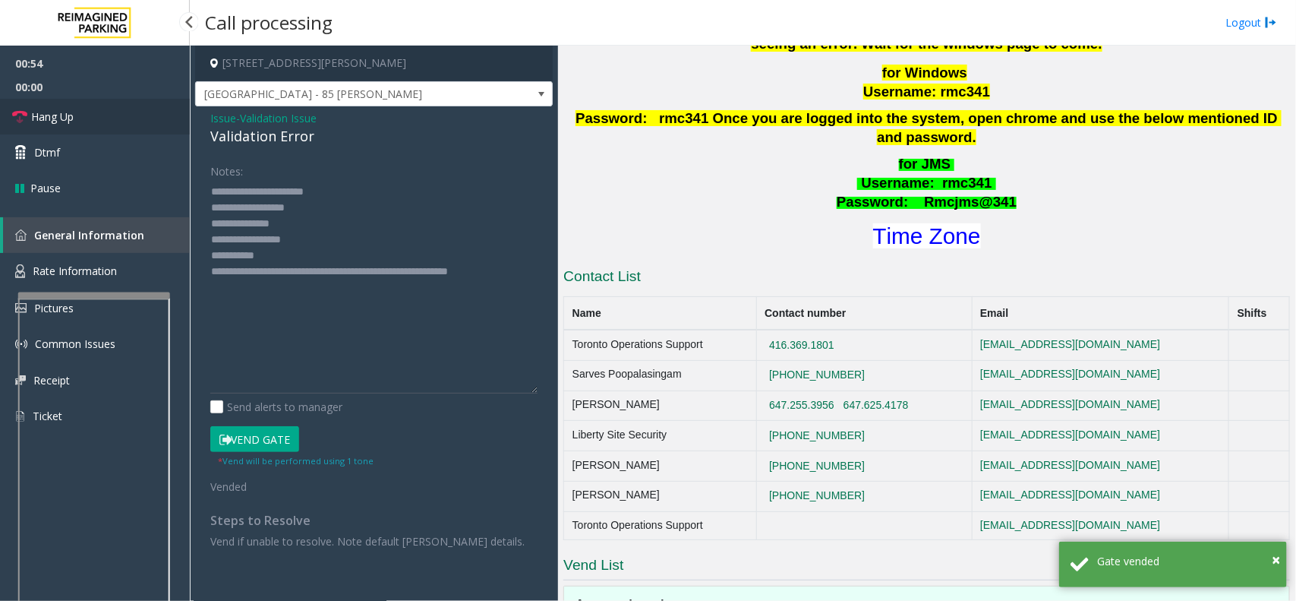
click at [106, 106] on link "Hang Up" at bounding box center [95, 117] width 190 height 36
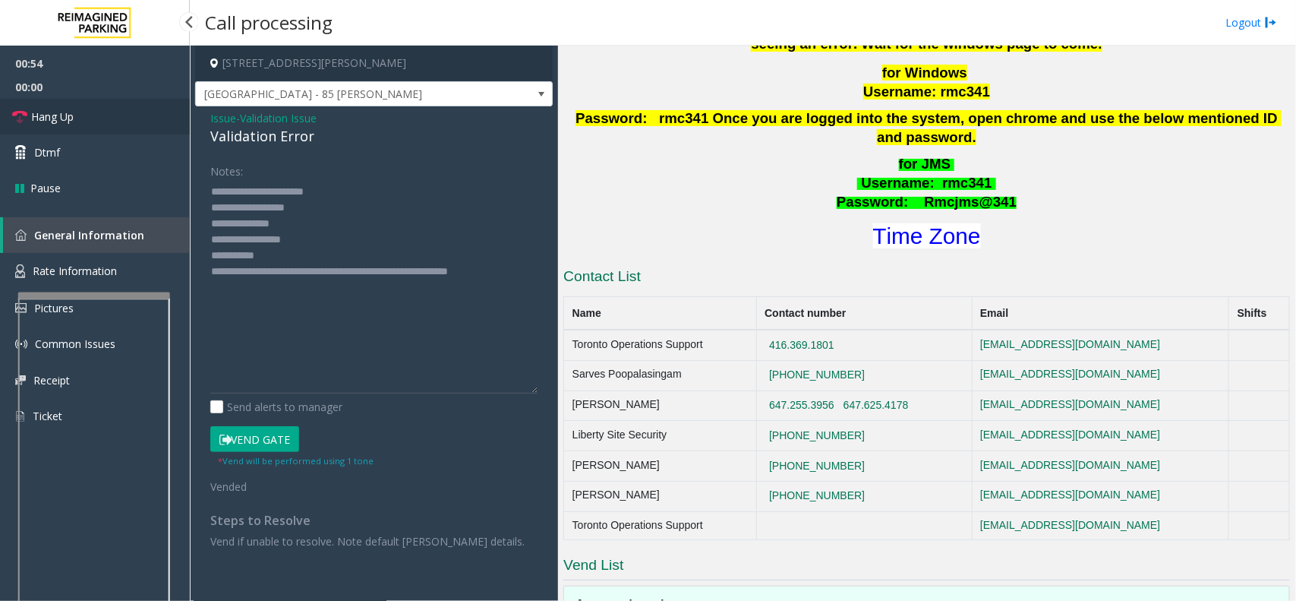
click at [106, 106] on link "Hang Up" at bounding box center [95, 117] width 190 height 36
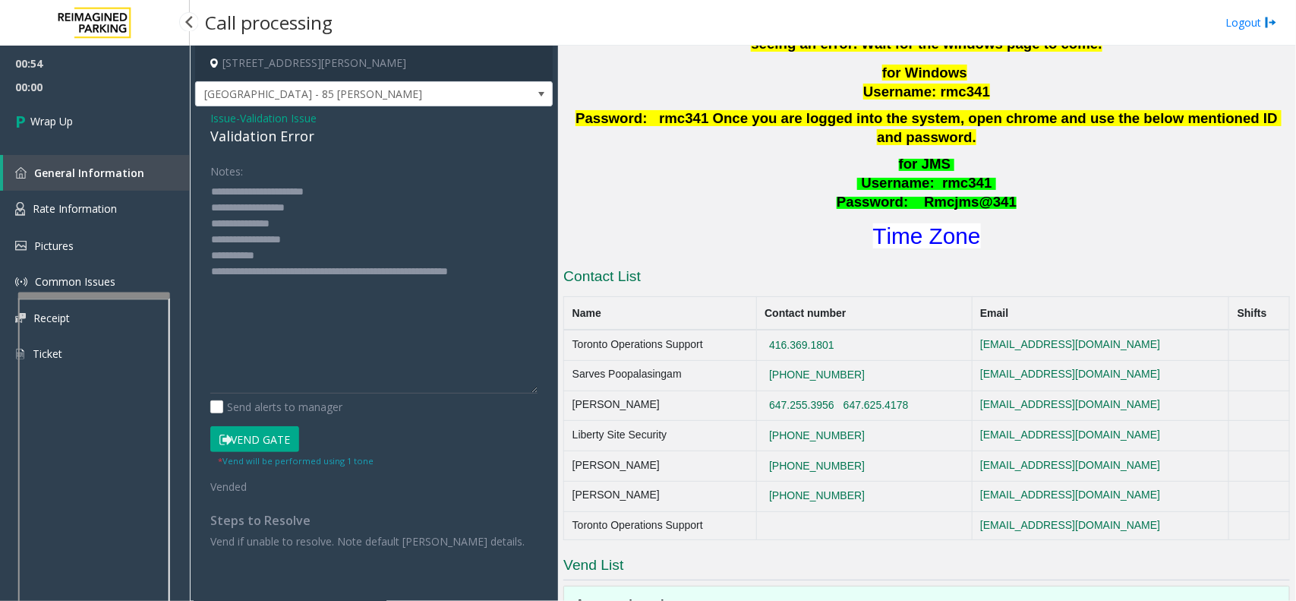
click at [106, 106] on link "Wrap Up" at bounding box center [95, 121] width 190 height 45
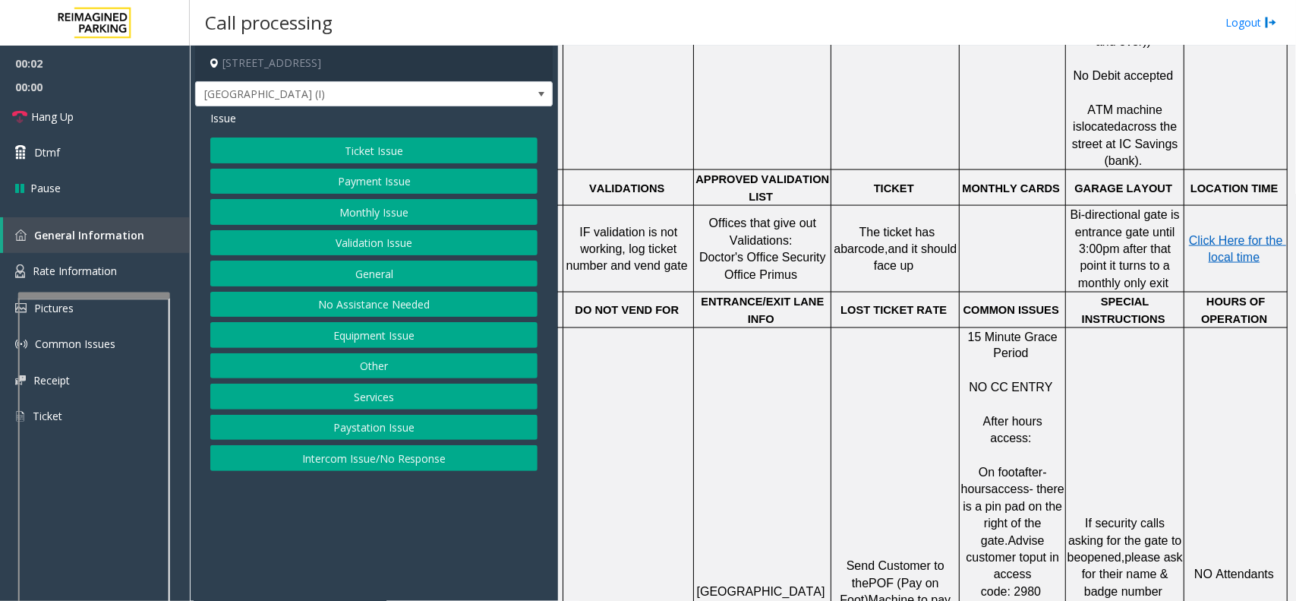
scroll to position [1044, 110]
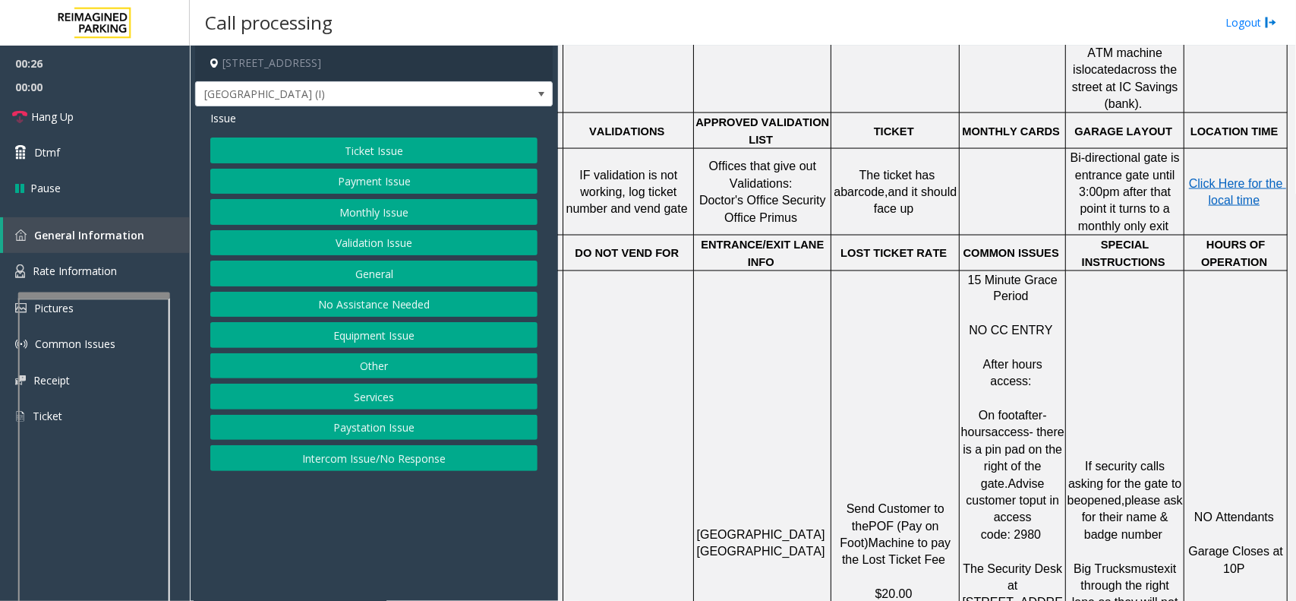
click at [380, 336] on button "Equipment Issue" at bounding box center [373, 335] width 327 height 26
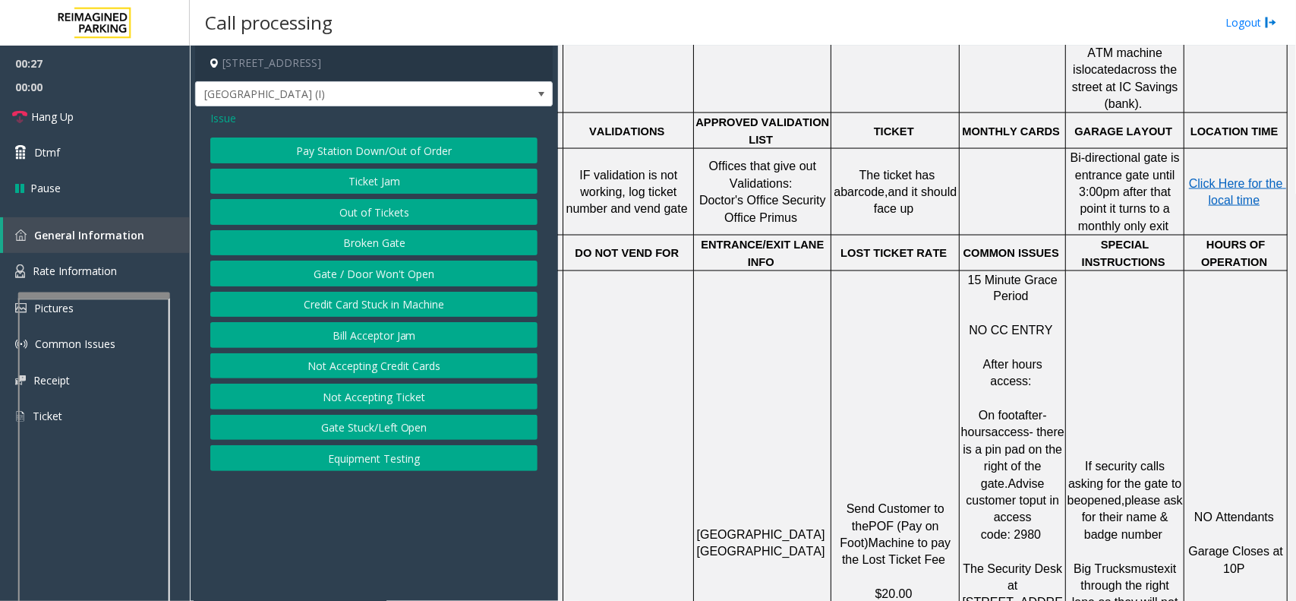
click at [405, 275] on button "Gate / Door Won't Open" at bounding box center [373, 273] width 327 height 26
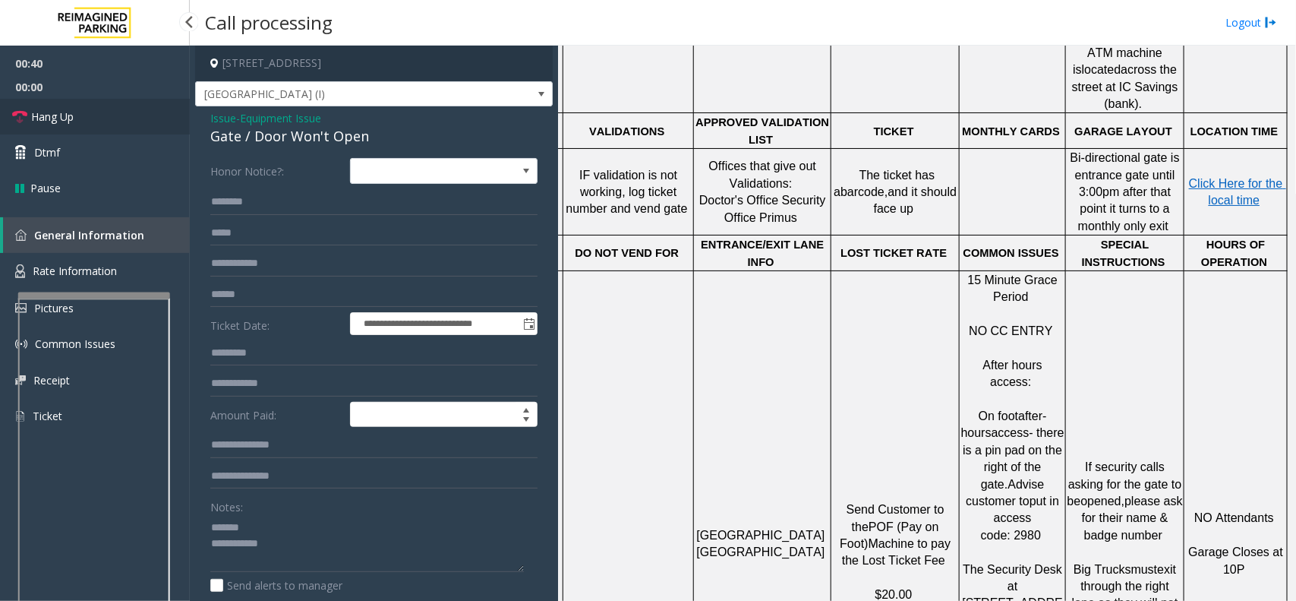
click at [115, 107] on link "Hang Up" at bounding box center [95, 117] width 190 height 36
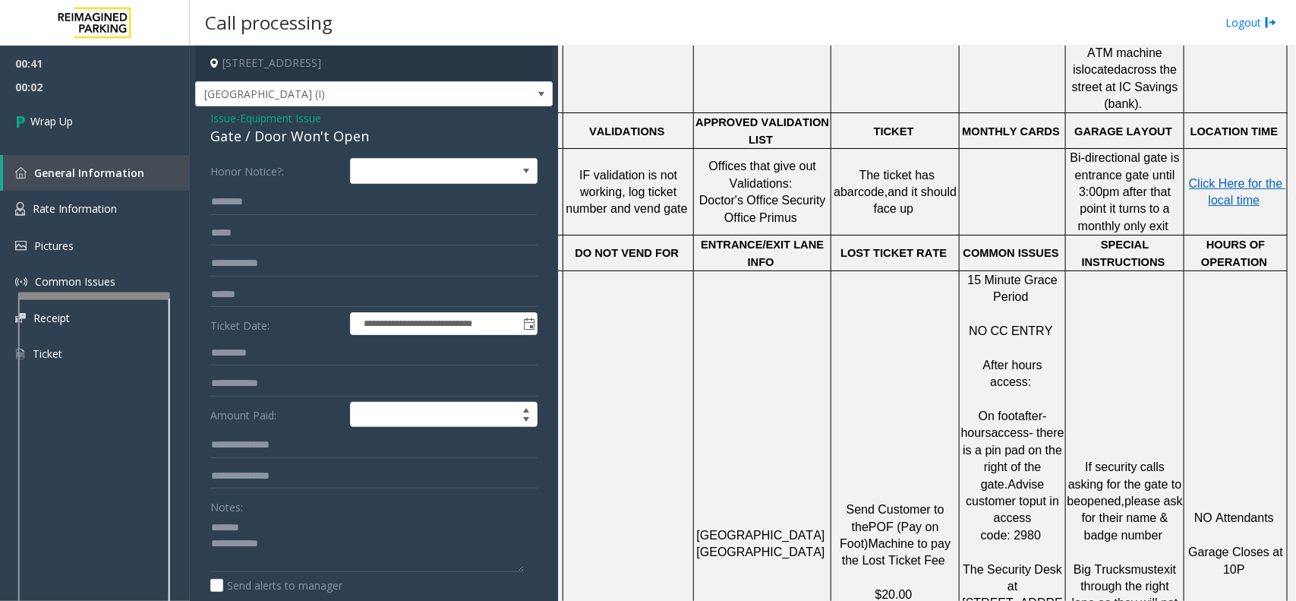
click at [279, 140] on div "Gate / Door Won't Open" at bounding box center [373, 136] width 327 height 20
click at [255, 531] on textarea at bounding box center [367, 543] width 314 height 57
paste textarea "**********"
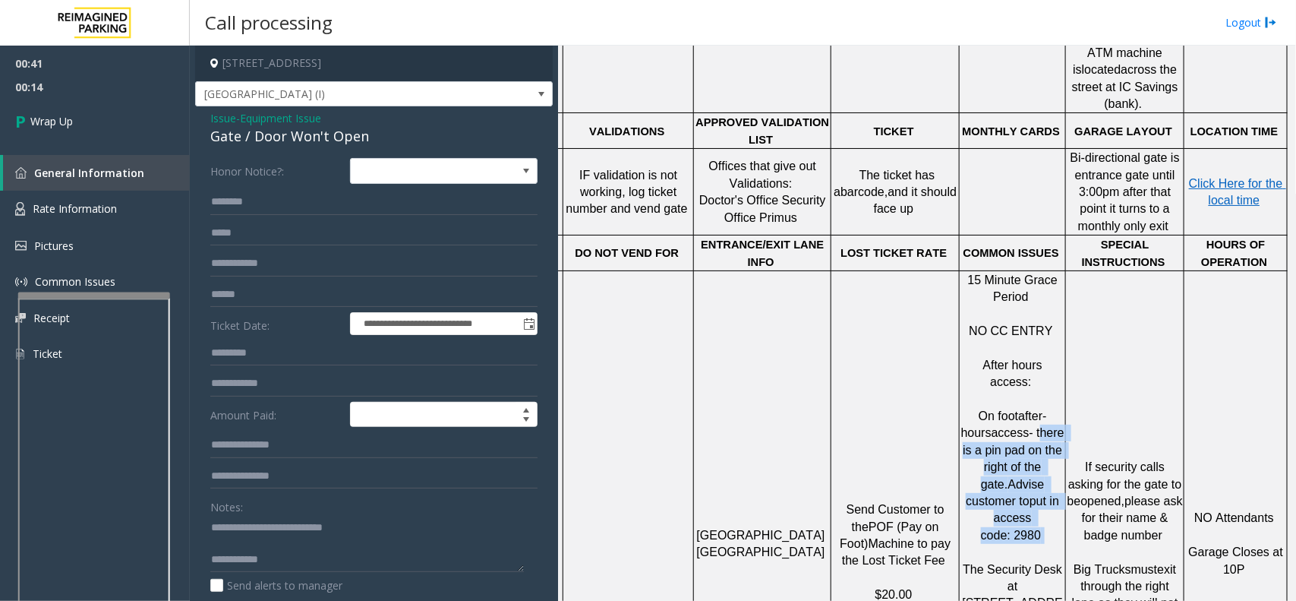
drag, startPoint x: 985, startPoint y: 330, endPoint x: 1048, endPoint y: 399, distance: 93.5
click at [1048, 399] on p "On foot after-hours access- there is a pin pad on the right of the gate. Advise…" at bounding box center [1012, 535] width 104 height 289
click at [304, 533] on textarea at bounding box center [367, 543] width 314 height 57
paste textarea "**********"
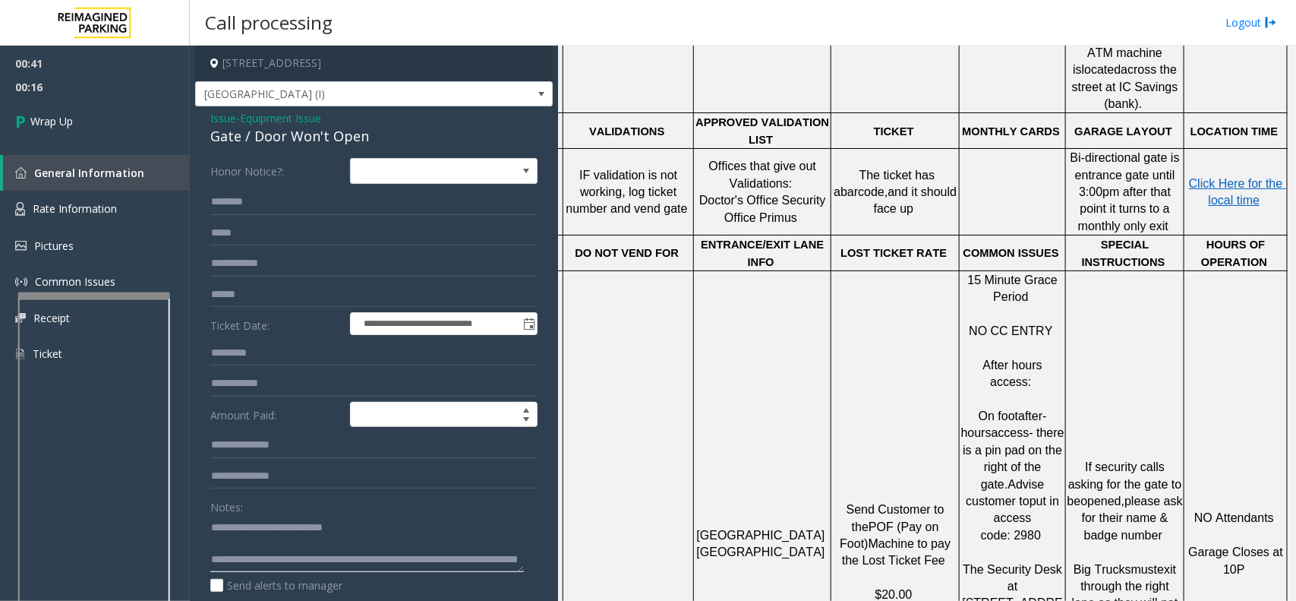
scroll to position [11, 0]
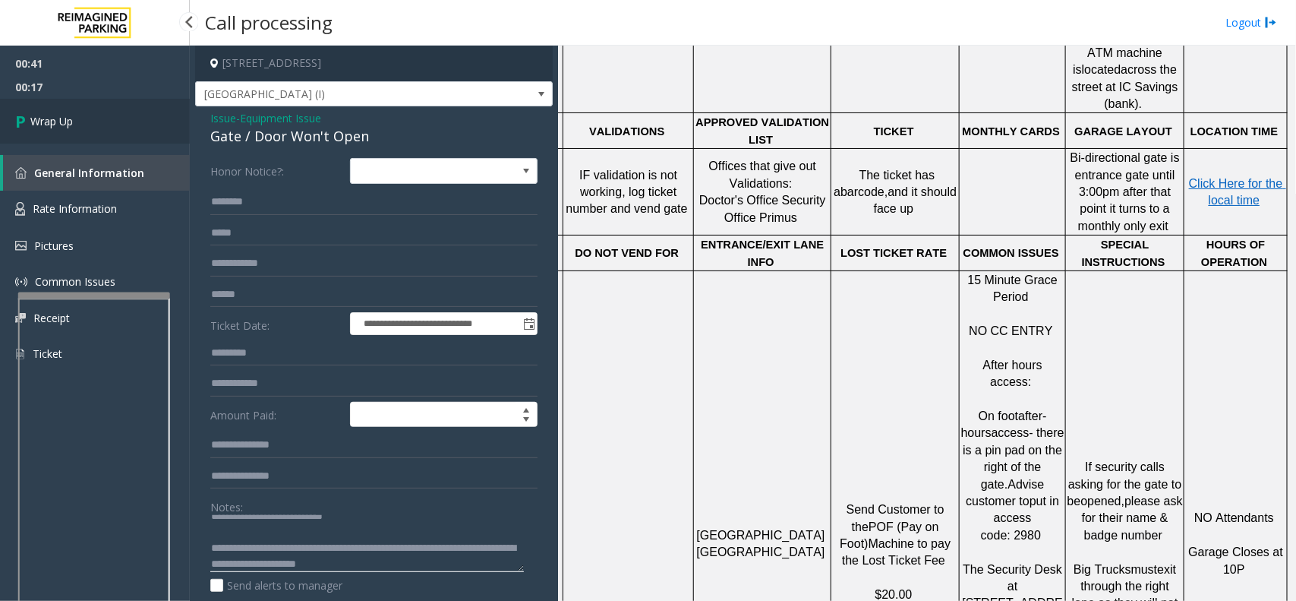
type textarea "**********"
click at [86, 124] on link "Wrap Up" at bounding box center [95, 121] width 190 height 45
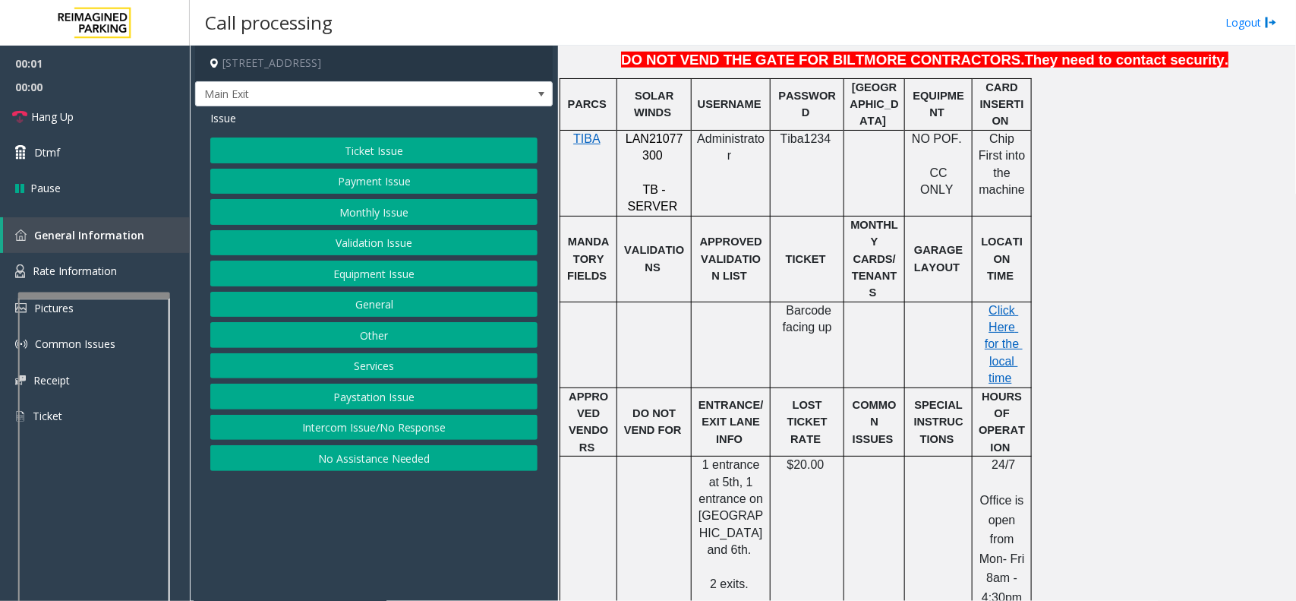
scroll to position [474, 0]
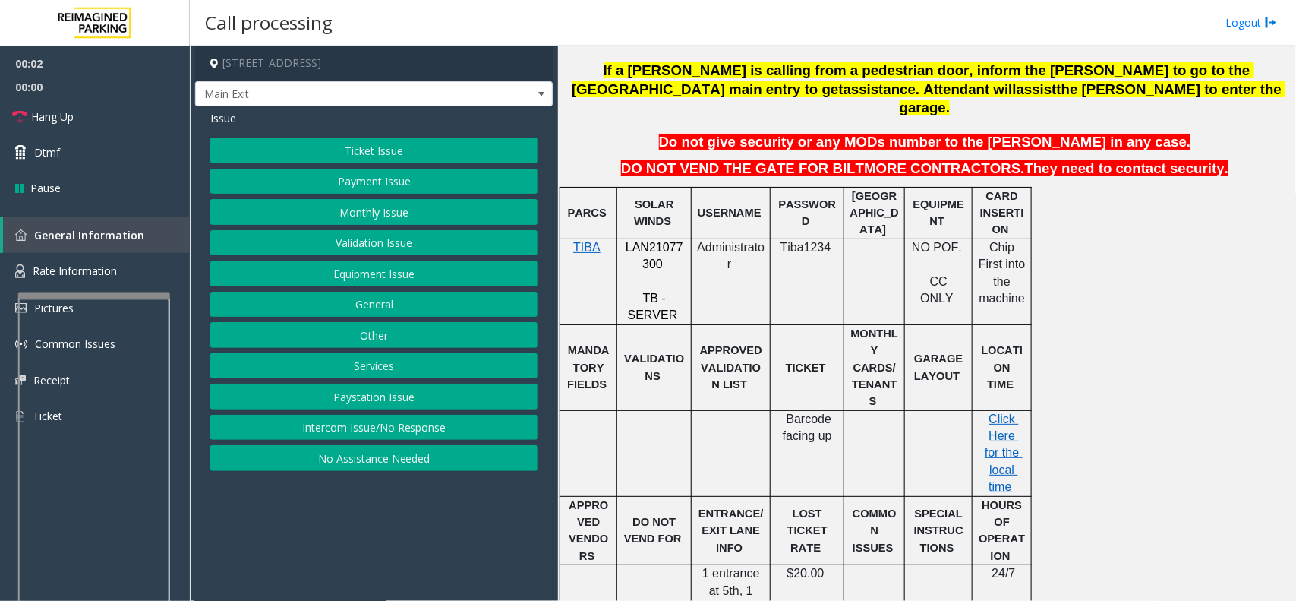
click at [644, 241] on span "LAN21077300" at bounding box center [655, 256] width 58 height 30
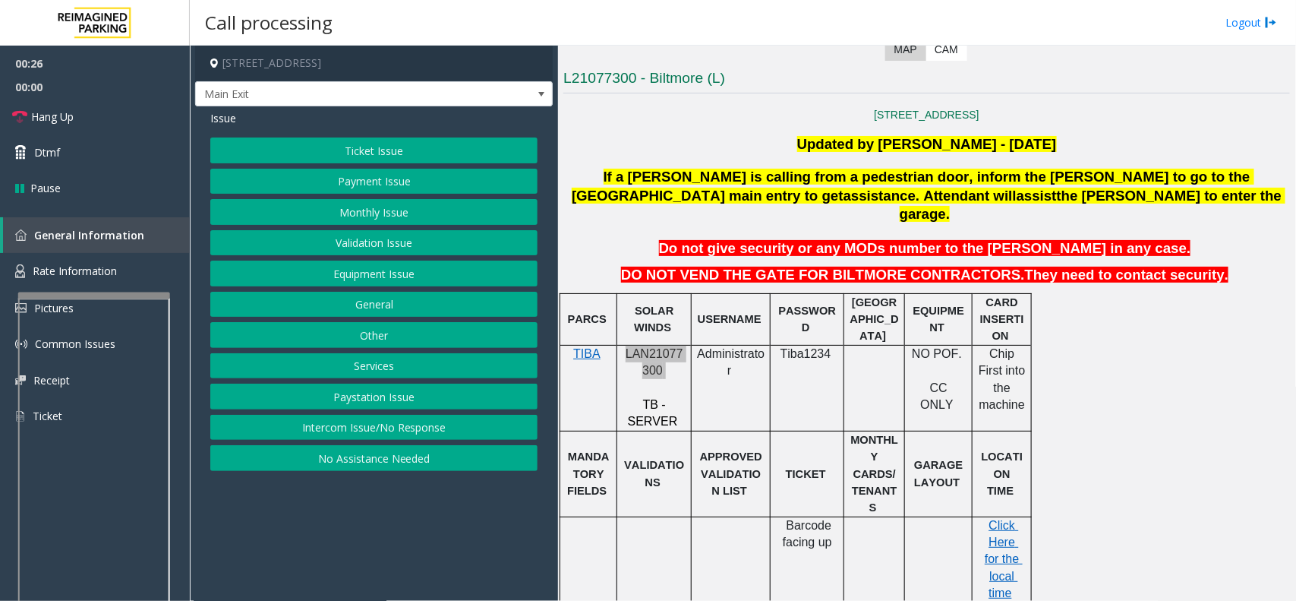
scroll to position [285, 0]
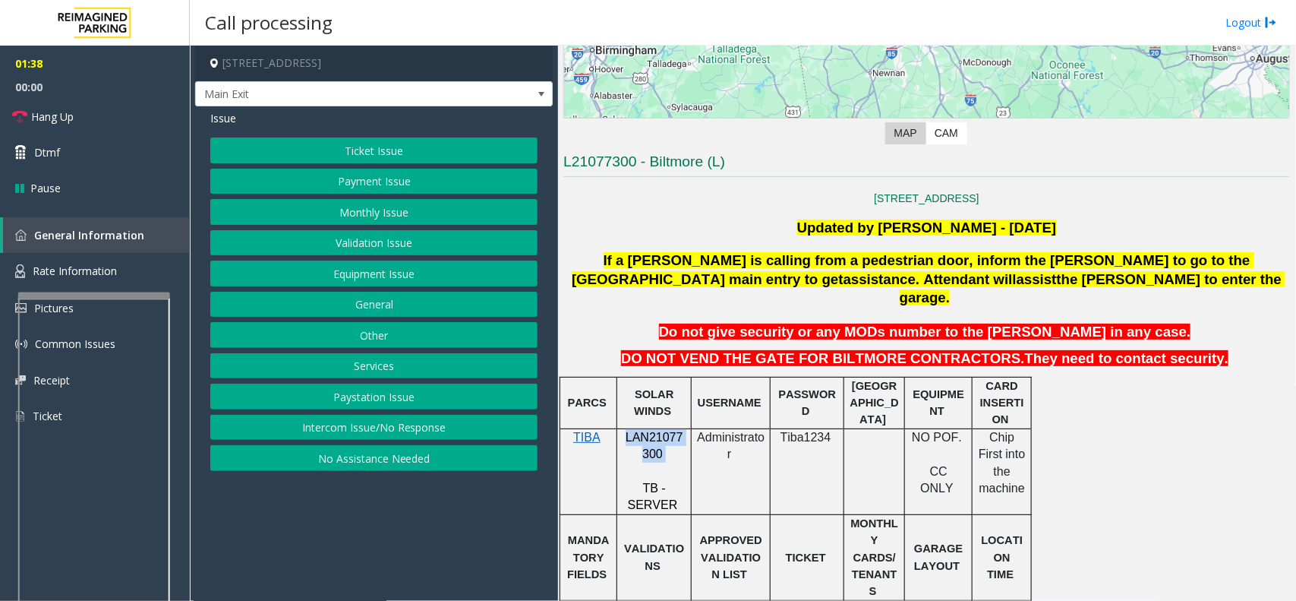
click at [388, 216] on button "Monthly Issue" at bounding box center [373, 212] width 327 height 26
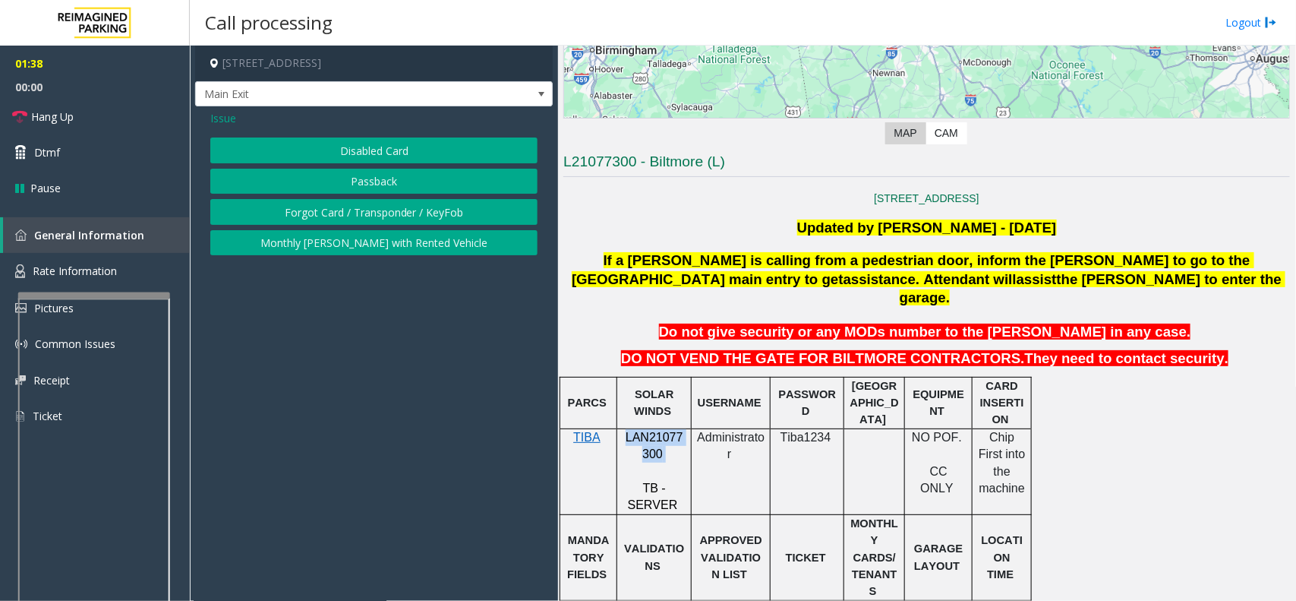
click at [386, 153] on button "Disabled Card" at bounding box center [373, 150] width 327 height 26
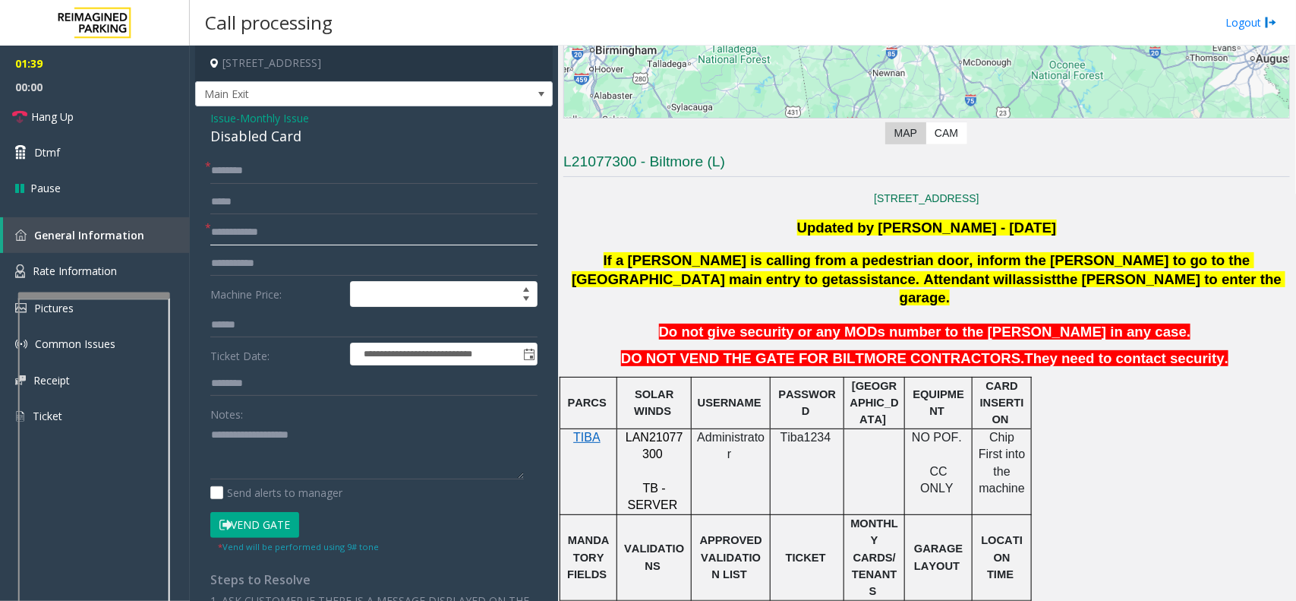
click at [263, 232] on input "text" at bounding box center [373, 232] width 327 height 26
type input "******"
click at [259, 169] on input "text" at bounding box center [373, 171] width 327 height 26
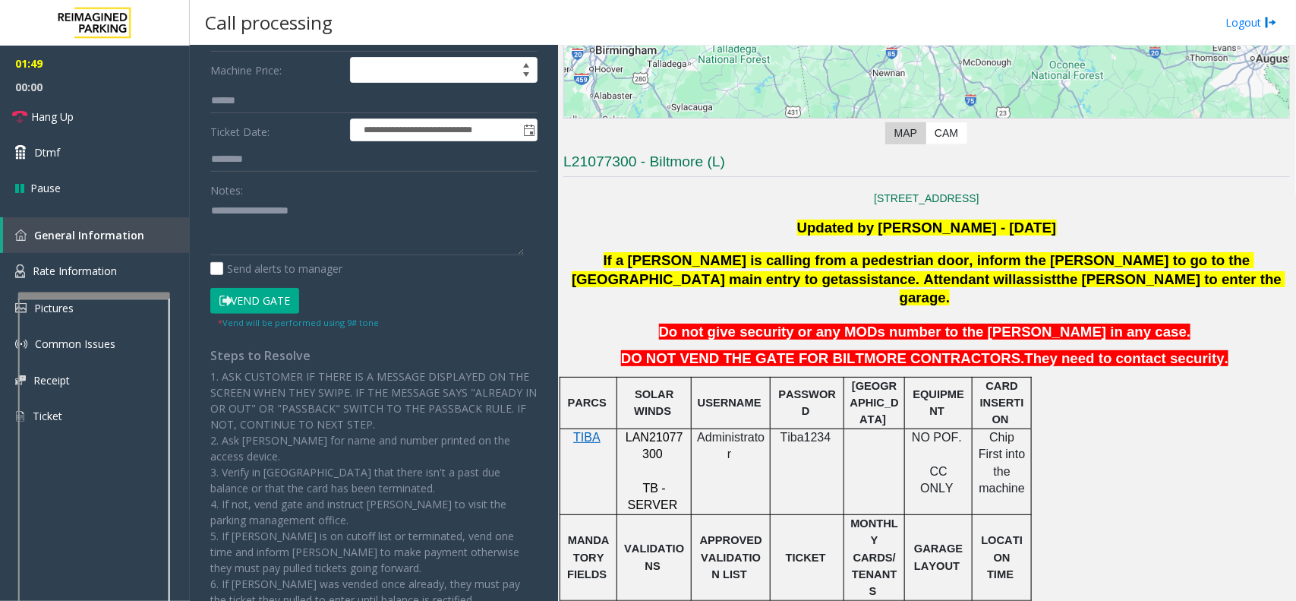
scroll to position [0, 0]
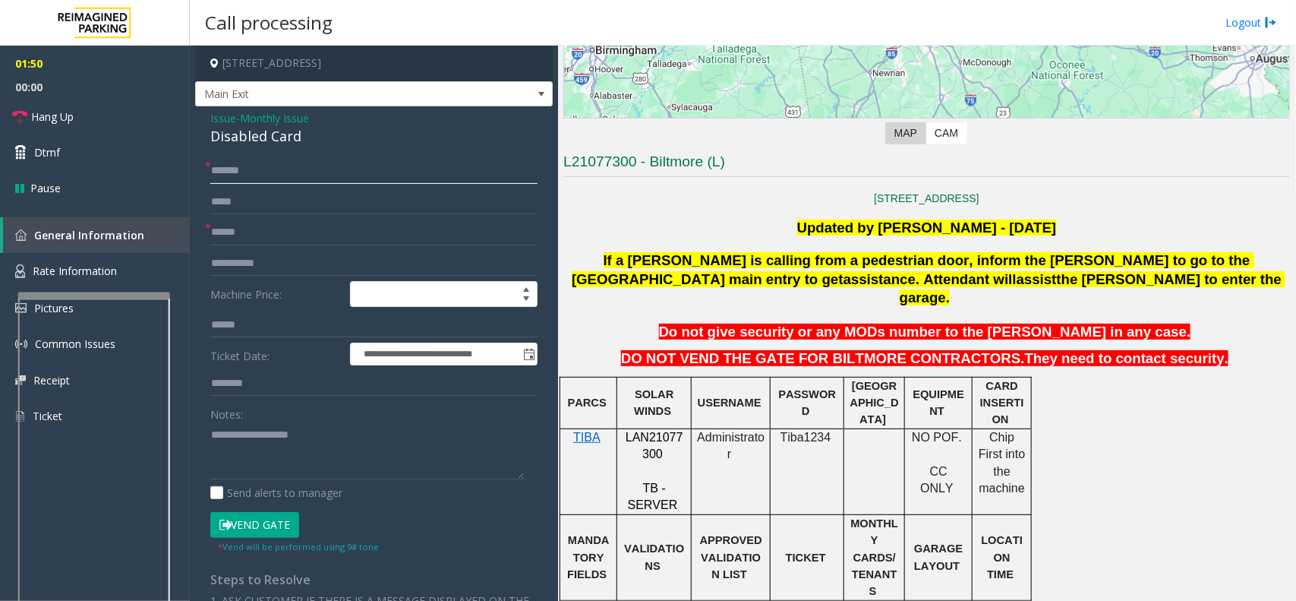
type input "******"
click at [251, 431] on textarea at bounding box center [367, 450] width 314 height 57
click at [252, 134] on div "Disabled Card" at bounding box center [373, 136] width 327 height 20
drag, startPoint x: 252, startPoint y: 134, endPoint x: 264, endPoint y: 131, distance: 12.7
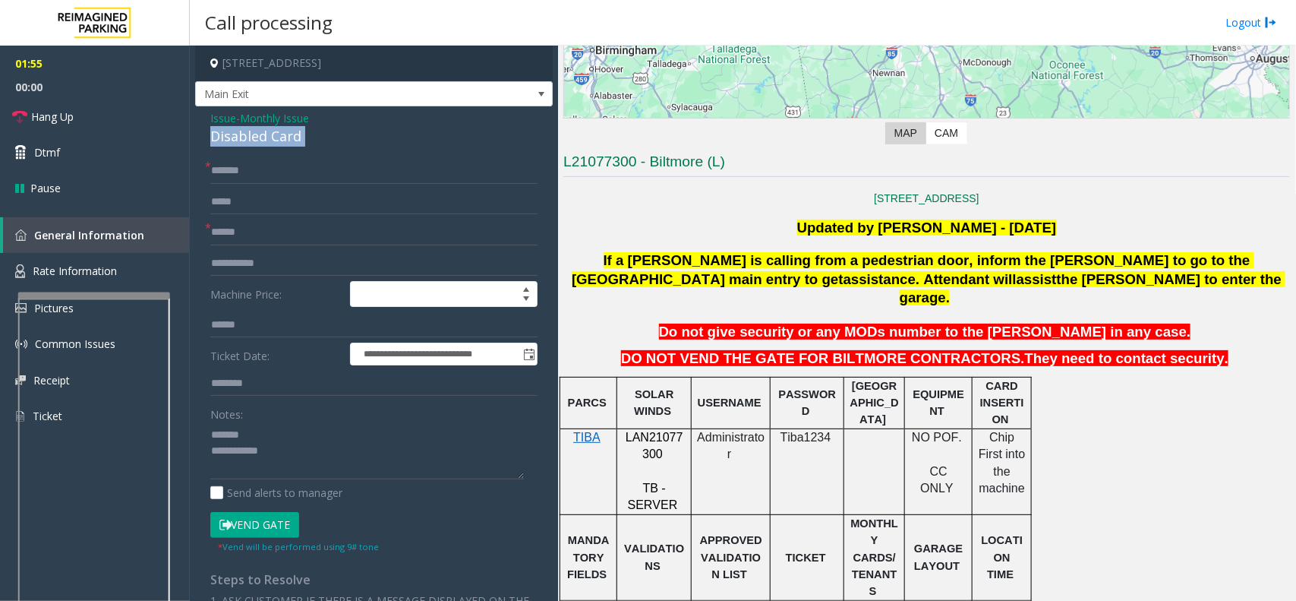
click at [252, 134] on div "Disabled Card" at bounding box center [373, 136] width 327 height 20
click at [270, 522] on button "Vend Gate" at bounding box center [254, 525] width 89 height 26
click at [285, 468] on textarea at bounding box center [367, 450] width 314 height 57
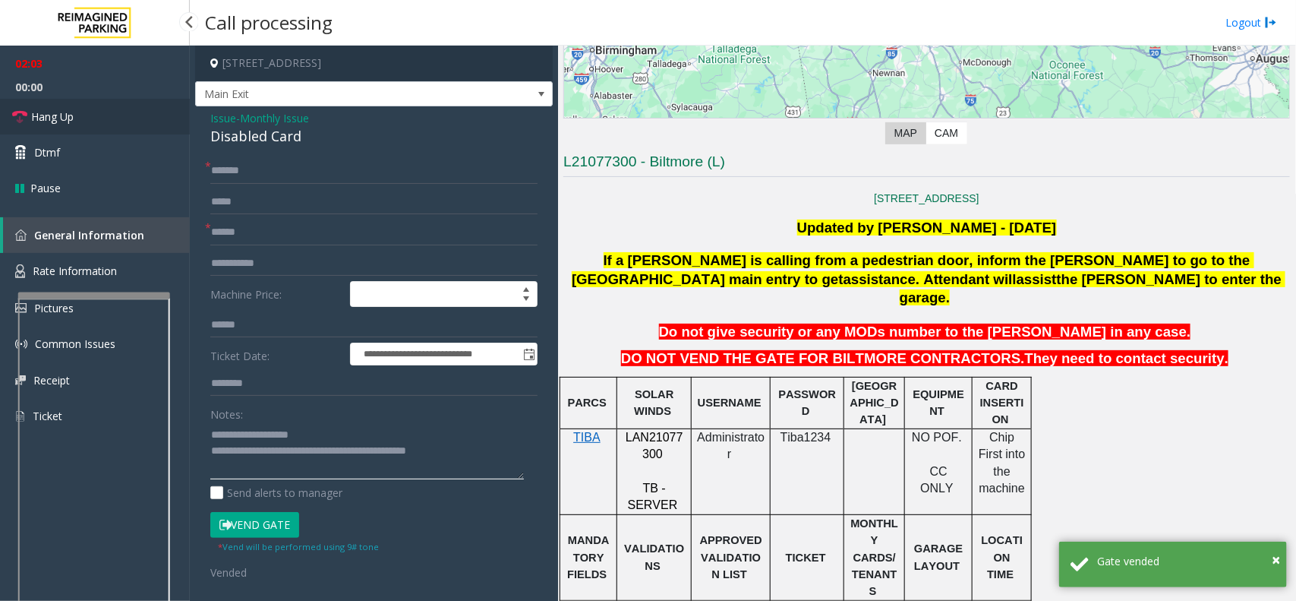
type textarea "**********"
click at [106, 123] on link "Hang Up" at bounding box center [95, 117] width 190 height 36
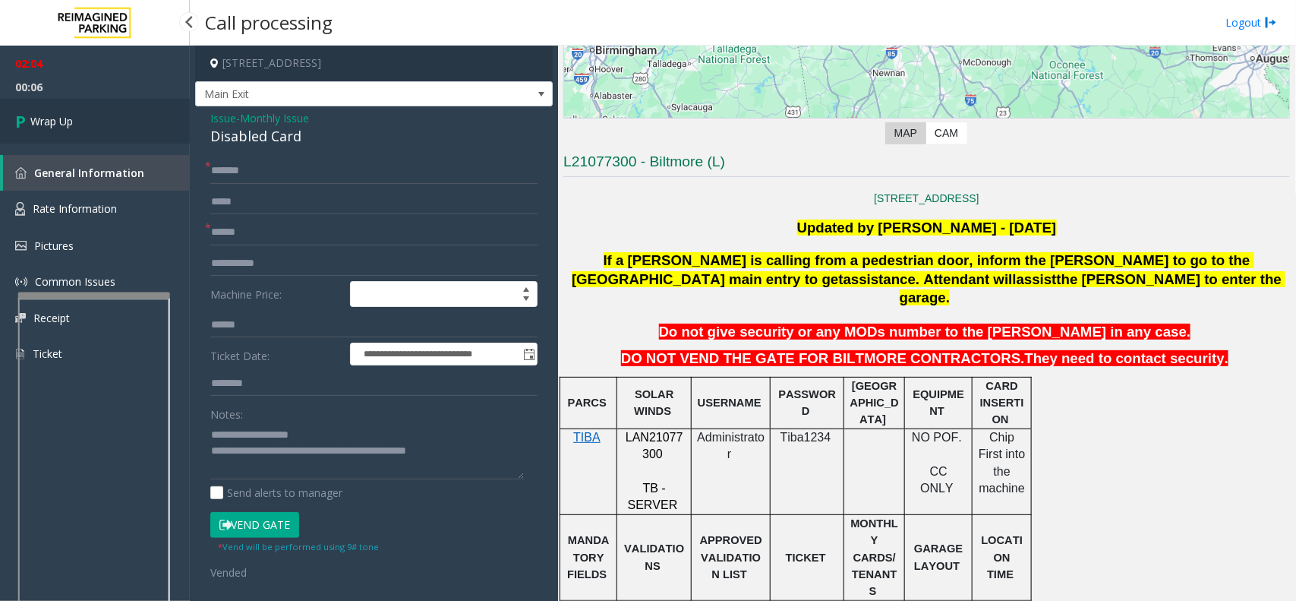
click at [93, 115] on link "Wrap Up" at bounding box center [95, 121] width 190 height 45
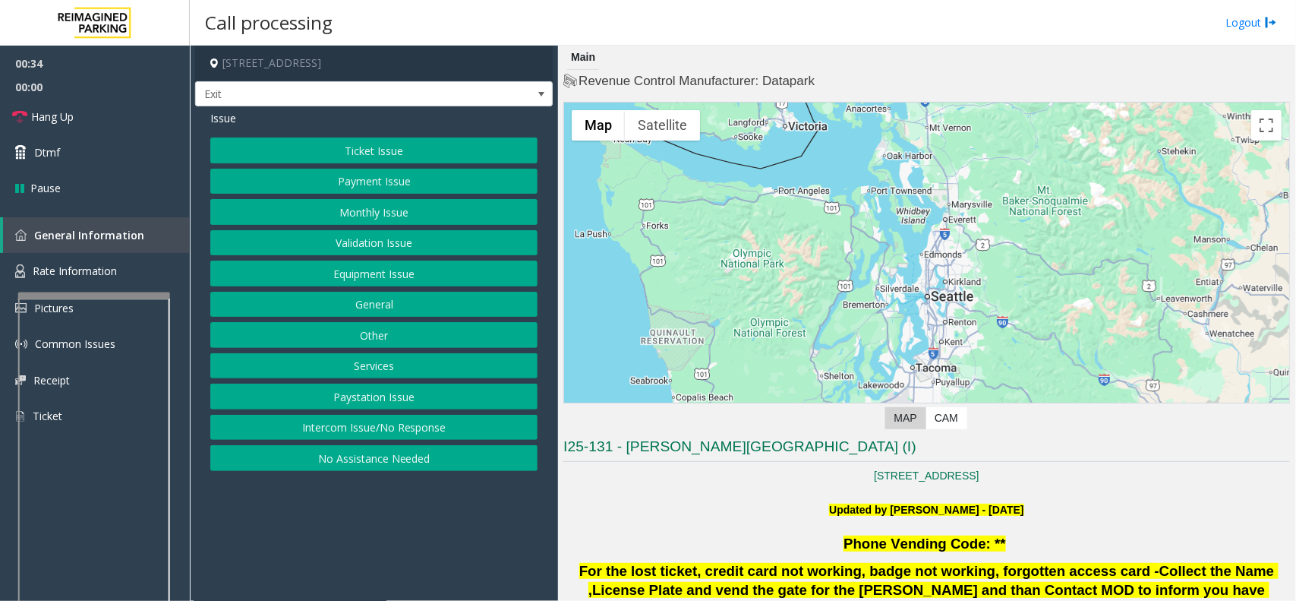
click at [368, 150] on button "Ticket Issue" at bounding box center [373, 150] width 327 height 26
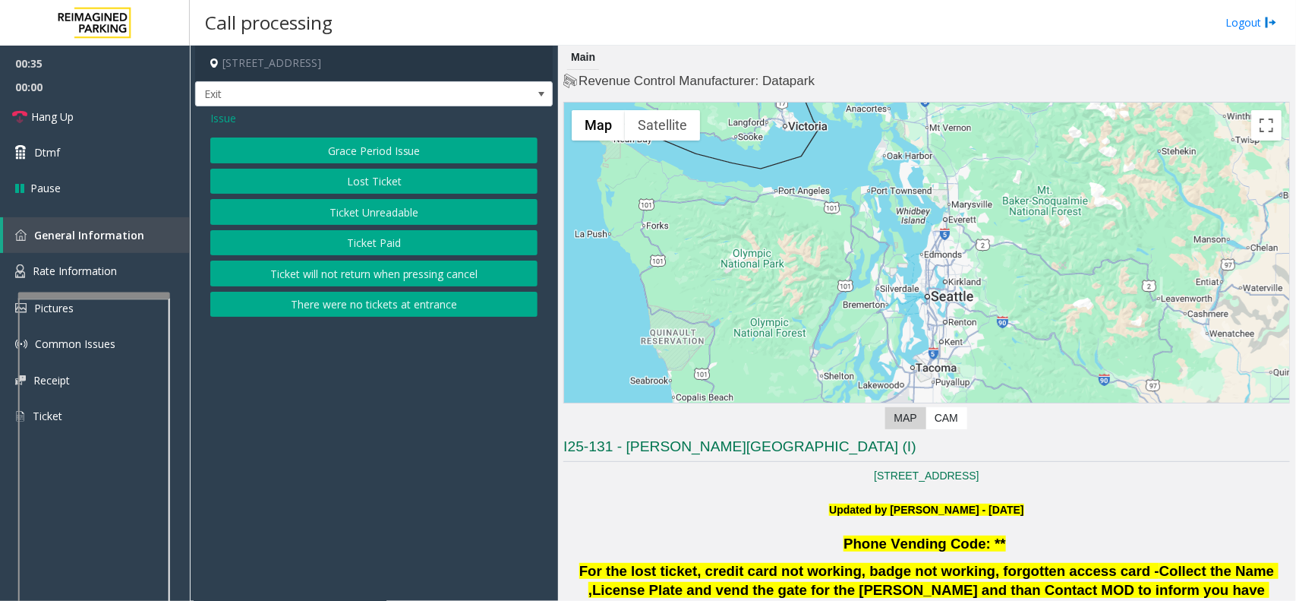
click at [370, 184] on button "Lost Ticket" at bounding box center [373, 182] width 327 height 26
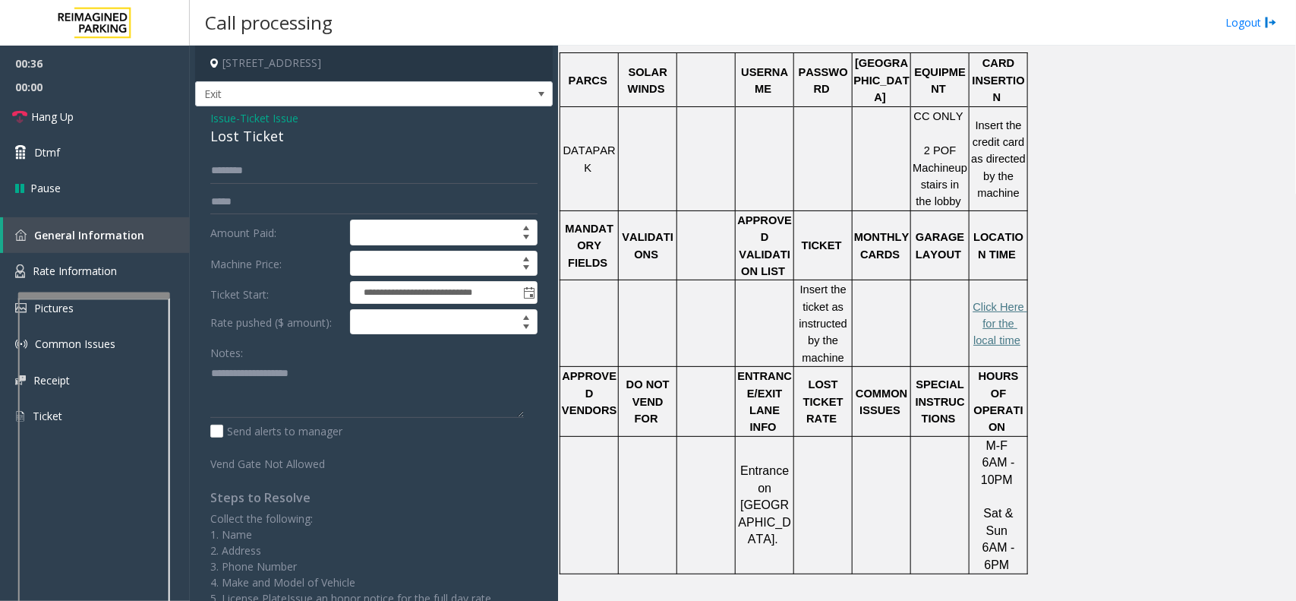
scroll to position [768, 0]
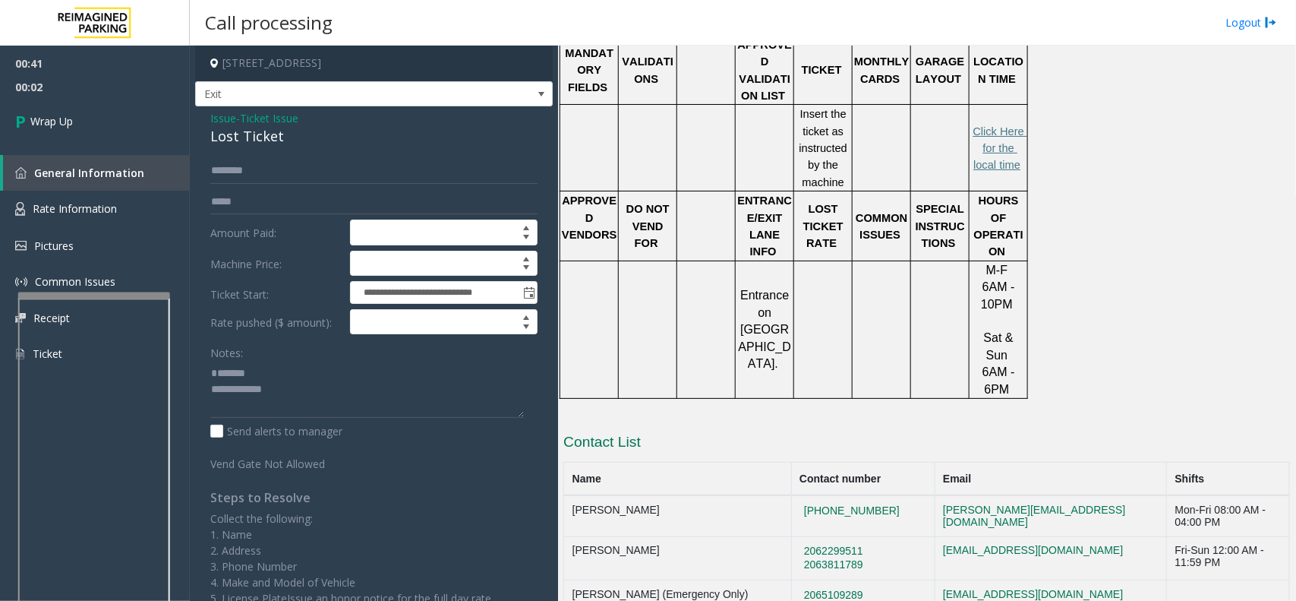
click at [241, 134] on div "Lost Ticket" at bounding box center [373, 136] width 327 height 20
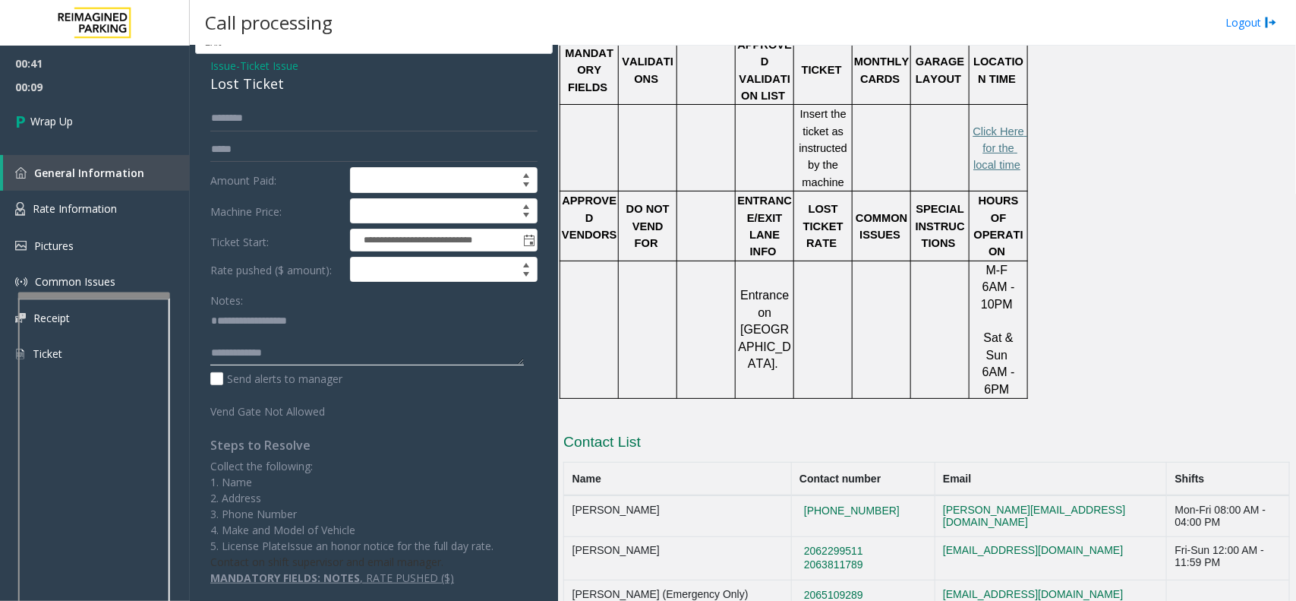
scroll to position [31, 0]
click at [285, 335] on textarea at bounding box center [367, 336] width 314 height 57
type textarea "**********"
click at [76, 123] on link "Wrap Up" at bounding box center [95, 121] width 190 height 45
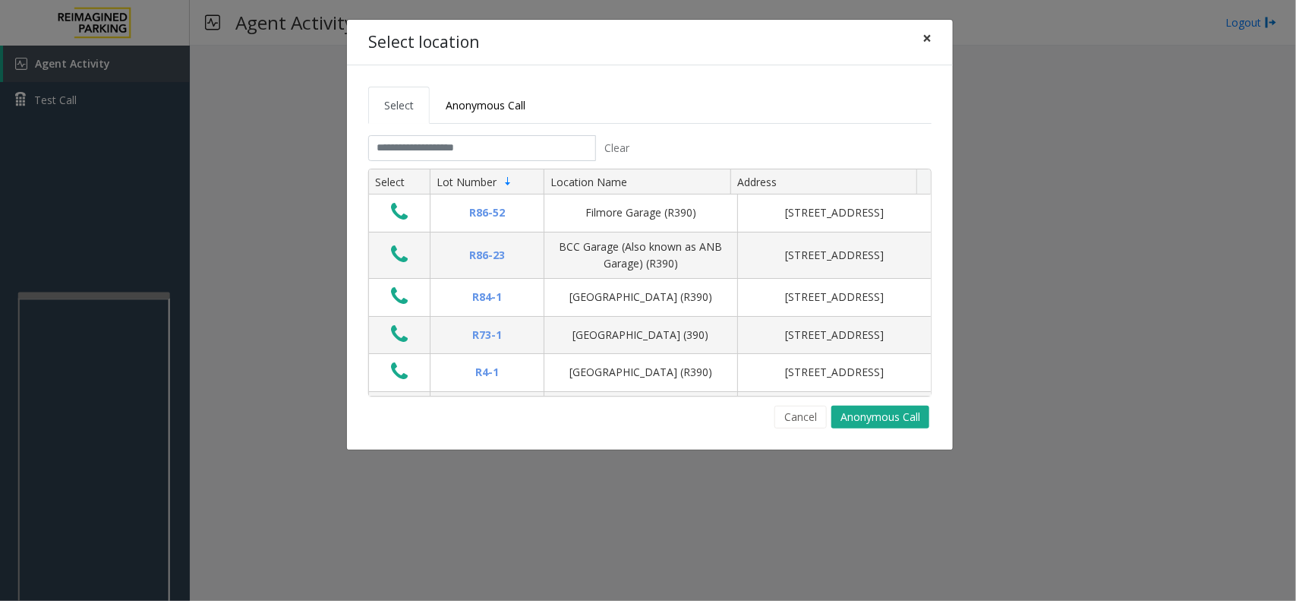
click at [931, 34] on span "×" at bounding box center [926, 37] width 9 height 21
click at [509, 146] on input "text" at bounding box center [482, 148] width 228 height 26
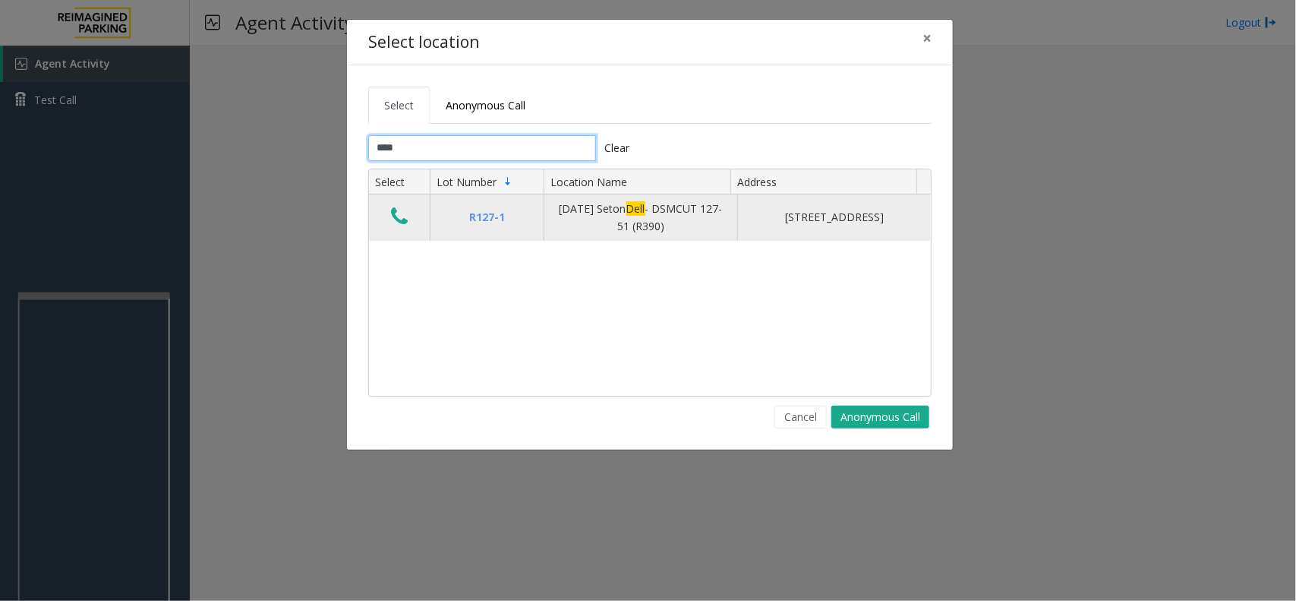
type input "****"
click at [395, 216] on icon "Data table" at bounding box center [399, 216] width 17 height 21
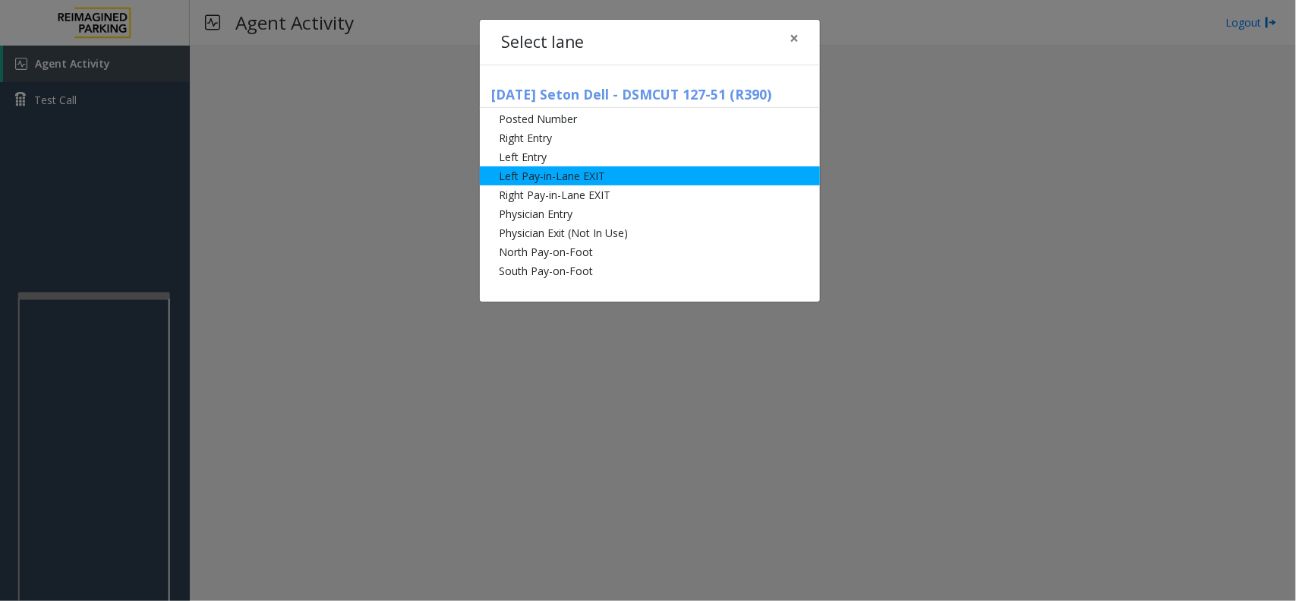
click at [569, 178] on li "Left Pay-in-Lane EXIT" at bounding box center [650, 175] width 340 height 19
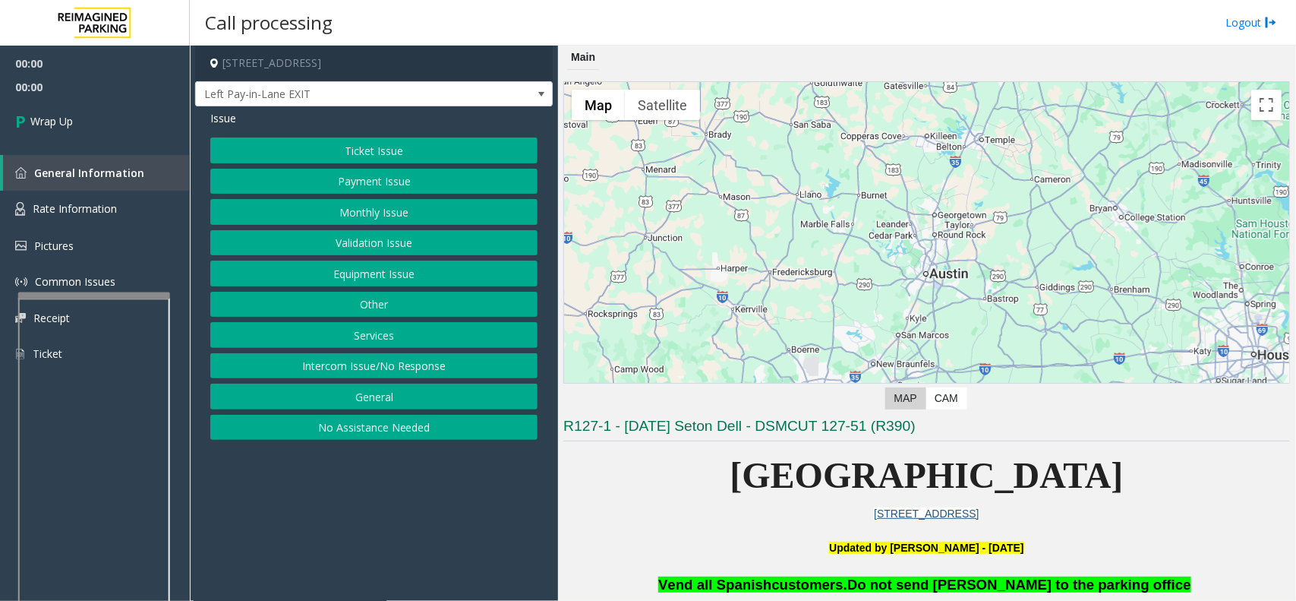
click at [405, 367] on button "Intercom Issue/No Response" at bounding box center [373, 366] width 327 height 26
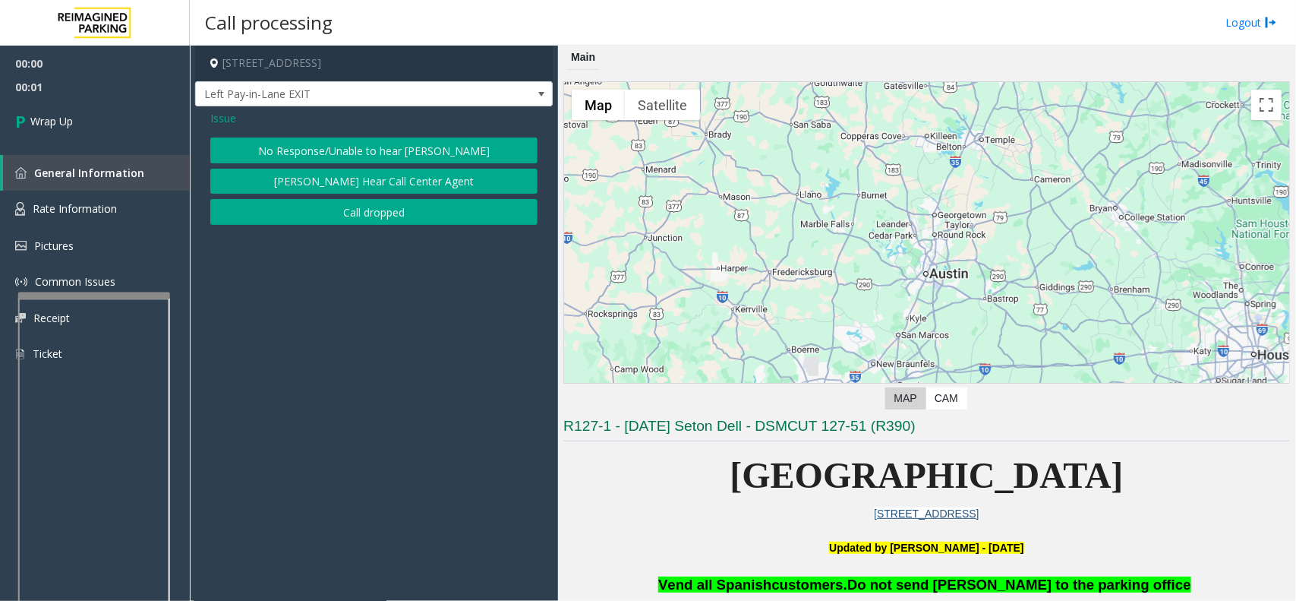
click at [385, 150] on button "No Response/Unable to hear [PERSON_NAME]" at bounding box center [373, 150] width 327 height 26
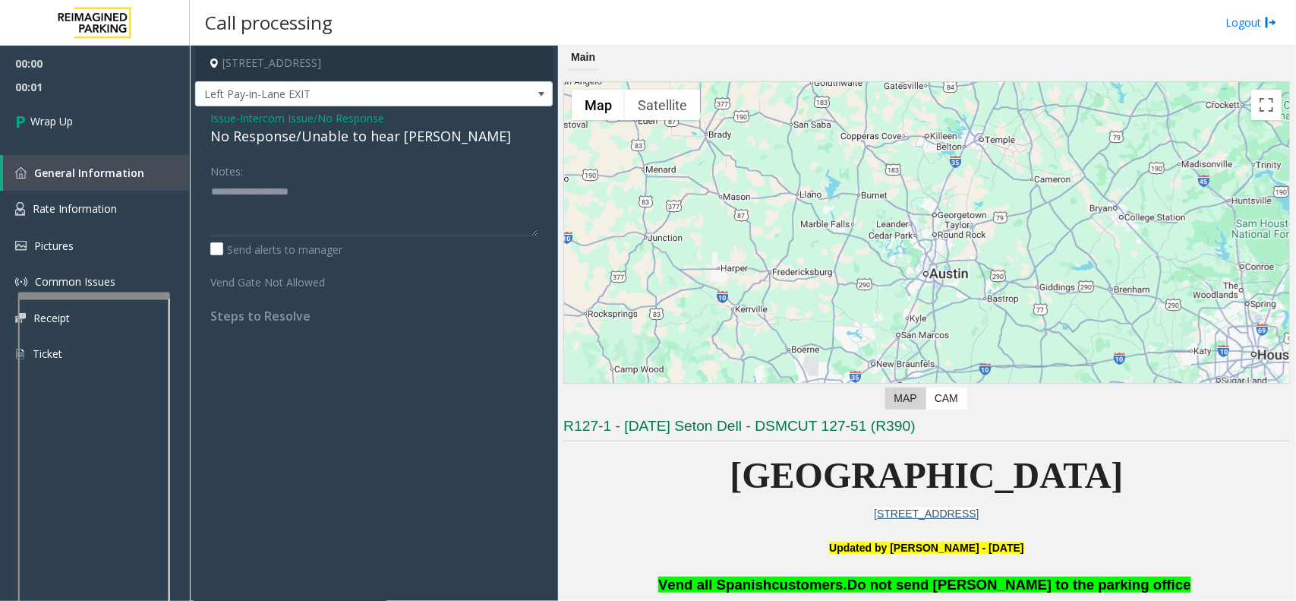
click at [368, 143] on div "No Response/Unable to hear [PERSON_NAME]" at bounding box center [373, 136] width 327 height 20
click at [353, 182] on textarea at bounding box center [373, 207] width 327 height 57
paste textarea "**********"
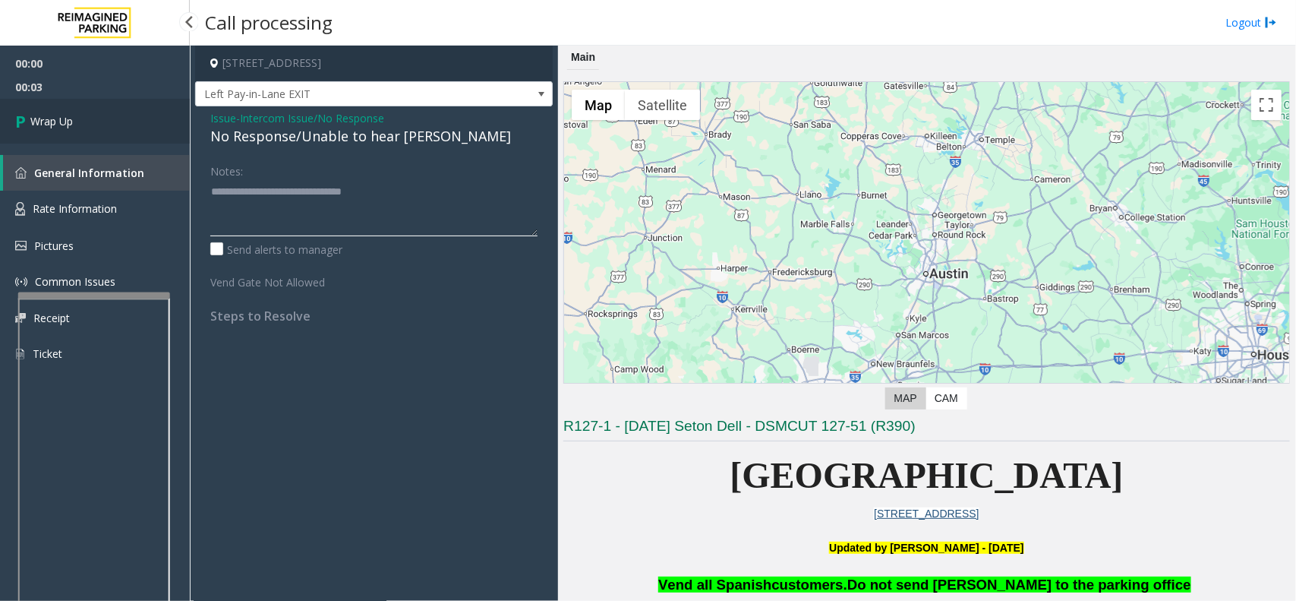
type textarea "**********"
click at [85, 128] on link "Wrap Up" at bounding box center [95, 121] width 190 height 45
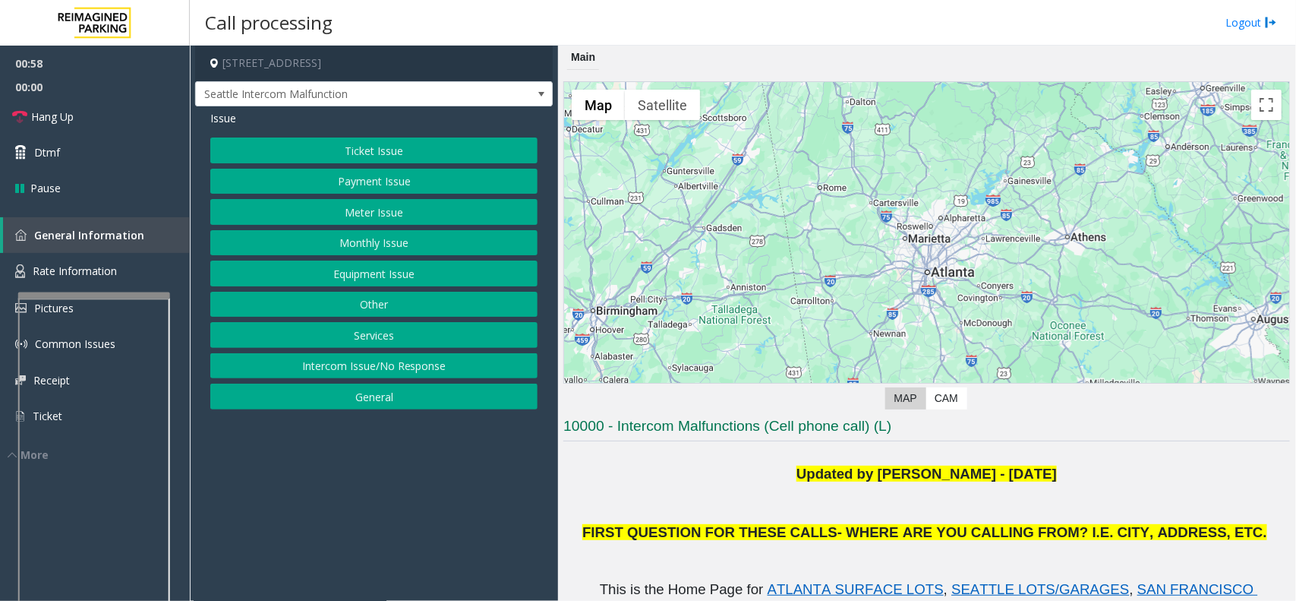
click at [389, 271] on button "Equipment Issue" at bounding box center [373, 273] width 327 height 26
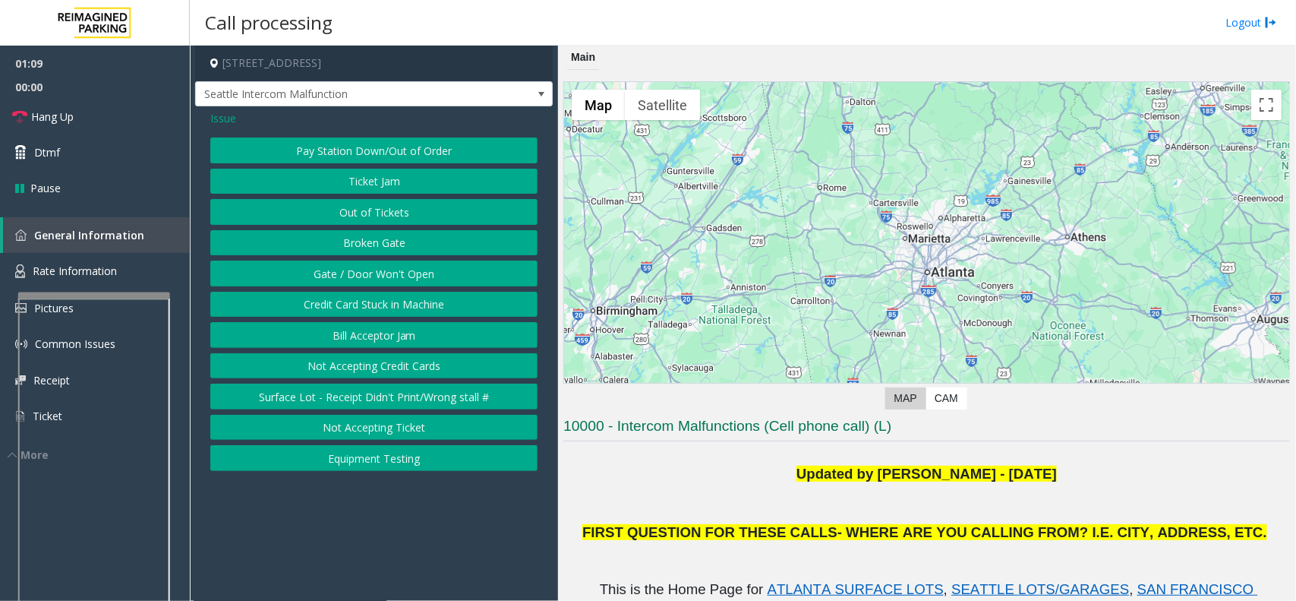
click at [370, 277] on button "Gate / Door Won't Open" at bounding box center [373, 273] width 327 height 26
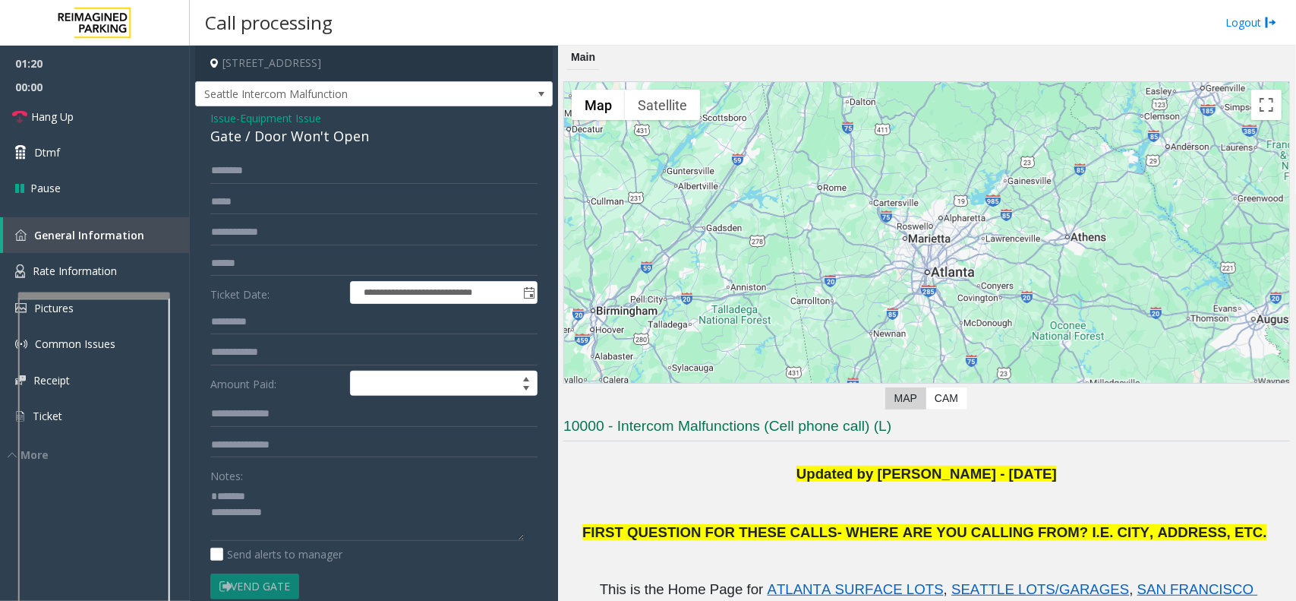
click at [263, 143] on div "Gate / Door Won't Open" at bounding box center [373, 136] width 327 height 20
click at [125, 115] on link "Hang Up" at bounding box center [95, 117] width 190 height 36
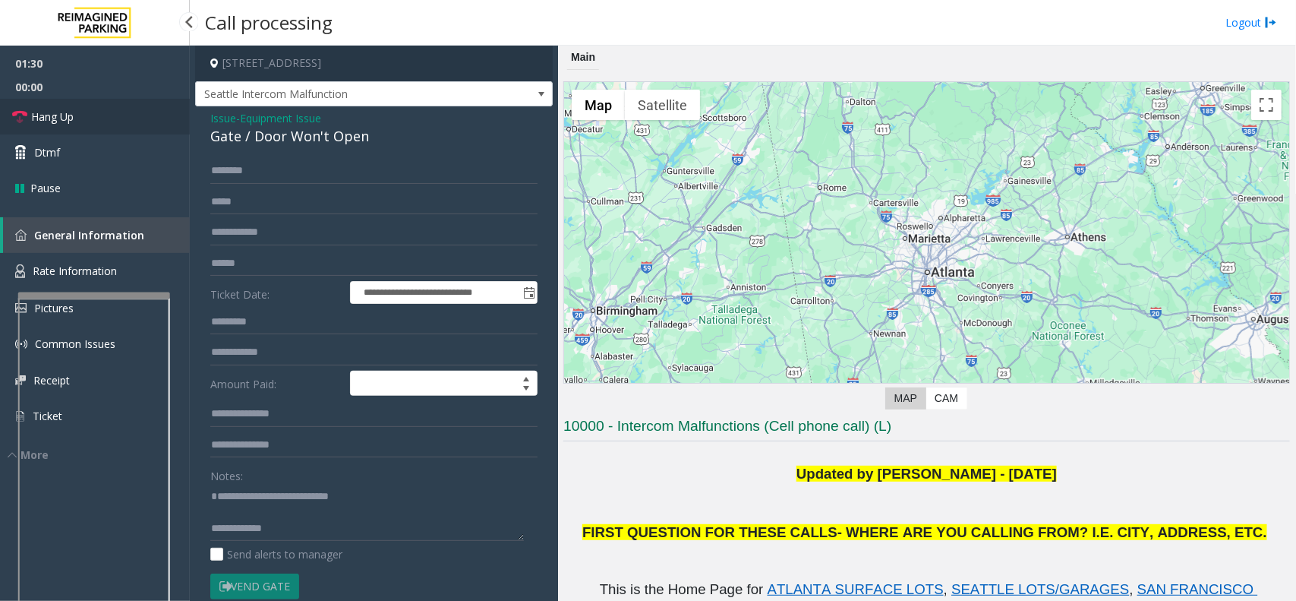
click at [125, 115] on link "Hang Up" at bounding box center [95, 117] width 190 height 36
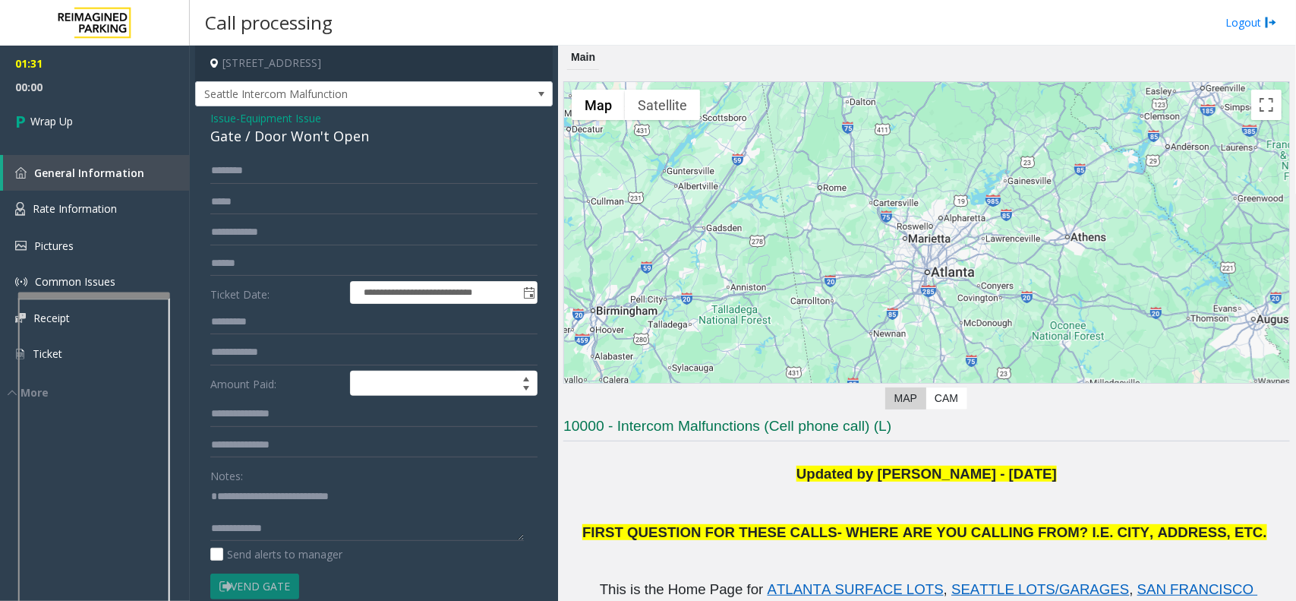
scroll to position [31, 0]
click at [349, 509] on textarea at bounding box center [367, 512] width 314 height 57
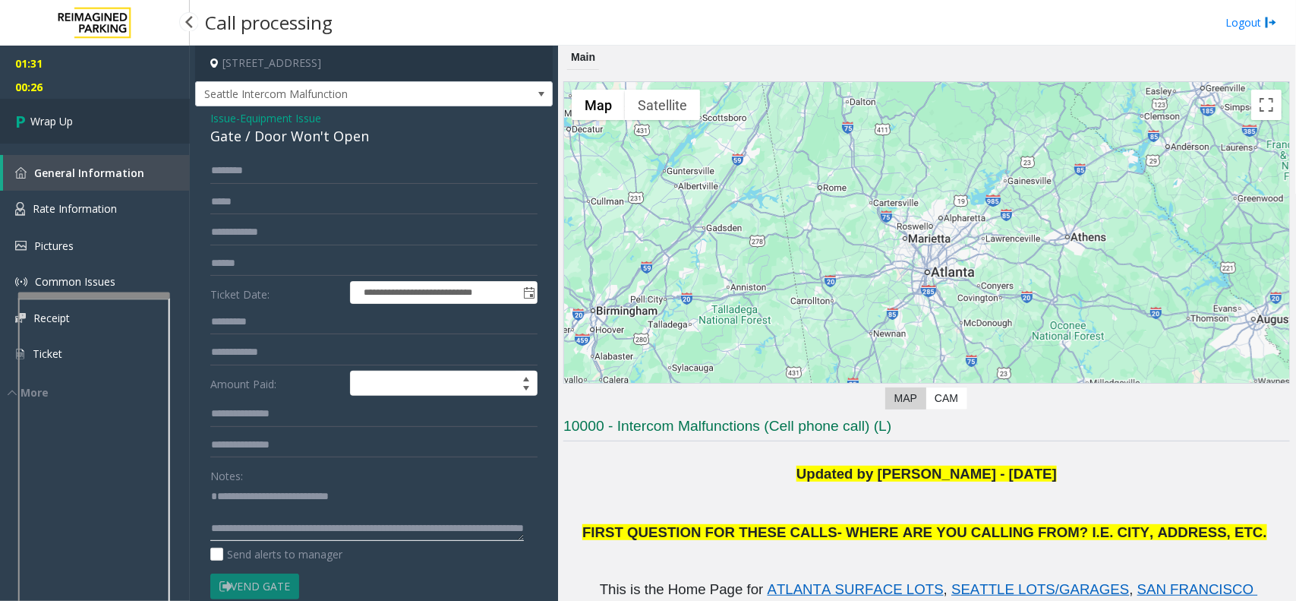
type textarea "**********"
click at [120, 118] on link "Wrap Up" at bounding box center [95, 121] width 190 height 45
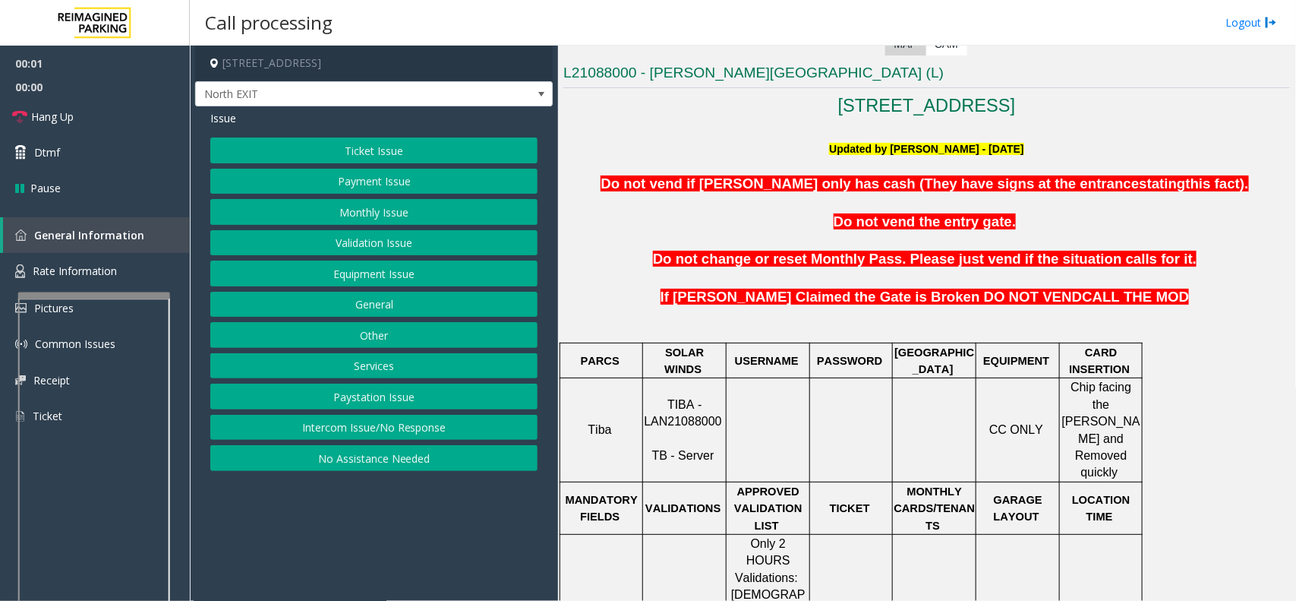
scroll to position [380, 0]
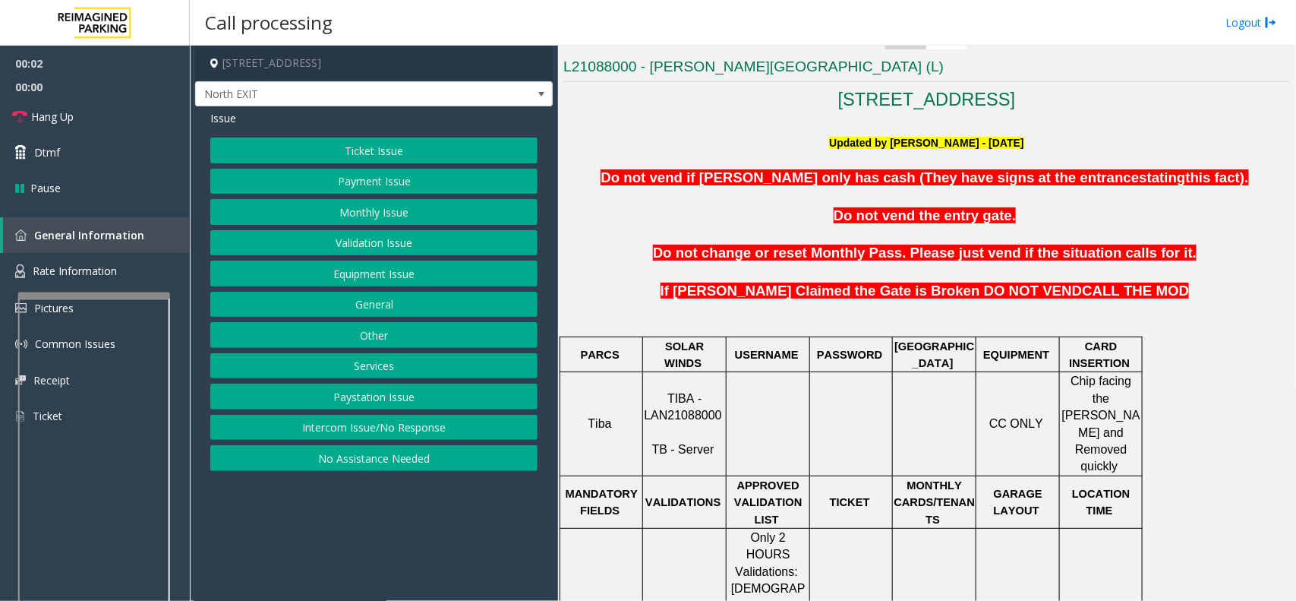
click at [701, 393] on span "TIBA - LAN21088000" at bounding box center [682, 407] width 77 height 30
click at [422, 233] on button "Validation Issue" at bounding box center [373, 243] width 327 height 26
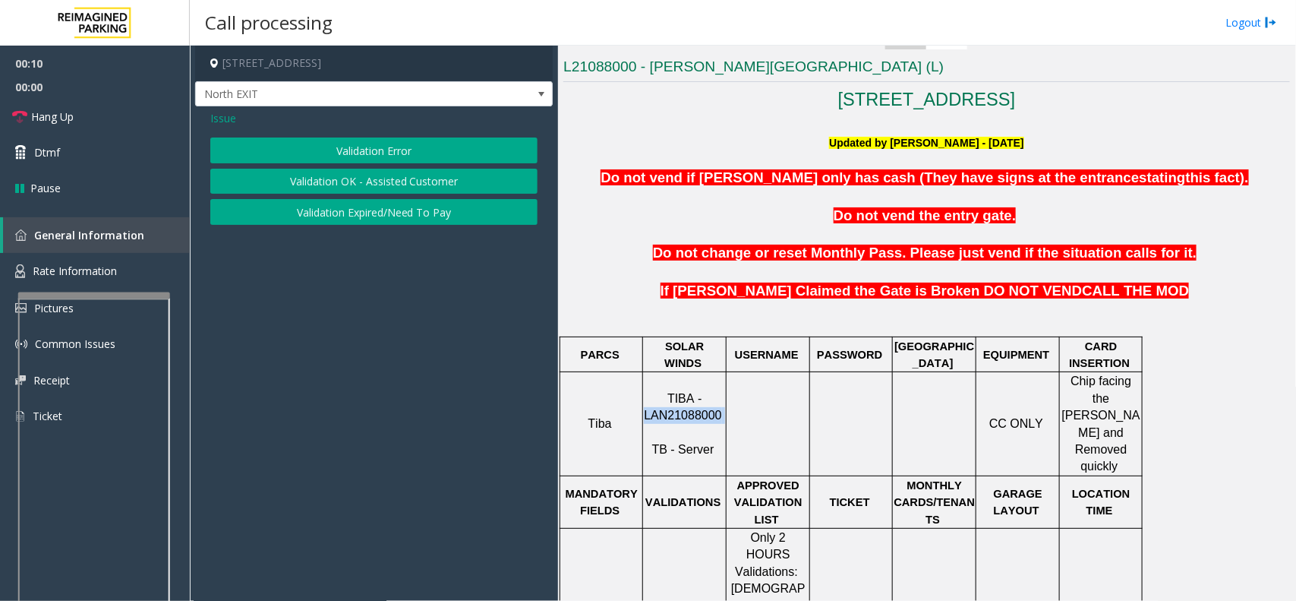
click at [385, 186] on button "Validation OK - Assisted Customer" at bounding box center [373, 182] width 327 height 26
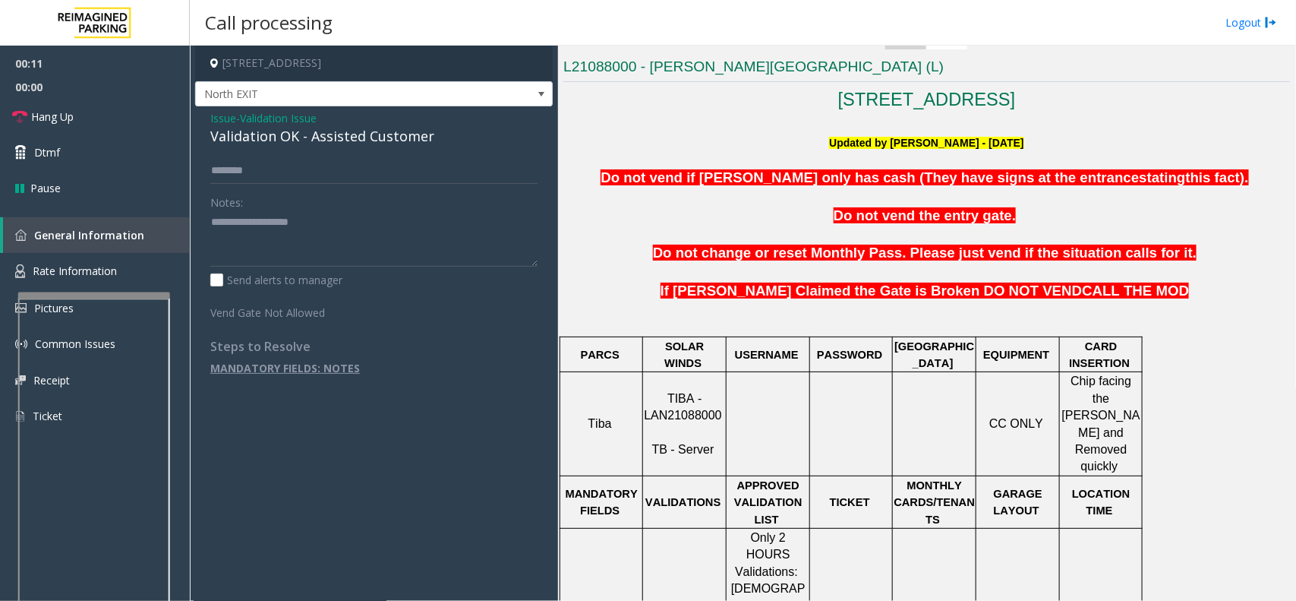
click at [271, 116] on span "Validation Issue" at bounding box center [278, 118] width 77 height 16
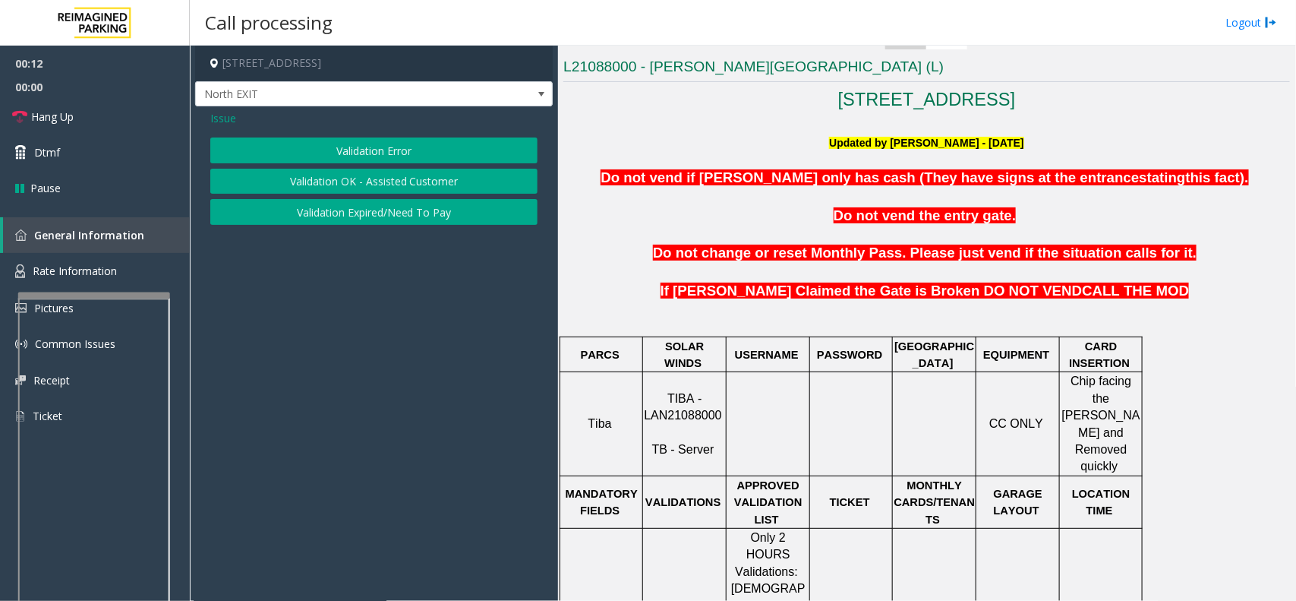
click at [317, 145] on button "Validation Error" at bounding box center [373, 150] width 327 height 26
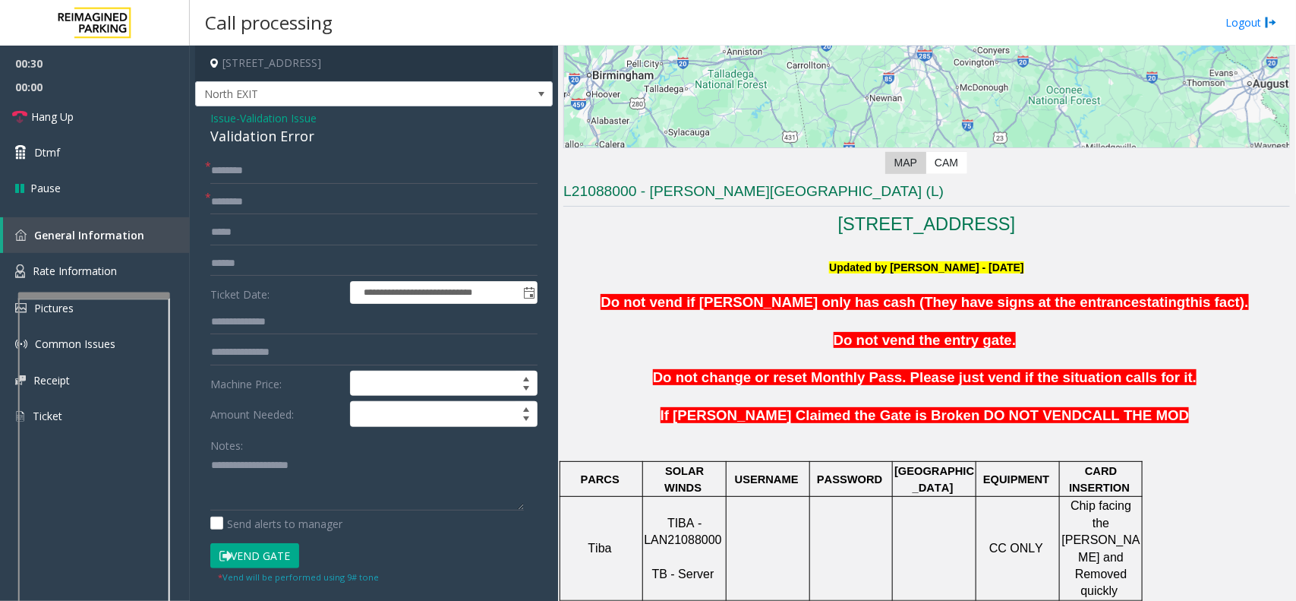
scroll to position [190, 0]
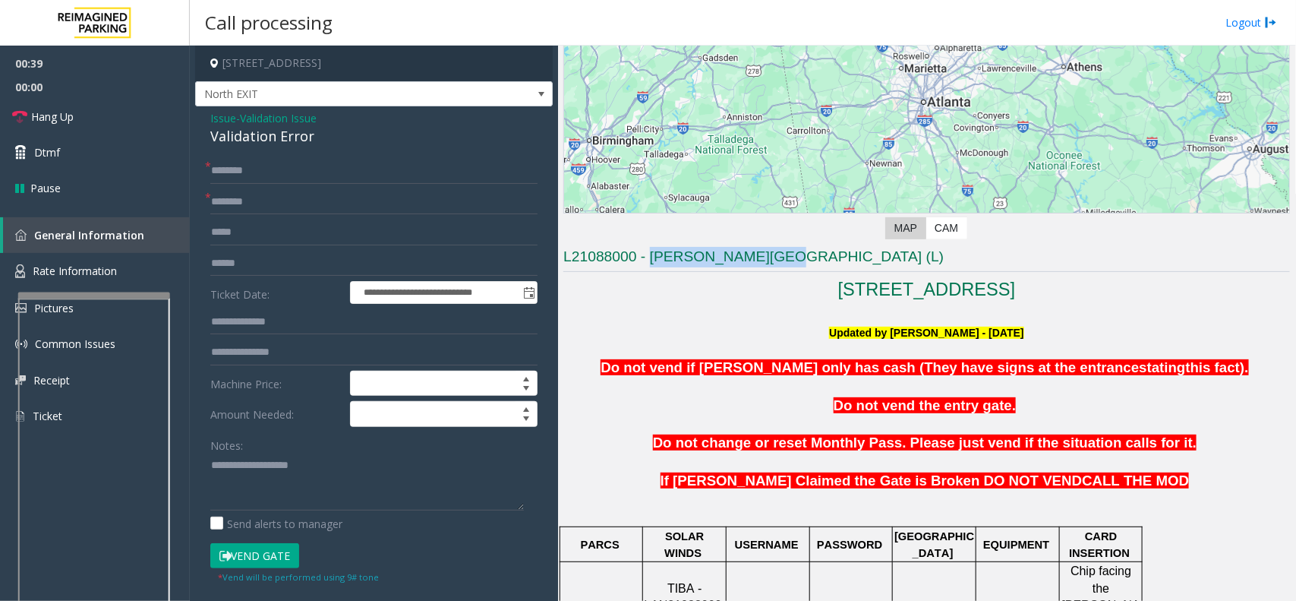
drag, startPoint x: 649, startPoint y: 253, endPoint x: 774, endPoint y: 254, distance: 125.3
click at [774, 254] on h3 "L21088000 - [PERSON_NAME][GEOGRAPHIC_DATA] (L)" at bounding box center [926, 259] width 727 height 25
type input "**********"
click at [260, 163] on input "text" at bounding box center [373, 171] width 327 height 26
click at [206, 478] on div "**********" at bounding box center [374, 565] width 350 height 815
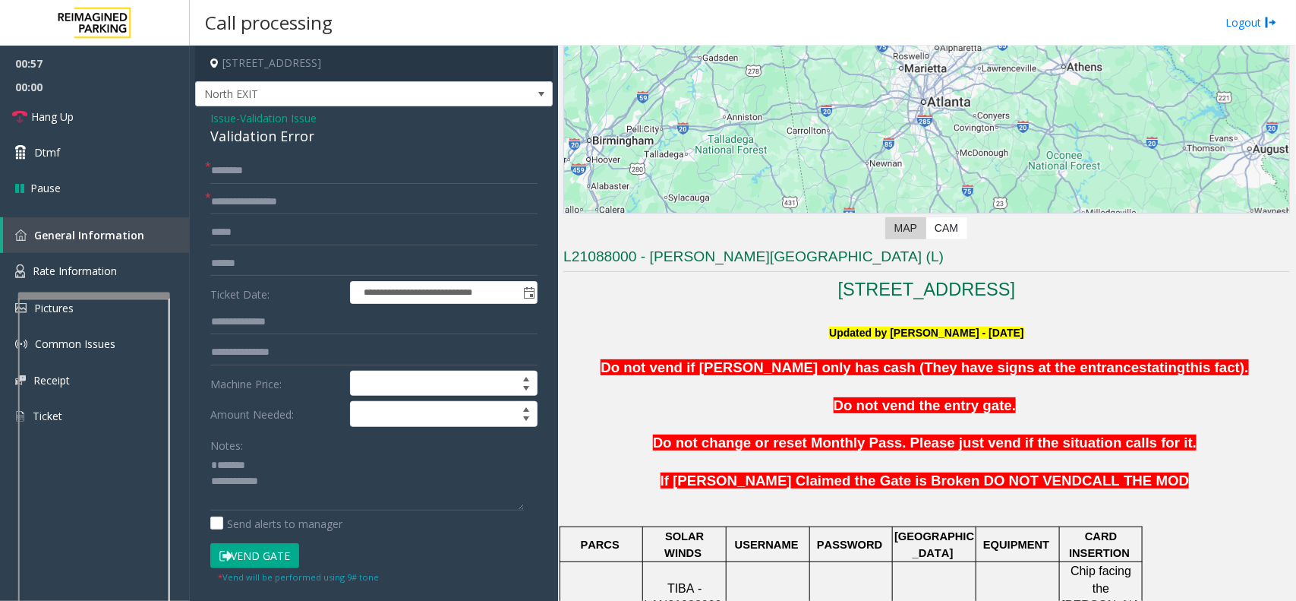
click at [209, 481] on div "**********" at bounding box center [374, 565] width 350 height 815
click at [209, 483] on div "**********" at bounding box center [374, 565] width 350 height 815
click at [207, 482] on div "**********" at bounding box center [374, 565] width 350 height 815
click at [211, 482] on textarea at bounding box center [367, 481] width 314 height 57
click at [262, 137] on div "Validation Error" at bounding box center [373, 136] width 327 height 20
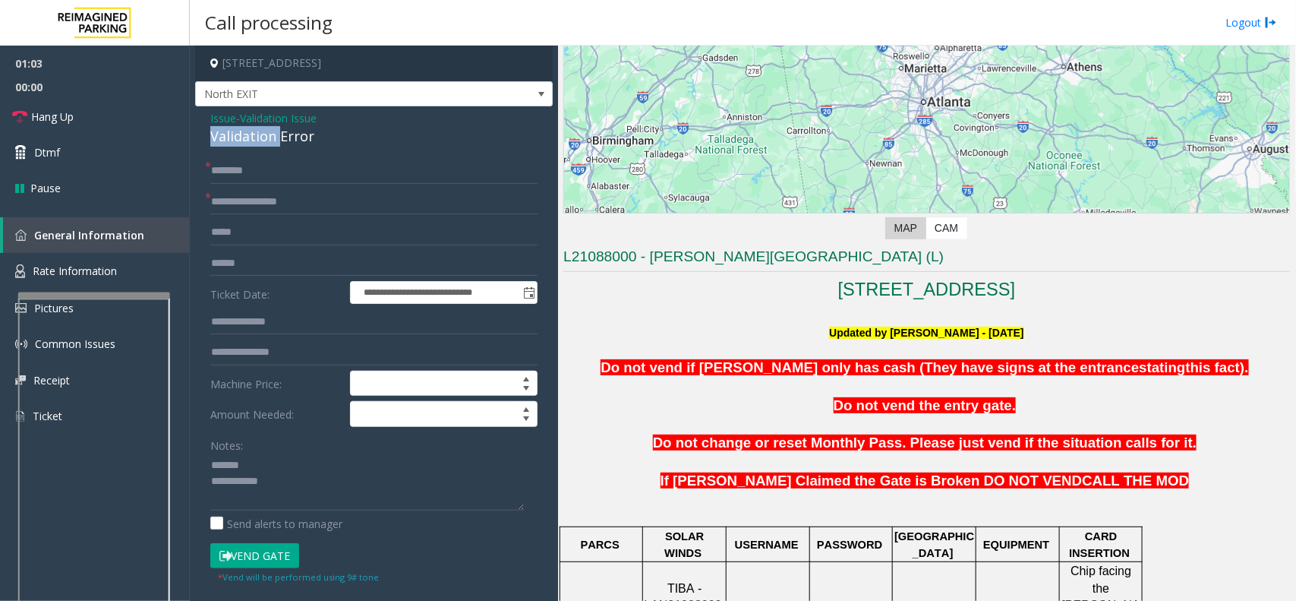
click at [262, 137] on div "Validation Error" at bounding box center [373, 136] width 327 height 20
click at [349, 491] on textarea at bounding box center [367, 481] width 314 height 57
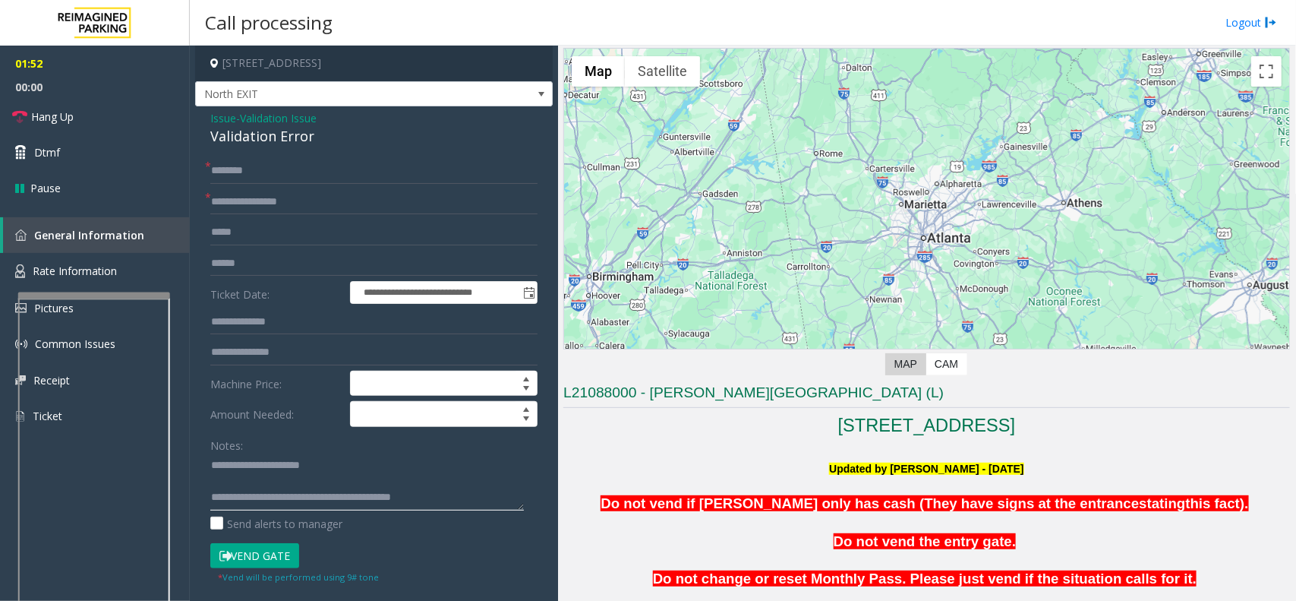
scroll to position [0, 0]
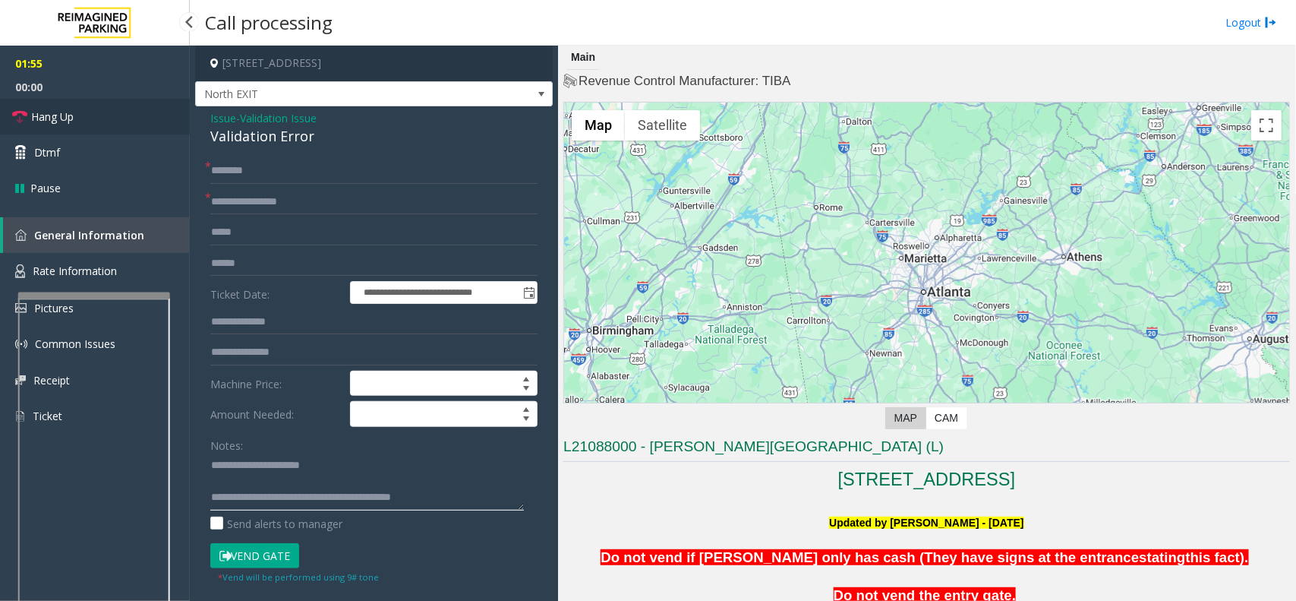
type textarea "**********"
click at [82, 112] on link "Hang Up" at bounding box center [95, 117] width 190 height 36
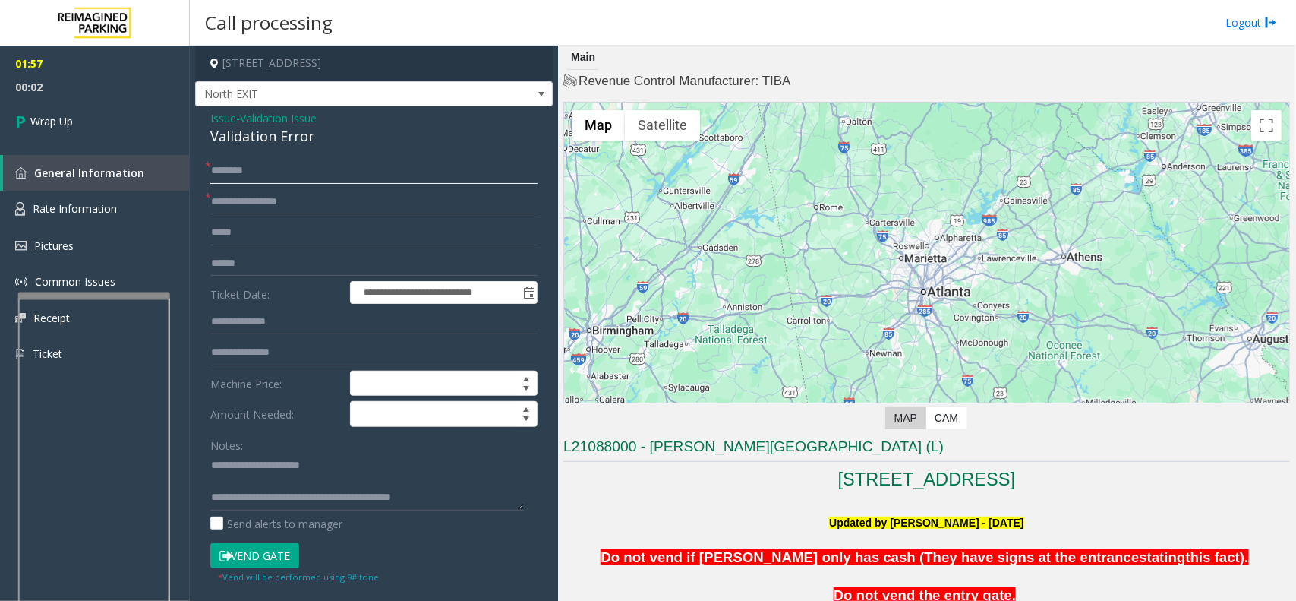
click at [243, 165] on input "text" at bounding box center [373, 171] width 327 height 26
type input "**"
click at [473, 490] on textarea at bounding box center [367, 481] width 314 height 57
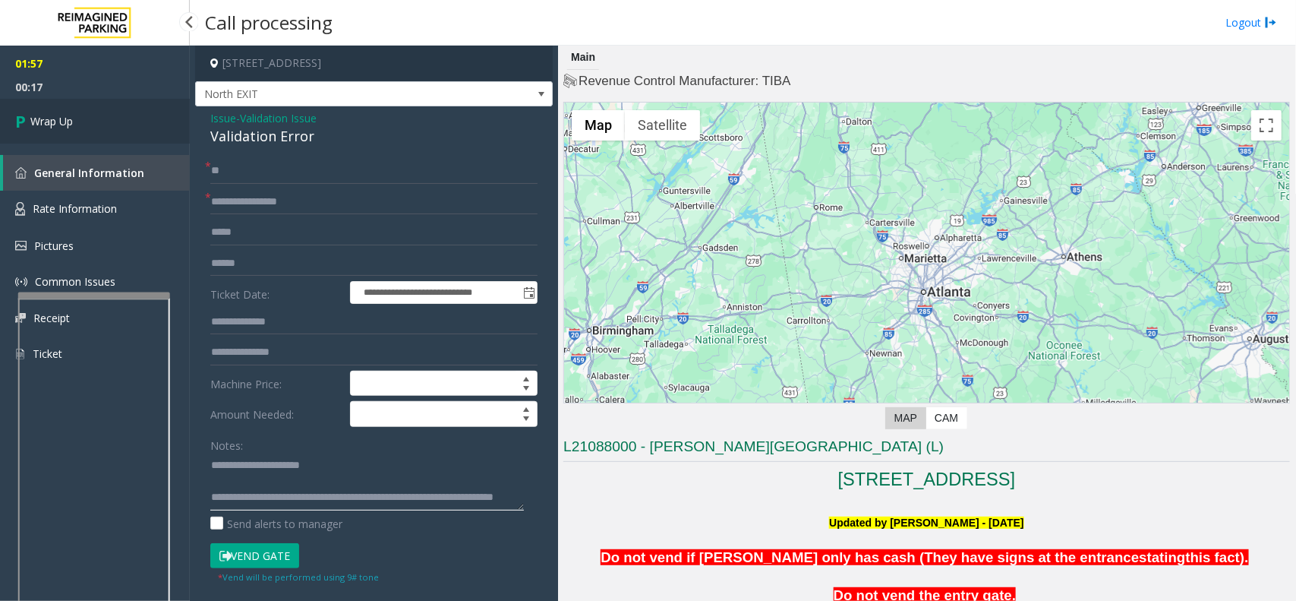
type textarea "**********"
click at [32, 126] on span "Wrap Up" at bounding box center [51, 121] width 43 height 16
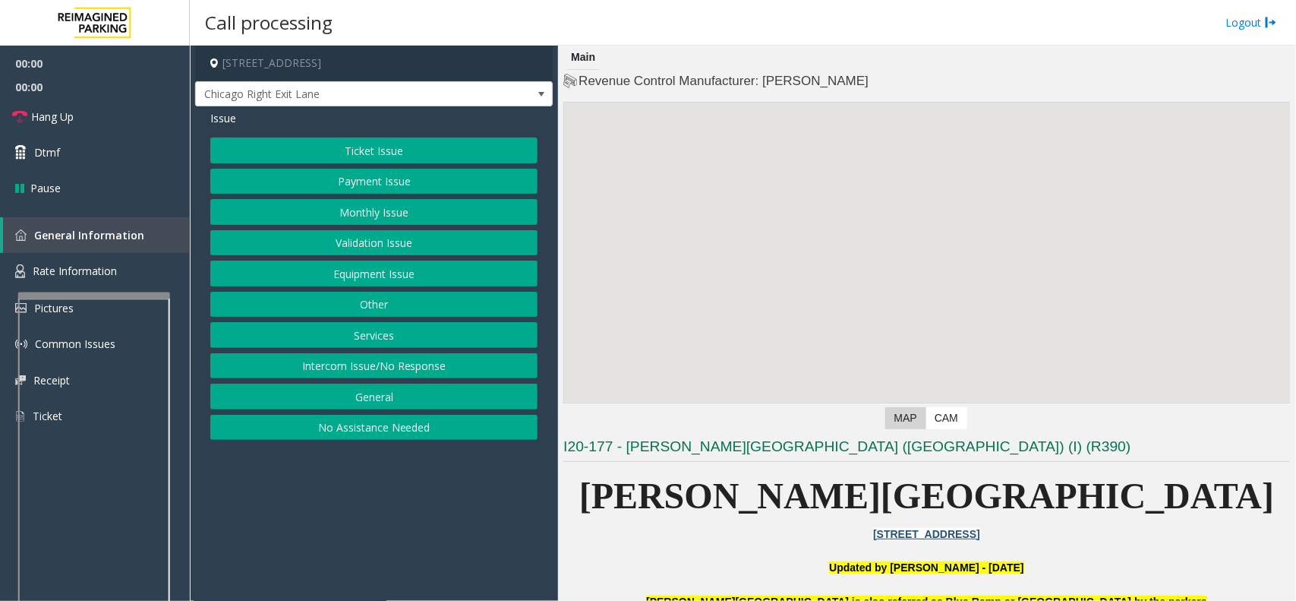
click at [402, 273] on button "Equipment Issue" at bounding box center [373, 273] width 327 height 26
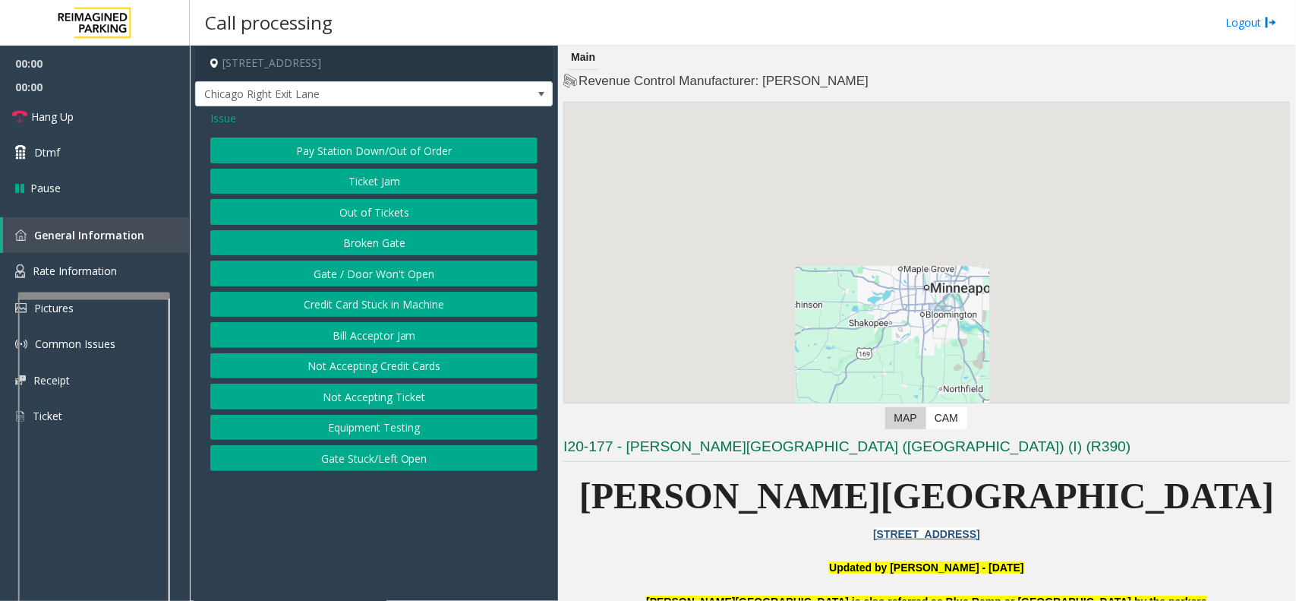
click at [402, 273] on button "Gate / Door Won't Open" at bounding box center [373, 273] width 327 height 26
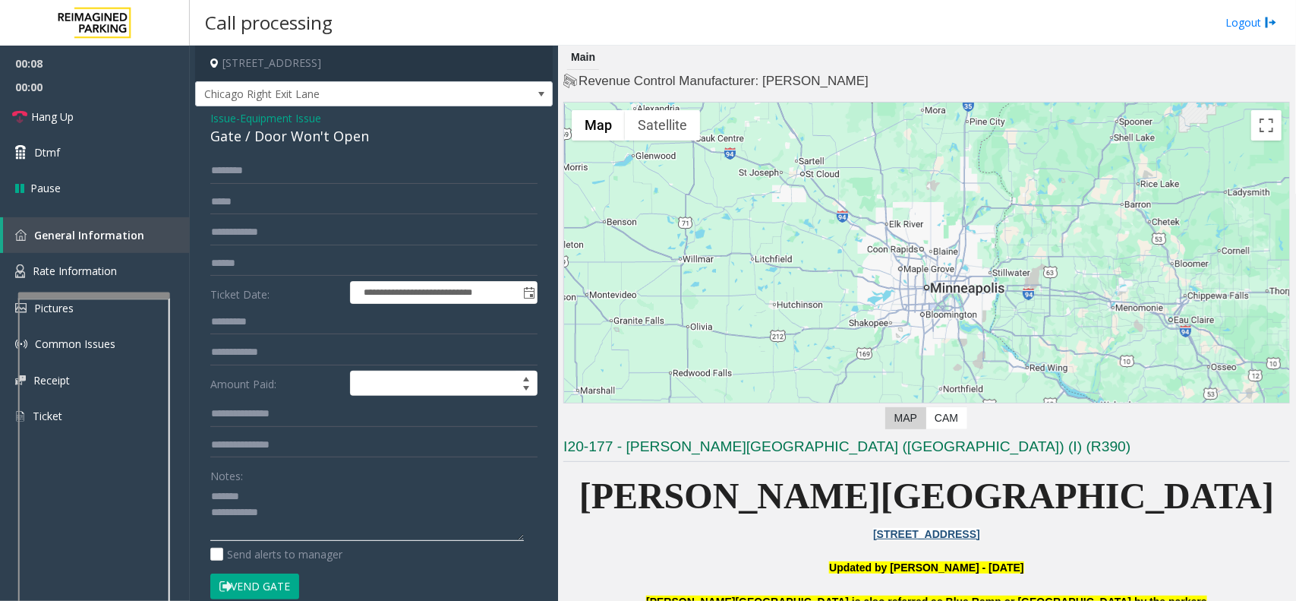
click at [254, 496] on textarea at bounding box center [367, 512] width 314 height 57
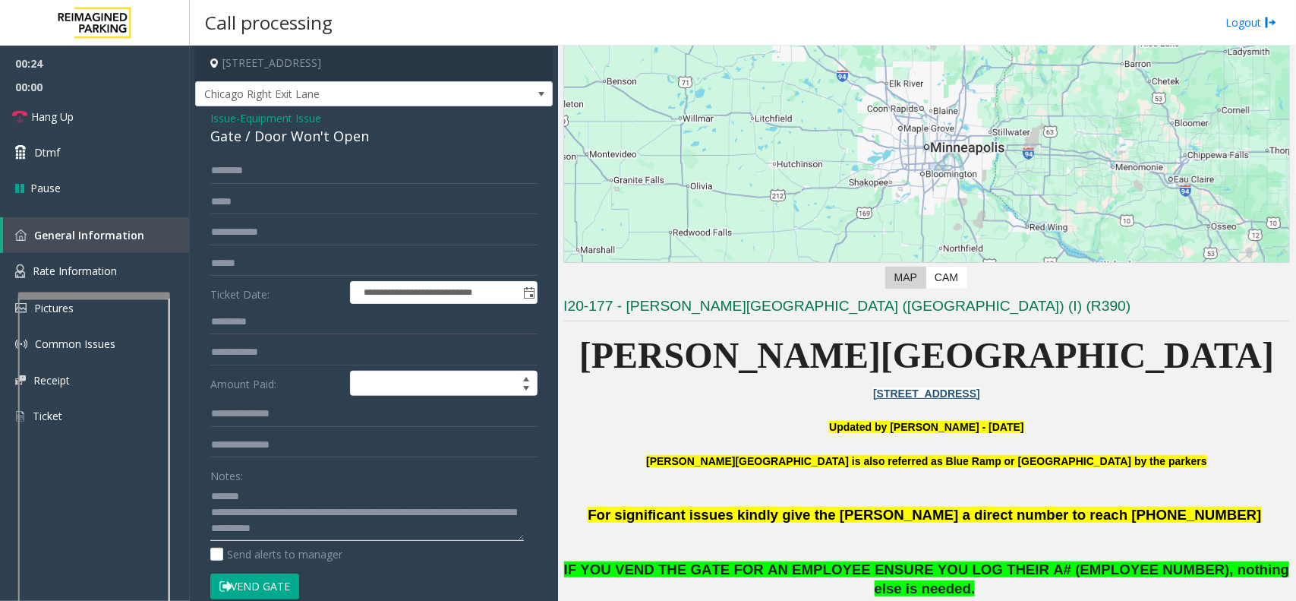
scroll to position [190, 0]
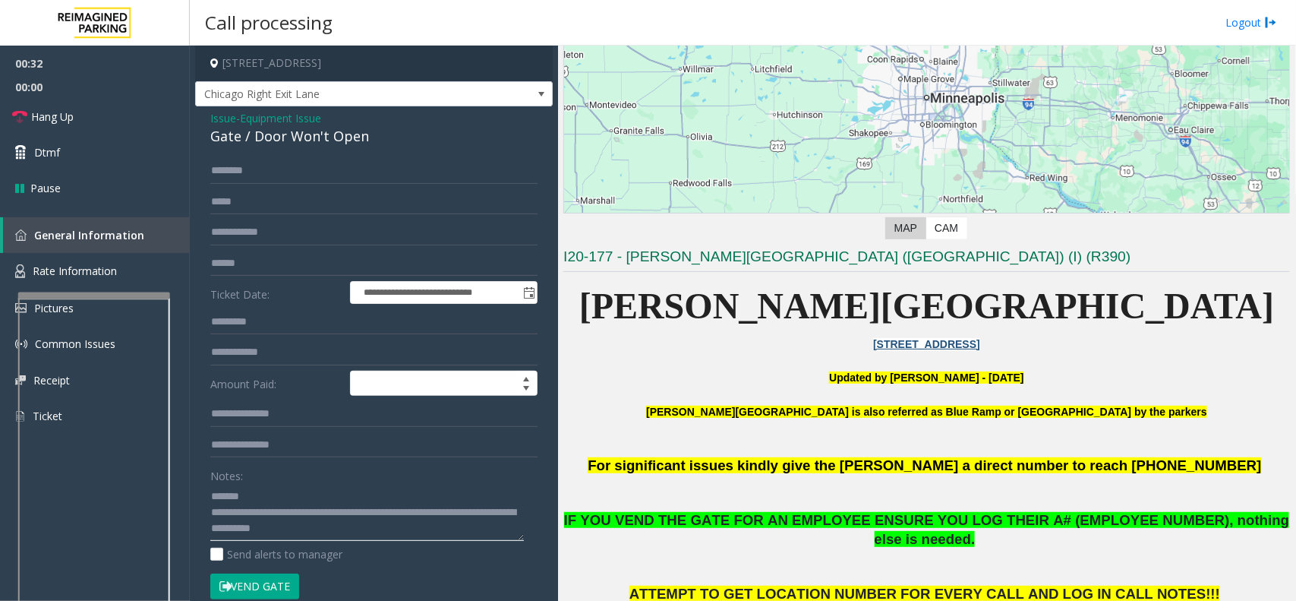
type textarea "**********"
click at [301, 234] on input "text" at bounding box center [373, 232] width 327 height 26
type input "******"
drag, startPoint x: 286, startPoint y: 593, endPoint x: 297, endPoint y: 566, distance: 29.3
click at [286, 533] on button "Vend Gate" at bounding box center [254, 586] width 89 height 26
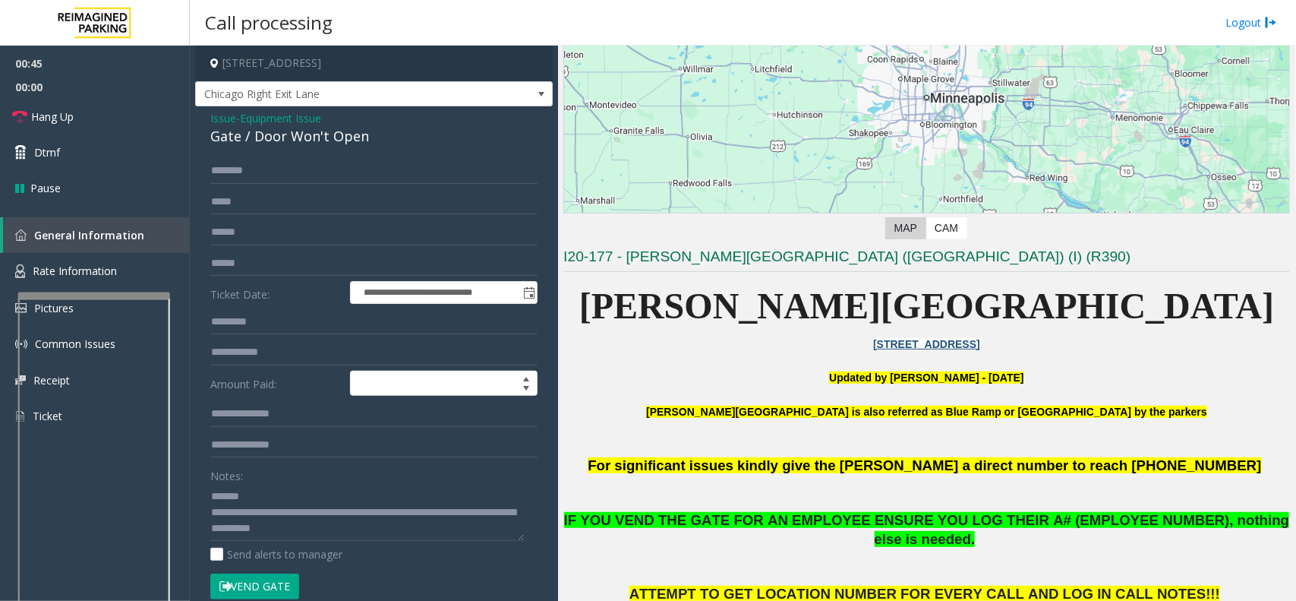
click at [313, 119] on span "Equipment Issue" at bounding box center [280, 118] width 81 height 16
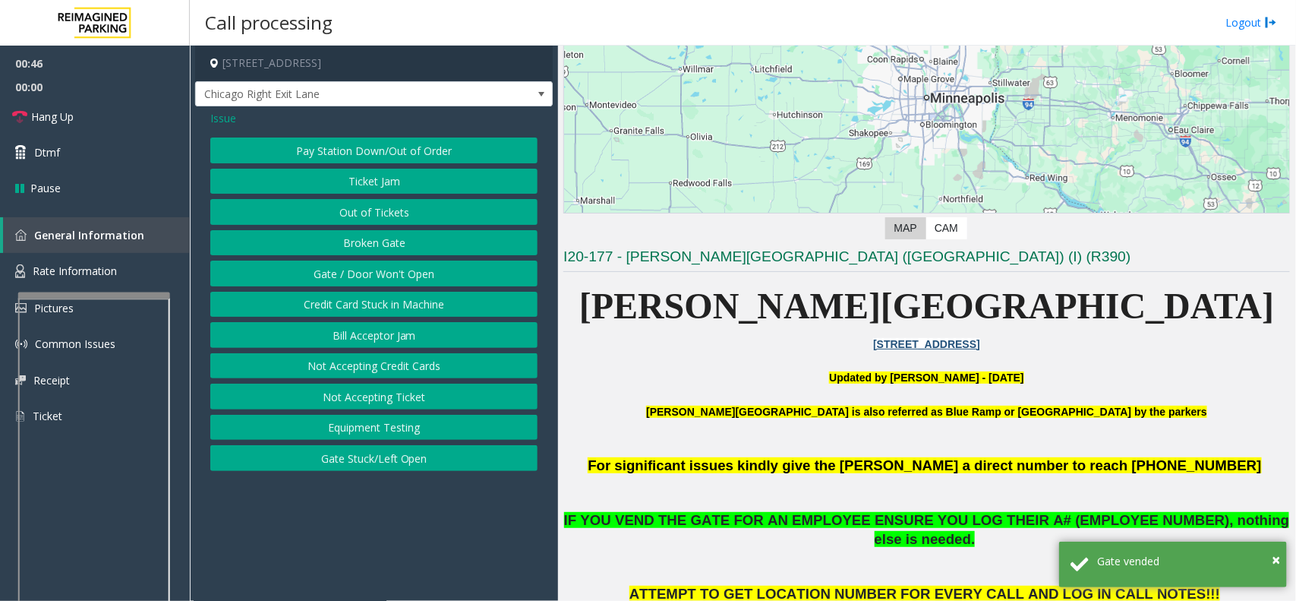
click at [222, 116] on span "Issue" at bounding box center [223, 118] width 26 height 16
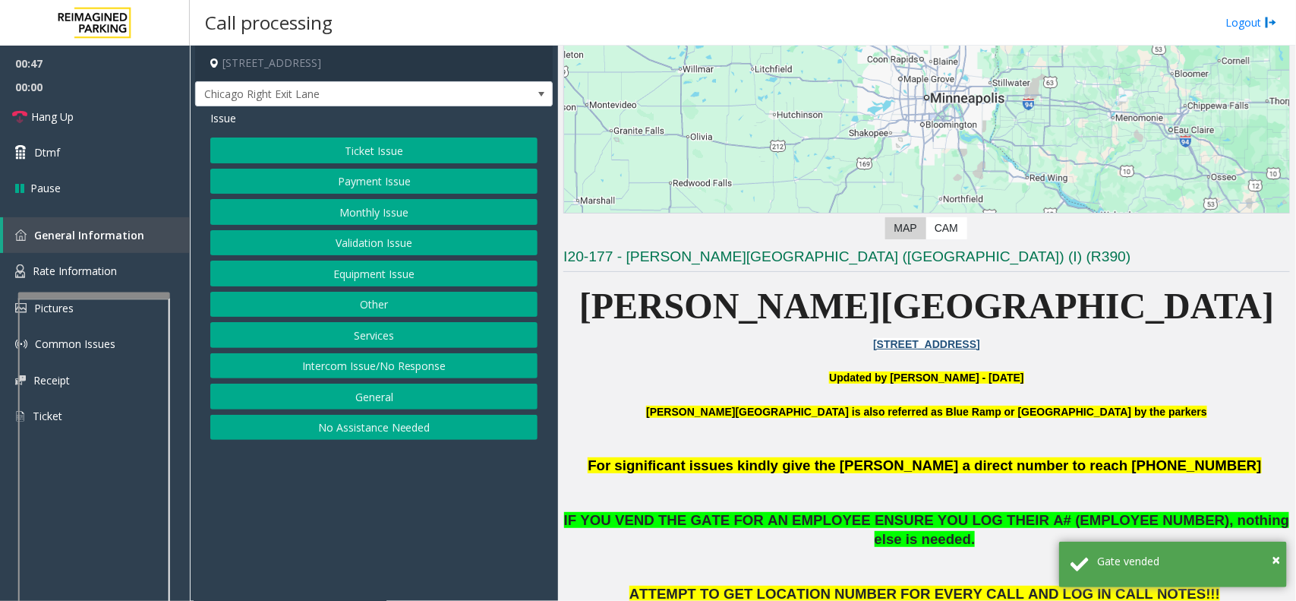
click at [384, 213] on button "Monthly Issue" at bounding box center [373, 212] width 327 height 26
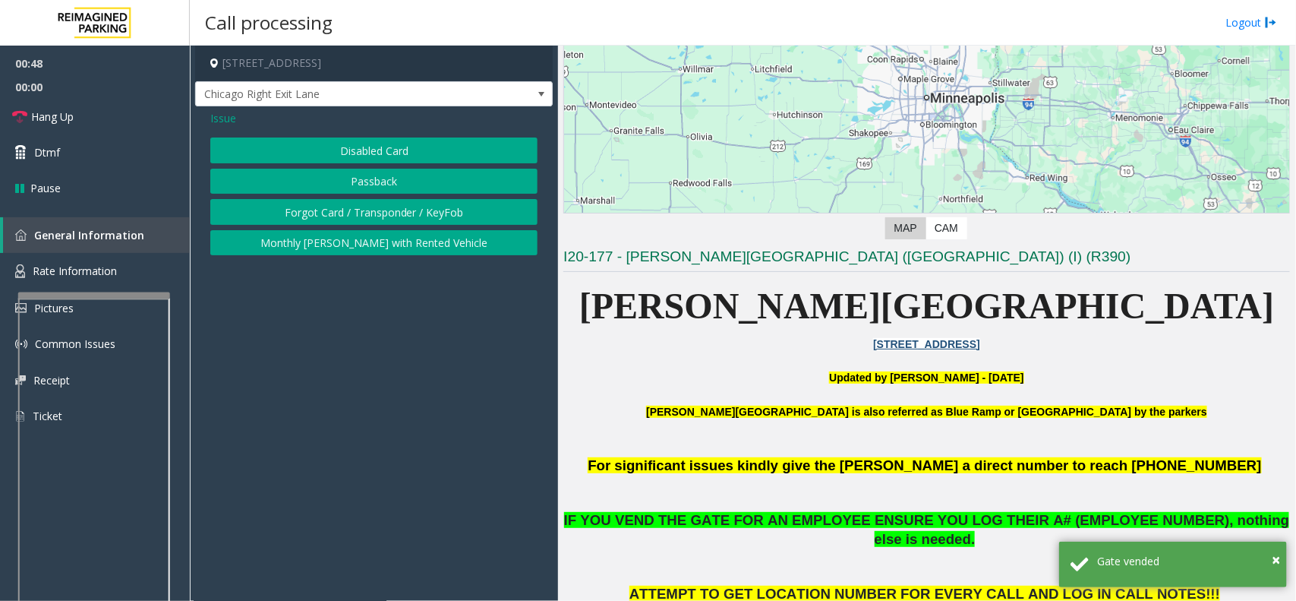
click at [378, 153] on button "Disabled Card" at bounding box center [373, 150] width 327 height 26
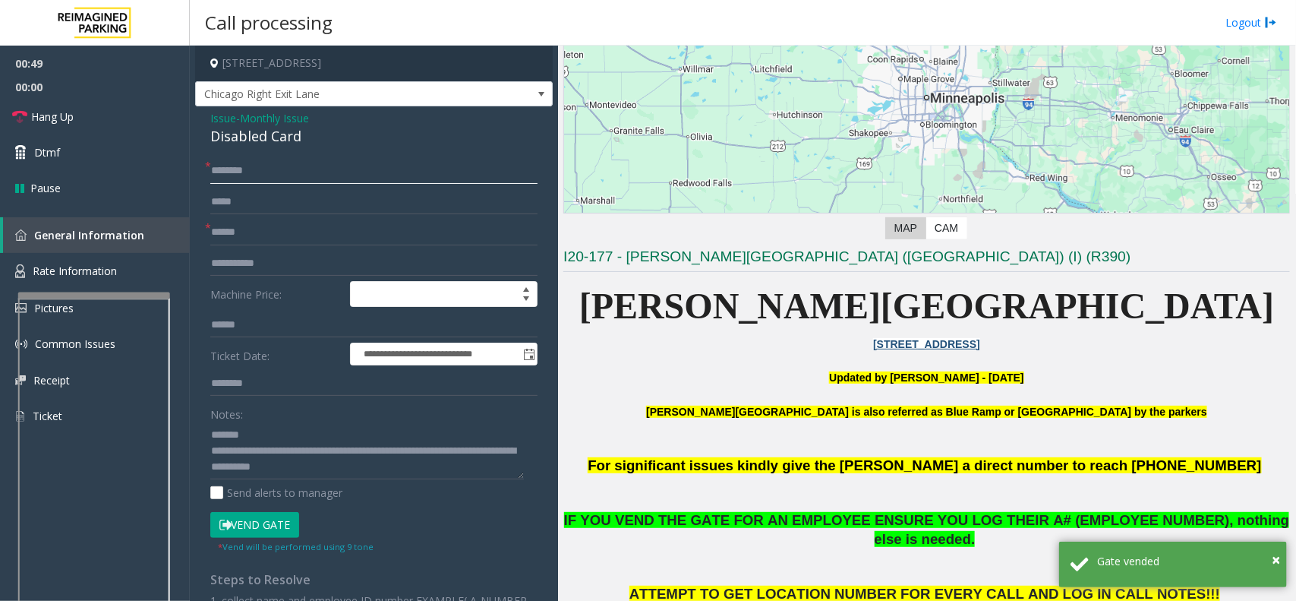
click at [248, 162] on input "text" at bounding box center [373, 171] width 327 height 26
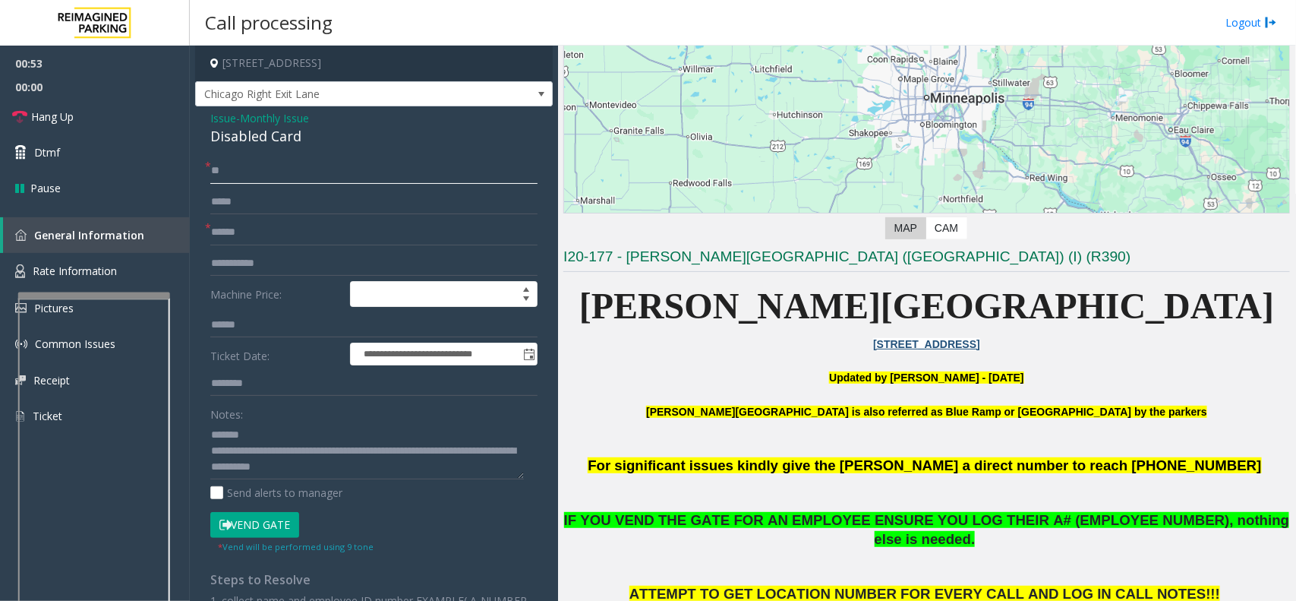
type input "**"
click at [248, 139] on div "Disabled Card" at bounding box center [373, 136] width 327 height 20
click at [140, 112] on link "Hang Up" at bounding box center [95, 117] width 190 height 36
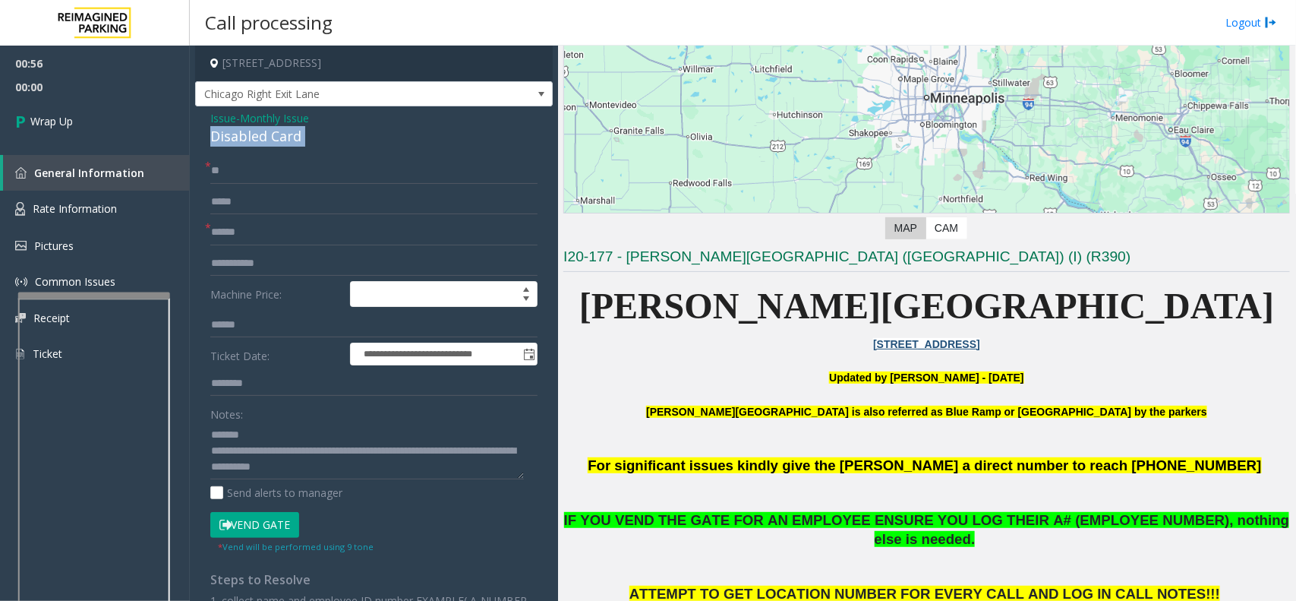
scroll to position [0, 0]
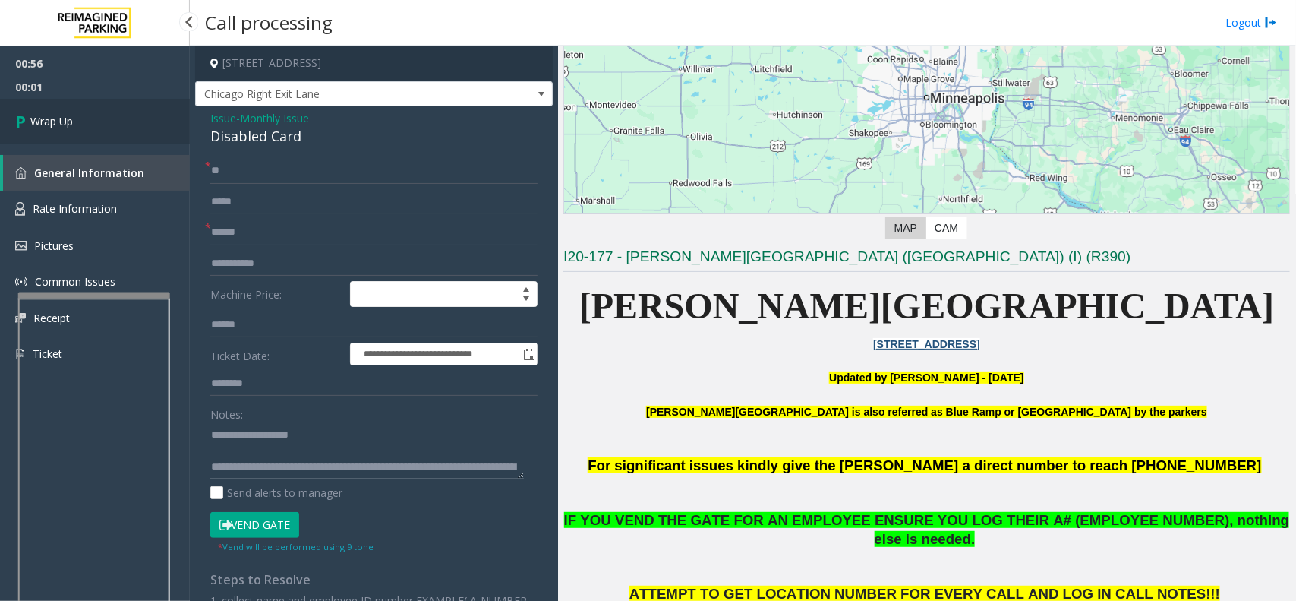
type textarea "**********"
click at [109, 109] on link "Wrap Up" at bounding box center [95, 121] width 190 height 45
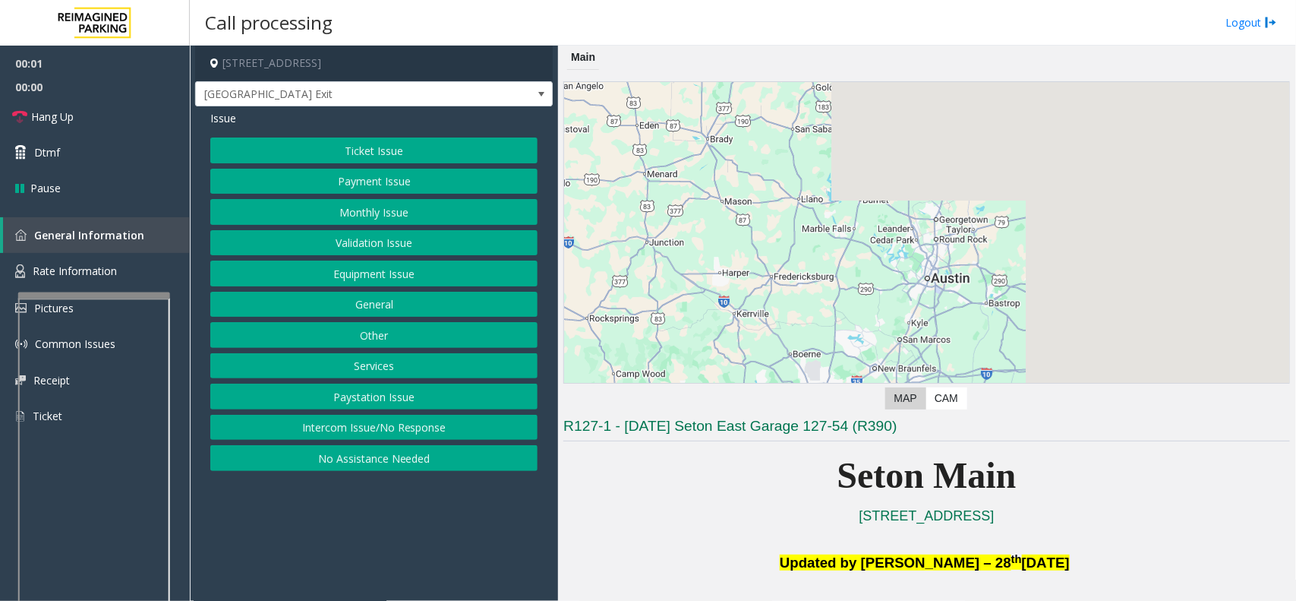
click at [381, 279] on button "Equipment Issue" at bounding box center [373, 273] width 327 height 26
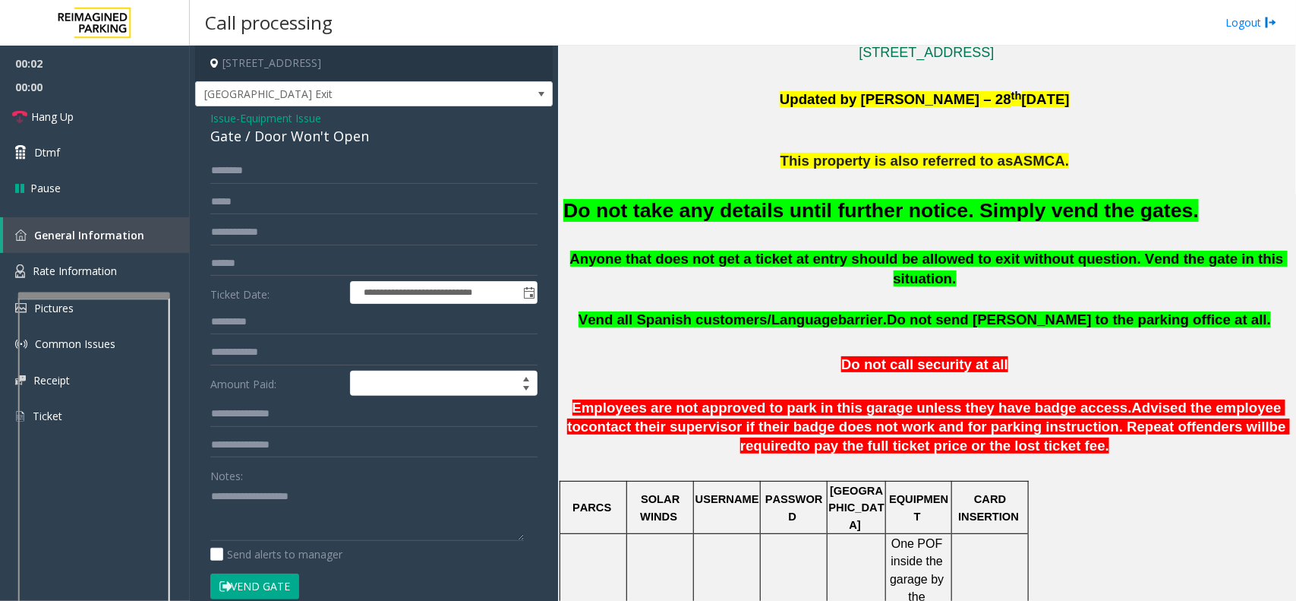
scroll to position [474, 0]
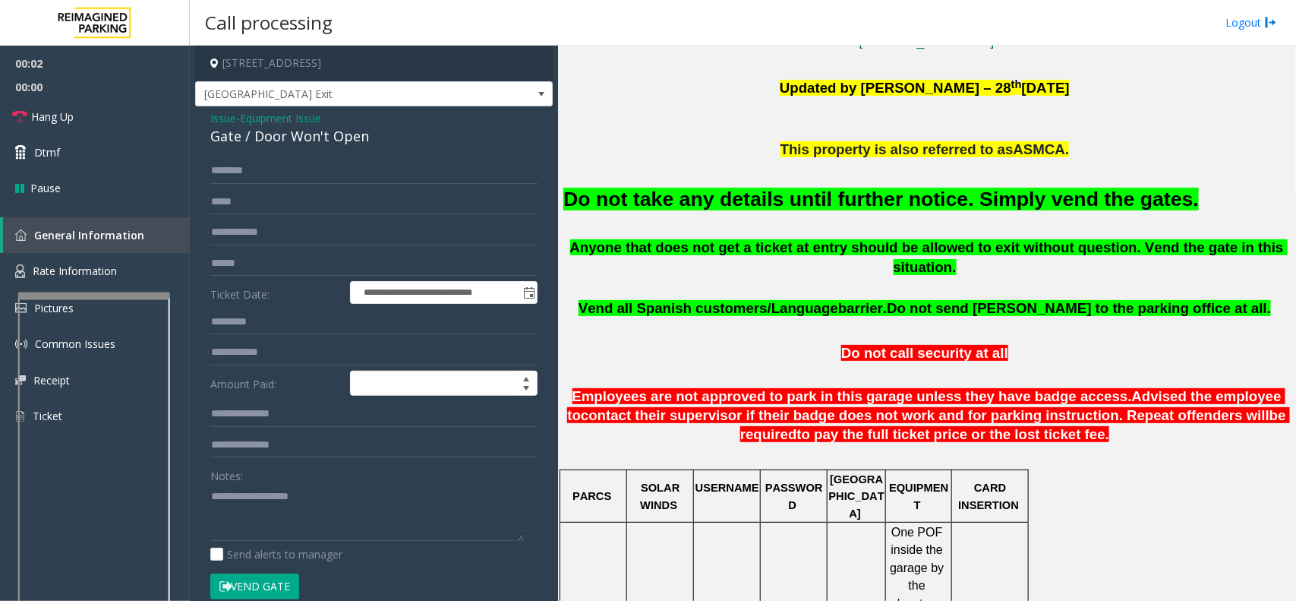
click at [754, 194] on font "Do not take any details until further notice. Simply vend the gates." at bounding box center [880, 199] width 635 height 23
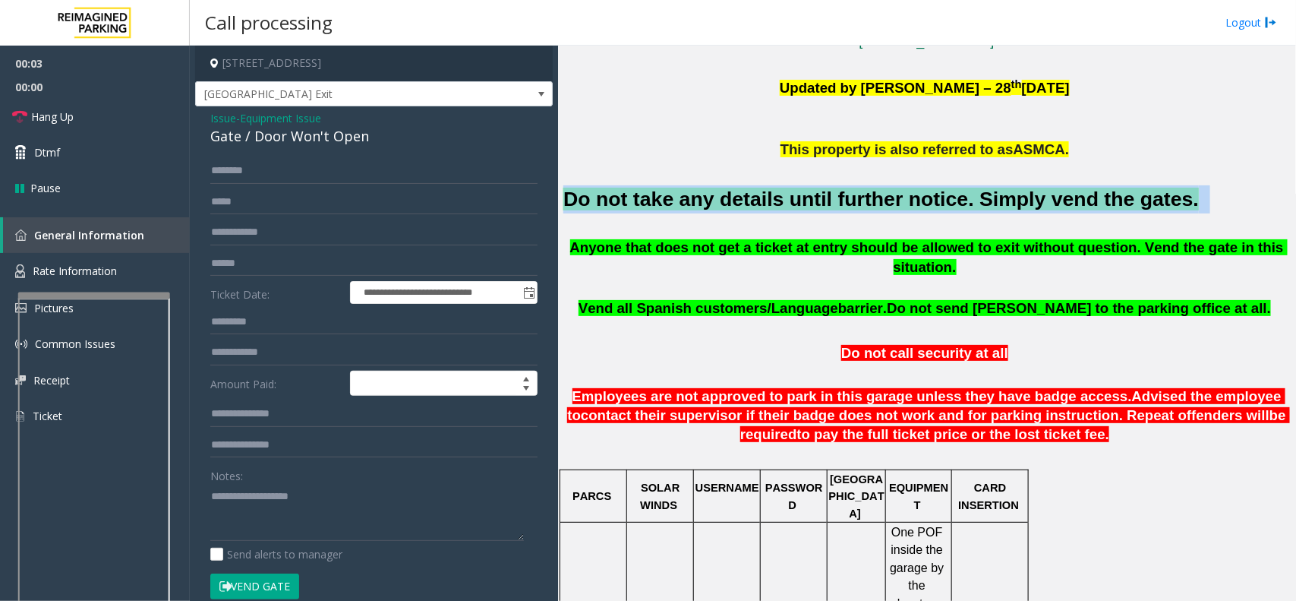
click at [754, 194] on font "Do not take any details until further notice. Simply vend the gates." at bounding box center [880, 199] width 635 height 23
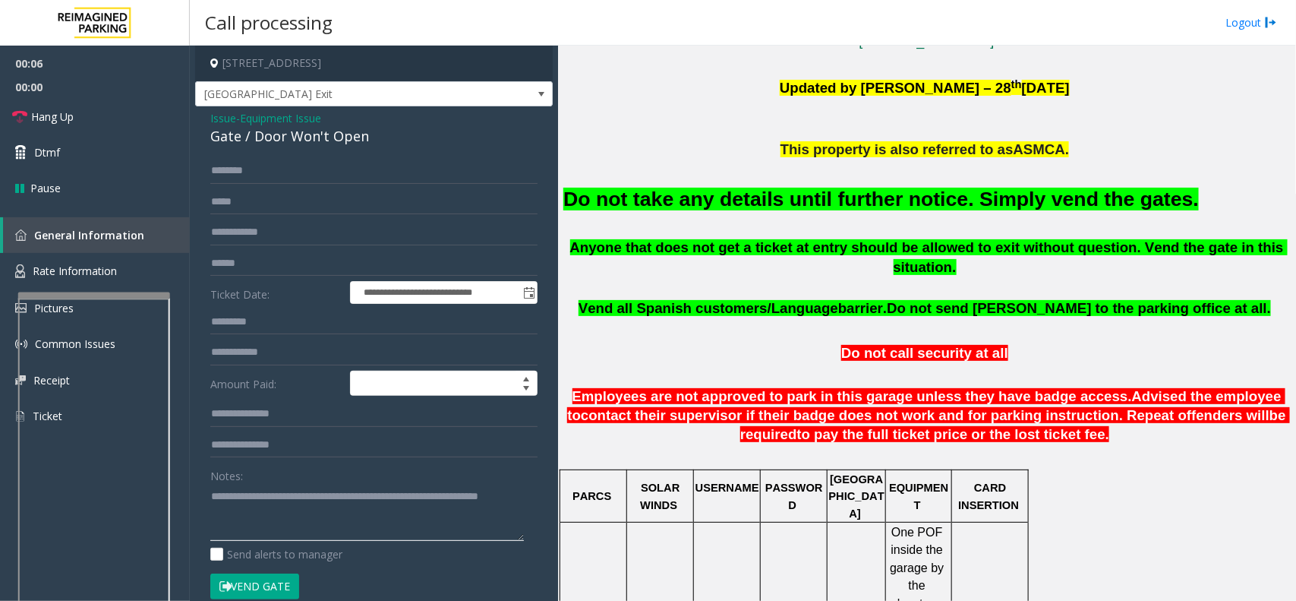
type textarea "**********"
click at [245, 533] on button "Vend Gate" at bounding box center [254, 586] width 89 height 26
click at [97, 118] on link "Hang Up" at bounding box center [95, 117] width 190 height 36
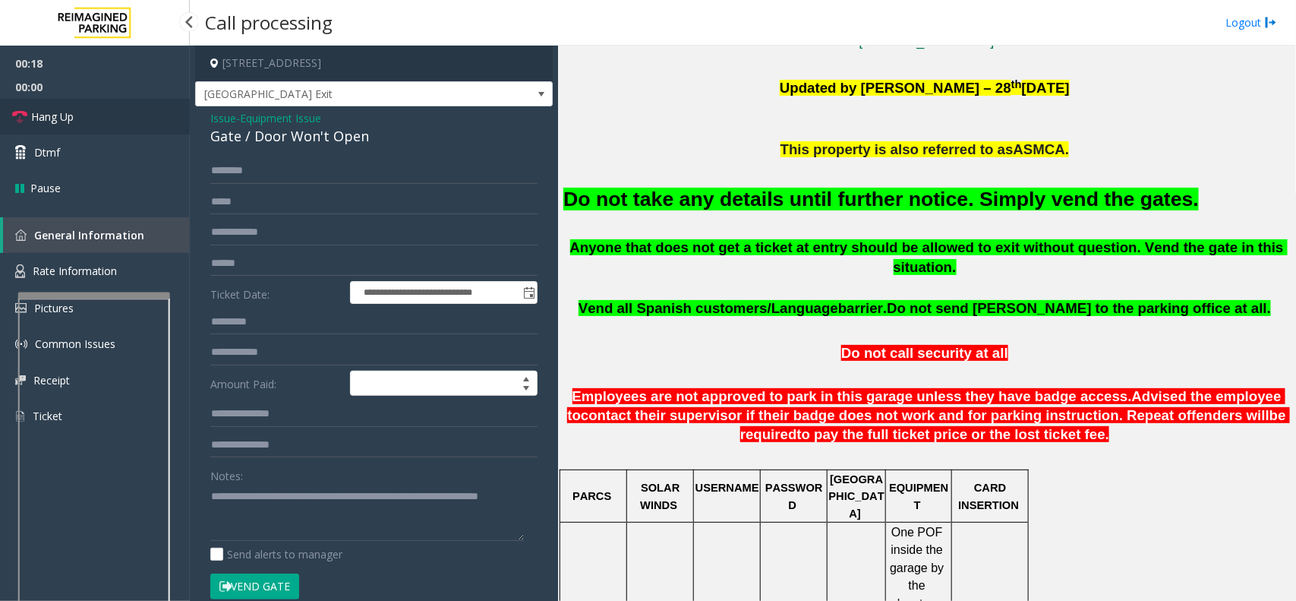
click at [97, 118] on link "Hang Up" at bounding box center [95, 117] width 190 height 36
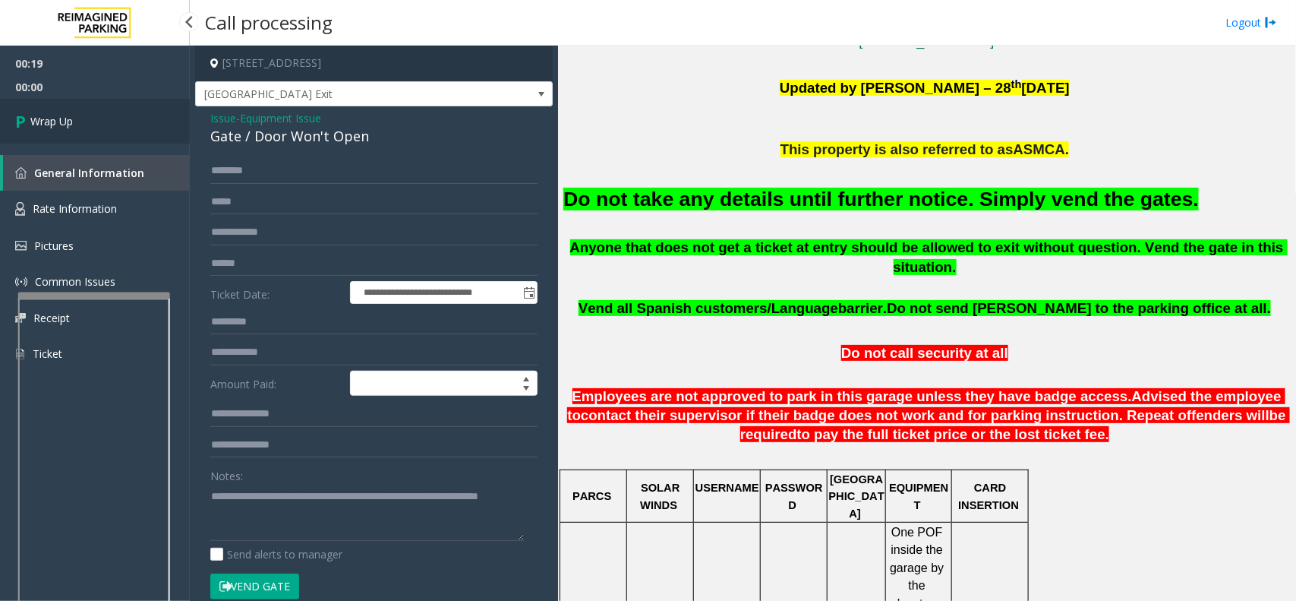
click at [97, 118] on link "Wrap Up" at bounding box center [95, 121] width 190 height 45
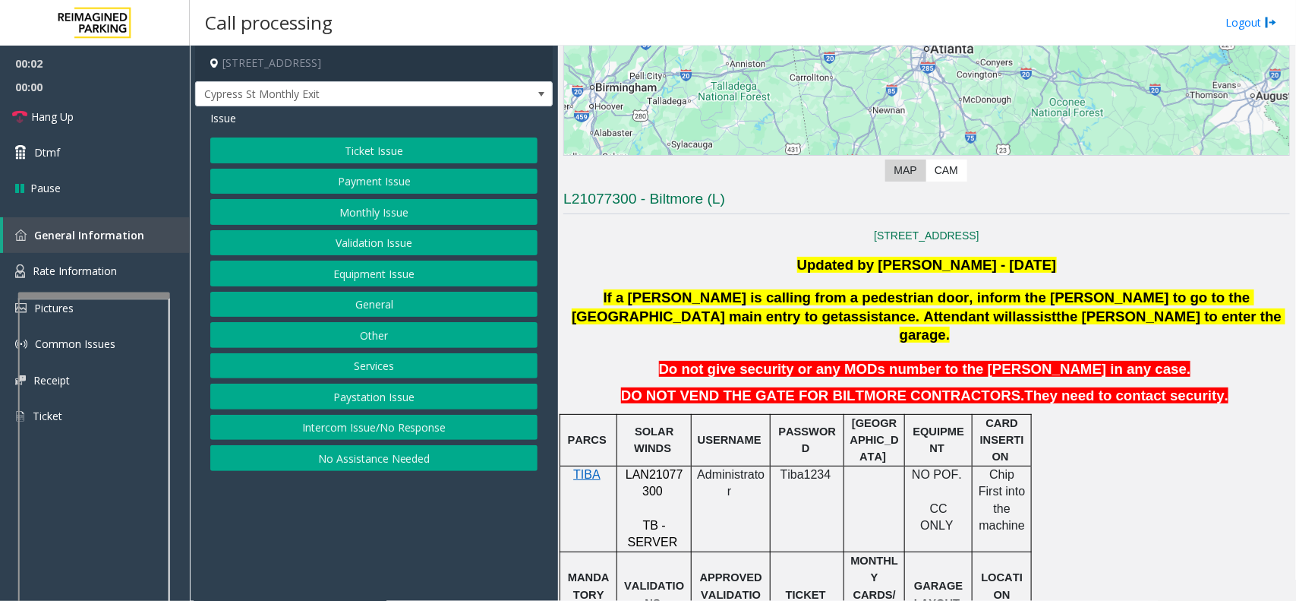
scroll to position [285, 0]
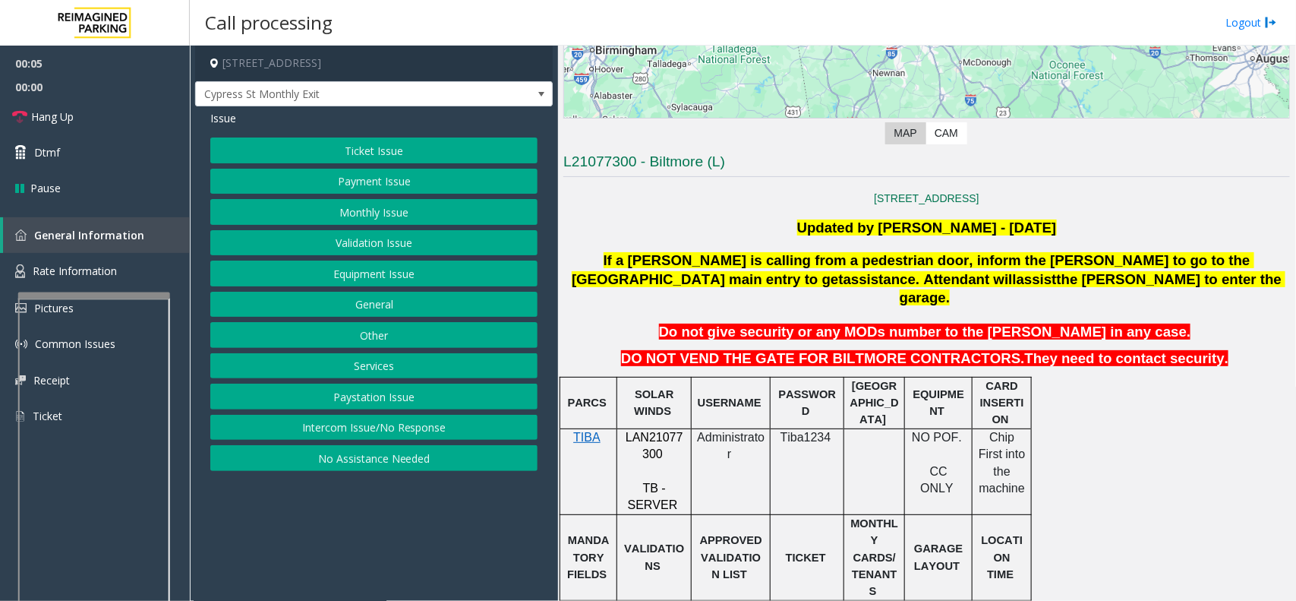
click at [659, 430] on span "LAN21077300" at bounding box center [655, 445] width 58 height 30
click at [355, 99] on span "Cypress St Monthly Exit" at bounding box center [338, 94] width 285 height 24
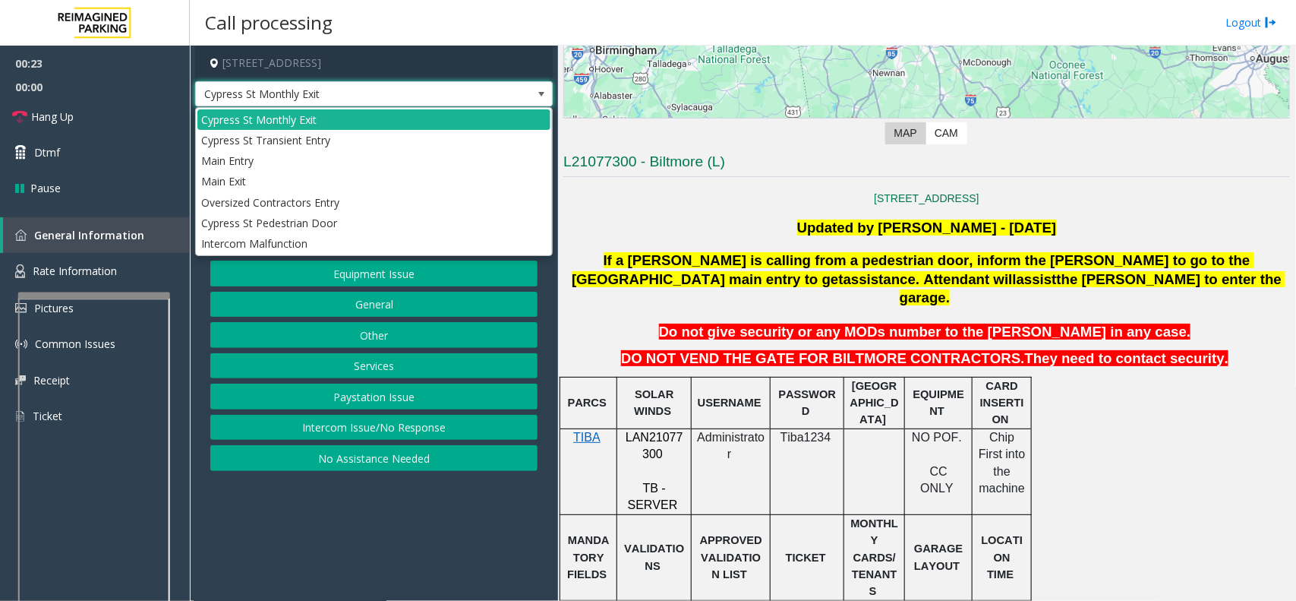
click at [397, 95] on span "Cypress St Monthly Exit" at bounding box center [338, 94] width 285 height 24
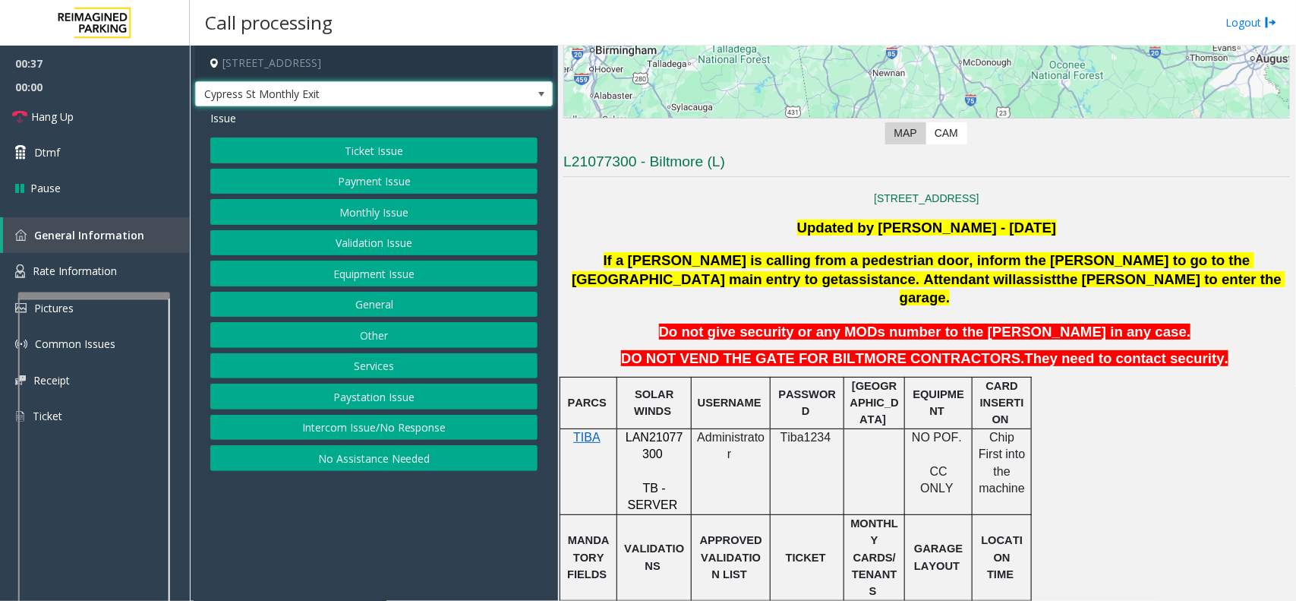
click at [389, 339] on button "Other" at bounding box center [373, 335] width 327 height 26
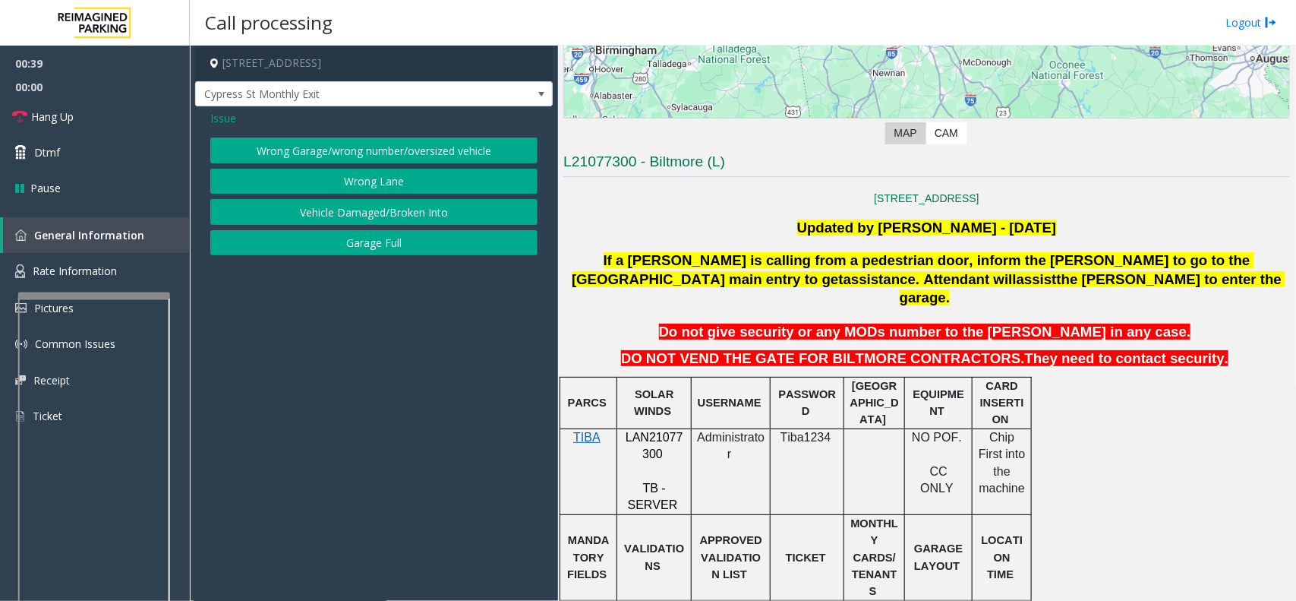
click at [369, 191] on button "Wrong Lane" at bounding box center [373, 182] width 327 height 26
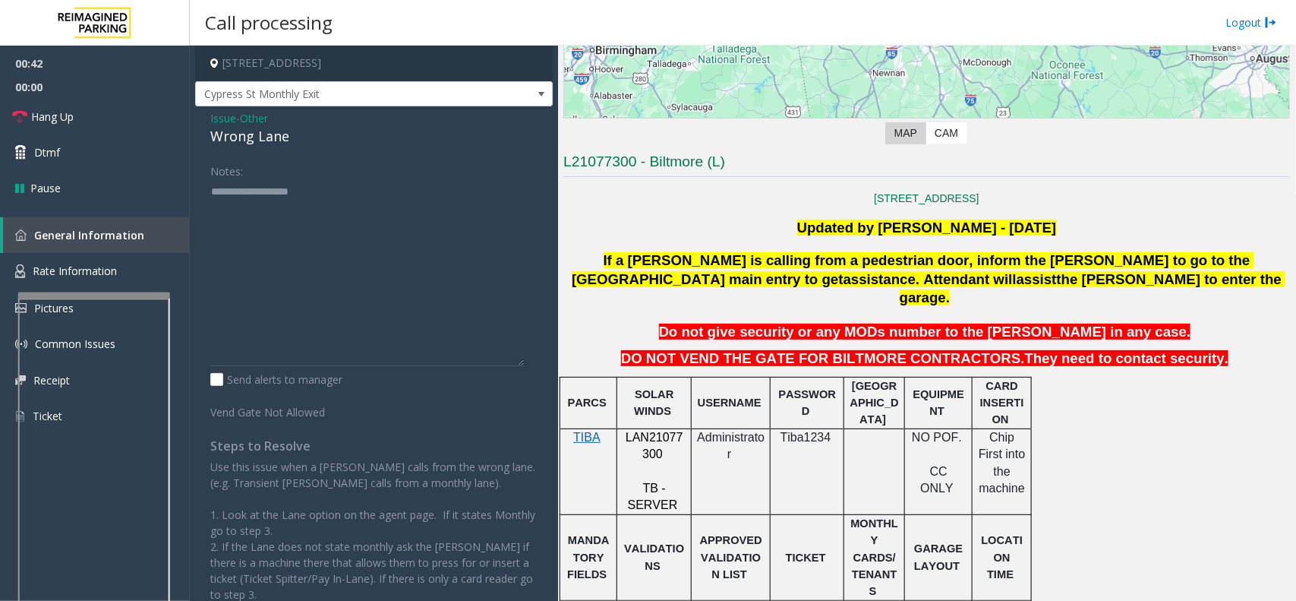
drag, startPoint x: 528, startPoint y: 232, endPoint x: 547, endPoint y: 363, distance: 131.9
click at [547, 363] on app-call-processing-form "[STREET_ADDRESS] Cypress St Monthly Exit Issue - Other Wrong Lane Notes: Send a…" at bounding box center [374, 323] width 368 height 555
click at [344, 96] on span "Cypress St Monthly Exit" at bounding box center [338, 94] width 285 height 24
click at [244, 134] on div "Wrong Lane" at bounding box center [373, 136] width 327 height 20
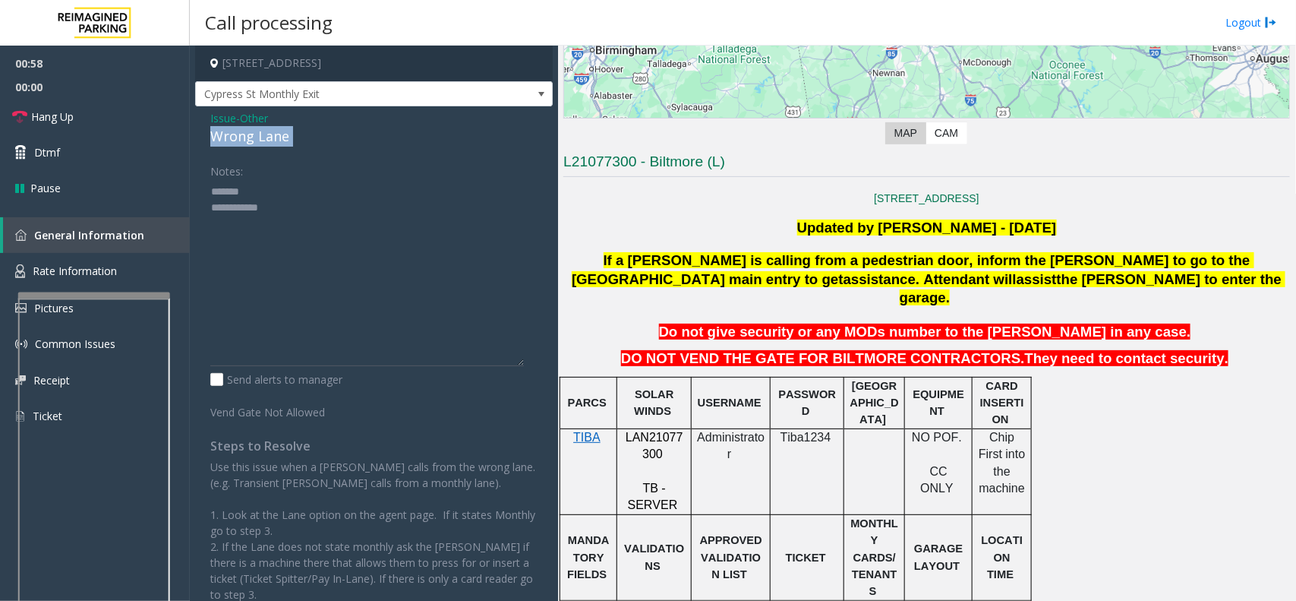
click at [244, 134] on div "Wrong Lane" at bounding box center [373, 136] width 327 height 20
click at [296, 232] on textarea at bounding box center [367, 272] width 314 height 187
click at [243, 213] on textarea at bounding box center [367, 272] width 314 height 187
click at [129, 121] on link "Hang Up" at bounding box center [95, 117] width 190 height 36
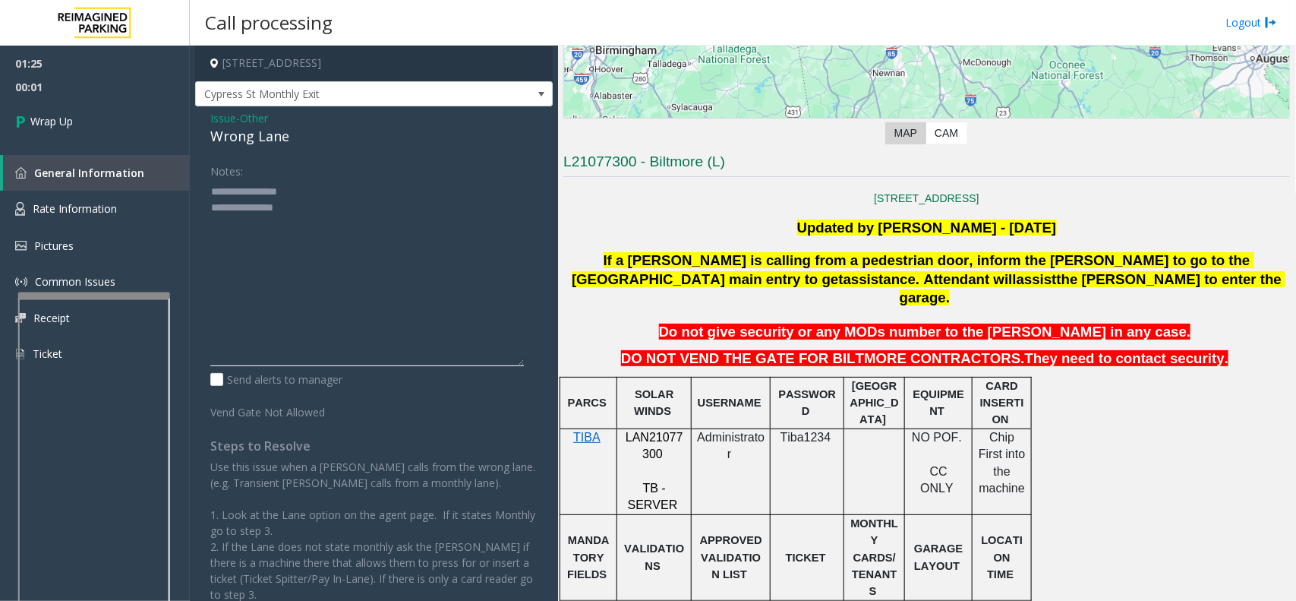
click at [309, 214] on textarea at bounding box center [367, 272] width 314 height 187
type textarea "**********"
click at [93, 96] on span "00:06" at bounding box center [95, 87] width 190 height 24
click at [93, 105] on link "Wrap Up" at bounding box center [95, 121] width 190 height 45
